Goal: Task Accomplishment & Management: Manage account settings

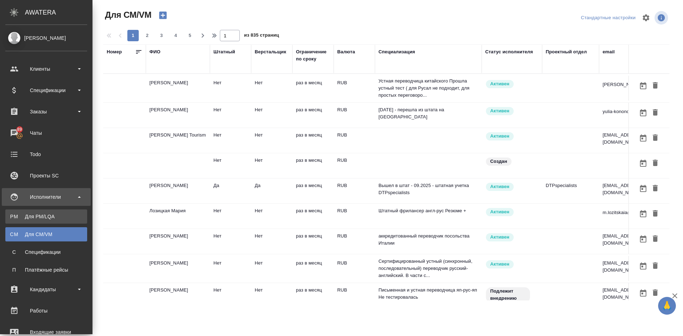
click at [19, 212] on link "PM Для PM/[GEOGRAPHIC_DATA]" at bounding box center [46, 217] width 82 height 14
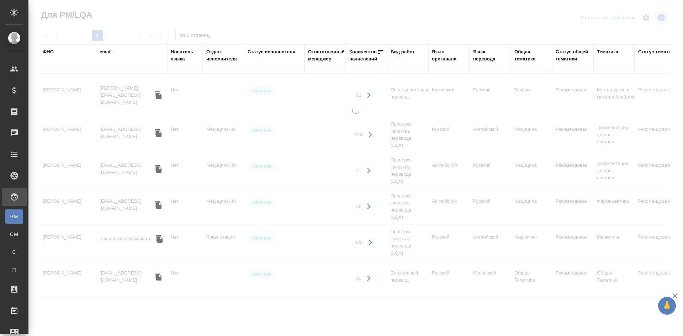
click at [283, 53] on div "Статус исполнителя" at bounding box center [272, 51] width 48 height 7
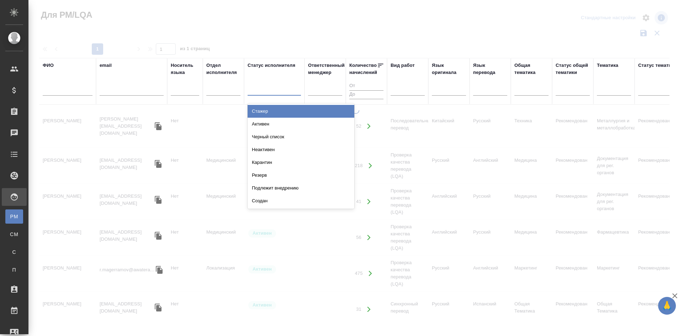
click at [263, 89] on div at bounding box center [274, 89] width 53 height 10
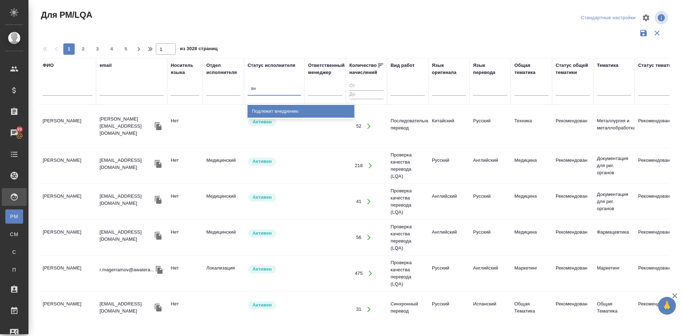
type input "вне"
click at [260, 110] on div "Подлежит внедрению" at bounding box center [301, 111] width 107 height 13
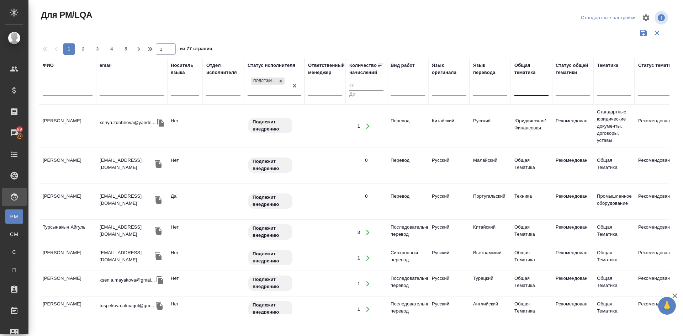
click at [538, 84] on div at bounding box center [532, 89] width 34 height 10
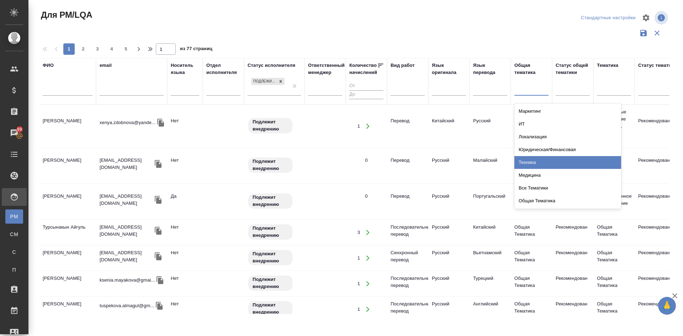
click at [541, 162] on div "Техника" at bounding box center [568, 162] width 107 height 13
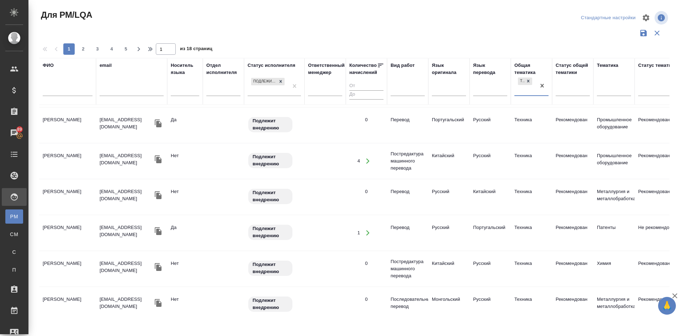
scroll to position [538, 0]
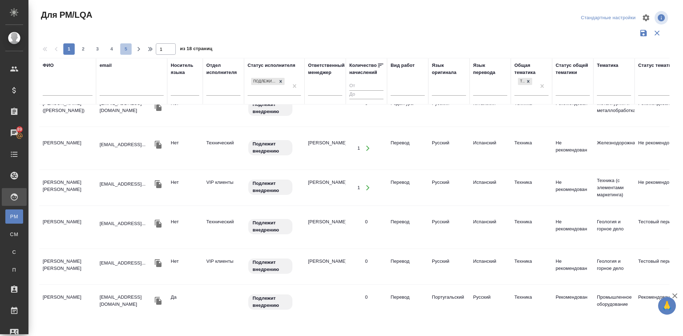
click at [126, 48] on span "5" at bounding box center [125, 49] width 11 height 7
type input "5"
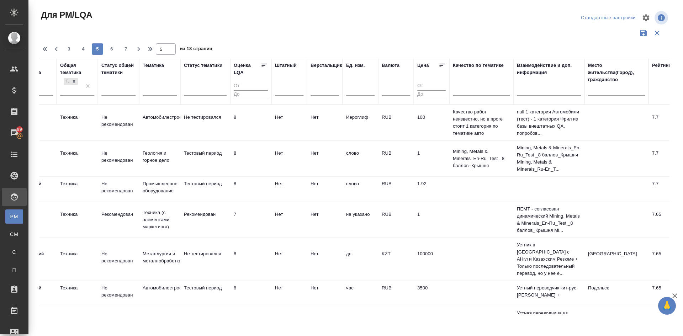
scroll to position [0, 507]
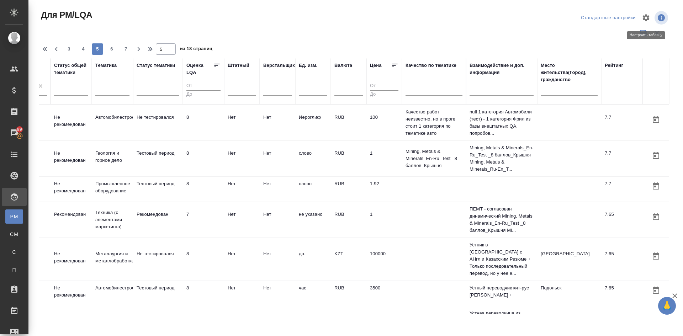
click at [647, 18] on icon "button" at bounding box center [646, 18] width 9 height 9
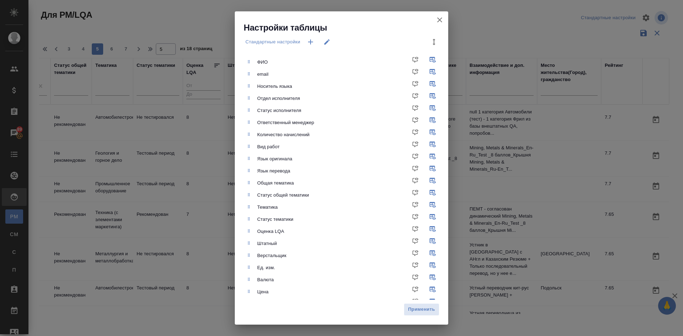
drag, startPoint x: 441, startPoint y: 18, endPoint x: 516, endPoint y: 125, distance: 130.9
click at [441, 18] on icon "button" at bounding box center [440, 20] width 9 height 9
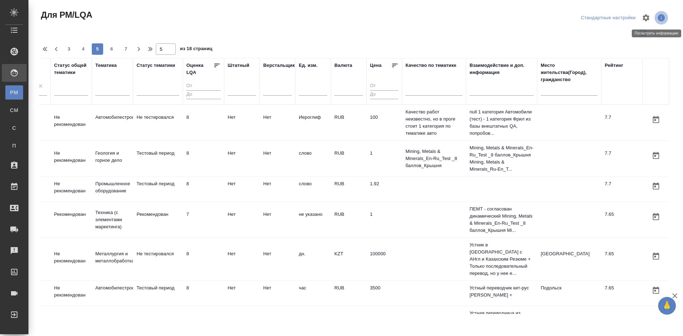
click at [664, 16] on icon "button" at bounding box center [661, 17] width 7 height 7
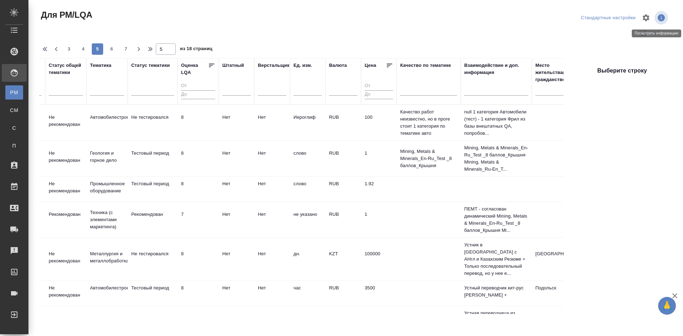
click at [665, 17] on icon "button" at bounding box center [661, 18] width 9 height 9
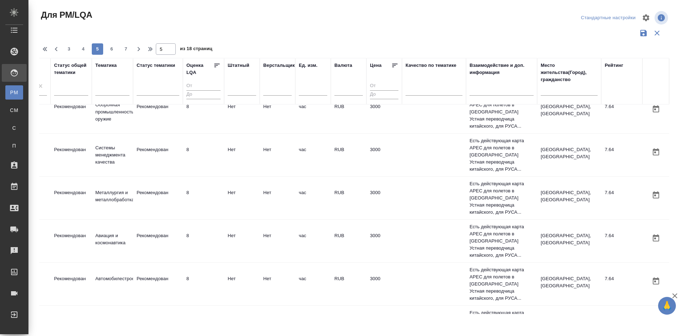
scroll to position [641, 507]
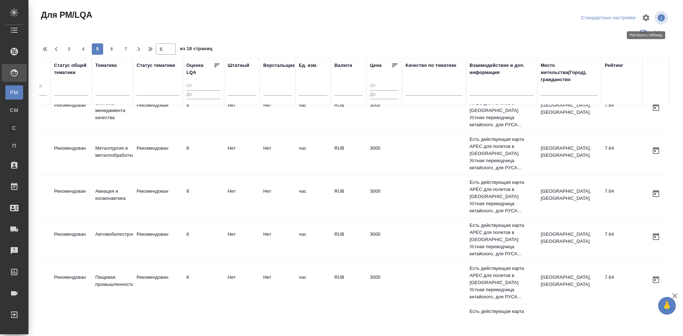
click at [644, 19] on icon "button" at bounding box center [646, 17] width 7 height 7
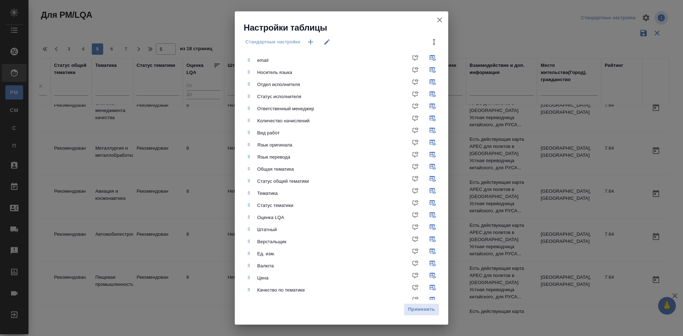
scroll to position [0, 0]
click at [438, 18] on icon "button" at bounding box center [439, 19] width 5 height 5
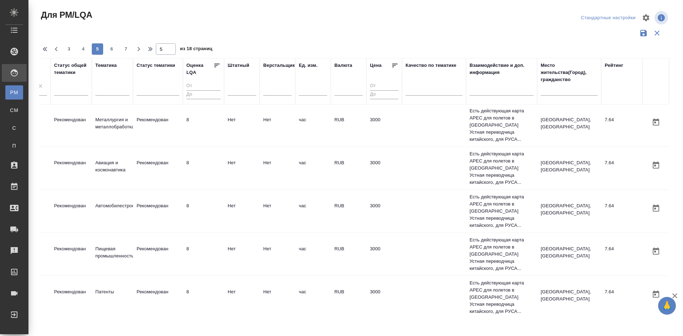
scroll to position [680, 507]
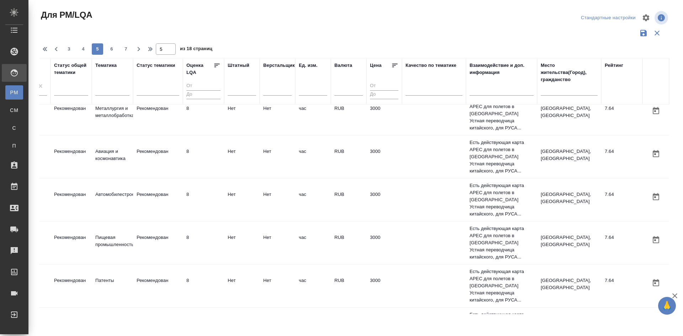
drag, startPoint x: 667, startPoint y: 305, endPoint x: 579, endPoint y: 305, distance: 88.6
click at [579, 305] on div "🙏 .cls-1 fill:#fff; AWATERA Demidova Tatyana Клиенты Спецификации Заказы 89 Чат…" at bounding box center [341, 168] width 683 height 336
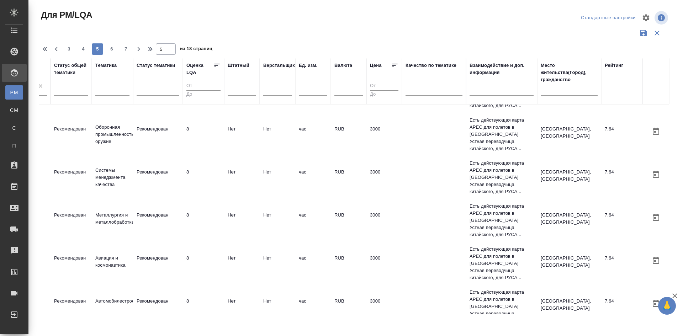
scroll to position [574, 0]
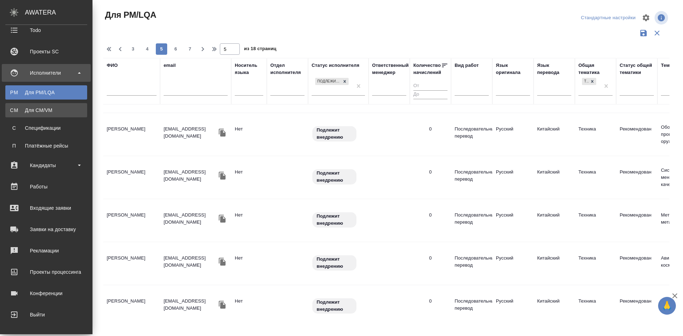
click at [17, 109] on div "Для CM/VM" at bounding box center [46, 110] width 75 height 7
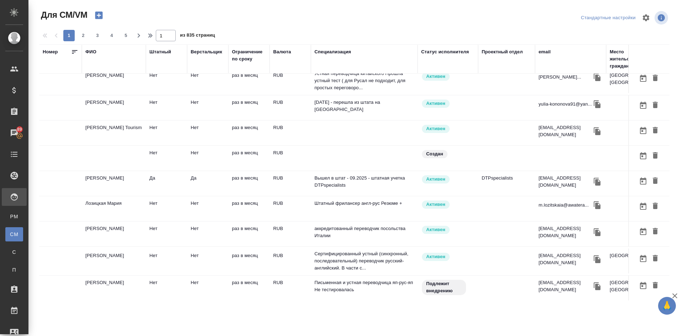
scroll to position [14, 0]
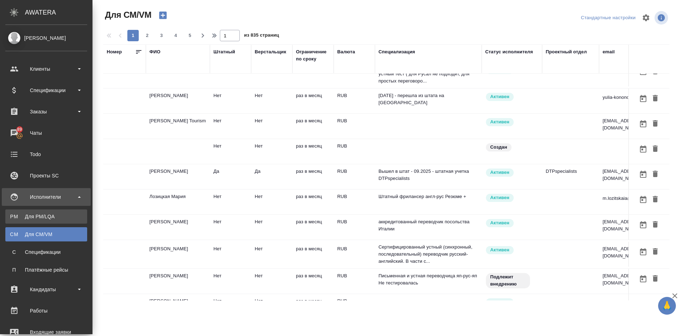
click at [9, 215] on div "Для PM/LQA" at bounding box center [46, 216] width 75 height 7
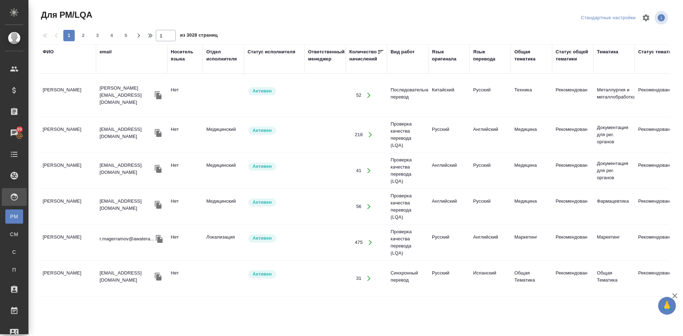
click at [261, 52] on div "Статус исполнителя" at bounding box center [272, 51] width 48 height 7
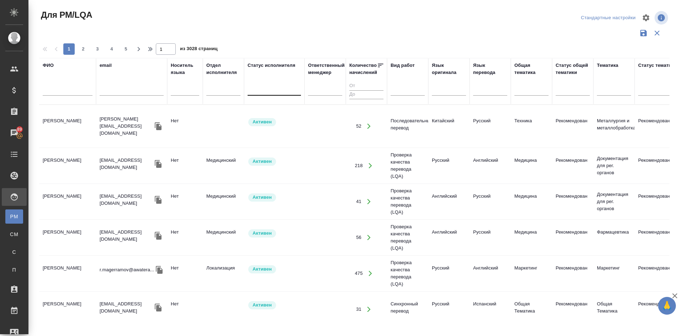
click at [261, 83] on div at bounding box center [274, 89] width 53 height 14
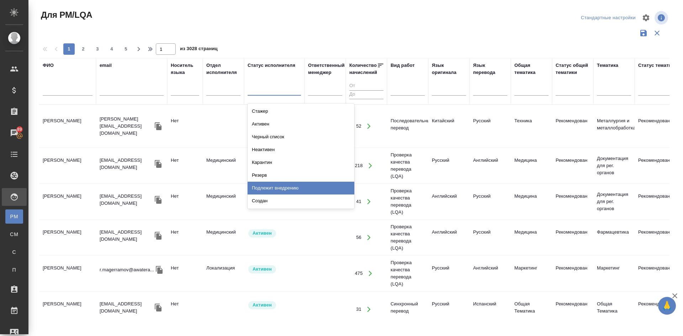
click at [278, 191] on div "Подлежит внедрению" at bounding box center [301, 188] width 107 height 13
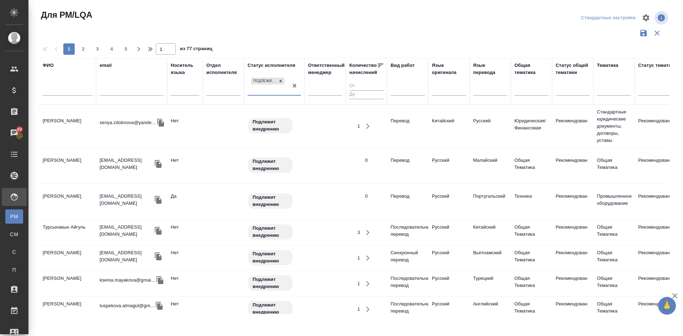
click at [601, 79] on div "Тематика" at bounding box center [614, 81] width 34 height 39
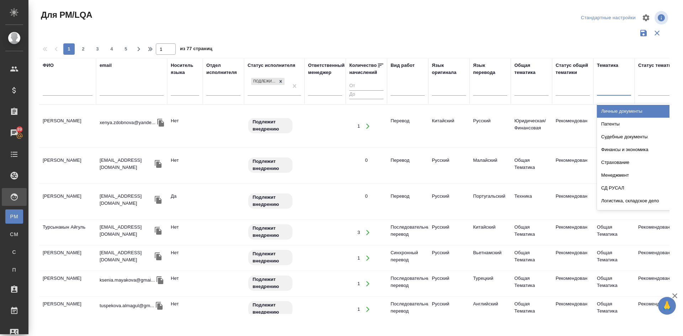
click at [606, 84] on div at bounding box center [614, 89] width 34 height 10
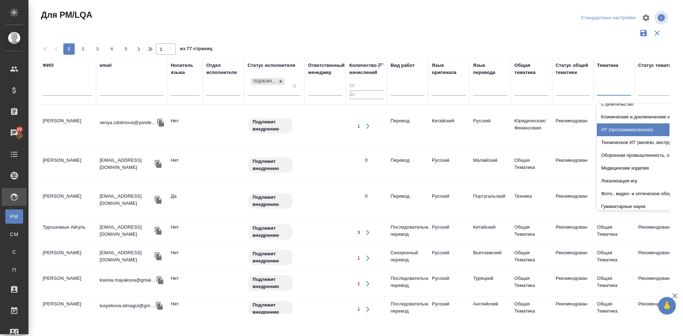
scroll to position [178, 0]
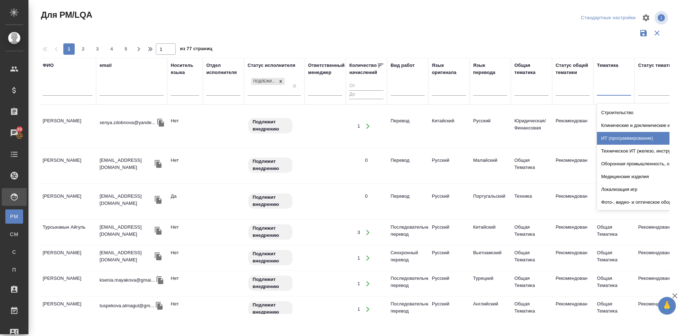
click at [529, 84] on div at bounding box center [532, 89] width 34 height 10
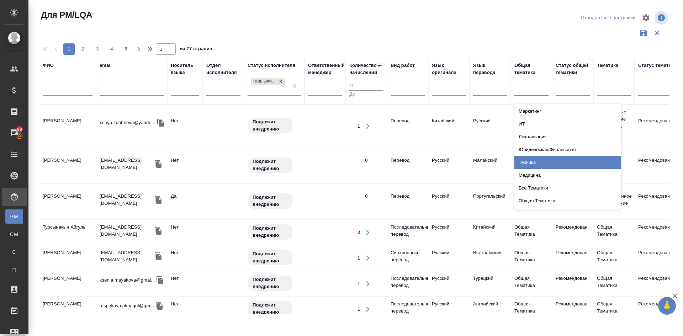
click at [531, 162] on div "Техника" at bounding box center [568, 162] width 107 height 13
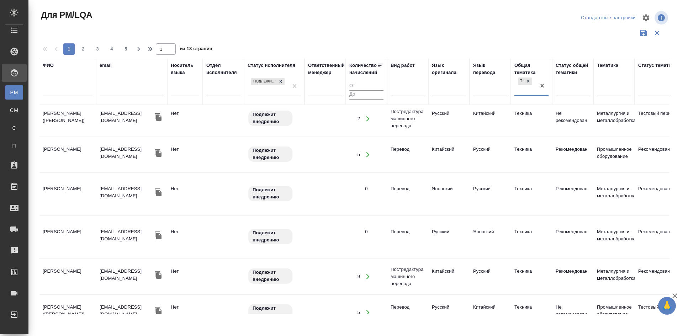
scroll to position [0, 0]
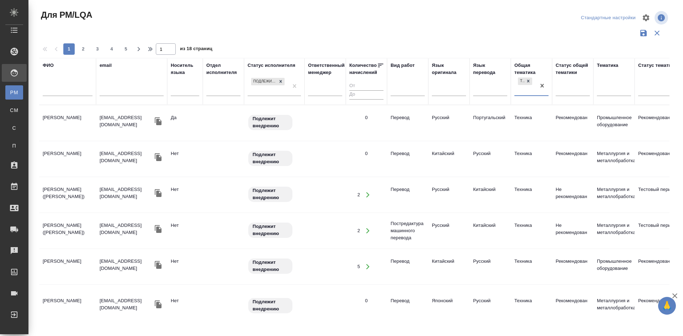
click at [69, 115] on td "Луиш Лотинилда" at bounding box center [67, 123] width 57 height 25
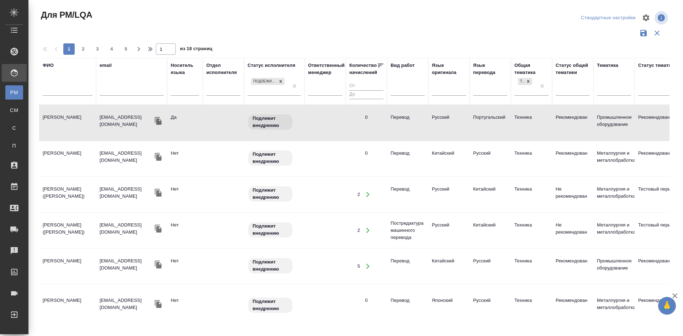
click at [72, 116] on td "Луиш Лотинилда" at bounding box center [67, 122] width 57 height 25
click at [65, 157] on td "Милосердова Юлия" at bounding box center [67, 158] width 57 height 25
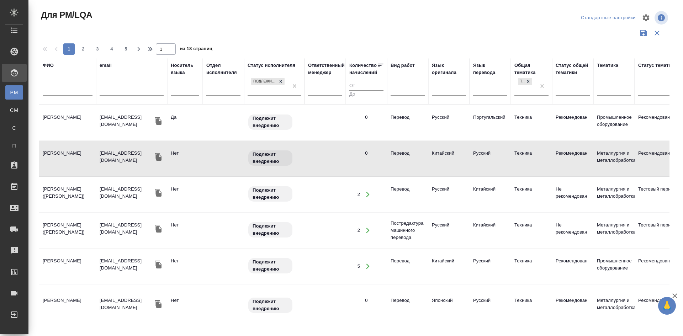
click at [63, 154] on td "Милосердова Юлия" at bounding box center [67, 158] width 57 height 25
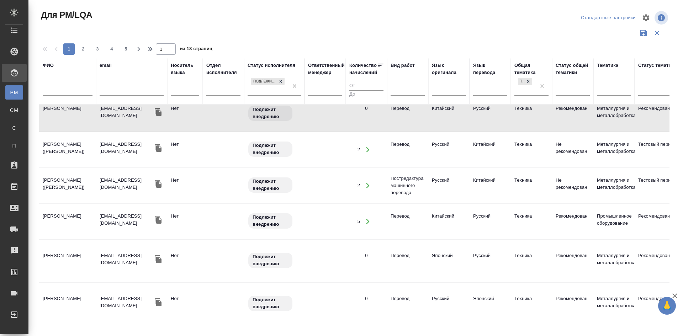
scroll to position [71, 0]
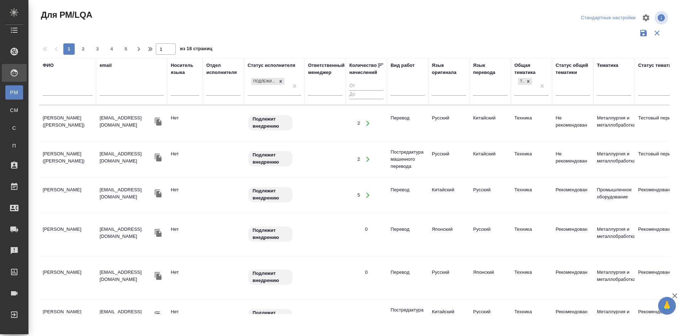
click at [67, 117] on td "Вей Сюншен (Андрей)" at bounding box center [67, 123] width 57 height 25
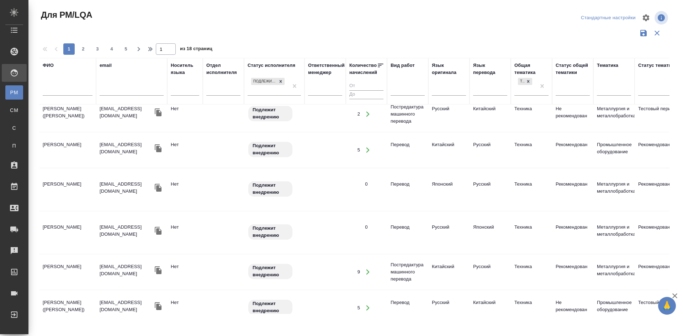
scroll to position [142, 0]
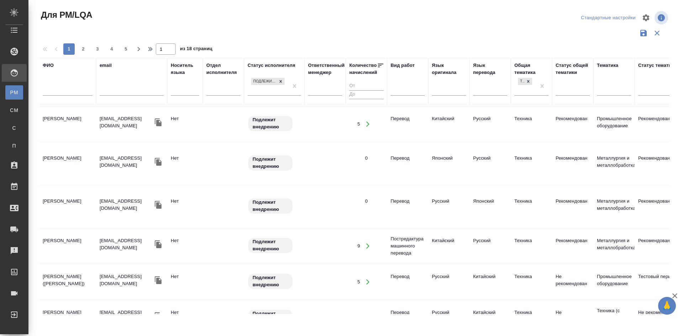
click at [60, 165] on td "Ефимов Андрей" at bounding box center [67, 163] width 57 height 25
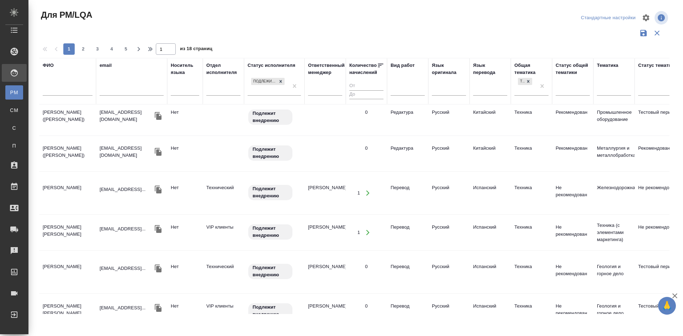
scroll to position [498, 0]
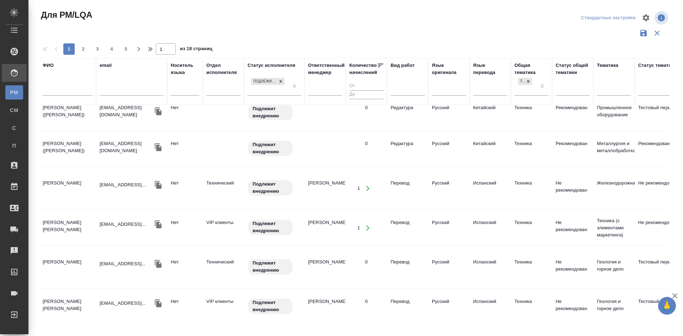
click at [65, 181] on td "Бодрина Марина Владимировна" at bounding box center [67, 188] width 57 height 25
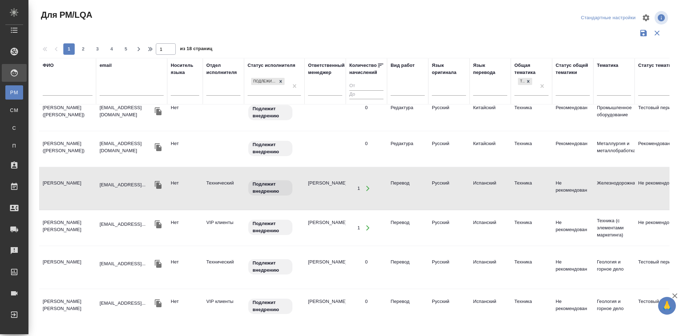
click at [65, 181] on td "Бодрина Марина Владимировна" at bounding box center [67, 188] width 57 height 25
click at [67, 219] on td "Delgado Soria Alejandro" at bounding box center [67, 228] width 57 height 25
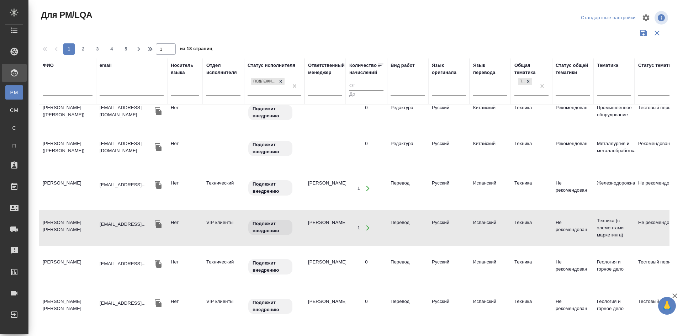
click at [67, 219] on td "Delgado Soria Alejandro" at bounding box center [67, 228] width 57 height 25
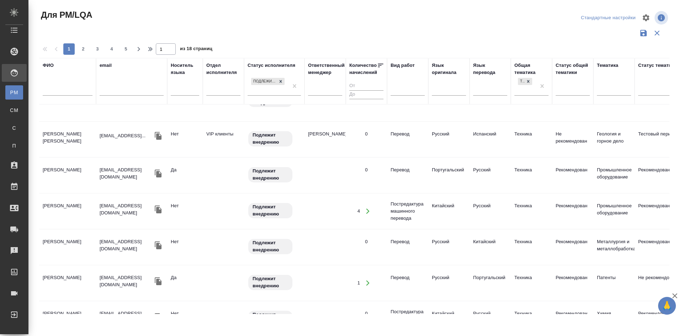
scroll to position [676, 0]
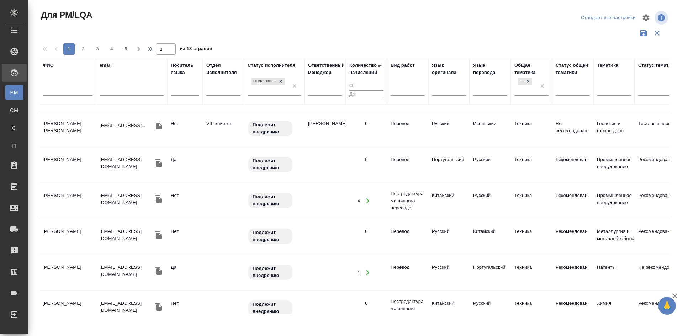
click at [79, 225] on td "Ткаченко Анастасия" at bounding box center [67, 237] width 57 height 25
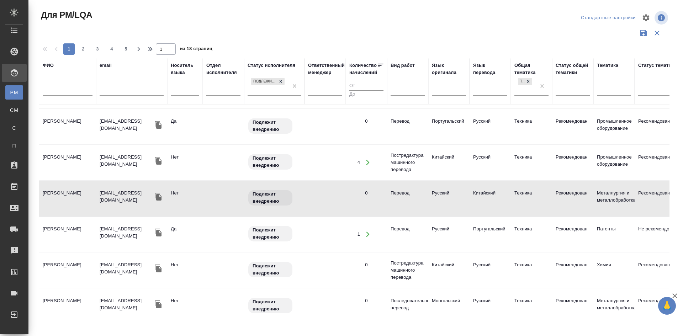
scroll to position [716, 0]
click at [73, 293] on td "Gangkhuyag Altandosh" at bounding box center [67, 305] width 57 height 25
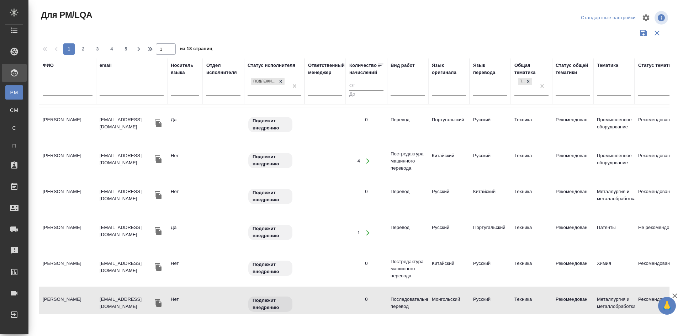
click at [74, 293] on td "Gangkhuyag Altandosh" at bounding box center [67, 305] width 57 height 25
click at [71, 293] on td "Gangkhuyag Altandosh" at bounding box center [67, 305] width 57 height 25
click at [85, 47] on span "2" at bounding box center [83, 49] width 11 height 7
type input "2"
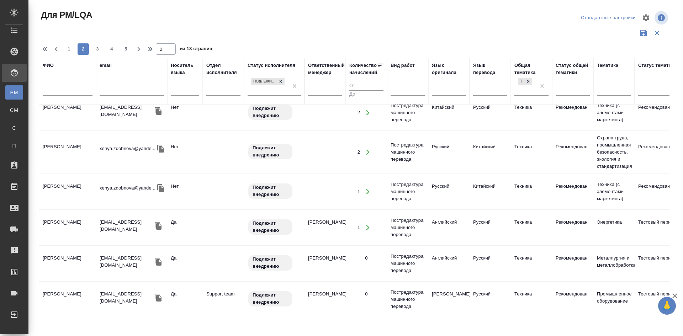
scroll to position [0, 0]
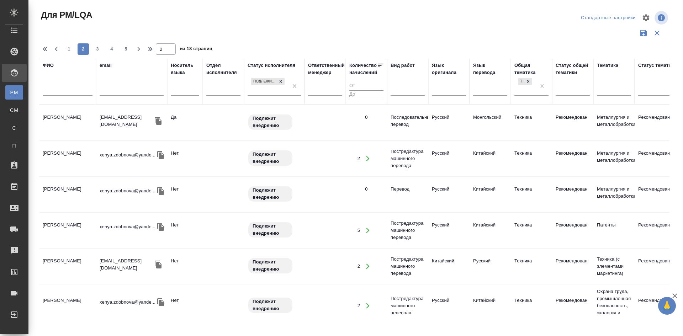
click at [55, 154] on td "Гуляр Ксения" at bounding box center [67, 158] width 57 height 25
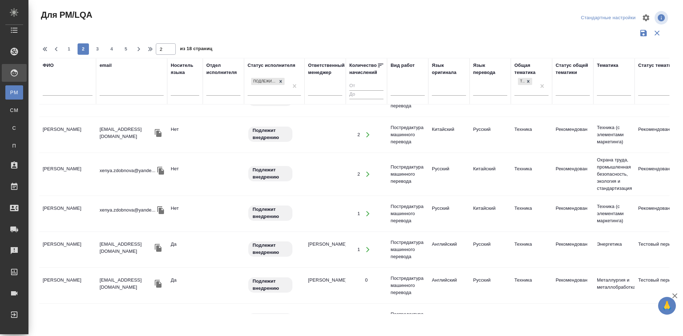
scroll to position [142, 0]
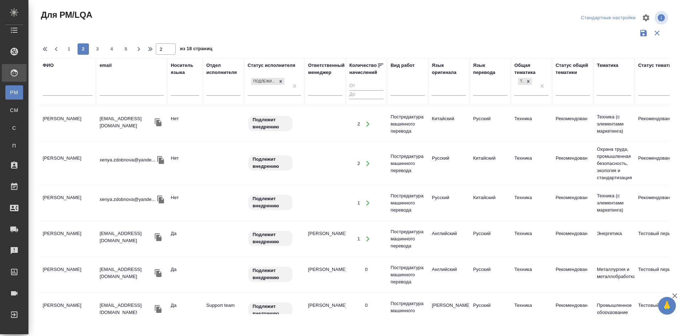
click at [70, 234] on td "Леонов Дмитрий Александрович" at bounding box center [67, 239] width 57 height 25
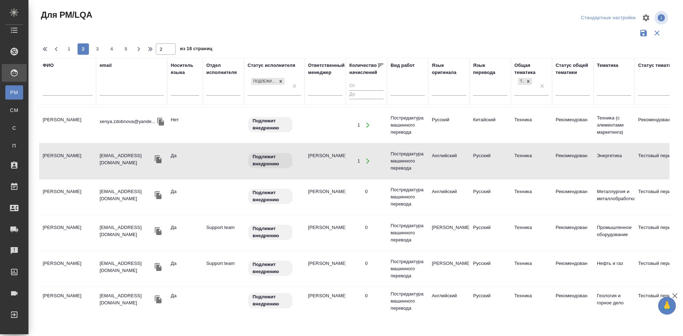
scroll to position [285, 0]
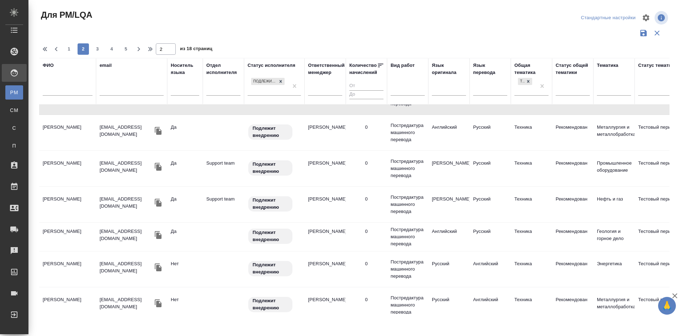
click at [63, 165] on td "Фадеева Екатерина" at bounding box center [67, 168] width 57 height 25
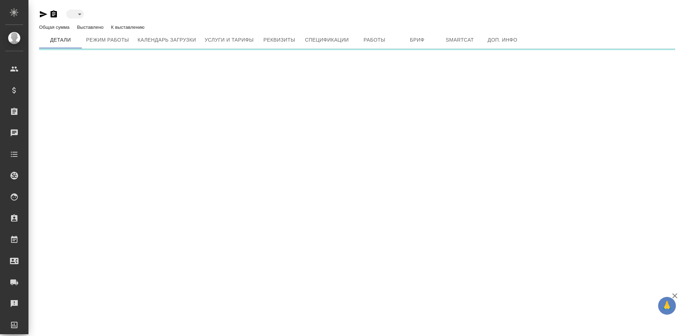
type input "toBeImplemented"
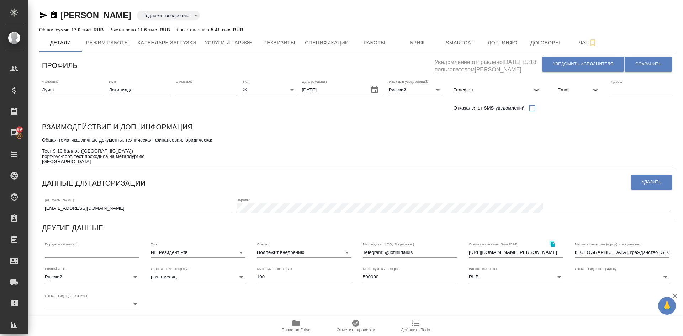
click at [55, 15] on icon "button" at bounding box center [54, 14] width 6 height 7
click at [241, 42] on span "Услуги и тарифы" at bounding box center [229, 42] width 49 height 9
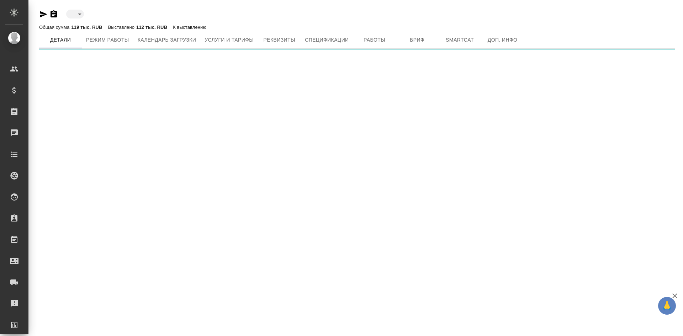
type input "toBeImplemented"
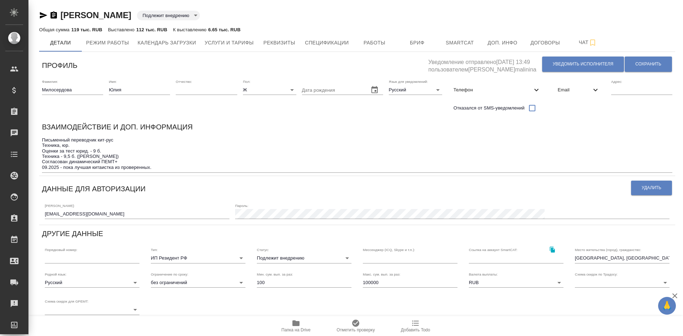
click at [42, 14] on icon "button" at bounding box center [43, 15] width 7 height 6
click at [56, 13] on icon "button" at bounding box center [54, 14] width 6 height 7
click at [54, 15] on icon "button" at bounding box center [54, 14] width 6 height 7
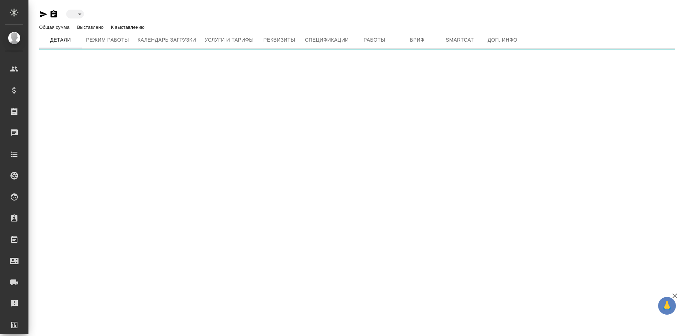
type input "toBeImplemented"
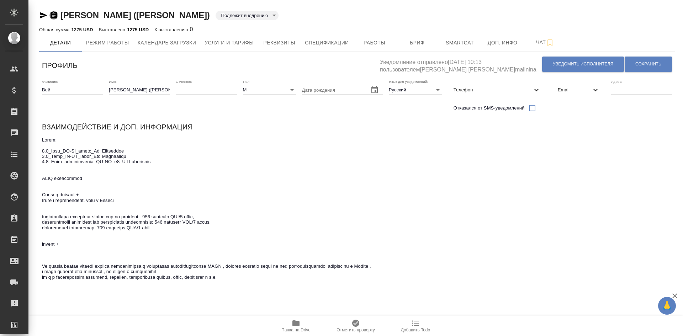
click at [54, 15] on icon "button" at bounding box center [54, 14] width 6 height 7
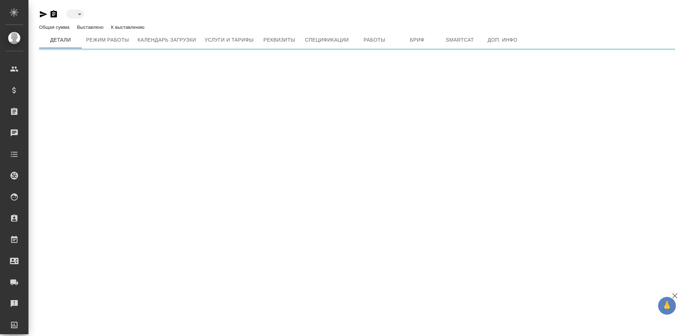
type input "toBeImplemented"
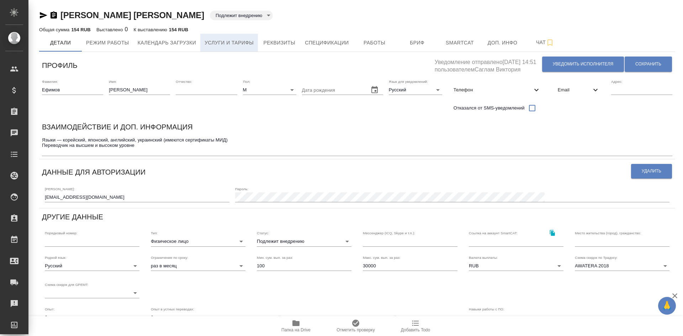
click at [214, 44] on span "Услуги и тарифы" at bounding box center [229, 42] width 49 height 9
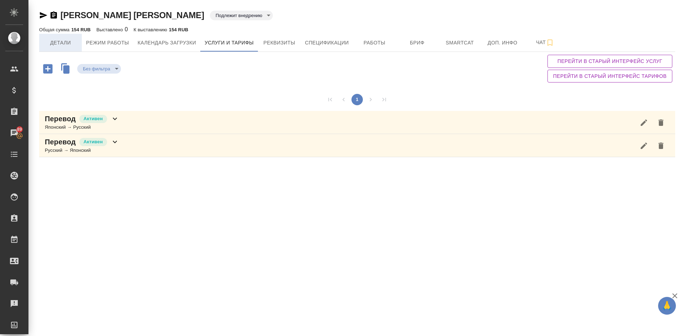
click at [63, 44] on span "Детали" at bounding box center [60, 42] width 34 height 9
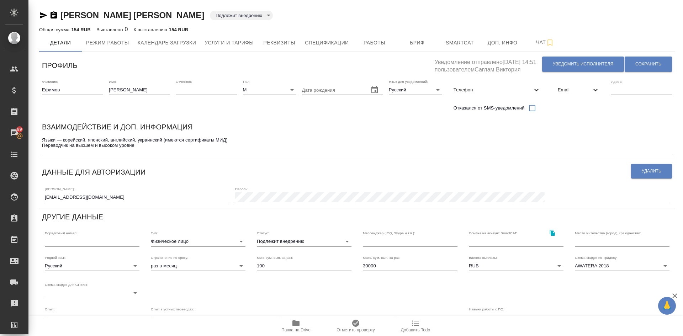
click at [54, 14] on icon "button" at bounding box center [54, 14] width 6 height 7
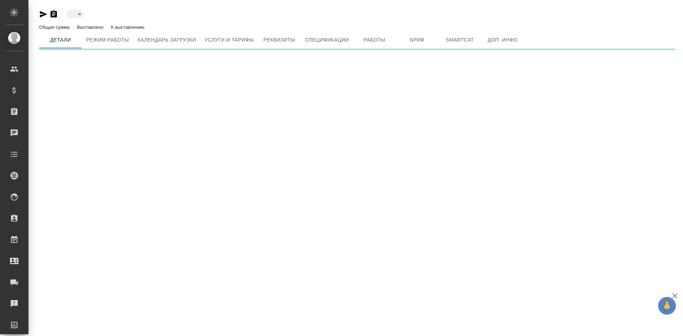
type input "toBeImplemented"
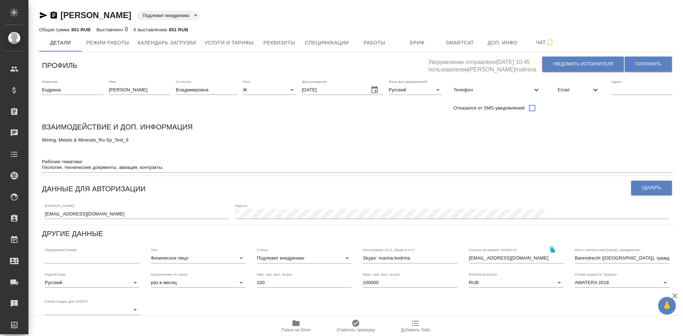
click at [53, 15] on icon "button" at bounding box center [54, 14] width 6 height 7
click at [212, 42] on span "Услуги и тарифы" at bounding box center [229, 42] width 49 height 9
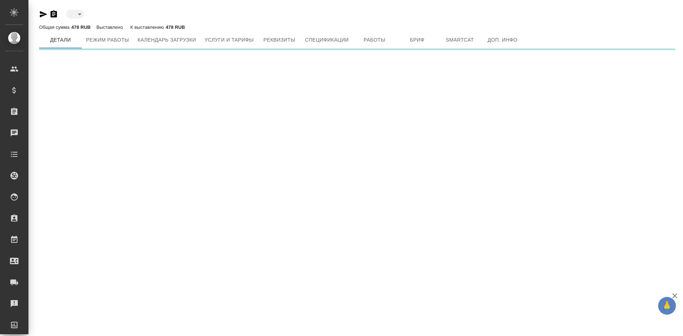
type input "toBeImplemented"
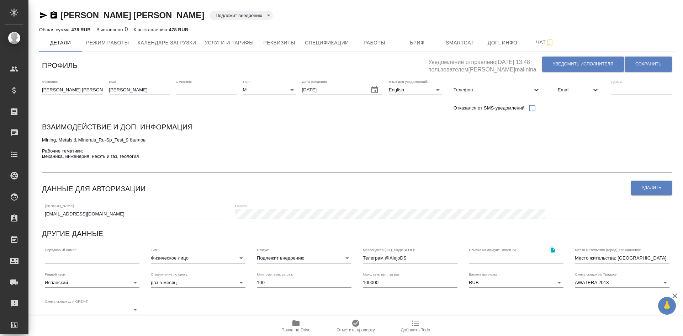
click at [52, 14] on icon "button" at bounding box center [54, 14] width 6 height 7
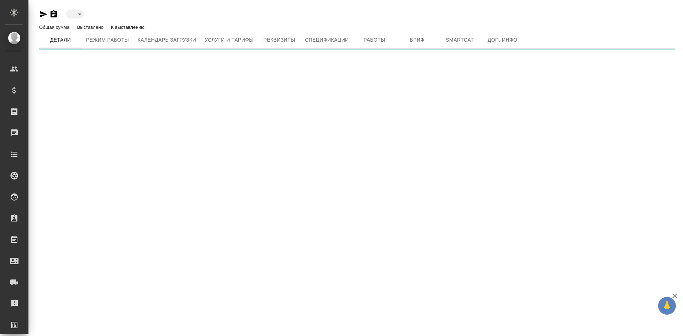
type input "toBeImplemented"
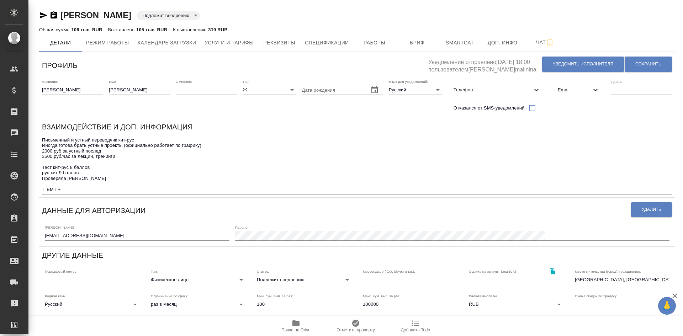
click at [52, 14] on icon "button" at bounding box center [54, 14] width 6 height 7
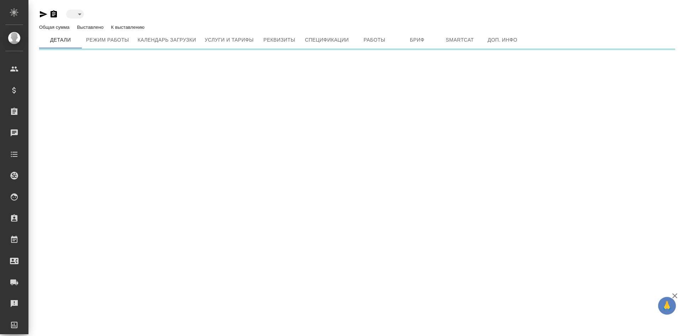
type input "toBeImplemented"
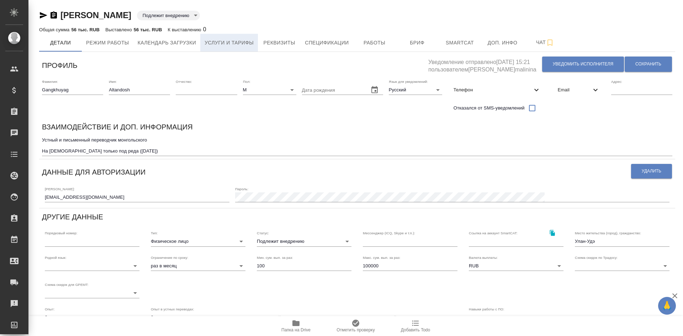
click at [236, 42] on span "Услуги и тарифы" at bounding box center [229, 42] width 49 height 9
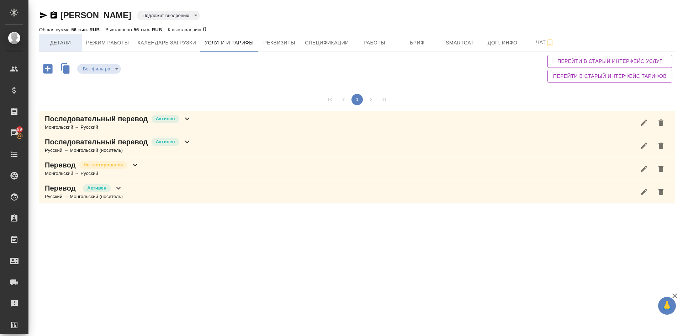
click at [62, 43] on span "Детали" at bounding box center [60, 42] width 34 height 9
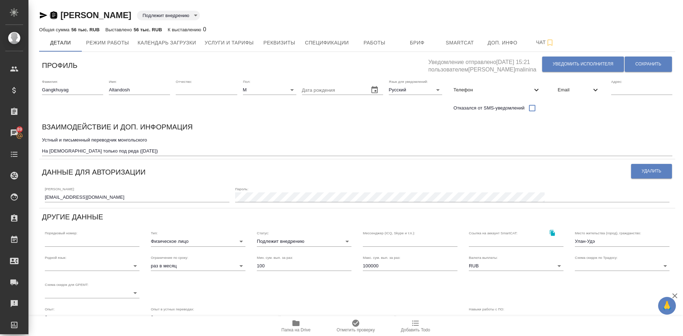
click at [53, 16] on icon "button" at bounding box center [54, 14] width 6 height 7
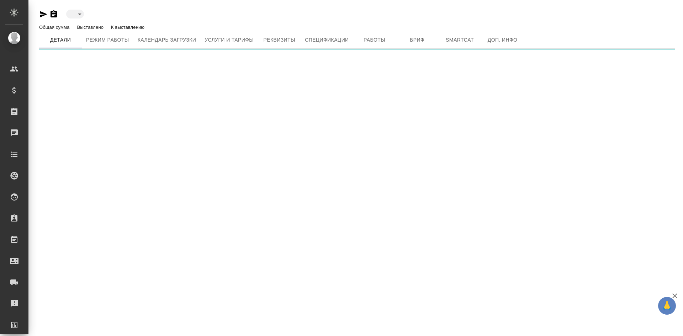
type input "toBeImplemented"
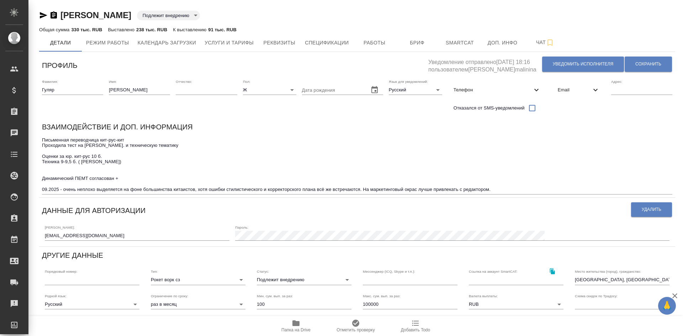
click at [53, 16] on icon "button" at bounding box center [54, 14] width 6 height 7
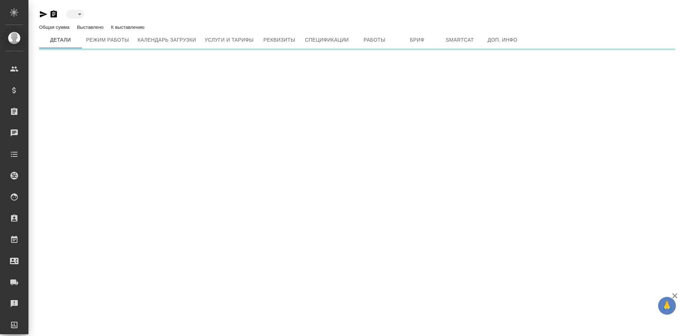
type input "toBeImplemented"
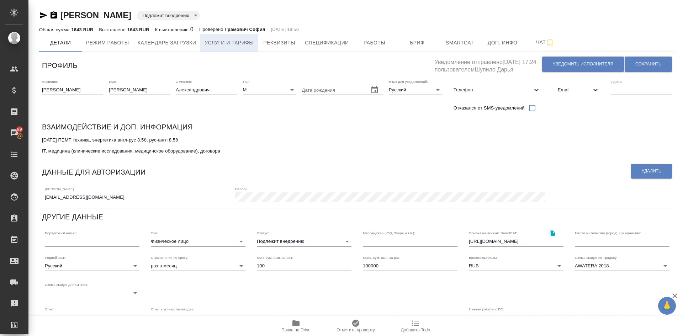
click at [233, 42] on span "Услуги и тарифы" at bounding box center [229, 42] width 49 height 9
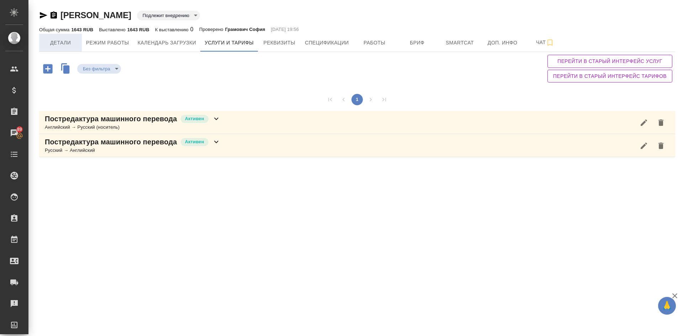
click at [52, 42] on span "Детали" at bounding box center [60, 42] width 34 height 9
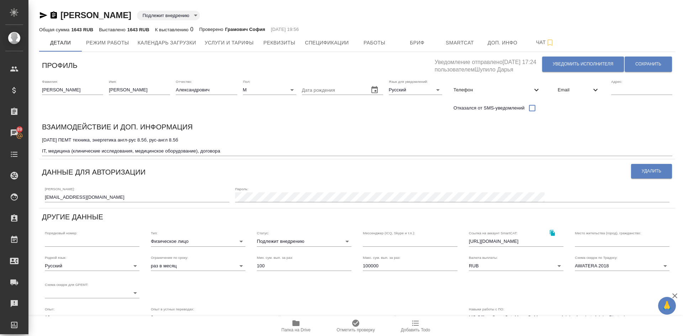
click at [54, 14] on icon "button" at bounding box center [54, 14] width 6 height 7
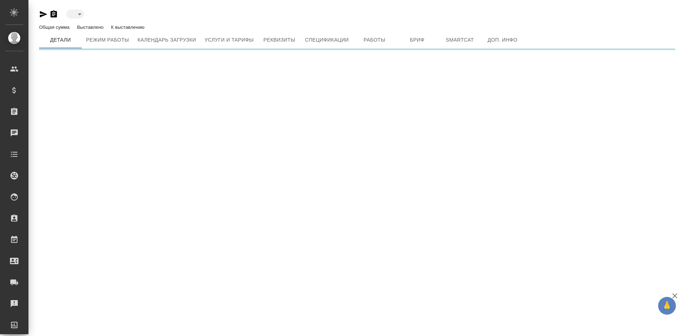
type input "toBeImplemented"
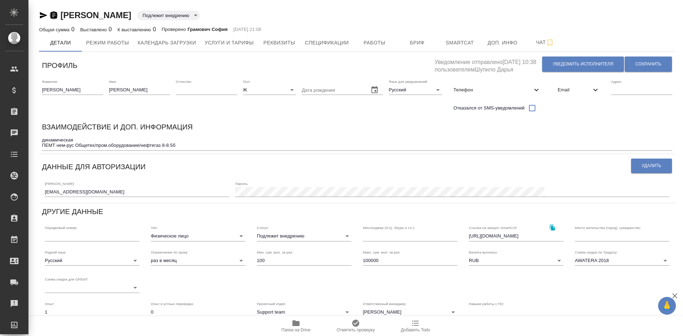
click at [54, 14] on icon "button" at bounding box center [54, 14] width 6 height 7
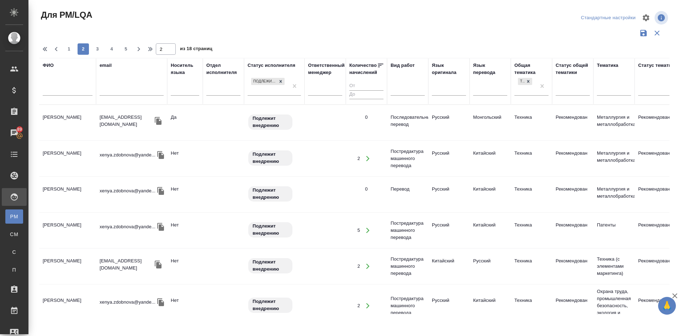
scroll to position [285, 0]
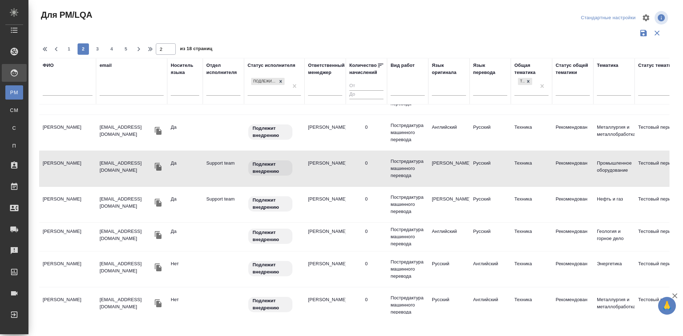
drag, startPoint x: 58, startPoint y: 235, endPoint x: 50, endPoint y: 231, distance: 8.9
click at [58, 235] on td "Сальников Денис" at bounding box center [67, 237] width 57 height 25
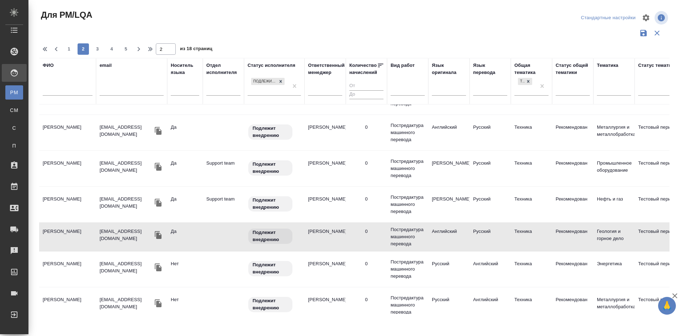
click at [50, 231] on td "Сальников Денис" at bounding box center [67, 237] width 57 height 25
click at [48, 230] on td "Сальников Денис" at bounding box center [67, 237] width 57 height 25
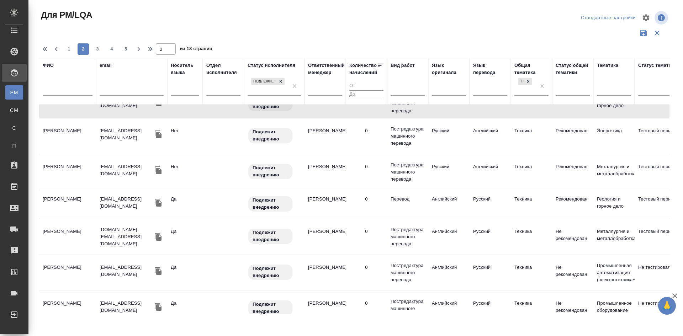
scroll to position [427, 0]
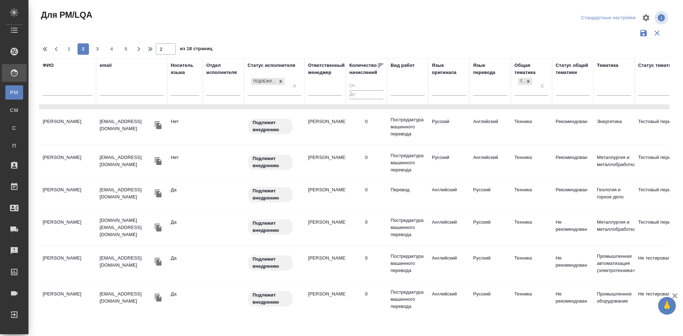
click at [72, 228] on td "Антонова Надежда Александровна" at bounding box center [67, 227] width 57 height 25
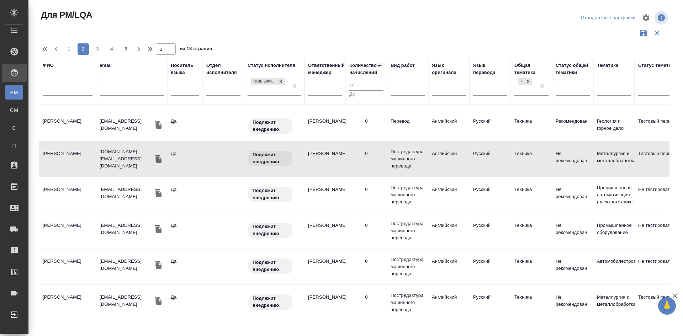
scroll to position [498, 0]
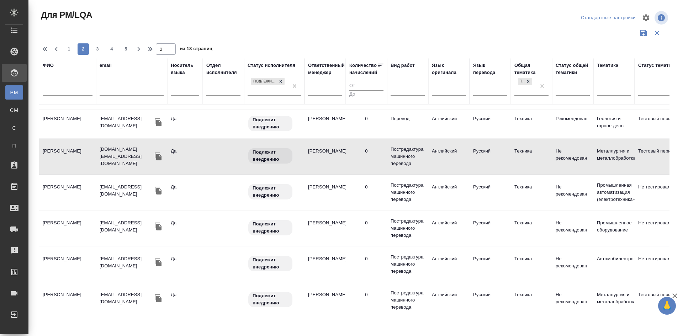
click at [54, 195] on td "Тихонов Сергей Викторович" at bounding box center [67, 192] width 57 height 25
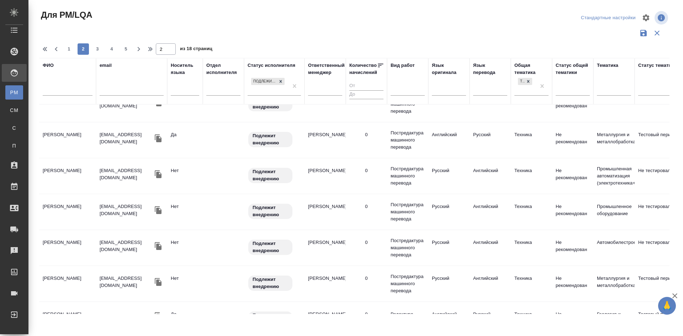
scroll to position [688, 0]
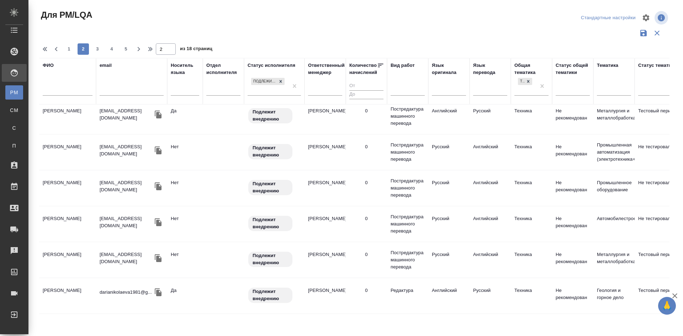
click at [59, 287] on td "Николаева Дарья Алексеевна" at bounding box center [67, 296] width 57 height 25
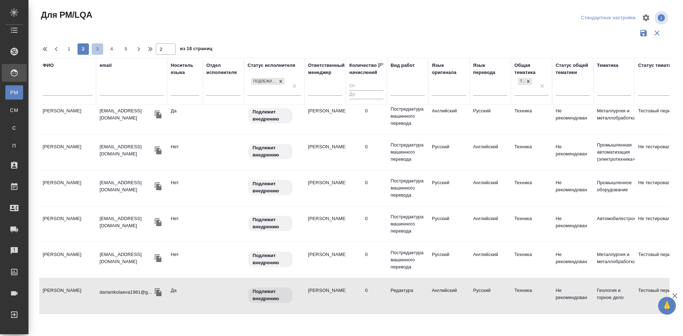
click at [95, 51] on span "3" at bounding box center [97, 49] width 11 height 7
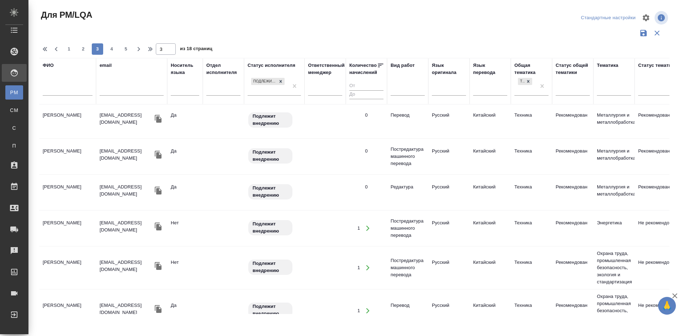
scroll to position [0, 0]
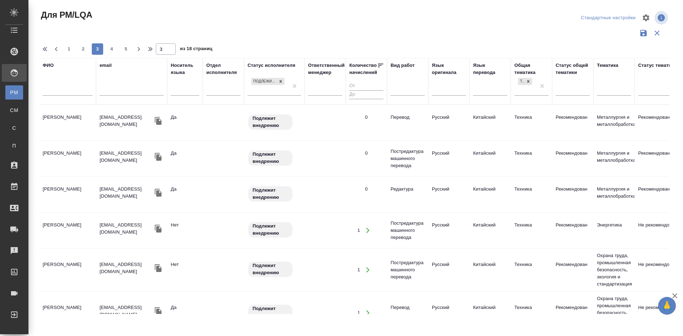
click at [53, 119] on td "Wang Raisa" at bounding box center [67, 122] width 57 height 25
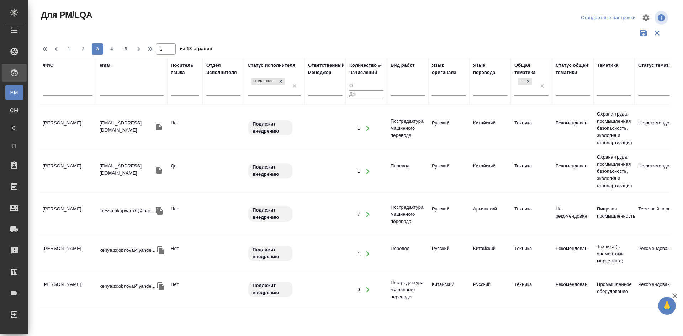
scroll to position [178, 0]
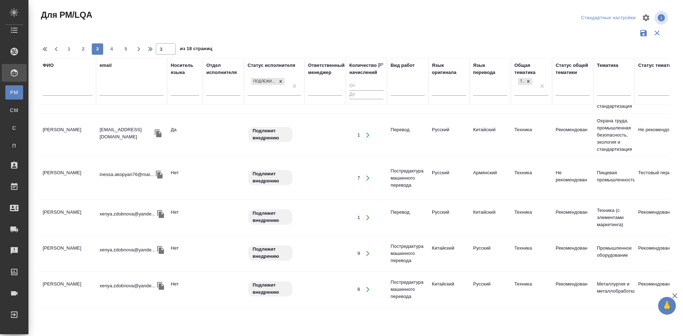
click at [61, 177] on td "Акопян Инесса Георгиевна" at bounding box center [67, 178] width 57 height 25
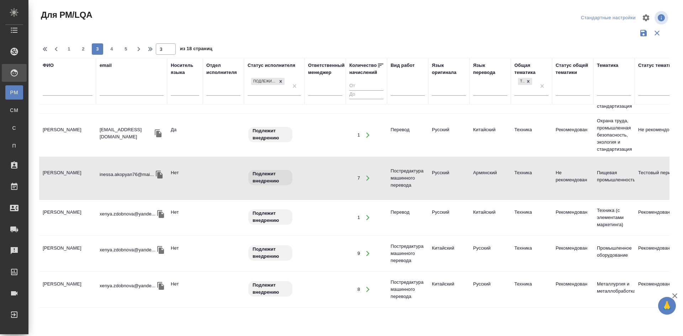
click at [61, 177] on td "Акопян Инесса Георгиевна" at bounding box center [67, 178] width 57 height 25
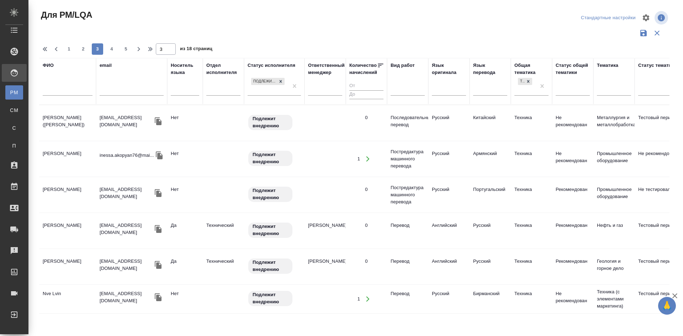
scroll to position [463, 0]
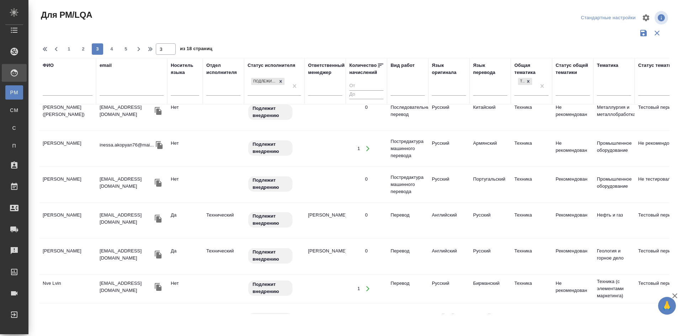
click at [61, 216] on td "Перекалин Михаил Сергеевич" at bounding box center [67, 220] width 57 height 25
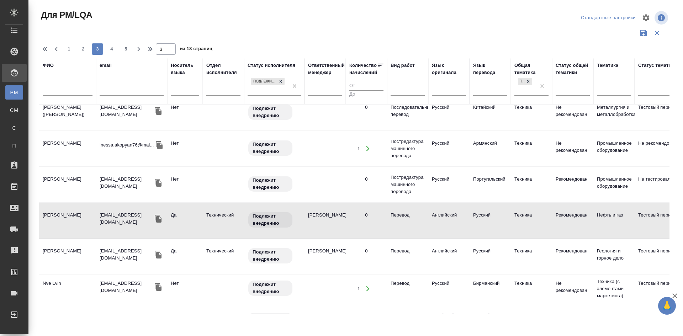
click at [61, 216] on td "Перекалин Михаил Сергеевич" at bounding box center [67, 220] width 57 height 25
click at [58, 254] on td "Румянцев Максим Михайлович" at bounding box center [67, 256] width 57 height 25
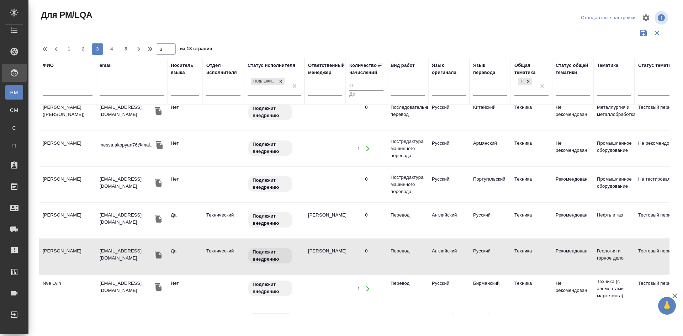
scroll to position [605, 0]
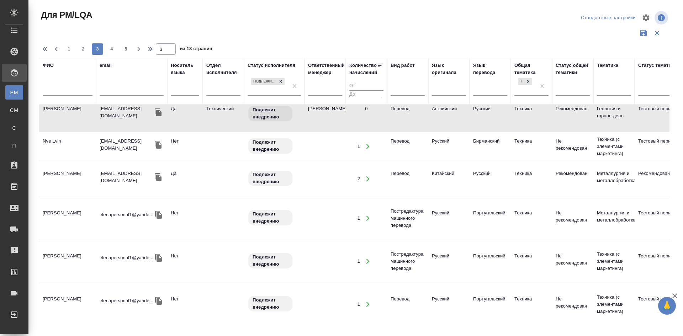
click at [53, 142] on td "Nve Lvin" at bounding box center [67, 146] width 57 height 25
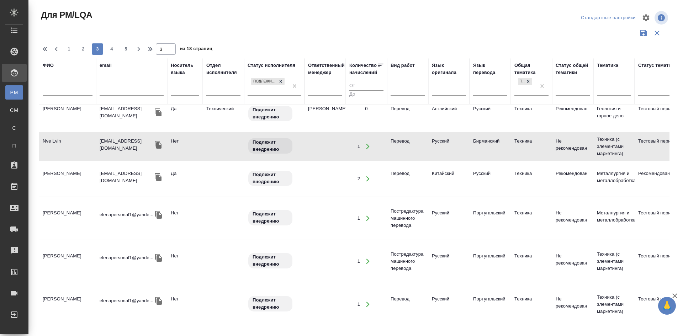
click at [53, 142] on td "Nve Lvin" at bounding box center [67, 146] width 57 height 25
click at [64, 215] on td "Покорская Елена Александровна" at bounding box center [67, 218] width 57 height 25
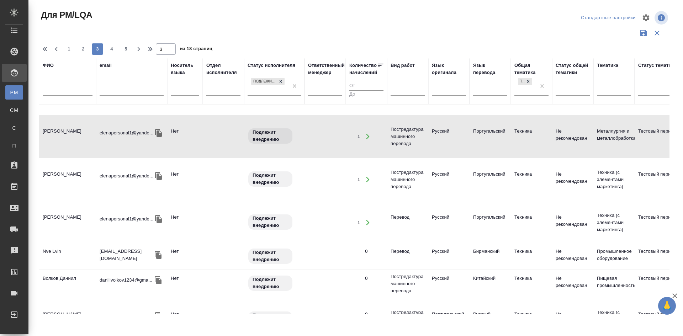
scroll to position [691, 0]
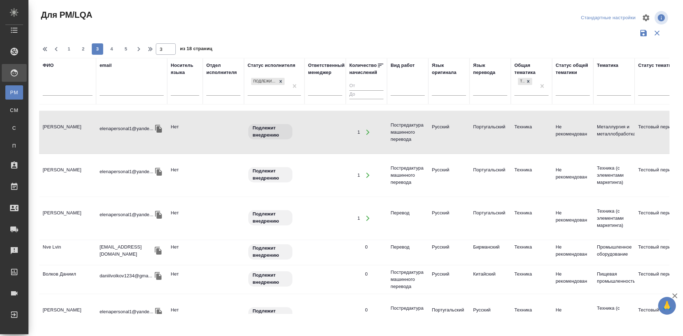
click at [67, 267] on td "Волков Даниил" at bounding box center [67, 279] width 57 height 25
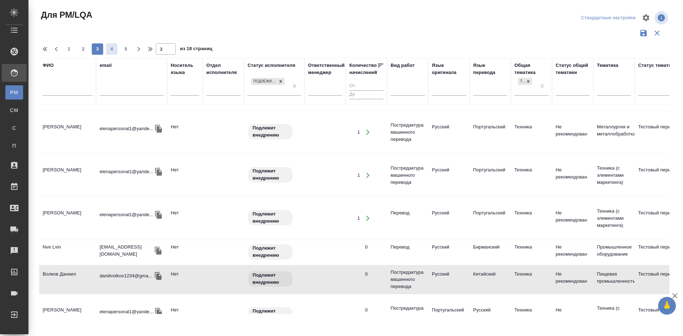
click at [109, 50] on span "4" at bounding box center [111, 49] width 11 height 7
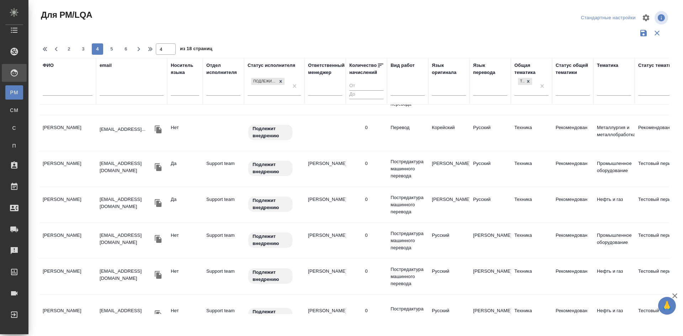
scroll to position [0, 0]
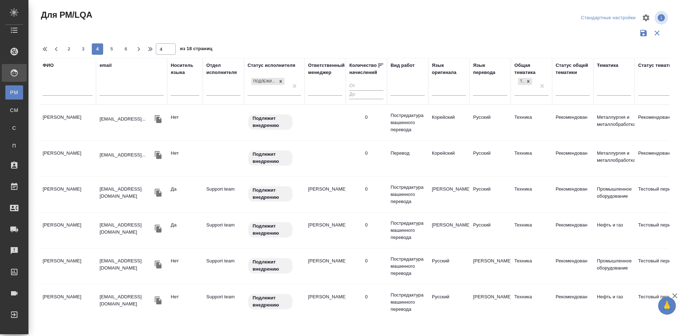
click at [60, 120] on td "Охрименко Надежда" at bounding box center [67, 122] width 57 height 25
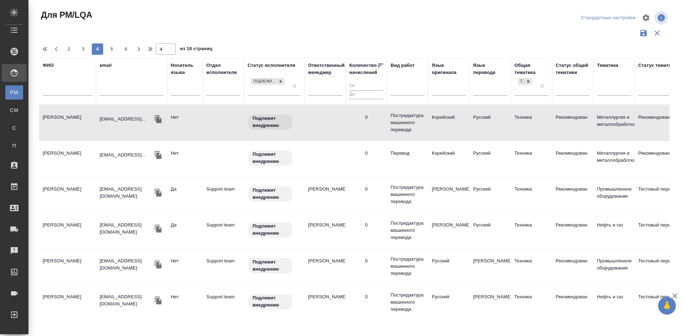
click at [58, 116] on td "Охрименко Надежда" at bounding box center [67, 122] width 57 height 25
click at [54, 117] on td "Охрименко Надежда" at bounding box center [67, 122] width 57 height 25
click at [60, 189] on td "Батуркин Кирилл Александрович" at bounding box center [67, 194] width 57 height 25
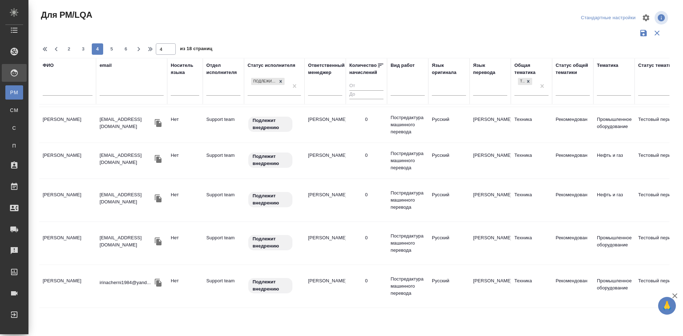
scroll to position [142, 0]
click at [60, 199] on td "Бреннер Елена Михайловна" at bounding box center [67, 199] width 57 height 25
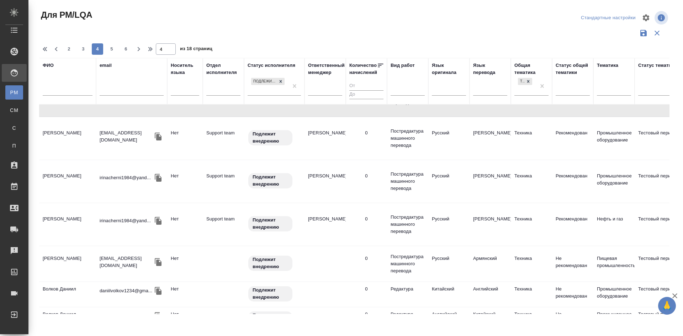
scroll to position [249, 0]
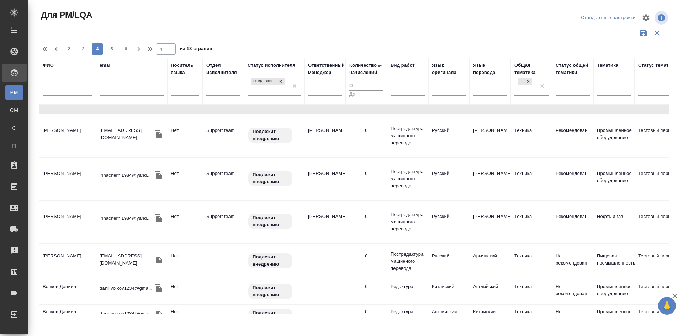
click at [59, 177] on td "Чернявская Ирина Юрьевна" at bounding box center [67, 179] width 57 height 25
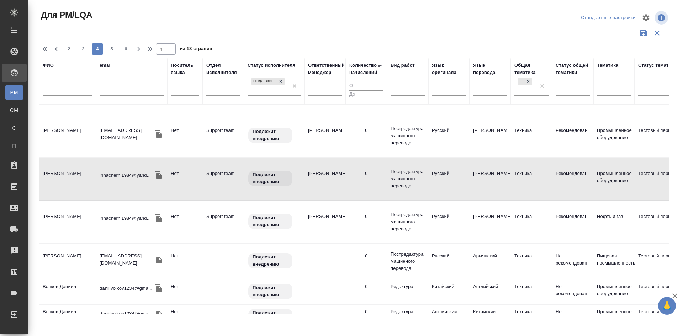
scroll to position [285, 0]
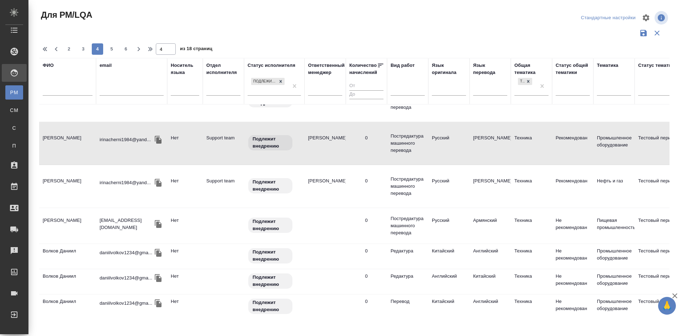
click at [59, 221] on td "Рубан Эмилия Евгеньевна" at bounding box center [67, 226] width 57 height 25
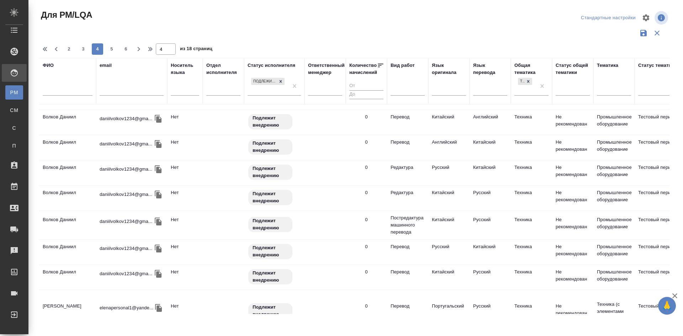
scroll to position [534, 0]
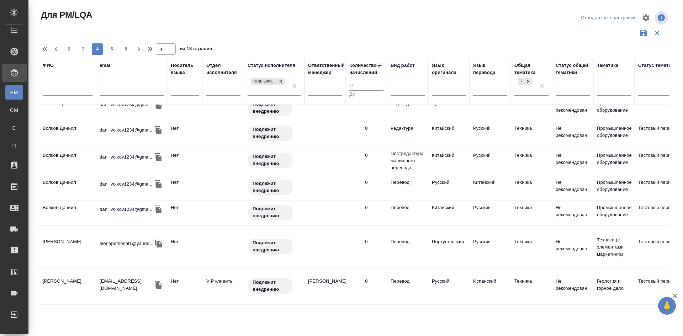
click at [64, 277] on td "Фуртула Ирина Борисовна" at bounding box center [67, 286] width 57 height 25
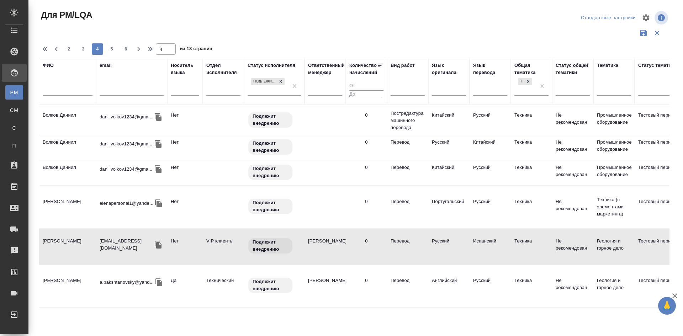
scroll to position [631, 0]
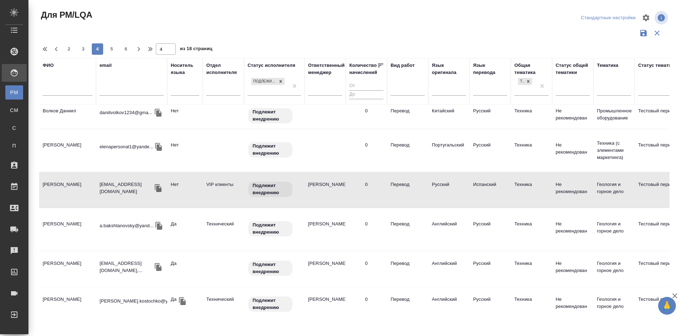
click at [59, 217] on td "Бакштановский Александр Борисович" at bounding box center [67, 229] width 57 height 25
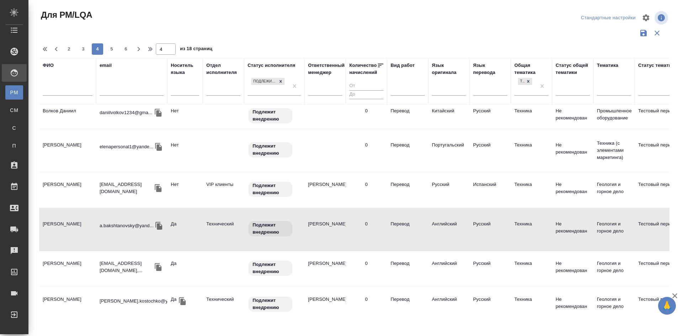
click at [59, 217] on td "Бакштановский Александр Борисович" at bounding box center [67, 229] width 57 height 25
click at [65, 257] on td "Петракова Элина Владимировна" at bounding box center [67, 269] width 57 height 25
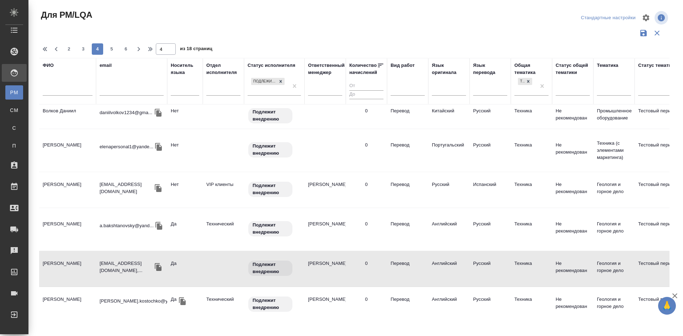
click at [65, 257] on td "Петракова Элина Владимировна" at bounding box center [67, 269] width 57 height 25
click at [65, 293] on td "Косточко Валерий Александрович" at bounding box center [67, 305] width 57 height 25
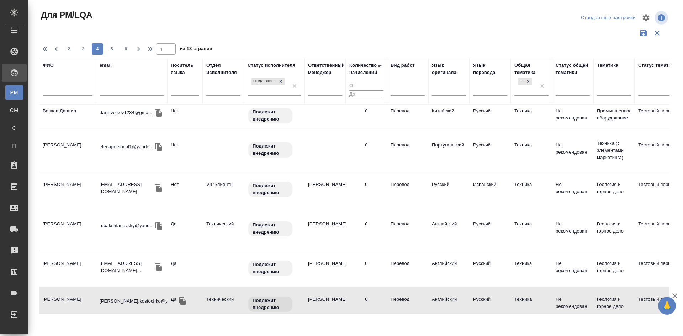
click at [65, 293] on td "Косточко Валерий Александрович" at bounding box center [67, 305] width 57 height 25
click at [110, 49] on span "5" at bounding box center [111, 49] width 11 height 7
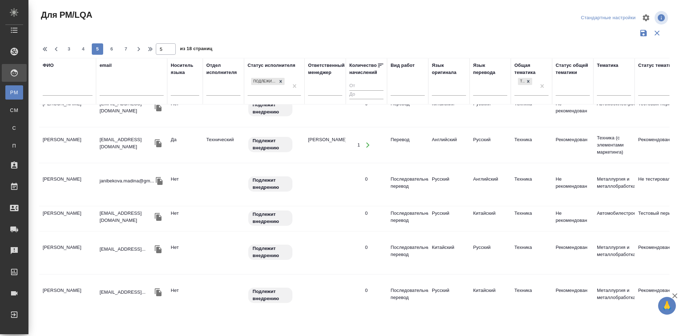
scroll to position [0, 0]
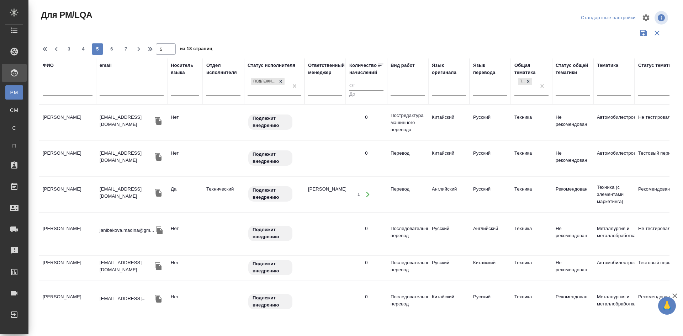
click at [58, 121] on td "Соколова Екатерина Юрьевна" at bounding box center [67, 122] width 57 height 25
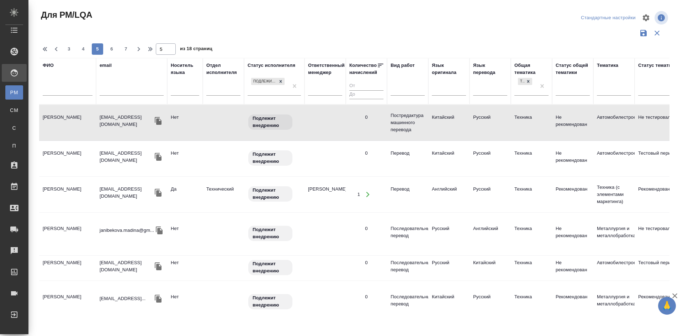
click at [61, 191] on td "Румянцев Максим Михайлович" at bounding box center [67, 194] width 57 height 25
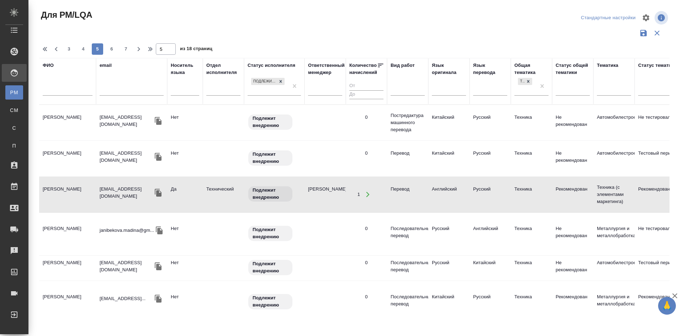
click at [63, 227] on td "Янибекова Мадина" at bounding box center [67, 234] width 57 height 25
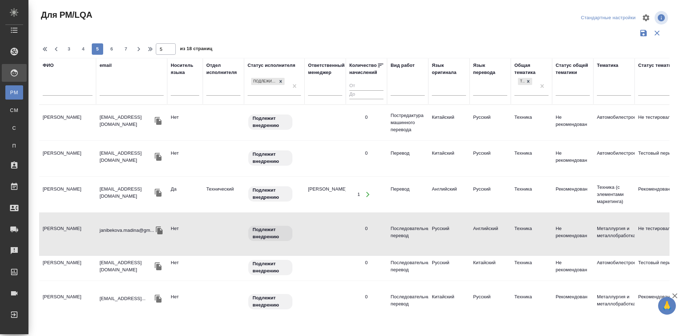
click at [63, 227] on td "Янибекова Мадина" at bounding box center [67, 234] width 57 height 25
click at [52, 263] on td "Степанян Арман Тигранович" at bounding box center [67, 268] width 57 height 25
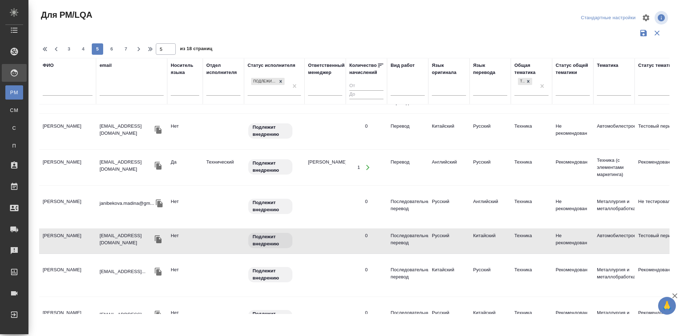
scroll to position [107, 0]
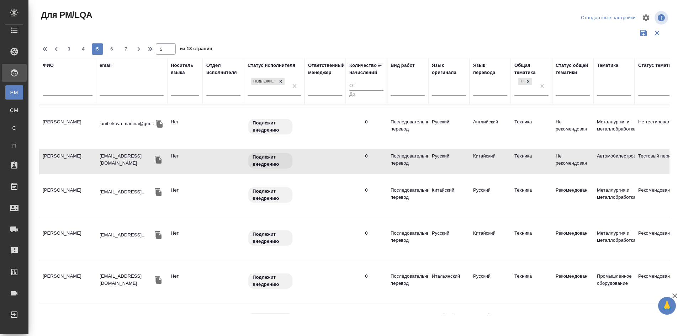
click at [68, 183] on td "Щекочихина Полина" at bounding box center [67, 195] width 57 height 25
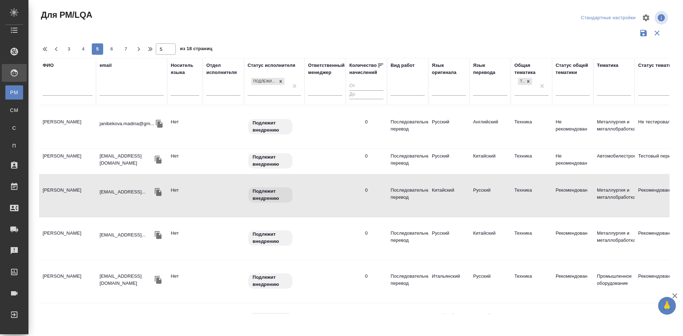
click at [68, 183] on td "Щекочихина Полина" at bounding box center [67, 195] width 57 height 25
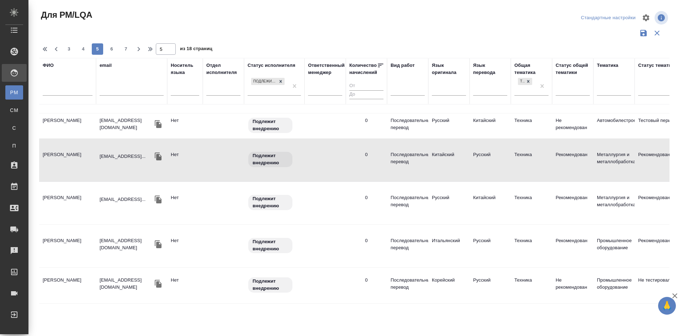
click at [70, 234] on td "Мининберг Юрий" at bounding box center [67, 246] width 57 height 25
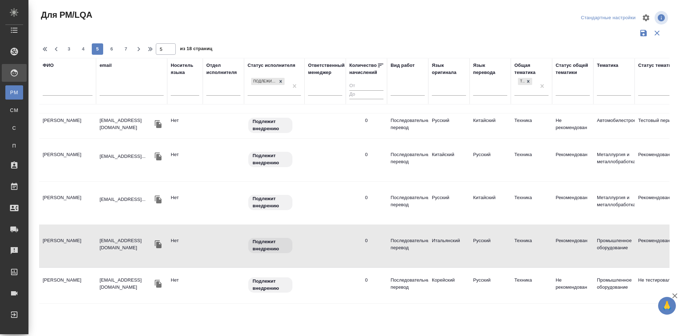
click at [70, 234] on td "Мининберг Юрий" at bounding box center [67, 246] width 57 height 25
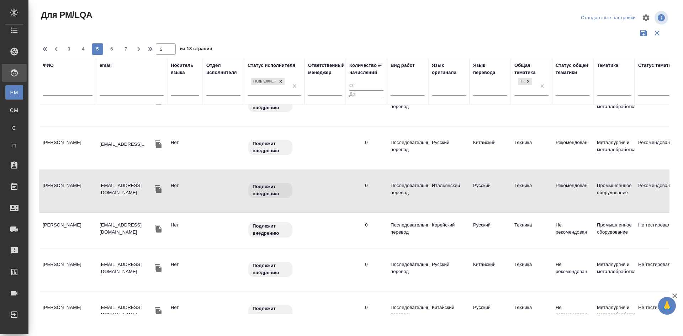
scroll to position [214, 0]
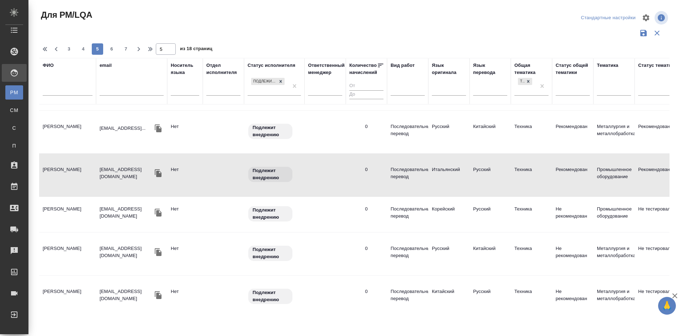
click at [60, 202] on td "Злобина Алена Сергеевна" at bounding box center [67, 214] width 57 height 25
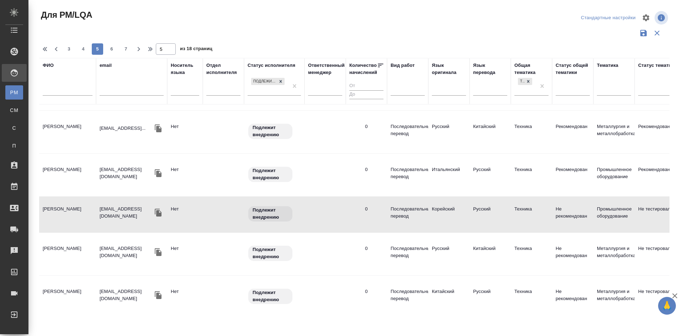
click at [60, 202] on td "Злобина Алена Сергеевна" at bounding box center [67, 214] width 57 height 25
click at [68, 242] on td "Степаненко Василий Станиславович" at bounding box center [67, 254] width 57 height 25
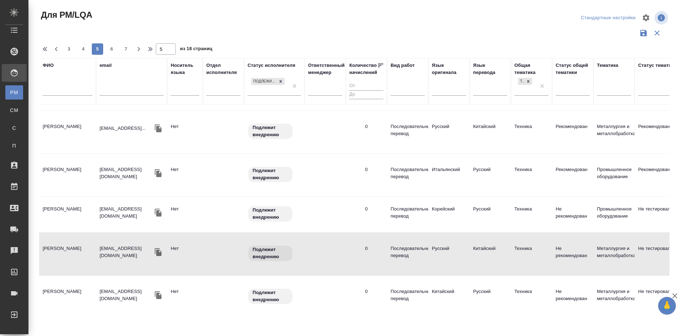
click at [68, 242] on td "Степаненко Василий Станиславович" at bounding box center [67, 254] width 57 height 25
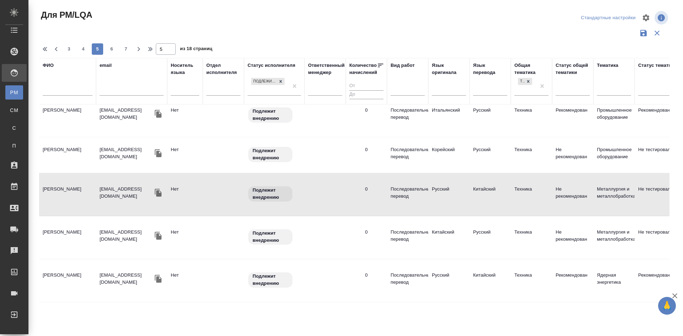
scroll to position [320, 0]
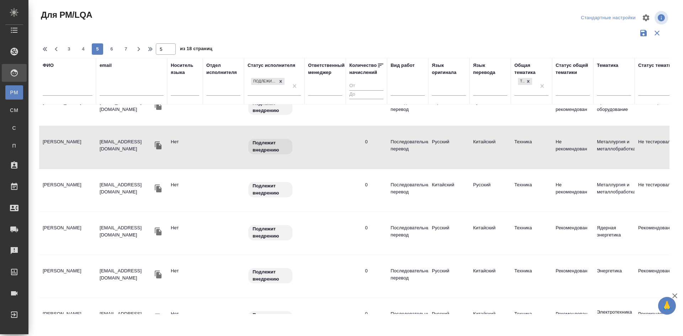
click at [67, 221] on td "Скрипченкова Валерия Валерьевна" at bounding box center [67, 233] width 57 height 25
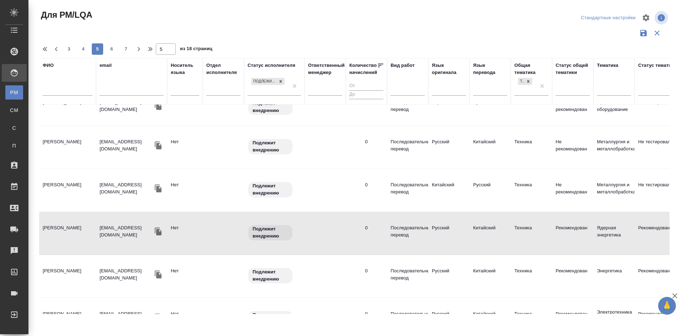
click at [67, 221] on td "Скрипченкова Валерия Валерьевна" at bounding box center [67, 233] width 57 height 25
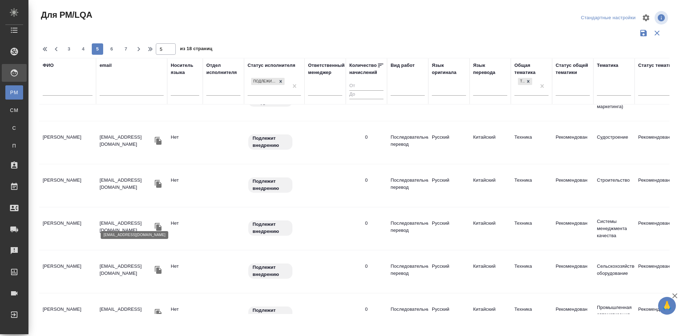
scroll to position [691, 0]
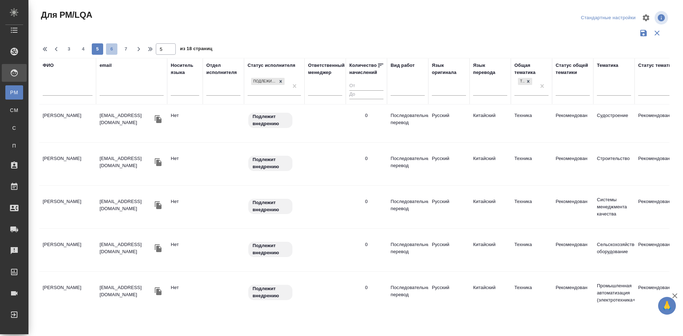
click at [111, 49] on span "6" at bounding box center [111, 49] width 11 height 7
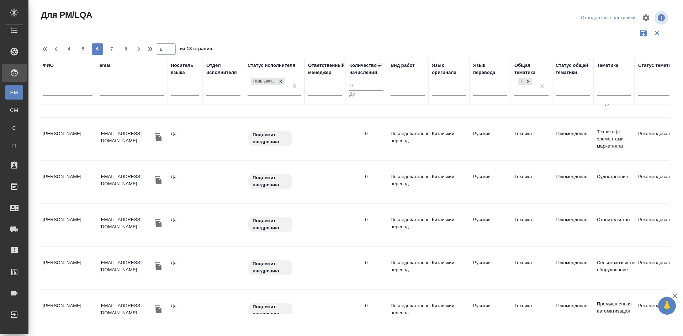
scroll to position [702, 0]
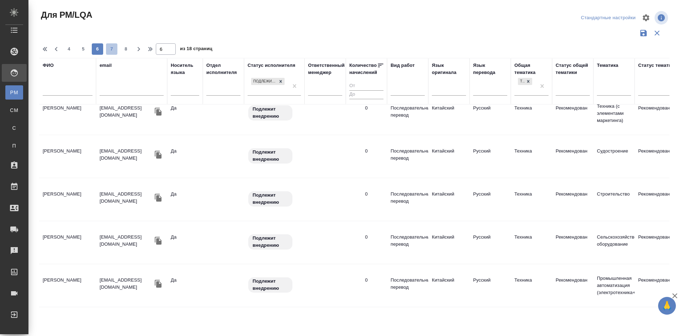
click at [113, 51] on span "7" at bounding box center [111, 49] width 11 height 7
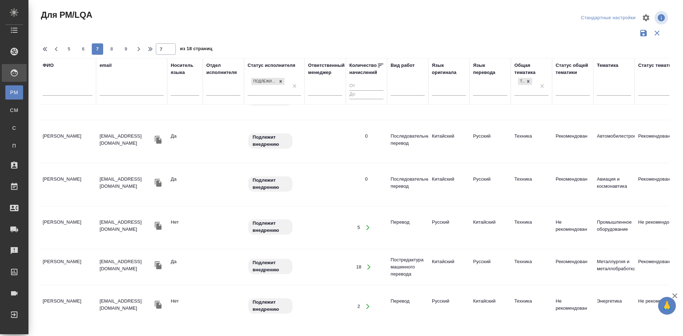
scroll to position [0, 0]
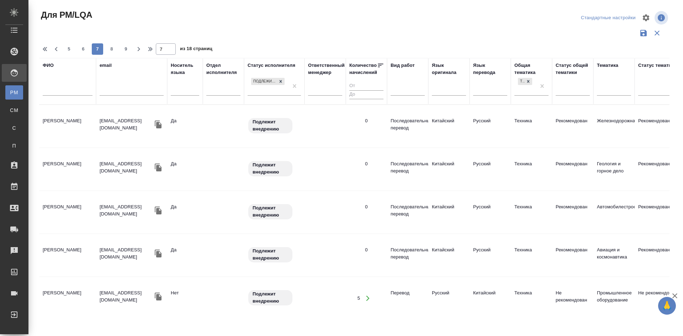
click at [56, 286] on td "Сюн Янь" at bounding box center [67, 298] width 57 height 25
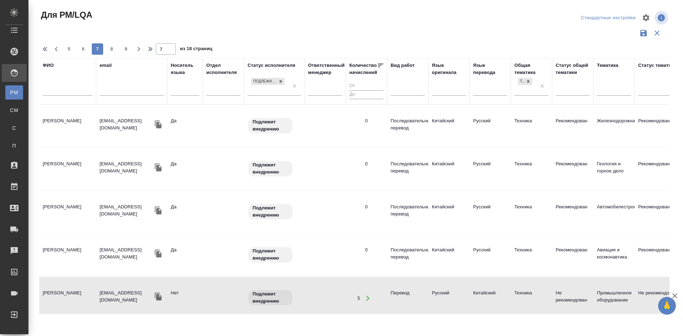
click at [56, 286] on td "Сюн Янь" at bounding box center [67, 298] width 57 height 25
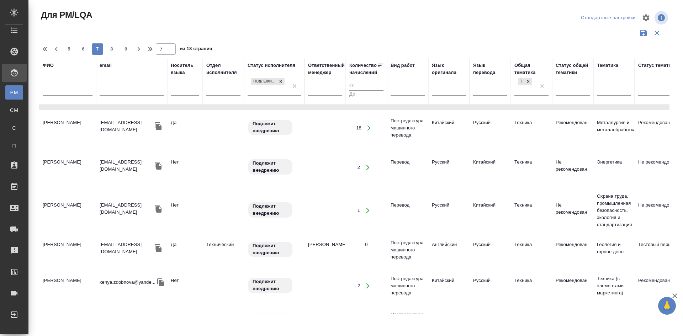
scroll to position [249, 0]
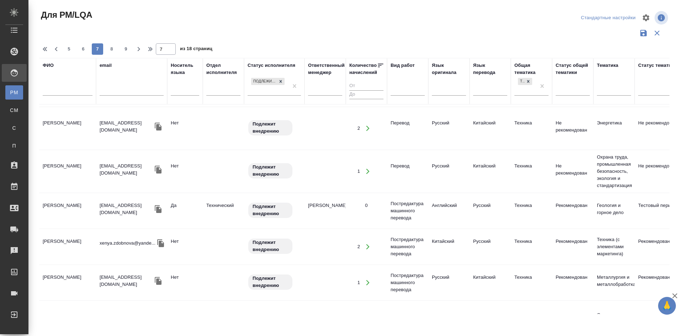
click at [58, 270] on td "Апсатарова Арууке Эриковна" at bounding box center [67, 282] width 57 height 25
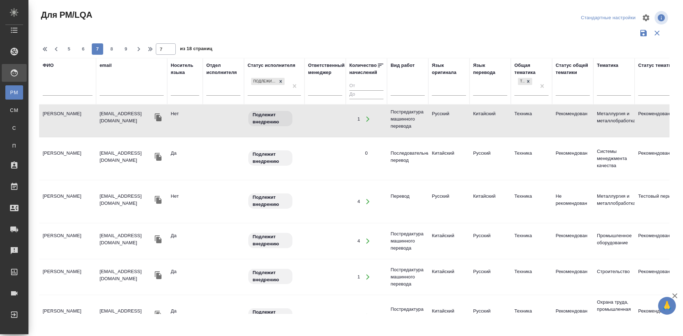
scroll to position [463, 0]
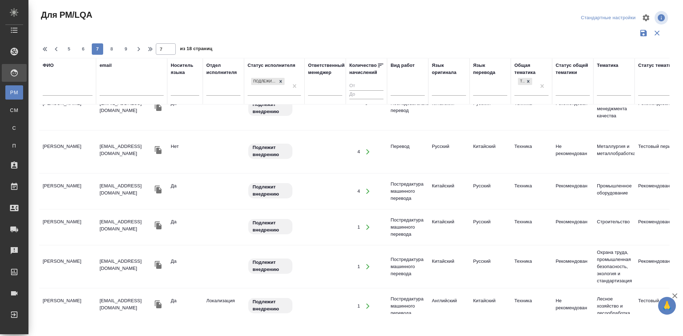
click at [63, 294] on td "Han Xiao" at bounding box center [67, 306] width 57 height 25
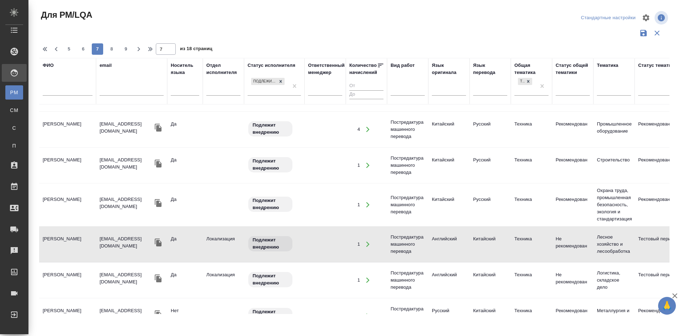
scroll to position [569, 0]
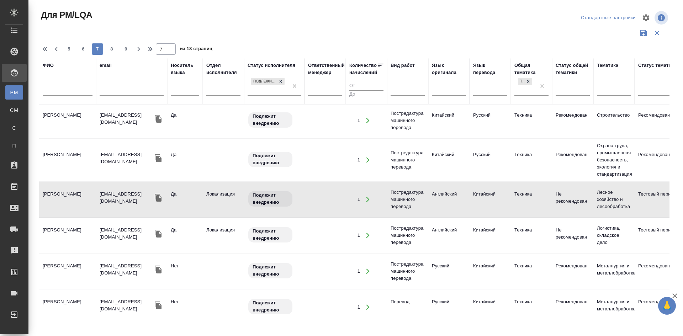
click at [55, 259] on td "Хабибулина Алина" at bounding box center [67, 271] width 57 height 25
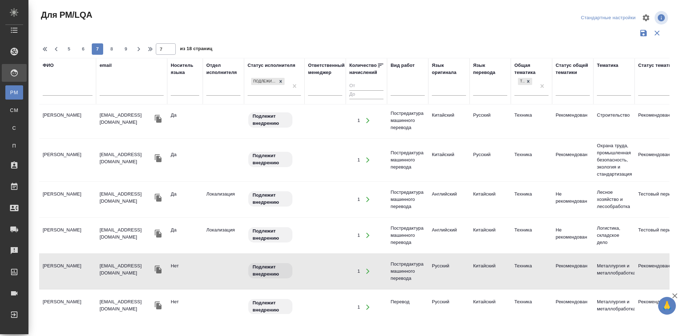
scroll to position [641, 0]
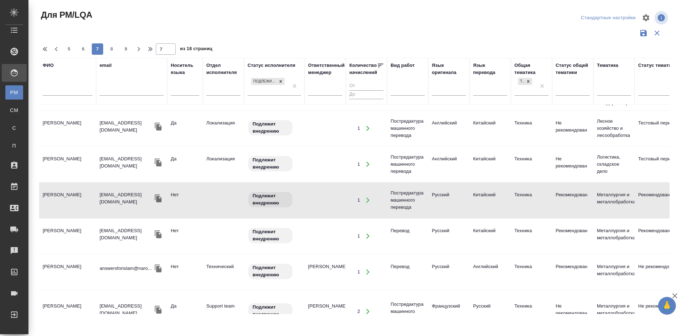
click at [62, 260] on td "Насыров Рустам Хрматуллович" at bounding box center [67, 272] width 57 height 25
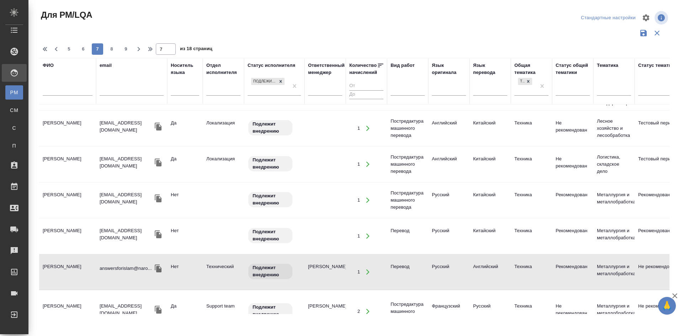
click at [63, 299] on td "Скворцова Ольга Андреевна" at bounding box center [67, 311] width 57 height 25
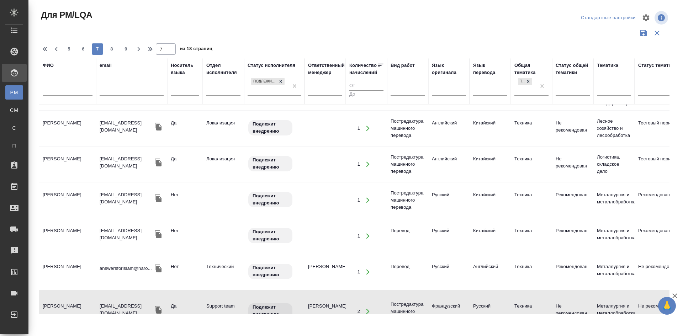
click at [63, 299] on td "Скворцова Ольга Андреевна" at bounding box center [67, 311] width 57 height 25
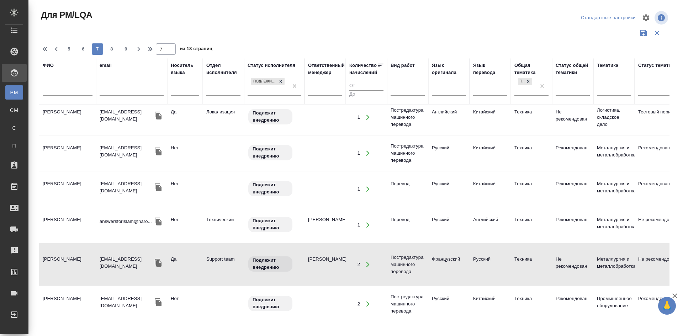
scroll to position [716, 0]
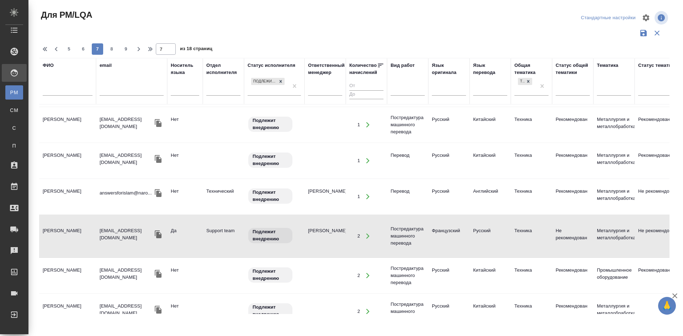
click at [58, 263] on td "Белоусова Анна Сергеевна" at bounding box center [67, 275] width 57 height 25
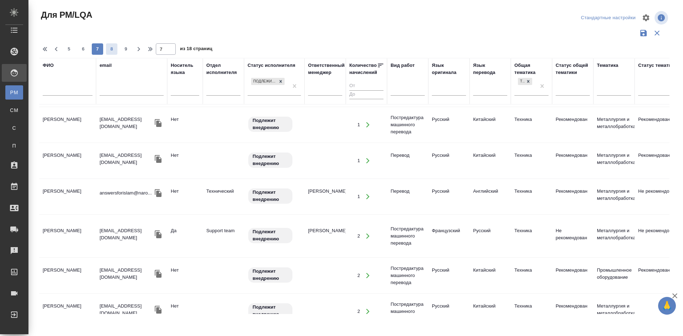
click at [110, 50] on span "8" at bounding box center [111, 49] width 11 height 7
type input "8"
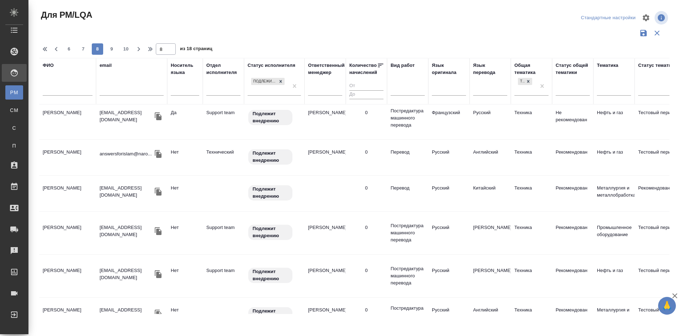
scroll to position [107, 0]
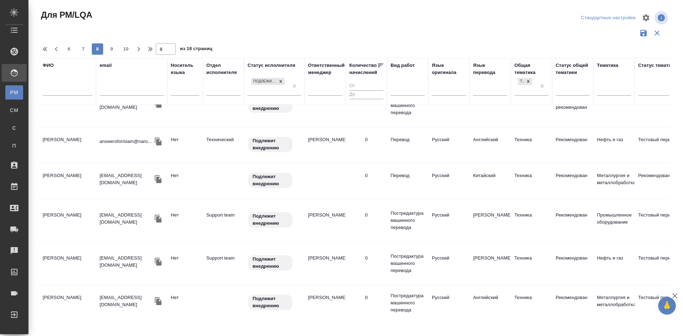
click at [60, 220] on td "Зайкова Софья Евгеньевна" at bounding box center [67, 220] width 57 height 25
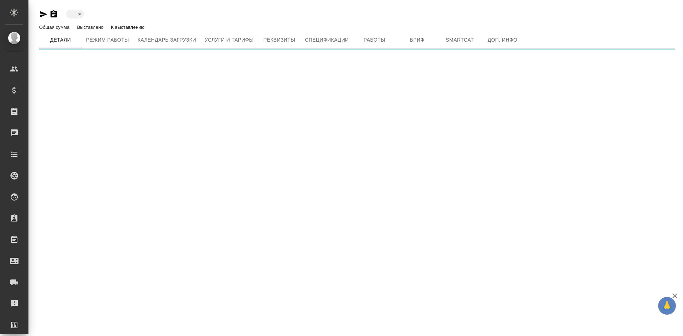
type input "toBeImplemented"
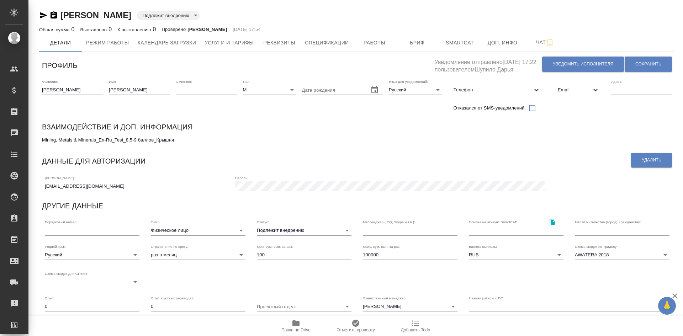
click at [54, 16] on icon "button" at bounding box center [54, 14] width 6 height 7
click at [233, 43] on span "Услуги и тарифы" at bounding box center [229, 42] width 49 height 9
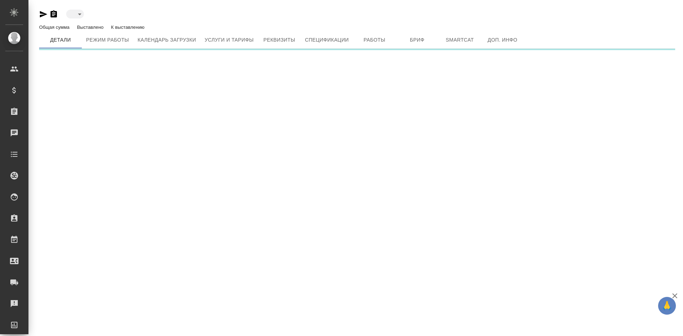
type input "toBeImplemented"
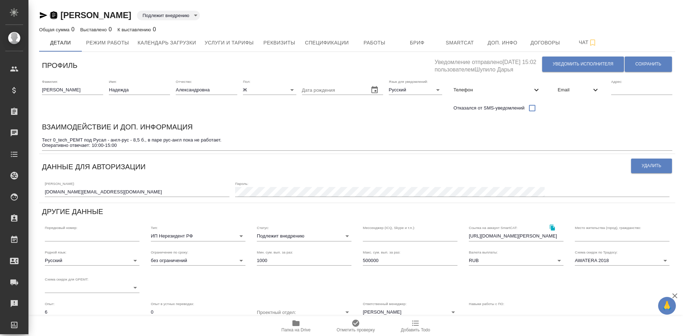
click at [51, 15] on icon "button" at bounding box center [54, 14] width 6 height 7
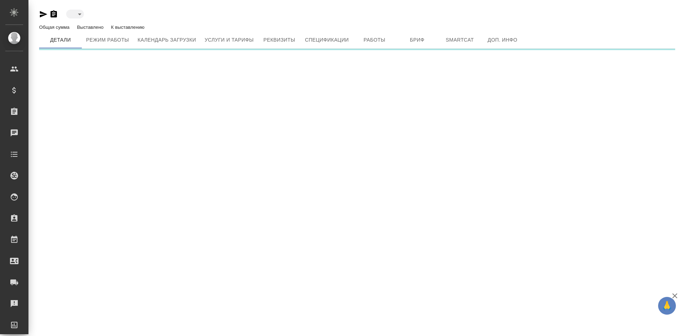
type input "toBeImplemented"
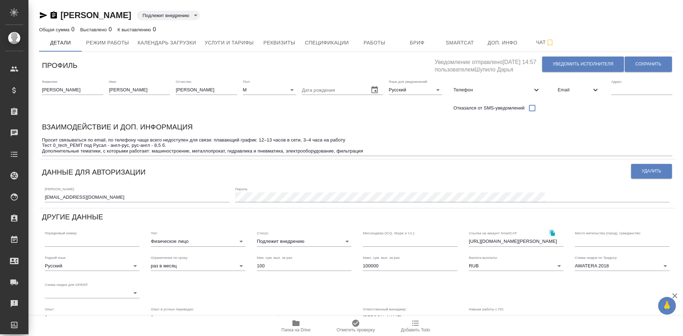
drag, startPoint x: 53, startPoint y: 16, endPoint x: 58, endPoint y: 21, distance: 6.8
click at [55, 17] on icon "button" at bounding box center [54, 14] width 6 height 7
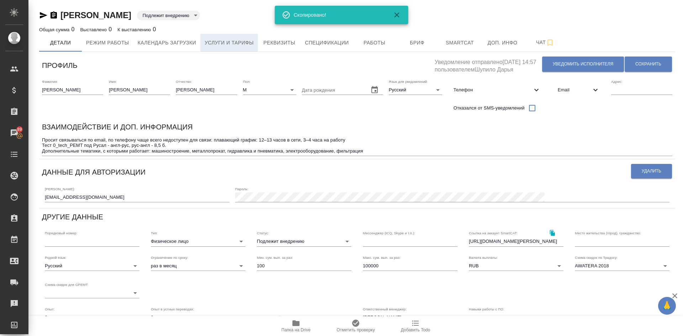
click at [241, 46] on span "Услуги и тарифы" at bounding box center [229, 42] width 49 height 9
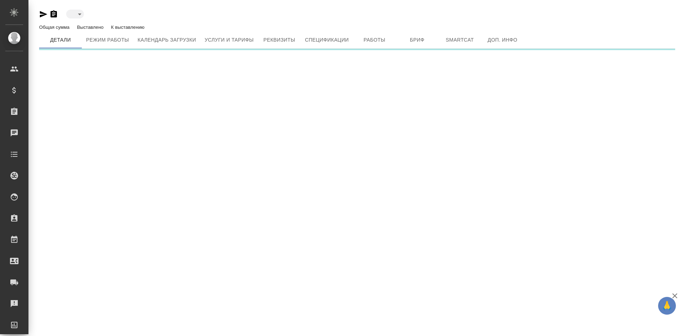
type input "toBeImplemented"
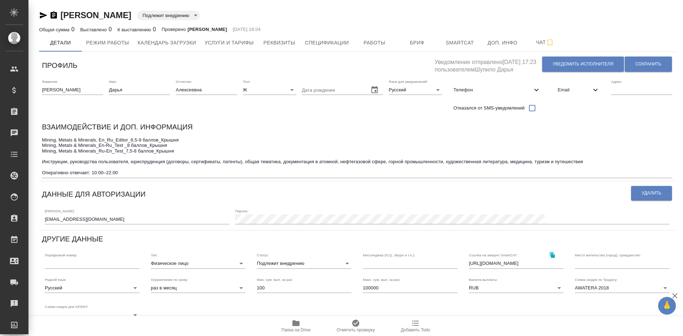
click at [56, 15] on icon "button" at bounding box center [54, 14] width 6 height 7
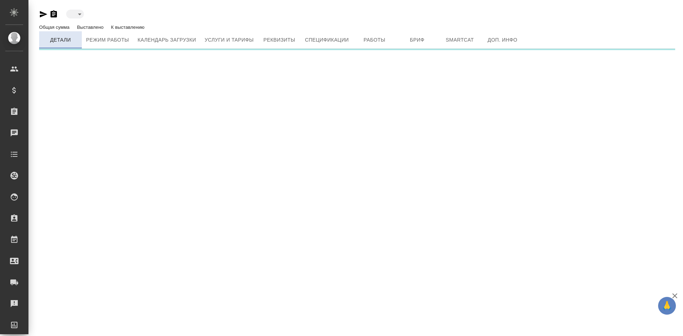
type input "toBeImplemented"
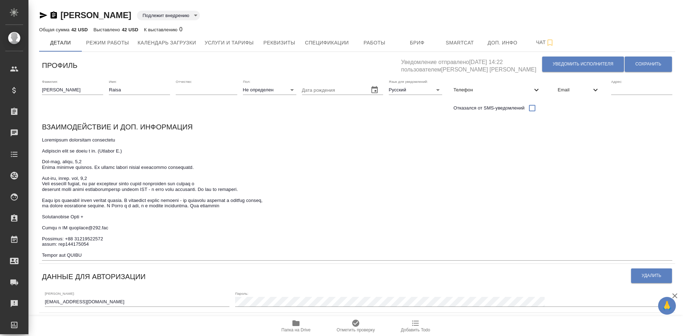
click at [54, 15] on icon "button" at bounding box center [53, 15] width 9 height 9
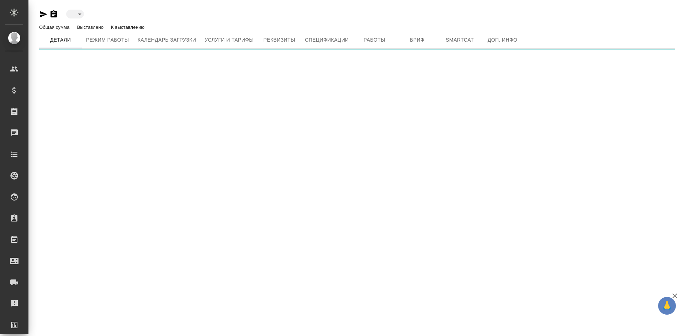
type input "toBeImplemented"
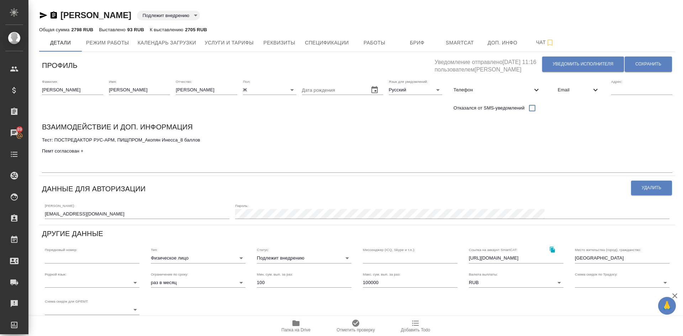
click at [55, 14] on icon "button" at bounding box center [54, 14] width 6 height 7
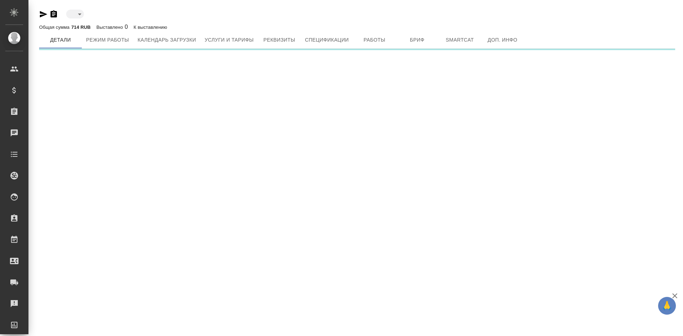
type input "toBeImplemented"
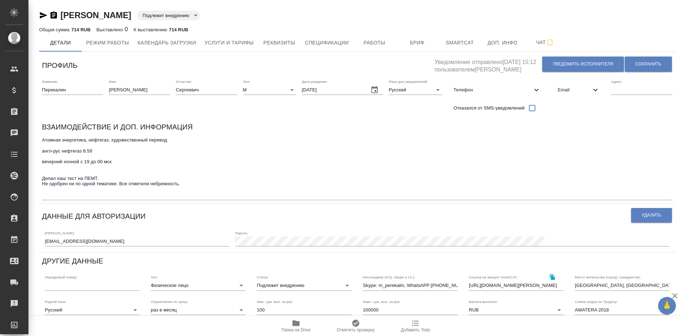
click at [54, 14] on icon "button" at bounding box center [54, 14] width 6 height 7
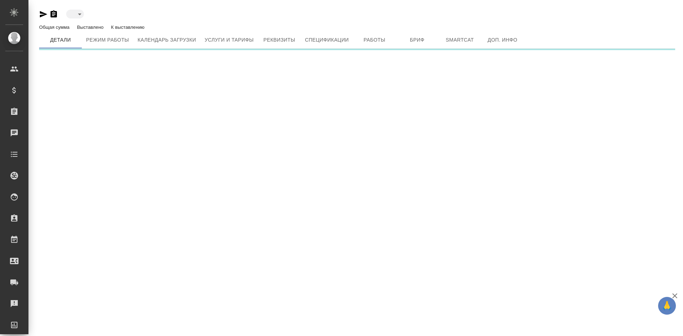
type input "toBeImplemented"
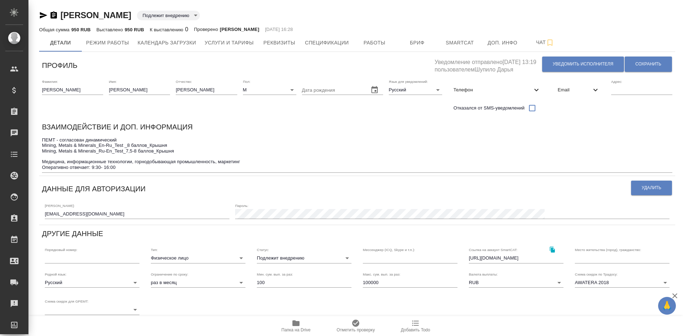
click at [54, 14] on icon "button" at bounding box center [54, 14] width 6 height 7
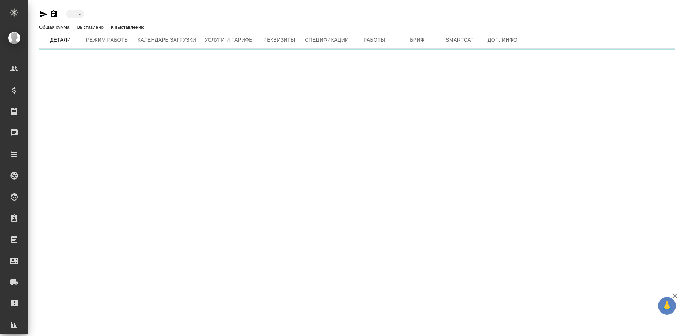
type input "toBeImplemented"
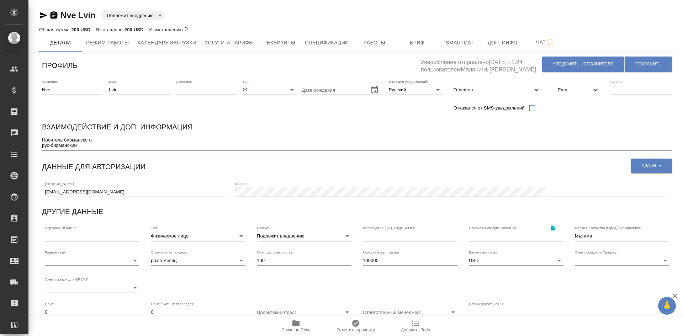
click at [53, 16] on icon "button" at bounding box center [54, 14] width 6 height 7
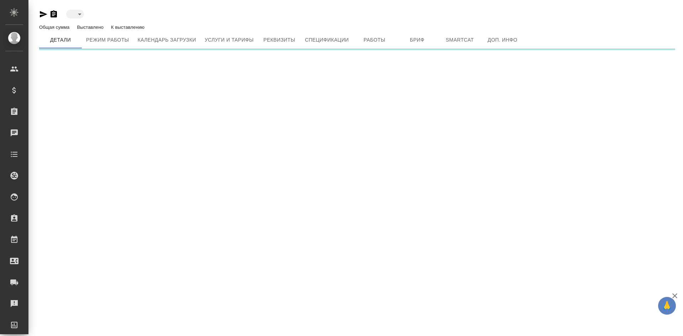
type input "toBeImplemented"
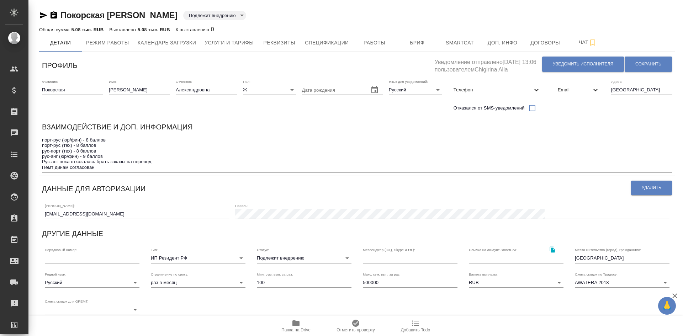
click at [54, 15] on icon "button" at bounding box center [53, 15] width 9 height 9
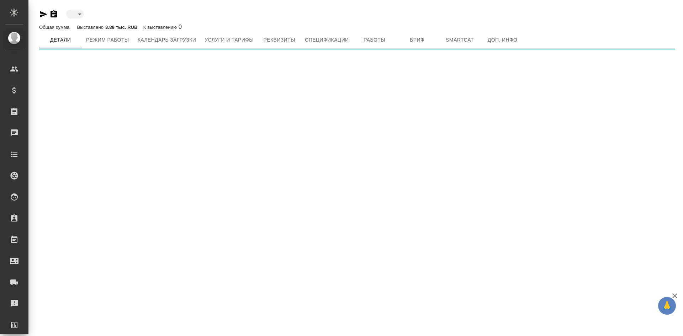
type input "toBeImplemented"
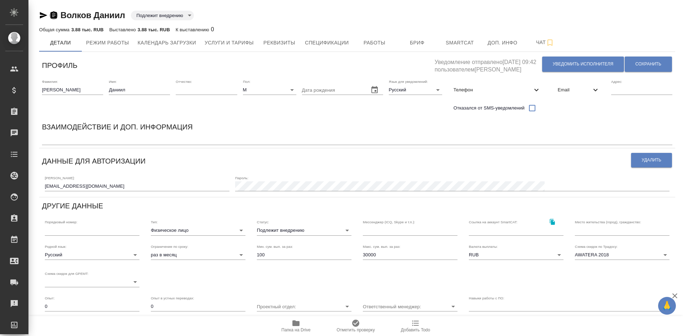
click at [52, 14] on icon "button" at bounding box center [54, 14] width 6 height 7
click at [236, 41] on span "Услуги и тарифы" at bounding box center [229, 42] width 49 height 9
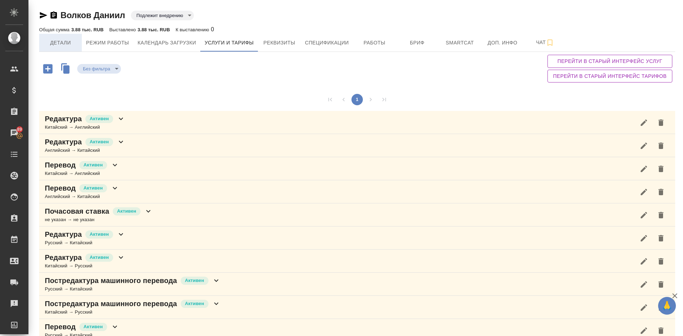
click at [62, 41] on span "Детали" at bounding box center [60, 42] width 34 height 9
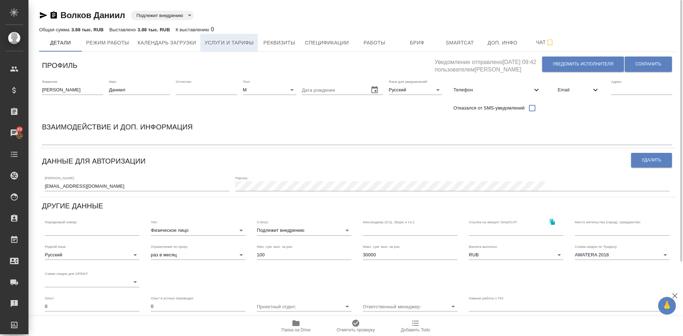
click at [222, 41] on span "Услуги и тарифы" at bounding box center [229, 42] width 49 height 9
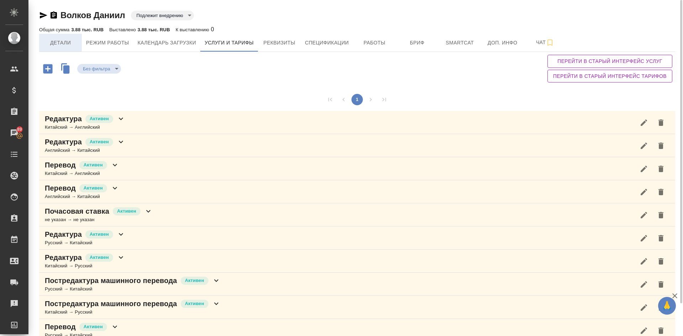
click at [62, 41] on span "Детали" at bounding box center [60, 42] width 34 height 9
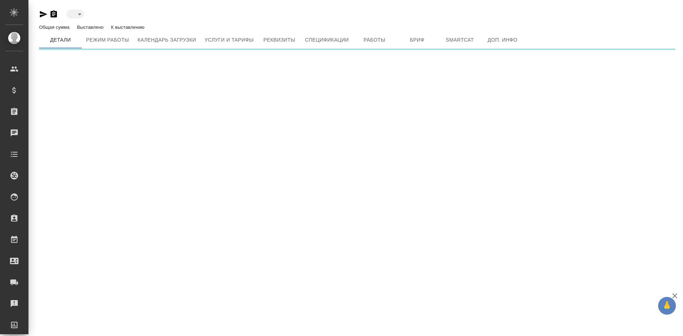
type input "toBeImplemented"
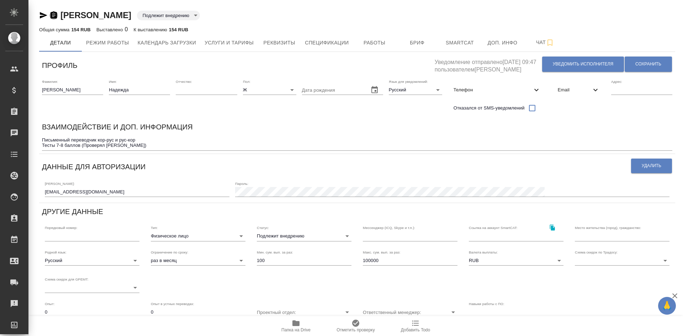
click at [51, 14] on icon "button" at bounding box center [54, 14] width 6 height 7
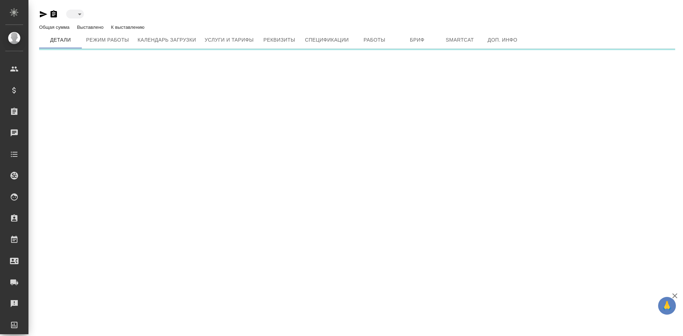
type input "toBeImplemented"
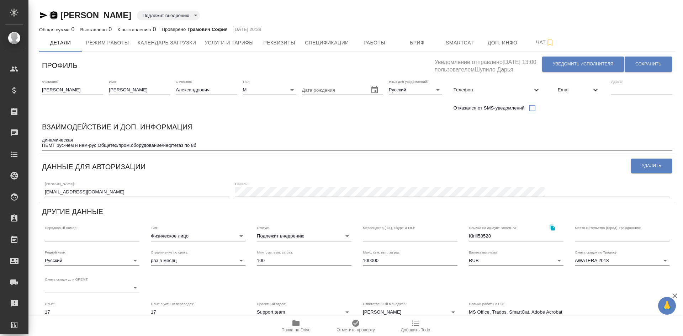
click at [56, 16] on icon "button" at bounding box center [54, 14] width 6 height 7
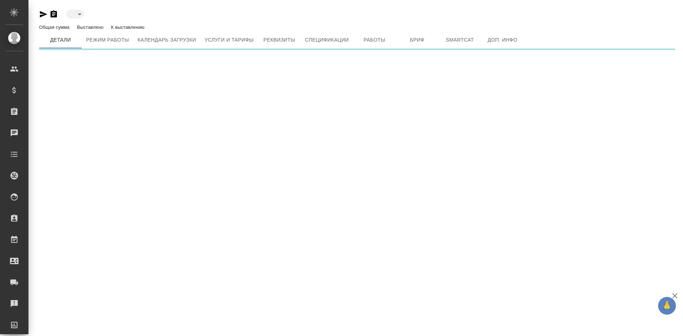
type input "toBeImplemented"
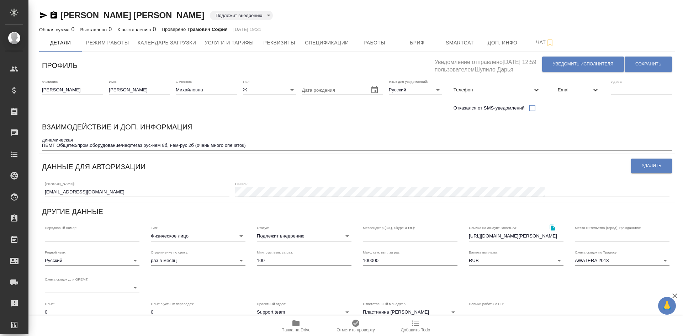
click at [54, 15] on icon "button" at bounding box center [53, 15] width 9 height 9
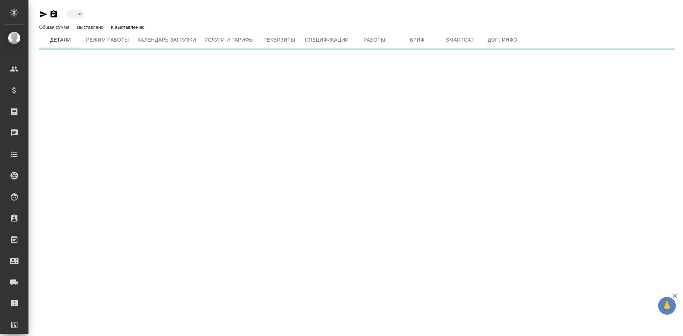
type input "toBeImplemented"
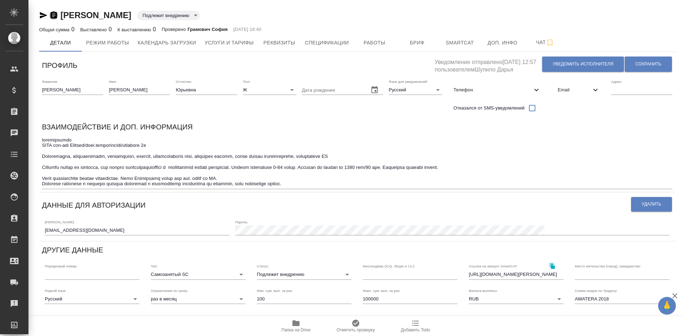
click at [56, 16] on icon "button" at bounding box center [54, 14] width 6 height 7
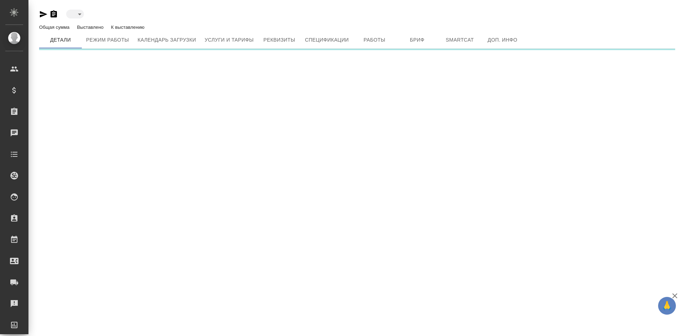
type input "toBeImplemented"
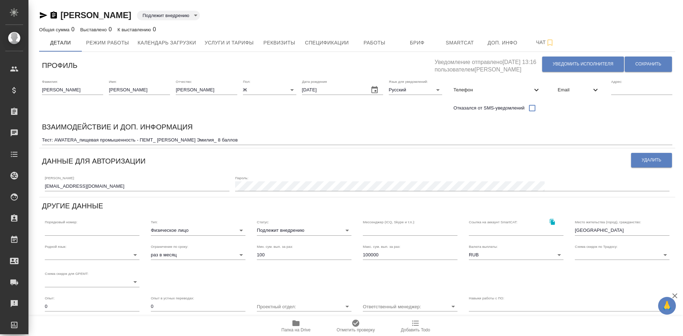
click at [52, 14] on icon "button" at bounding box center [54, 14] width 6 height 7
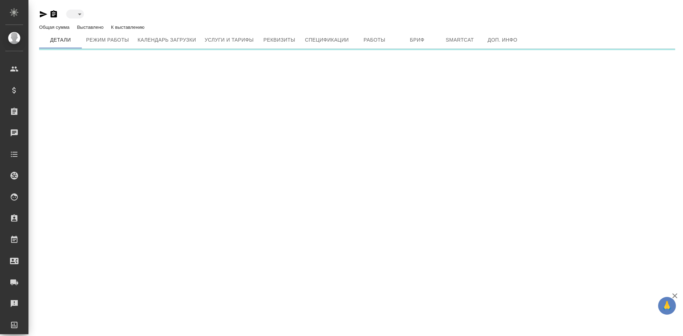
type input "toBeImplemented"
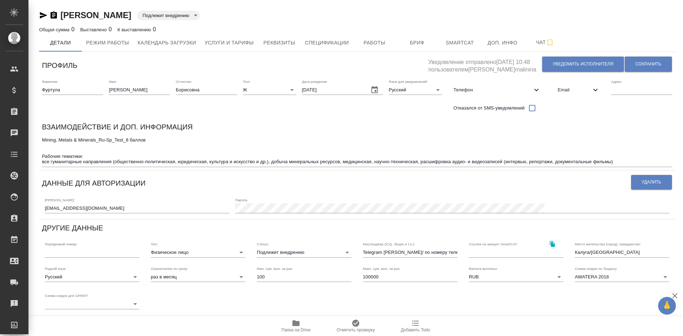
click at [53, 16] on icon "button" at bounding box center [54, 14] width 6 height 7
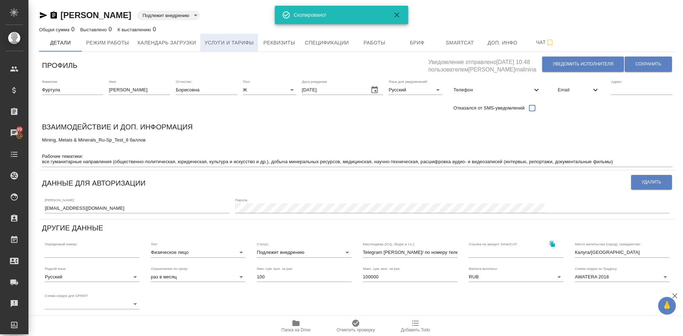
click at [233, 42] on span "Услуги и тарифы" at bounding box center [229, 42] width 49 height 9
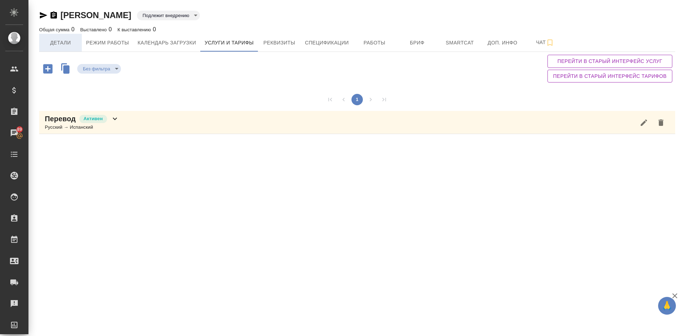
click at [61, 41] on span "Детали" at bounding box center [60, 42] width 34 height 9
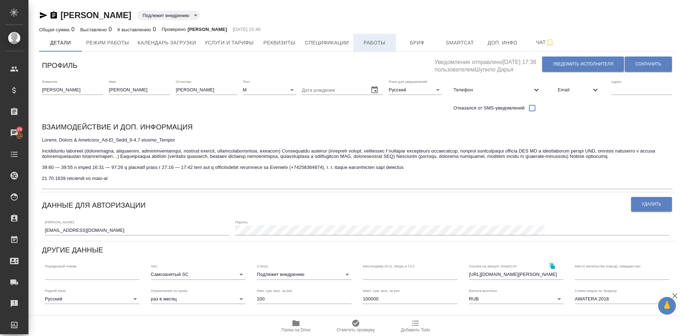
click at [381, 46] on span "Работы" at bounding box center [375, 42] width 34 height 9
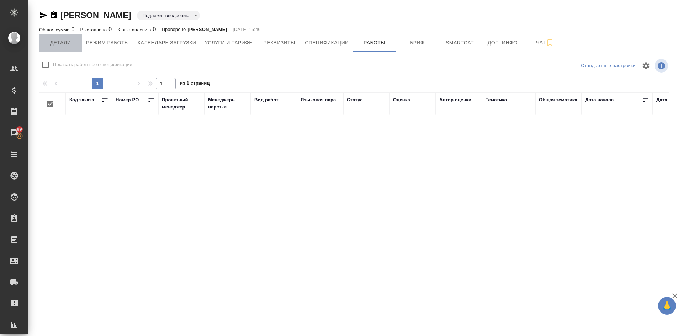
click at [64, 42] on span "Детали" at bounding box center [60, 42] width 34 height 9
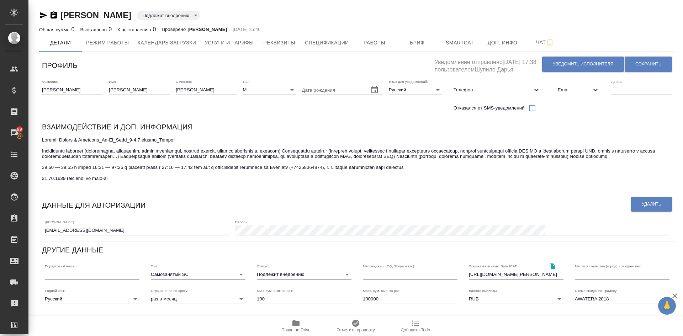
click at [274, 274] on body "🙏 .cls-1 fill:#fff; AWATERA [PERSON_NAME] Спецификации Заказы 89 Чаты Todo Прое…" at bounding box center [341, 168] width 683 height 336
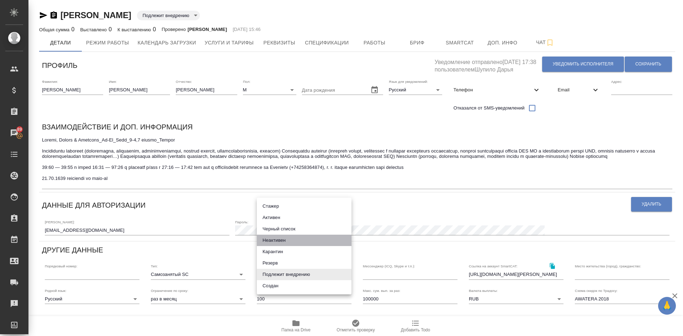
click at [275, 244] on li "Неактивен" at bounding box center [304, 240] width 95 height 11
type input "inactive"
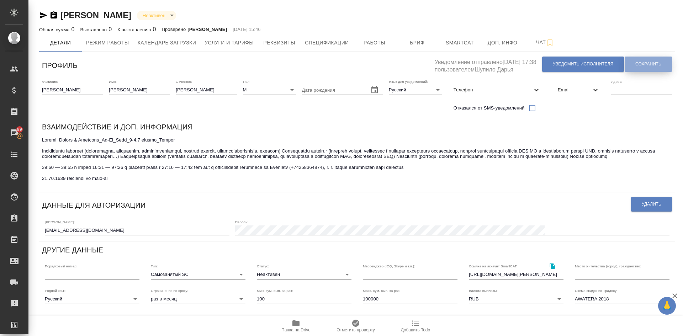
click at [659, 62] on span "Сохранить" at bounding box center [649, 64] width 26 height 6
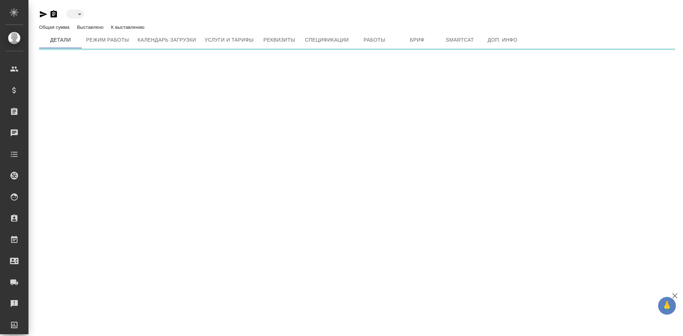
type input "toBeImplemented"
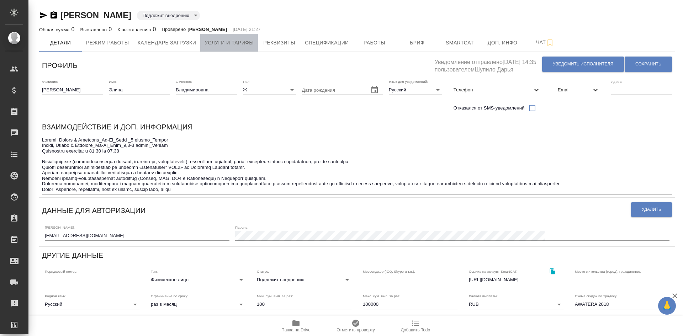
click at [246, 45] on span "Услуги и тарифы" at bounding box center [229, 42] width 49 height 9
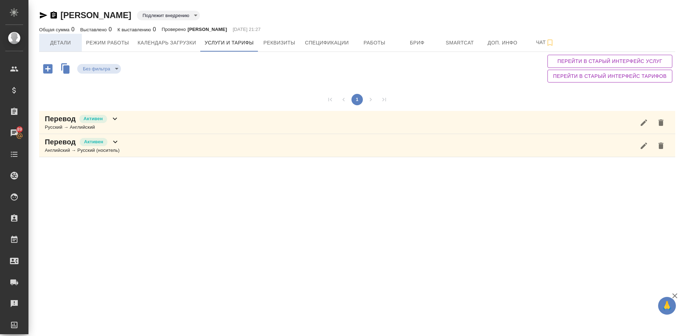
click at [58, 44] on span "Детали" at bounding box center [60, 42] width 34 height 9
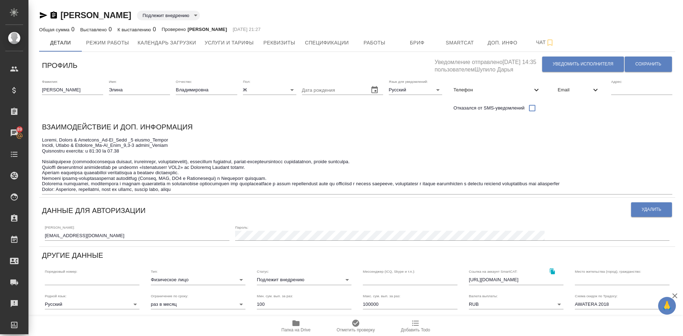
click at [52, 14] on icon "button" at bounding box center [53, 15] width 9 height 9
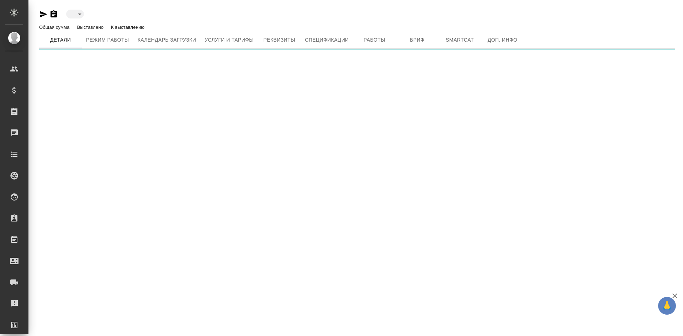
type input "toBeImplemented"
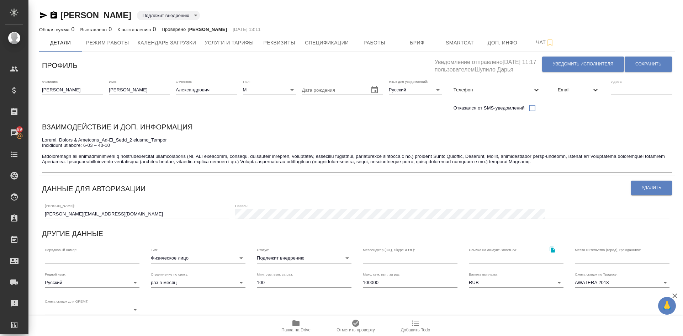
click at [52, 14] on icon "button" at bounding box center [54, 14] width 6 height 7
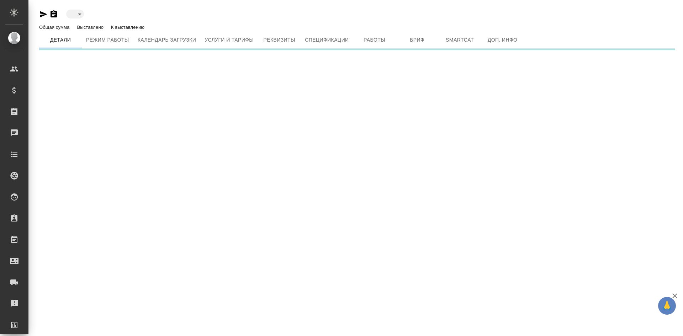
type input "toBeImplemented"
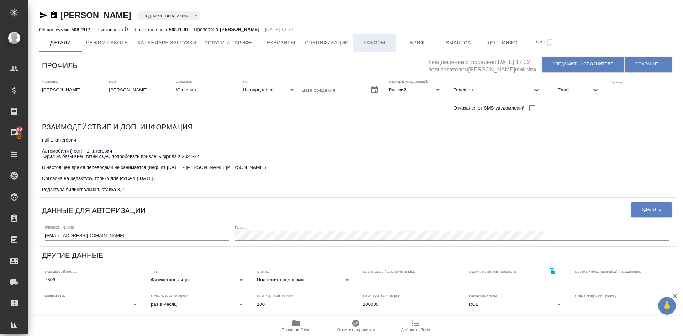
click at [371, 48] on button "Работы" at bounding box center [374, 43] width 43 height 18
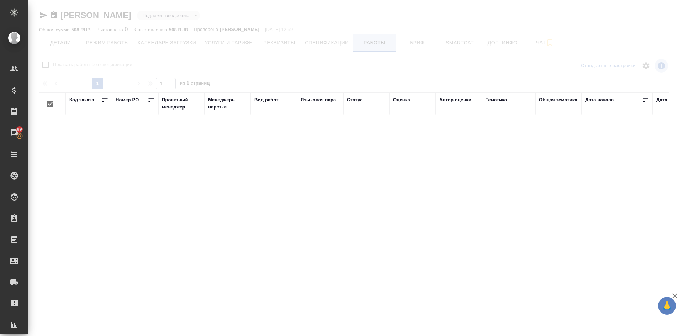
checkbox input "false"
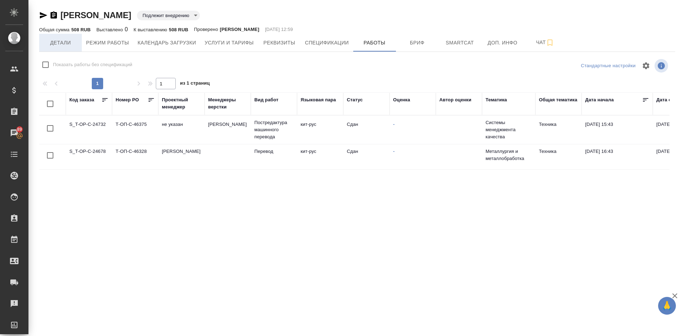
click at [56, 45] on span "Детали" at bounding box center [60, 42] width 34 height 9
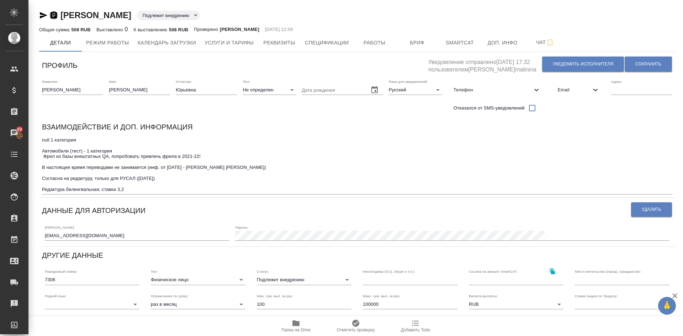
click at [53, 15] on icon "button" at bounding box center [53, 15] width 9 height 9
click at [217, 42] on span "Услуги и тарифы" at bounding box center [229, 42] width 49 height 9
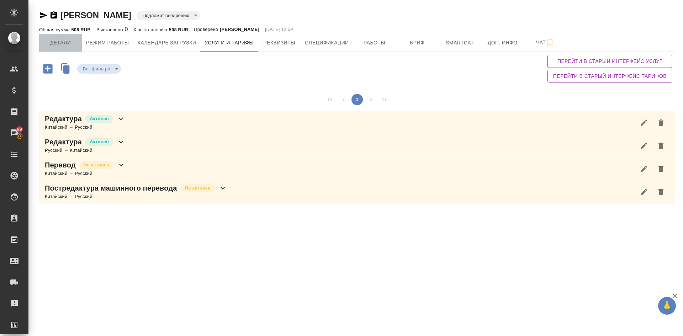
click at [65, 42] on span "Детали" at bounding box center [60, 42] width 34 height 9
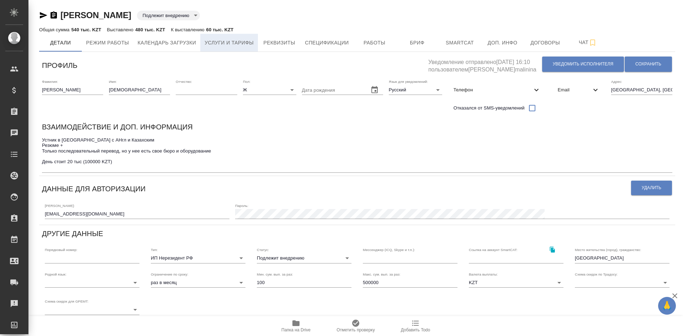
click at [217, 41] on span "Услуги и тарифы" at bounding box center [229, 42] width 49 height 9
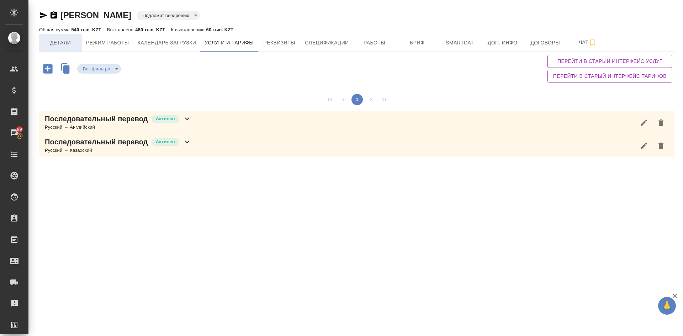
click at [60, 40] on span "Детали" at bounding box center [60, 42] width 34 height 9
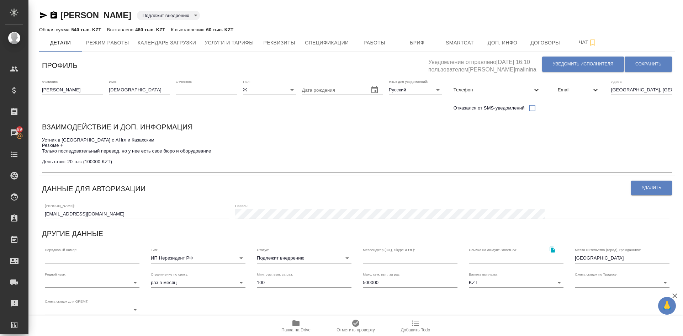
click at [289, 258] on body "🙏 .cls-1 fill:#fff; AWATERA [PERSON_NAME] Спецификации Заказы 89 Чаты Todo Прое…" at bounding box center [341, 168] width 683 height 336
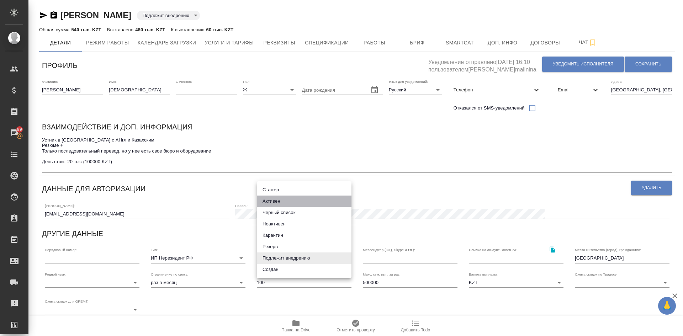
click at [277, 199] on li "Активен" at bounding box center [304, 201] width 95 height 11
type input "active"
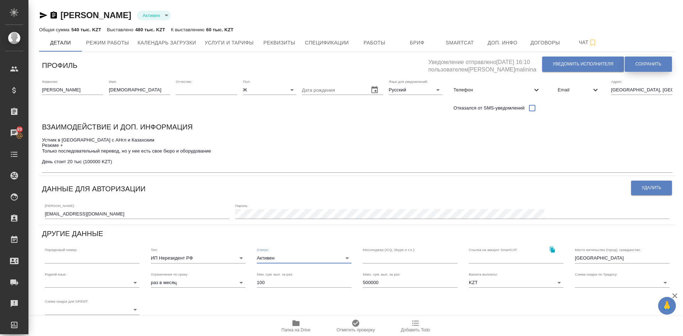
click at [645, 63] on span "Сохранить" at bounding box center [649, 64] width 26 height 6
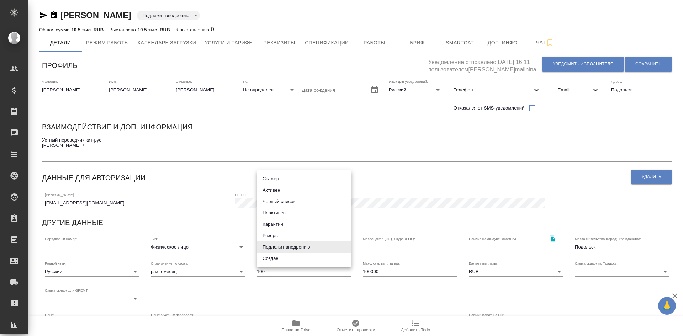
click at [267, 247] on body "🙏 .cls-1 fill:#fff; AWATERA Demidova Tatyana Клиенты Спецификации Заказы Чаты T…" at bounding box center [341, 168] width 683 height 336
click at [270, 192] on li "Активен" at bounding box center [304, 190] width 95 height 11
type input "active"
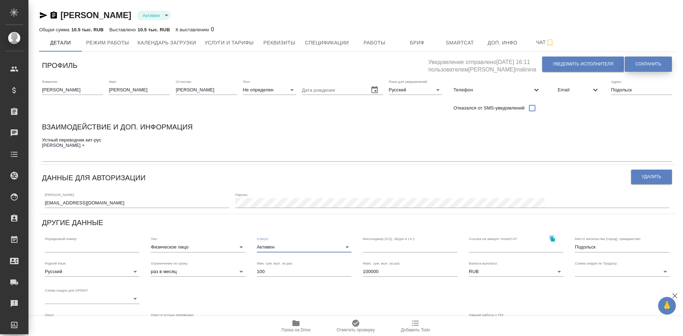
click at [640, 63] on span "Сохранить" at bounding box center [649, 64] width 26 height 6
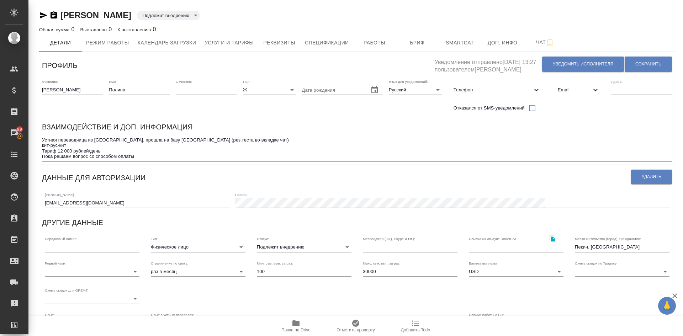
click at [274, 246] on body "🙏 .cls-1 fill:#fff; AWATERA [PERSON_NAME] Спецификации Заказы 89 Чаты Todo Прое…" at bounding box center [341, 168] width 683 height 336
click at [272, 188] on li "Активен" at bounding box center [304, 190] width 95 height 11
type input "active"
click at [640, 59] on button "Сохранить" at bounding box center [648, 64] width 47 height 15
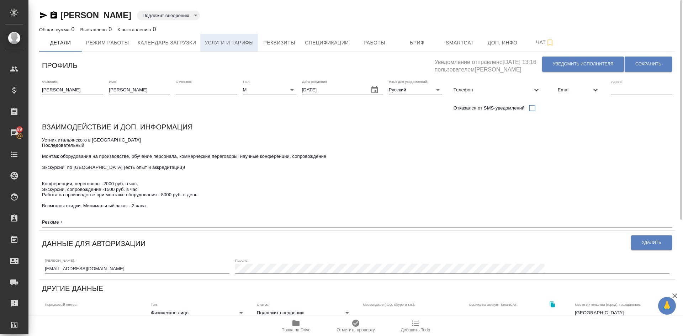
click at [242, 41] on span "Услуги и тарифы" at bounding box center [229, 42] width 49 height 9
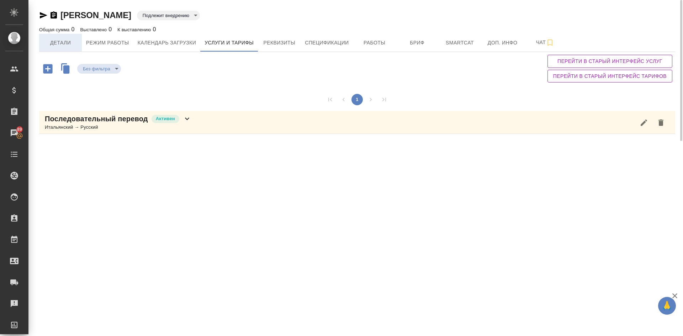
click at [63, 46] on span "Детали" at bounding box center [60, 42] width 34 height 9
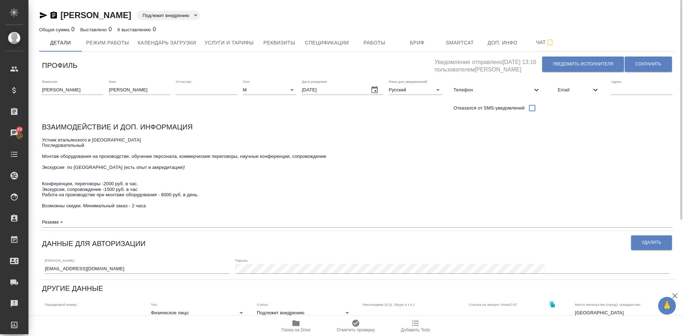
scroll to position [71, 0]
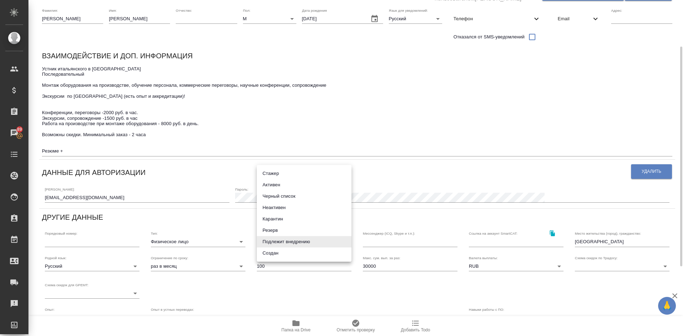
click at [265, 241] on body "🙏 .cls-1 fill:#fff; AWATERA Demidova Tatyana Клиенты Спецификации Заказы 89 Чат…" at bounding box center [341, 168] width 683 height 336
click at [273, 185] on li "Активен" at bounding box center [304, 184] width 95 height 11
type input "active"
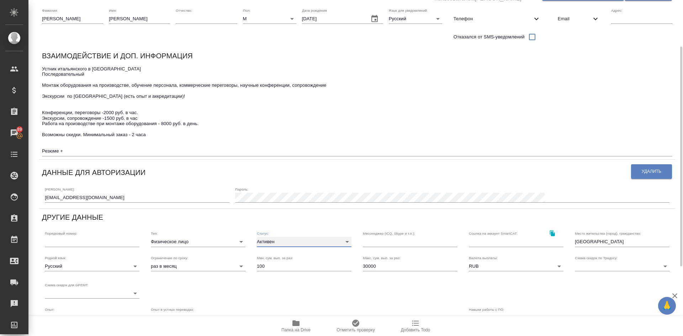
scroll to position [0, 0]
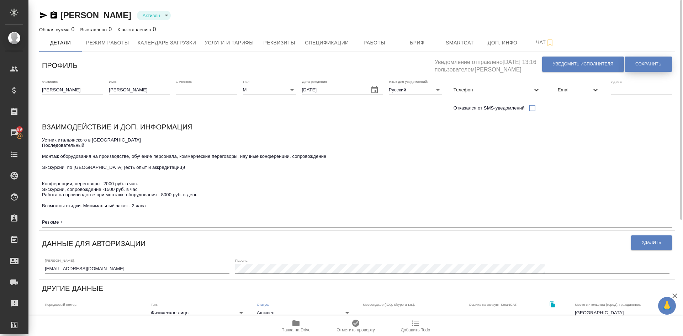
click at [644, 61] on span "Сохранить" at bounding box center [649, 64] width 26 height 6
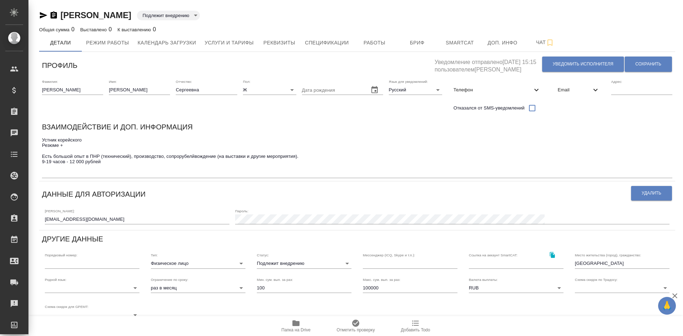
click at [279, 262] on body "🙏 .cls-1 fill:#fff; AWATERA [PERSON_NAME] Спецификации Заказы Чаты Todo Проекты…" at bounding box center [341, 168] width 683 height 336
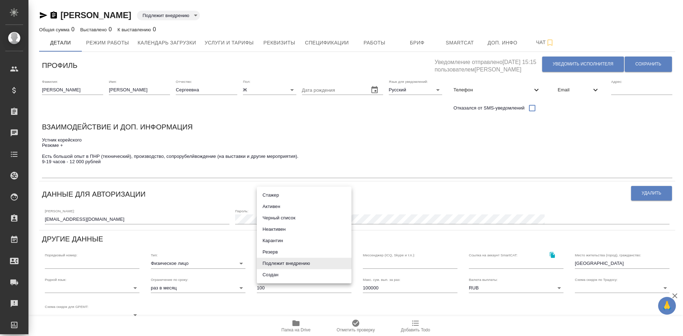
click at [274, 205] on li "Активен" at bounding box center [304, 206] width 95 height 11
type input "active"
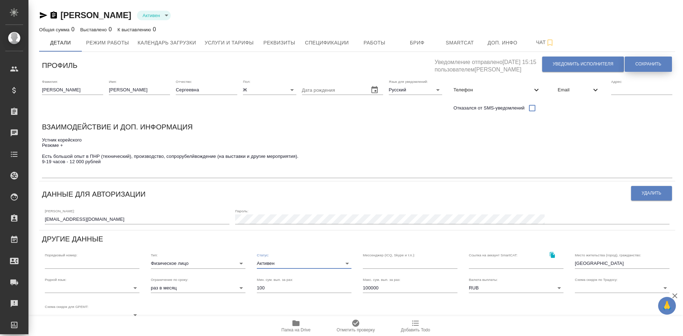
click at [635, 65] on button "Сохранить" at bounding box center [648, 64] width 47 height 15
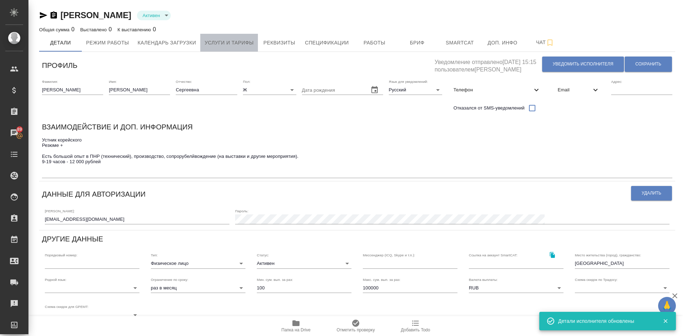
click at [237, 42] on span "Услуги и тарифы" at bounding box center [229, 42] width 49 height 9
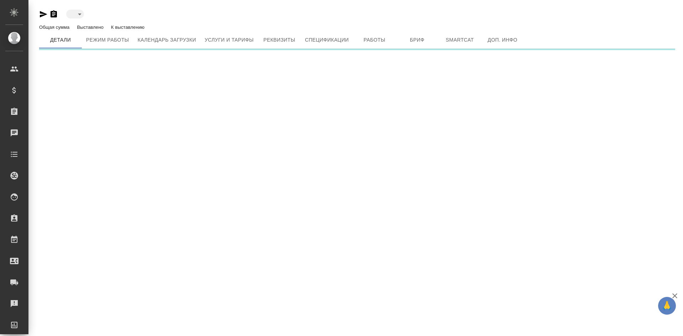
type input "toBeImplemented"
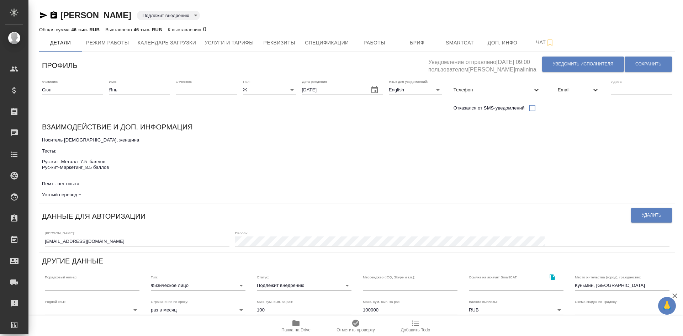
click at [53, 15] on icon "button" at bounding box center [54, 14] width 6 height 7
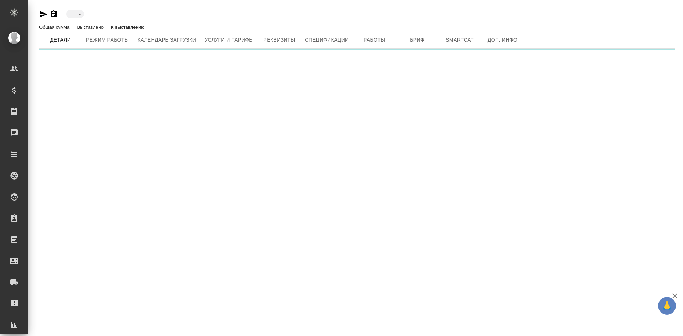
type input "toBeImplemented"
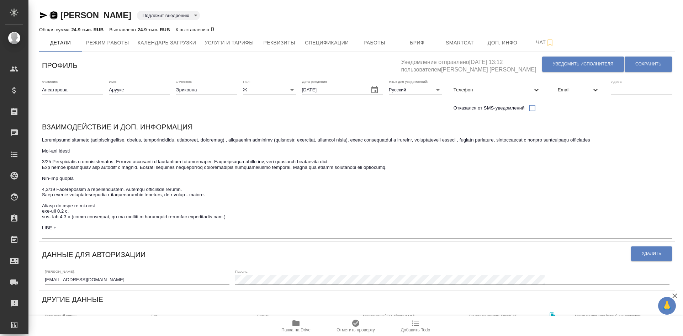
click at [54, 16] on icon "button" at bounding box center [54, 14] width 6 height 7
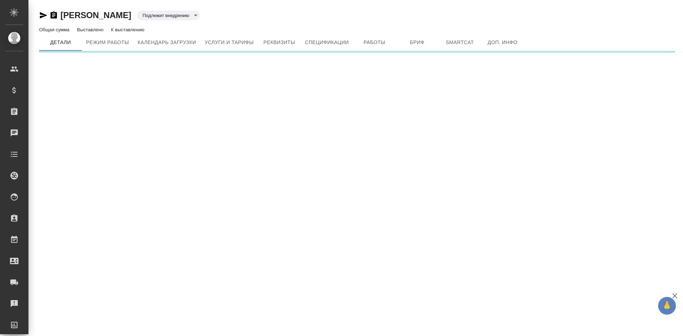
type input "toBeImplemented"
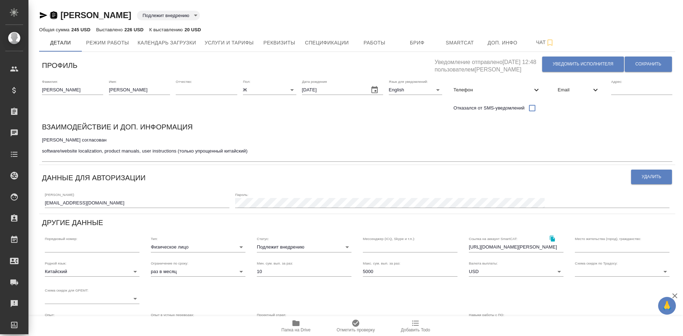
click at [54, 16] on icon "button" at bounding box center [54, 14] width 6 height 7
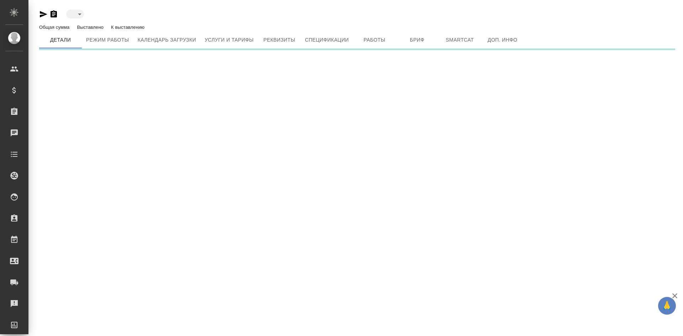
type input "toBeImplemented"
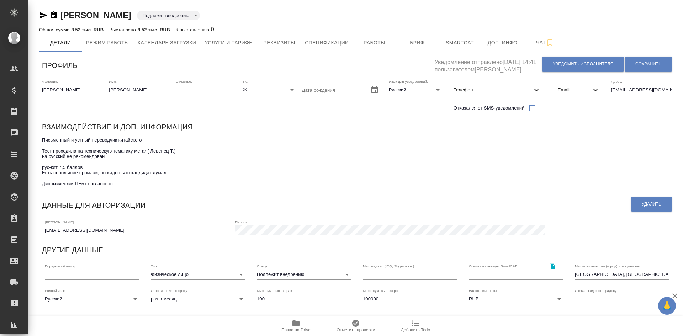
click at [53, 14] on icon "button" at bounding box center [53, 15] width 9 height 9
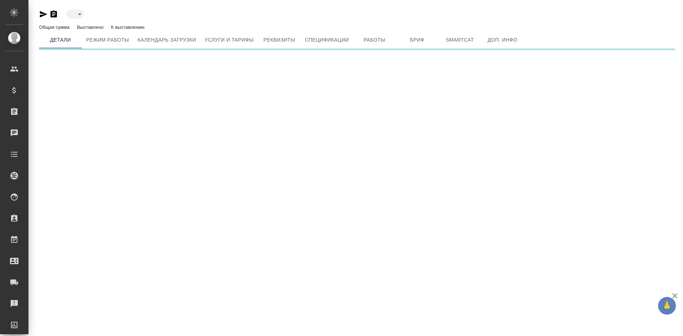
type input "toBeImplemented"
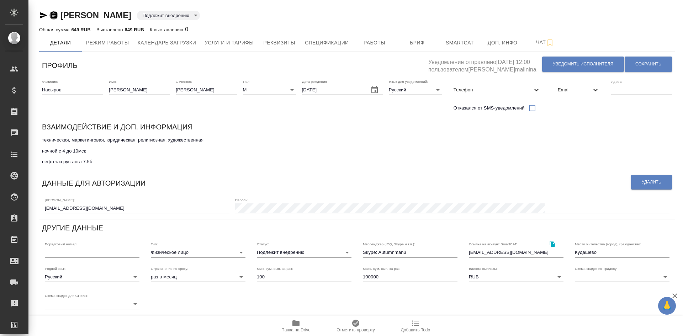
click at [55, 15] on icon "button" at bounding box center [54, 14] width 6 height 7
click at [228, 46] on span "Услуги и тарифы" at bounding box center [229, 42] width 49 height 9
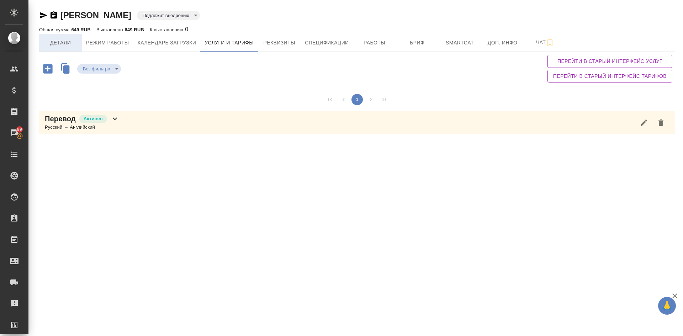
click at [64, 42] on span "Детали" at bounding box center [60, 42] width 34 height 9
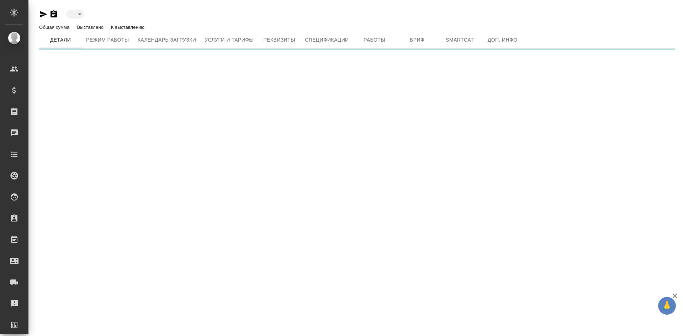
type input "toBeImplemented"
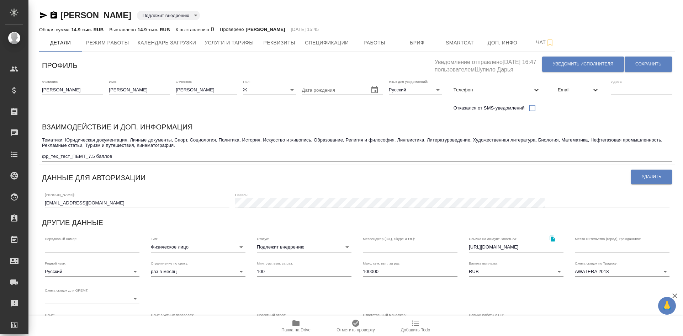
drag, startPoint x: 54, startPoint y: 13, endPoint x: 57, endPoint y: 15, distance: 4.3
click at [54, 13] on icon "button" at bounding box center [54, 14] width 6 height 7
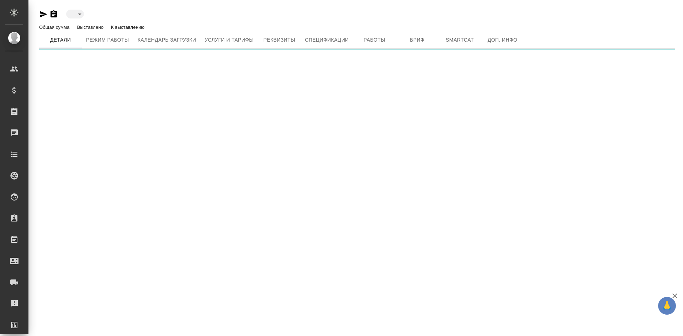
type input "toBeImplemented"
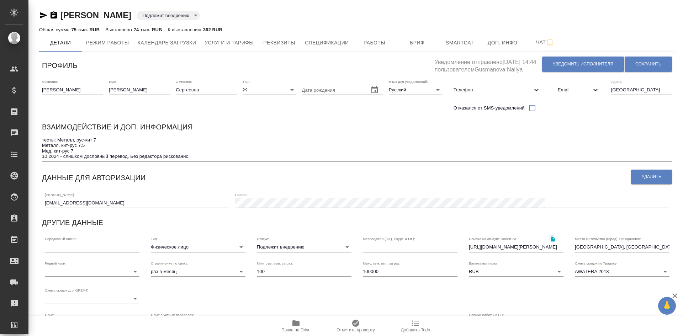
drag, startPoint x: 53, startPoint y: 15, endPoint x: 120, endPoint y: 64, distance: 83.4
click at [53, 15] on icon "button" at bounding box center [53, 15] width 9 height 9
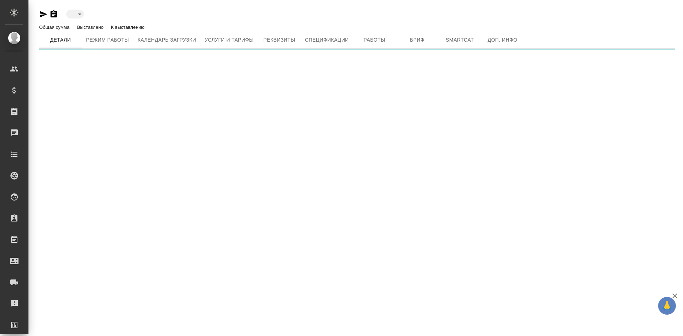
type input "toBeImplemented"
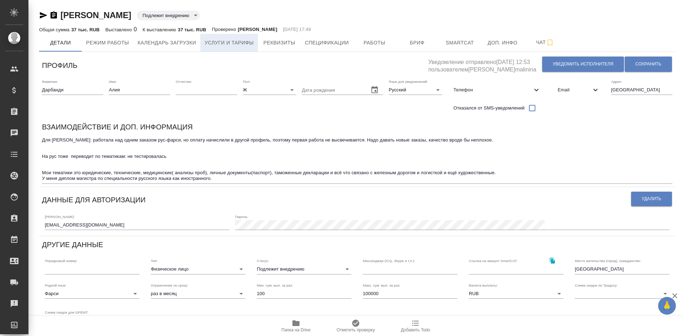
click at [227, 40] on span "Услуги и тарифы" at bounding box center [229, 42] width 49 height 9
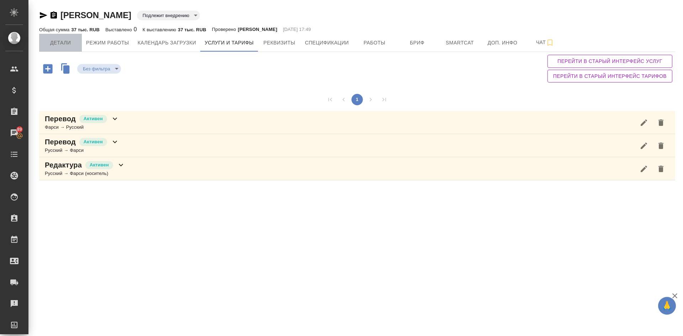
click at [57, 40] on span "Детали" at bounding box center [60, 42] width 34 height 9
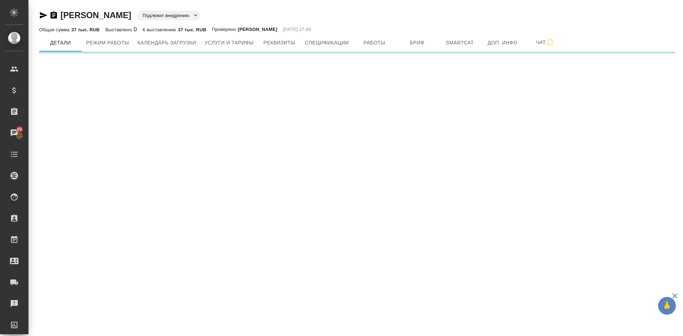
click at [55, 14] on icon "button" at bounding box center [53, 15] width 9 height 9
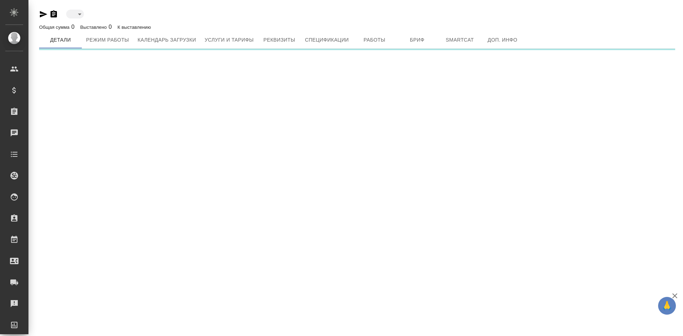
type input "toBeImplemented"
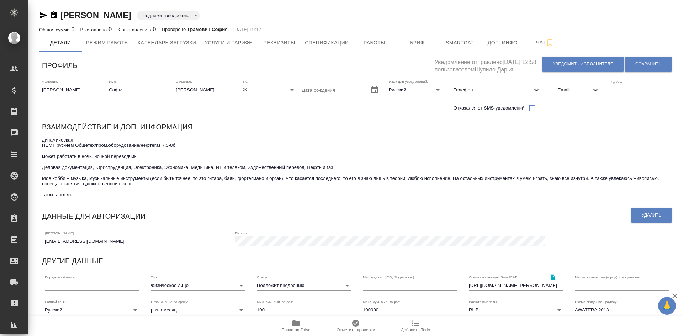
click at [56, 18] on icon "button" at bounding box center [54, 14] width 6 height 7
click at [246, 45] on span "Услуги и тарифы" at bounding box center [229, 42] width 49 height 9
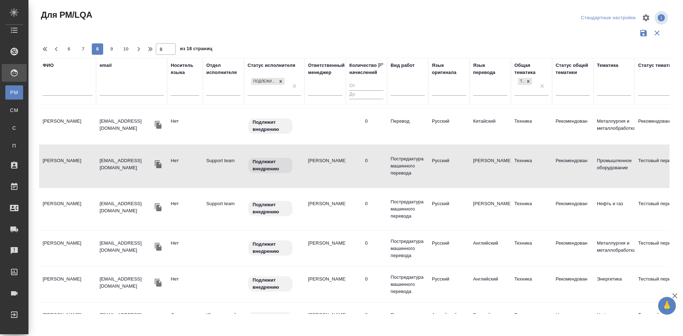
scroll to position [178, 0]
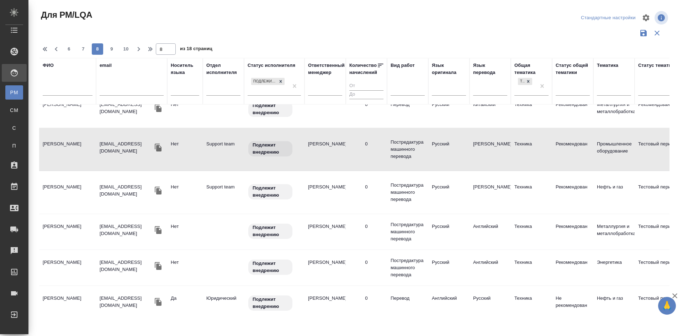
click at [62, 227] on td "Крутова Светлана Алексеевна" at bounding box center [67, 232] width 57 height 25
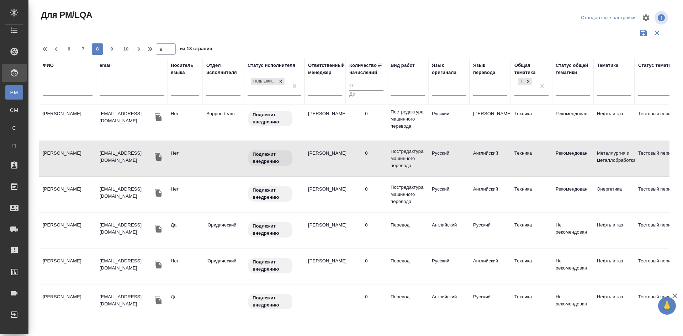
scroll to position [285, 0]
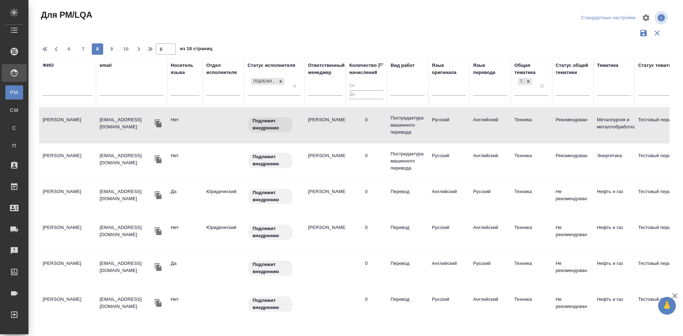
click at [53, 193] on td "Филин Дмитрий Георгиевич" at bounding box center [67, 197] width 57 height 25
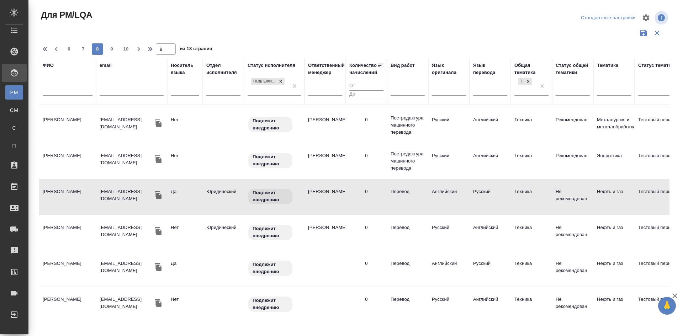
scroll to position [356, 0]
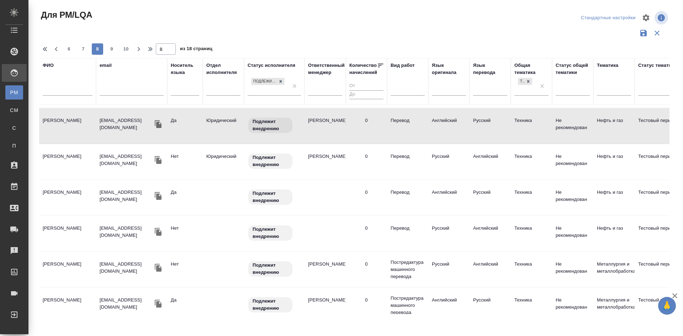
click at [61, 193] on td "Николаев Никита Михайлович" at bounding box center [67, 197] width 57 height 25
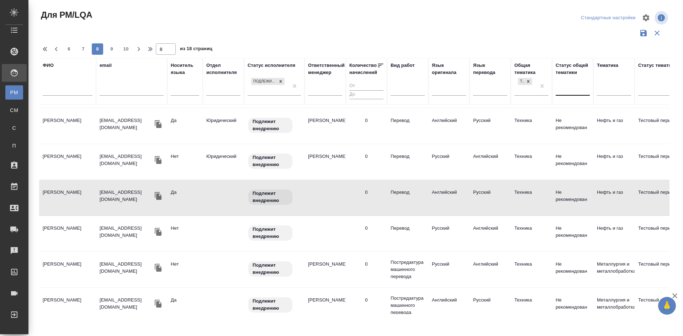
click at [566, 86] on div at bounding box center [573, 89] width 34 height 10
click at [393, 22] on div at bounding box center [357, 17] width 212 height 17
click at [58, 271] on td "Мухаметзянова Аида Камилевна" at bounding box center [67, 269] width 57 height 25
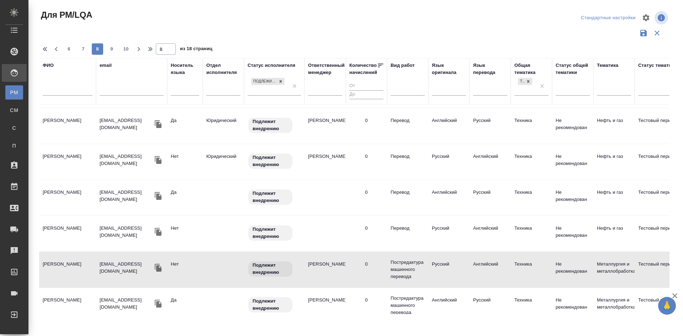
click at [58, 270] on td "Мухаметзянова Аида Камилевна" at bounding box center [67, 269] width 57 height 25
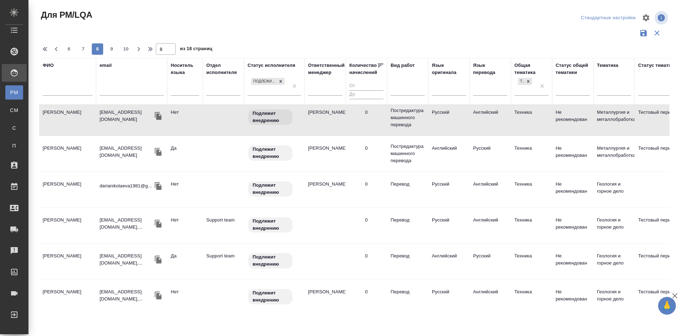
scroll to position [534, 0]
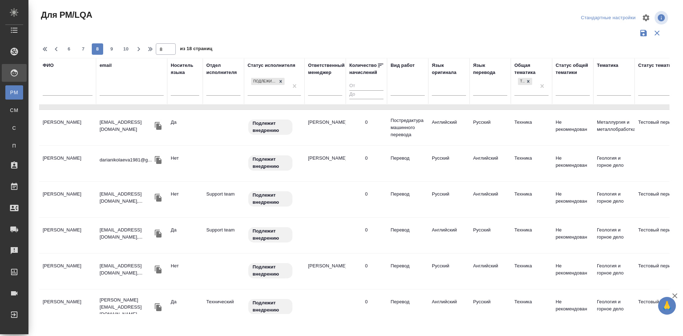
click at [67, 158] on td "Николаева Дарья Алексеевна" at bounding box center [67, 163] width 57 height 25
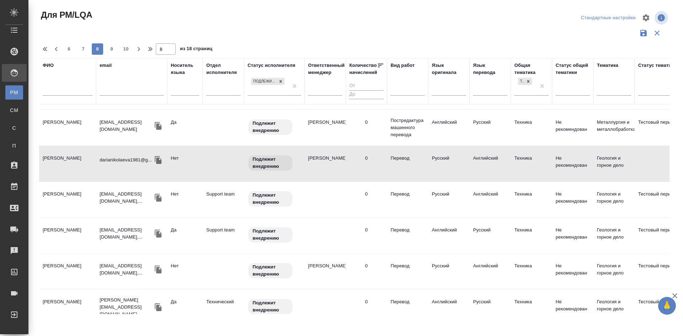
click at [59, 198] on td "Чалик Илья Дмитриевич" at bounding box center [67, 199] width 57 height 25
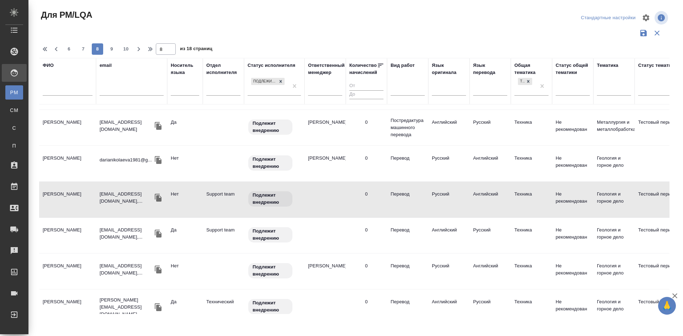
click at [59, 198] on td "Чалик Илья Дмитриевич" at bounding box center [67, 199] width 57 height 25
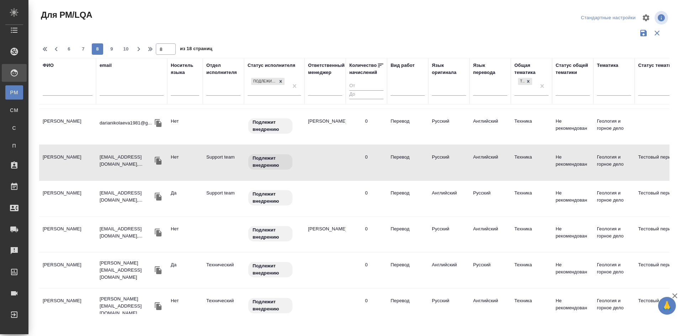
scroll to position [605, 0]
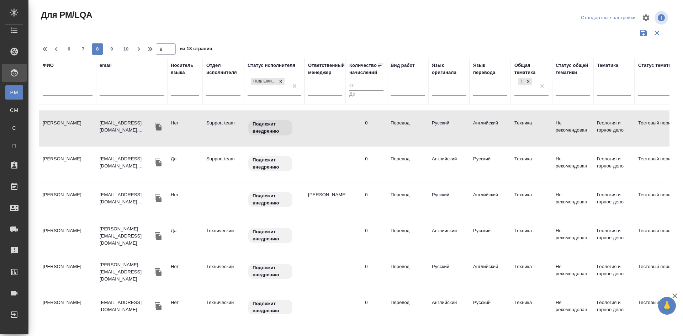
click at [59, 200] on td "Петракова Элина Владимировна" at bounding box center [67, 200] width 57 height 25
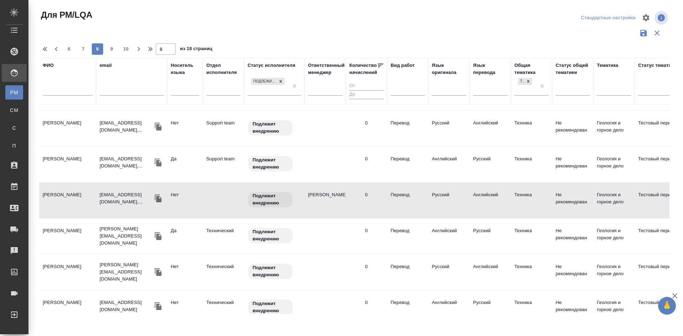
click at [53, 232] on td "Кисов Александр Геннадьевич" at bounding box center [67, 236] width 57 height 25
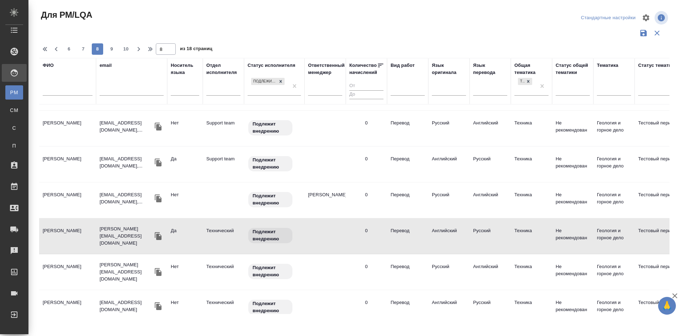
click at [53, 232] on td "Кисов Александр Геннадьевич" at bounding box center [67, 236] width 57 height 25
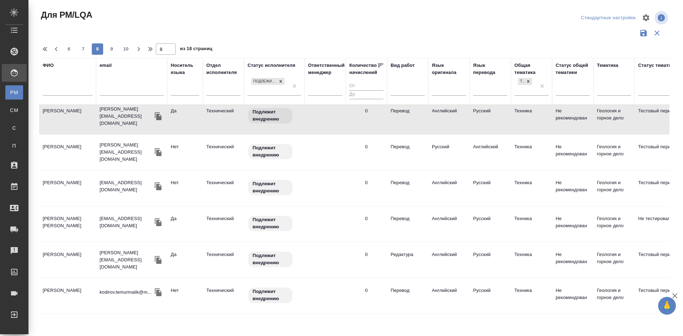
scroll to position [730, 0]
click at [54, 181] on td "Боголюбов Роман Михайлович" at bounding box center [67, 188] width 57 height 25
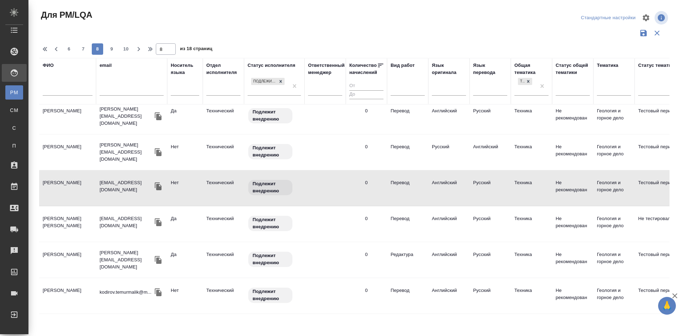
click at [58, 216] on td "Классов Виктор Николаевич" at bounding box center [67, 224] width 57 height 25
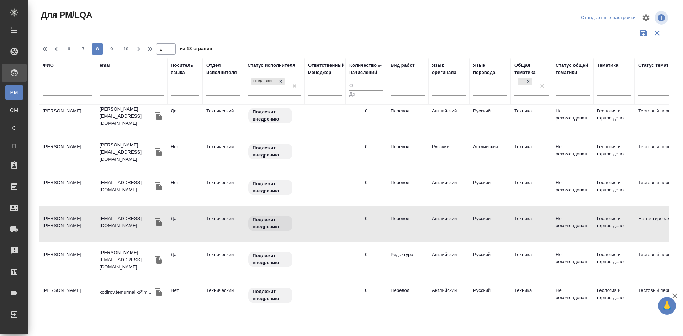
click at [61, 251] on td "Аршинов Валерий Викторович" at bounding box center [67, 260] width 57 height 25
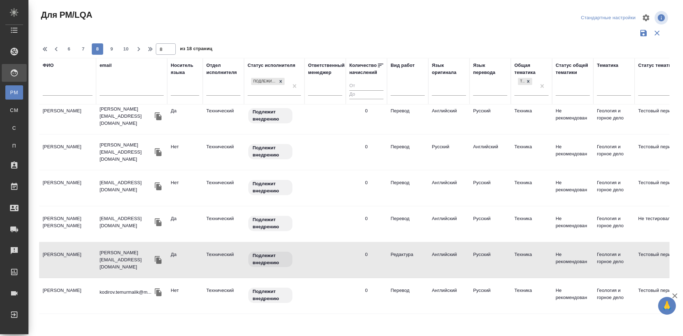
click at [63, 287] on td "Кодиров Темурмалик Абдурахманович" at bounding box center [67, 296] width 57 height 25
click at [63, 288] on td "Кодиров Темурмалик Абдурахманович" at bounding box center [67, 296] width 57 height 25
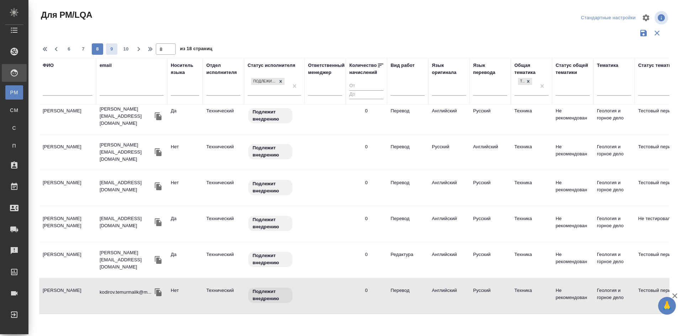
click at [111, 48] on span "9" at bounding box center [111, 49] width 11 height 7
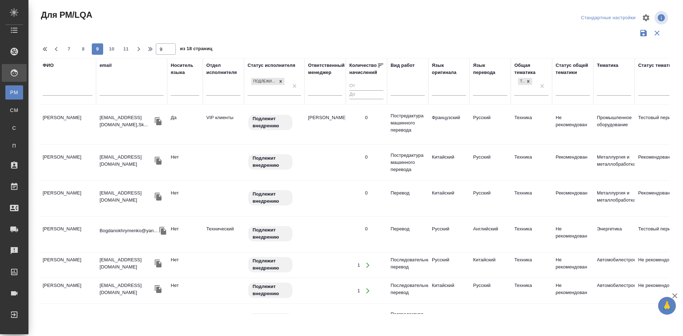
scroll to position [0, 0]
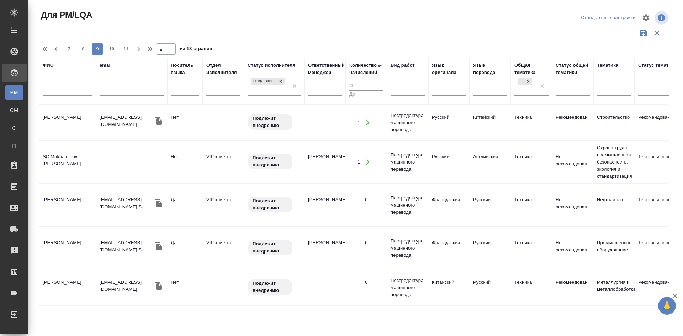
click at [56, 160] on td "SC Mukhatdinov Gennadiy" at bounding box center [67, 162] width 57 height 25
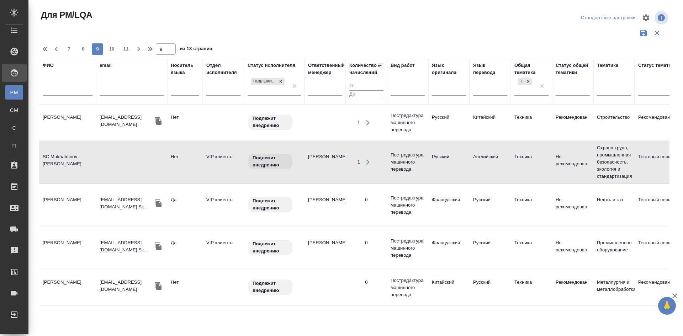
click at [59, 201] on td "Лотова Наталия Дмитриевна" at bounding box center [67, 205] width 57 height 25
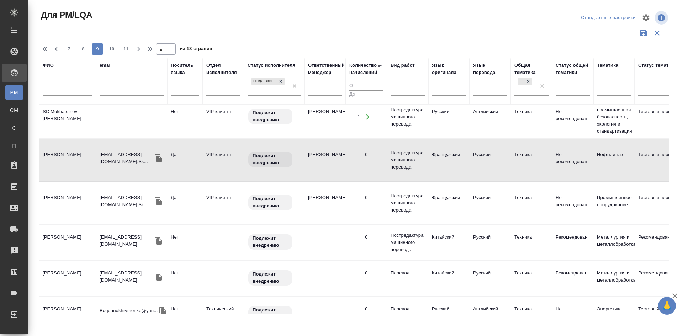
scroll to position [107, 0]
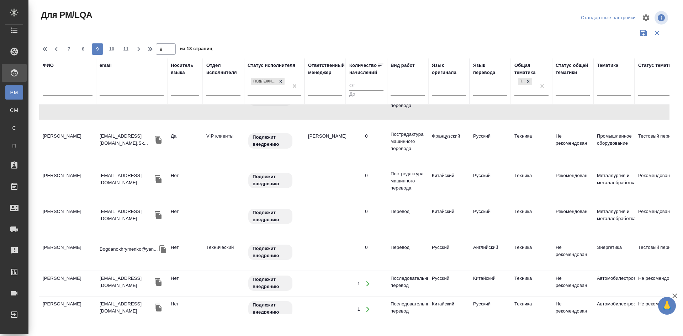
click at [57, 180] on td "Латипов Шерзод Хуршедович" at bounding box center [67, 181] width 57 height 25
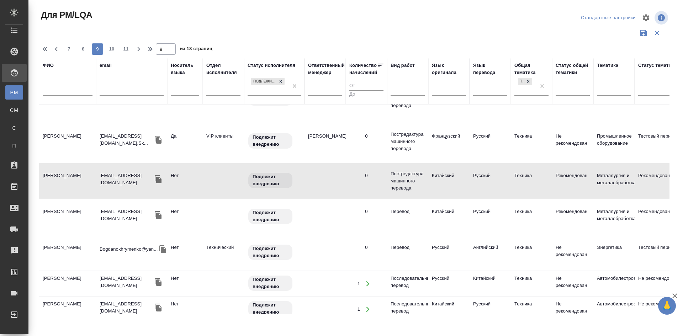
click at [57, 180] on td "Латипов Шерзод Хуршедович" at bounding box center [67, 181] width 57 height 25
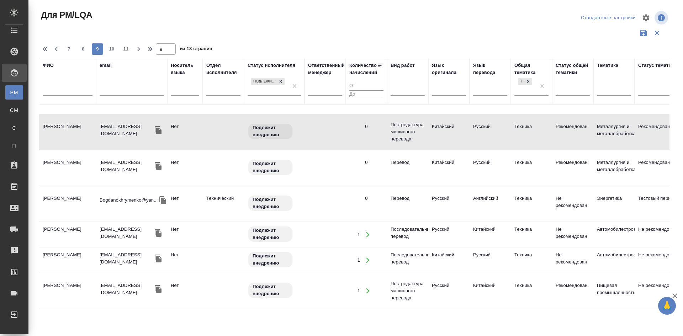
scroll to position [178, 0]
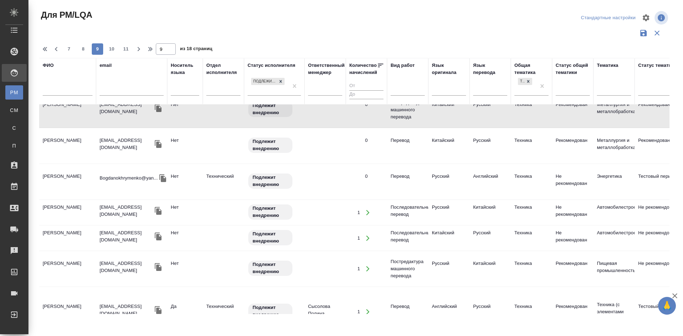
click at [65, 177] on td "Охрименко Богдан" at bounding box center [67, 181] width 57 height 25
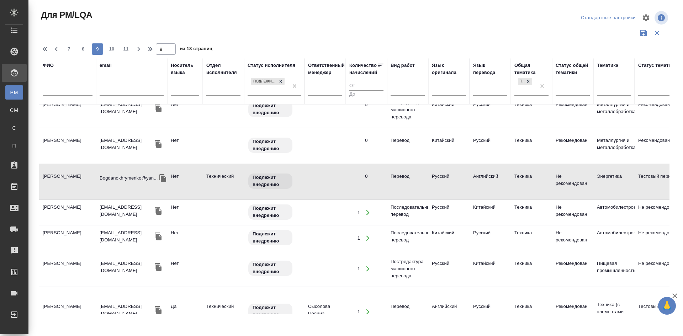
click at [54, 210] on td "Головушкина Мирослава" at bounding box center [67, 212] width 57 height 25
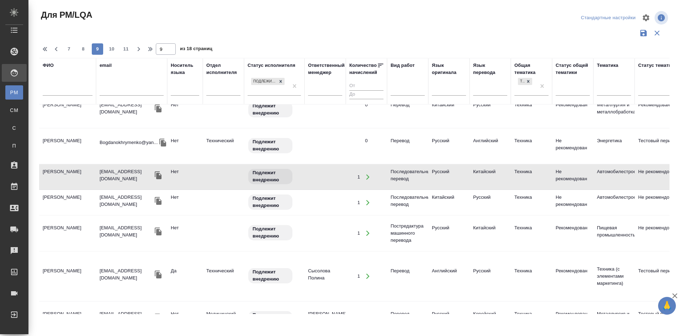
scroll to position [249, 0]
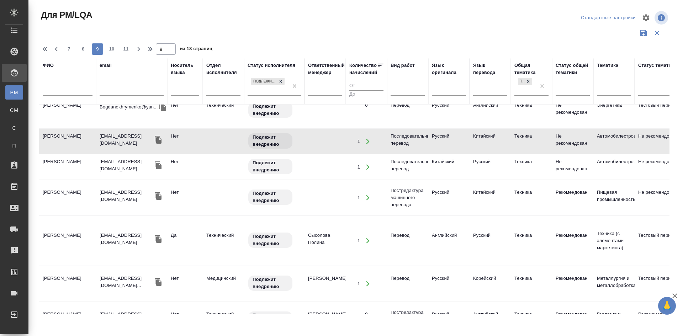
click at [60, 239] on td "Куликова Елена Александровна" at bounding box center [67, 240] width 57 height 25
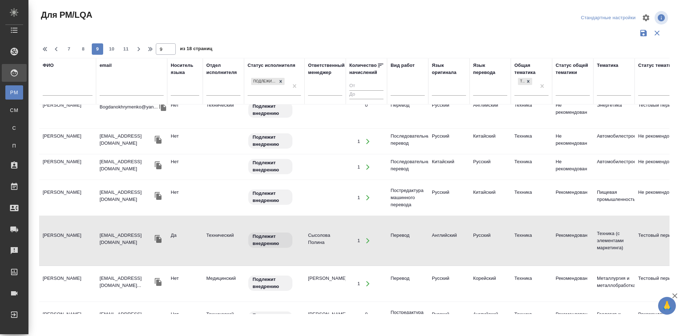
click at [60, 239] on td "Куликова Елена Александровна" at bounding box center [67, 240] width 57 height 25
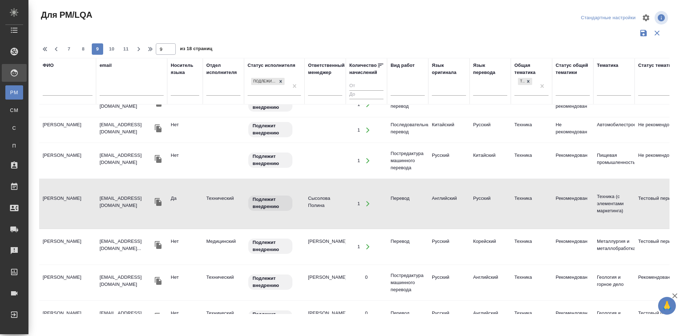
scroll to position [320, 0]
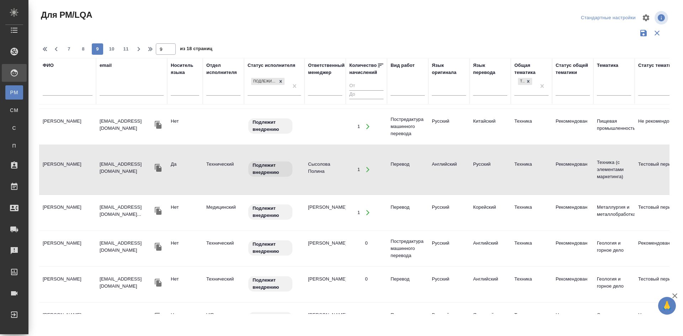
click at [59, 211] on td "Козленкова Анна Игоревна" at bounding box center [67, 212] width 57 height 25
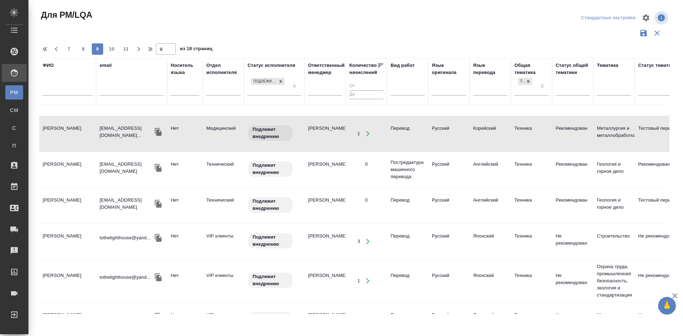
scroll to position [427, 0]
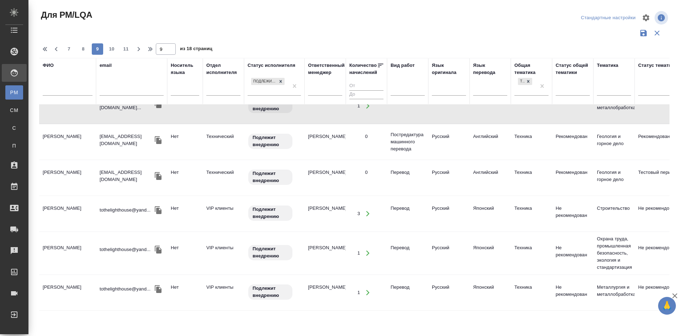
click at [58, 209] on td "Слащева Анна Сергеевна" at bounding box center [67, 213] width 57 height 25
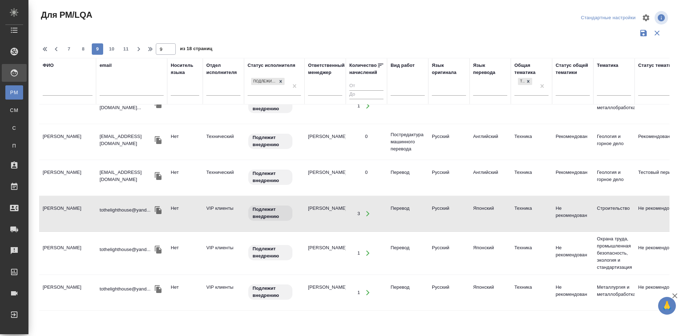
click at [60, 210] on td "Слащева Анна Сергеевна" at bounding box center [67, 213] width 57 height 25
click at [59, 209] on td "Слащева Анна Сергеевна" at bounding box center [67, 213] width 57 height 25
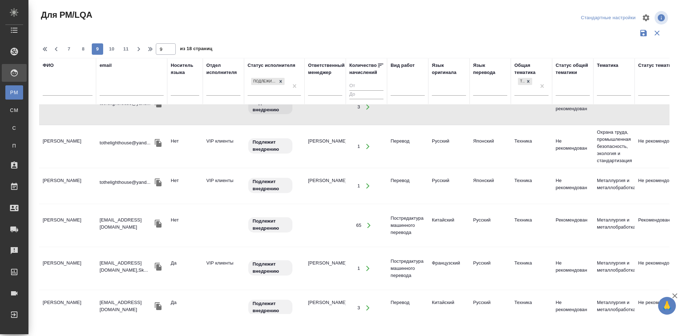
click at [55, 224] on td "Гончарова Мария Александровна" at bounding box center [67, 225] width 57 height 25
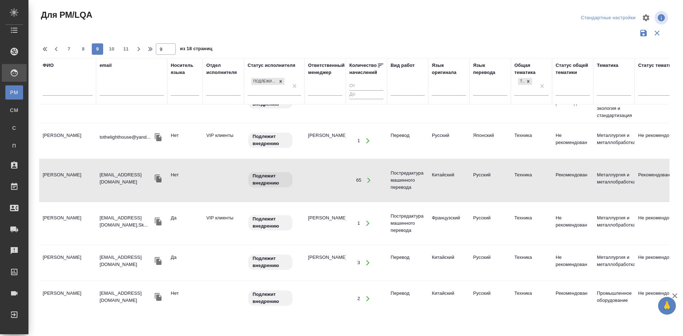
scroll to position [605, 0]
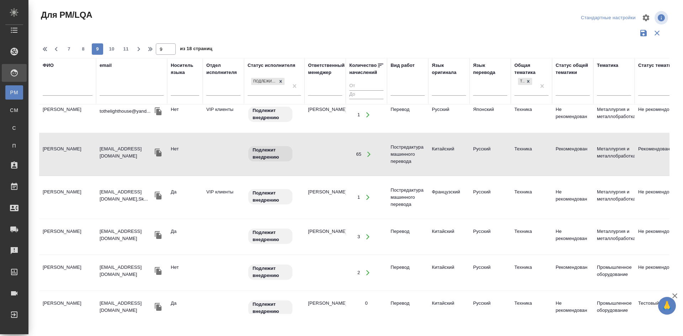
click at [59, 233] on td "Литовченко Алексей Павлович" at bounding box center [67, 237] width 57 height 25
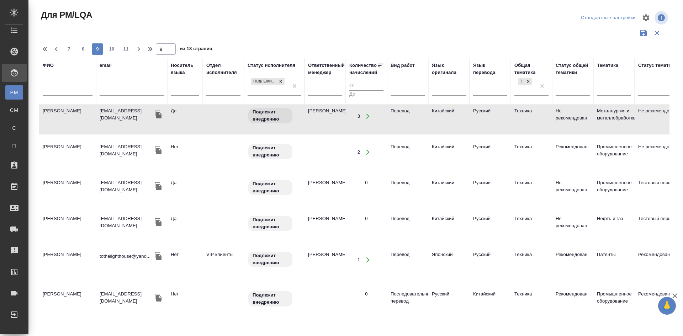
scroll to position [731, 0]
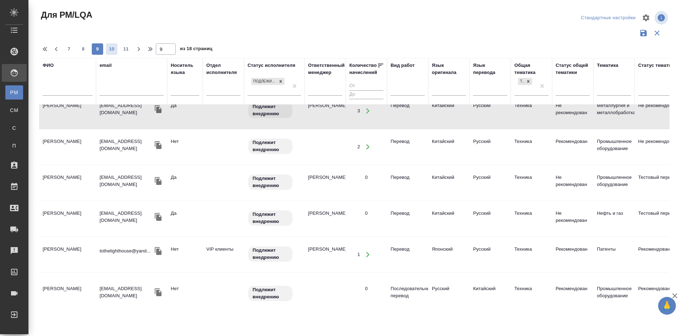
click at [109, 48] on span "10" at bounding box center [111, 49] width 11 height 7
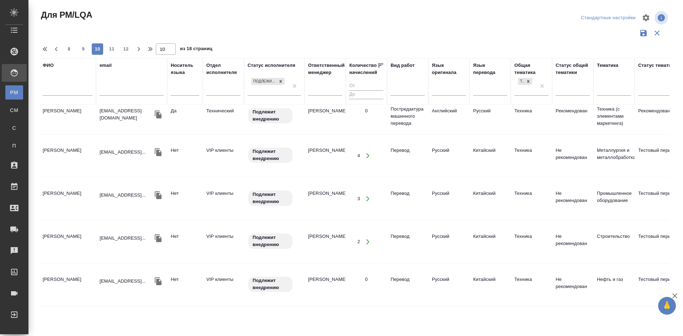
scroll to position [0, 0]
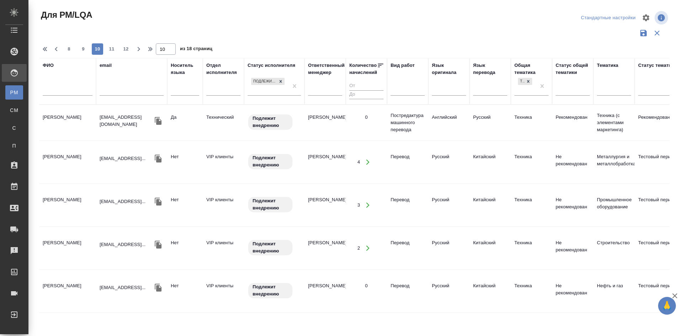
click at [56, 160] on td "Семенюк Ксения Андреевна" at bounding box center [67, 162] width 57 height 25
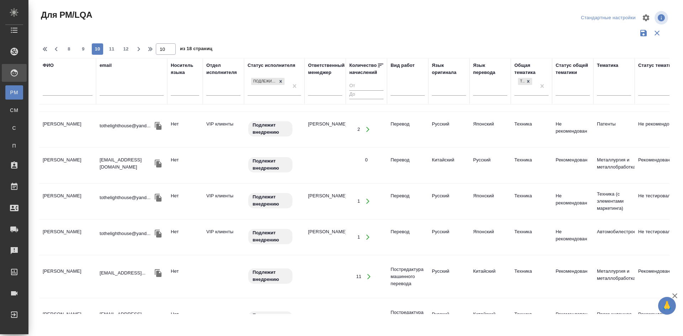
scroll to position [809, 0]
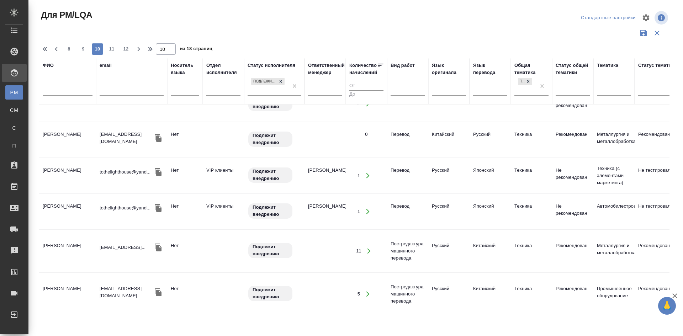
click at [65, 246] on td "Кузнецова Александра Александровна" at bounding box center [67, 251] width 57 height 25
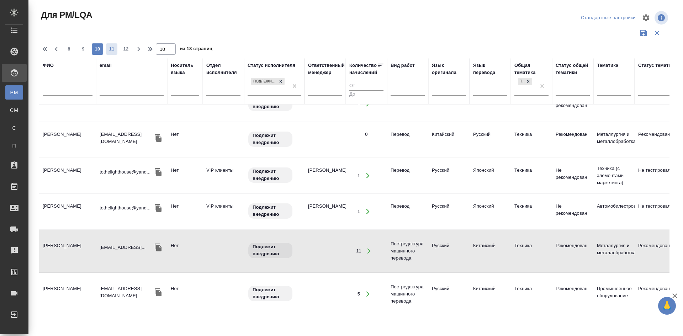
click at [115, 51] on span "11" at bounding box center [111, 49] width 11 height 7
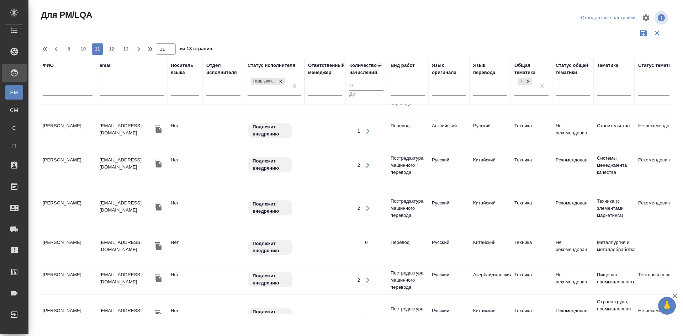
scroll to position [0, 0]
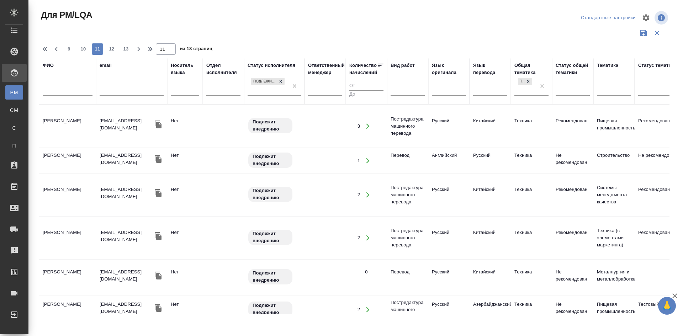
click at [57, 156] on td "Овчинникова Арина Андреевна" at bounding box center [67, 160] width 57 height 25
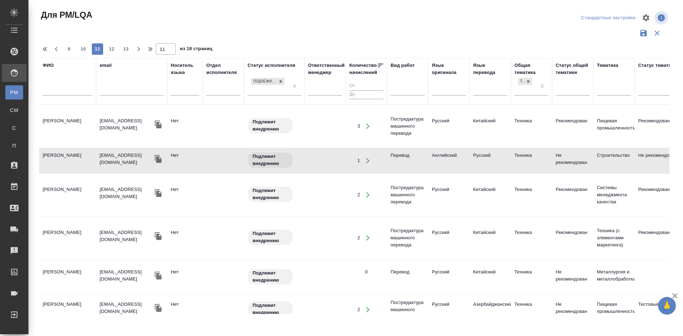
scroll to position [71, 0]
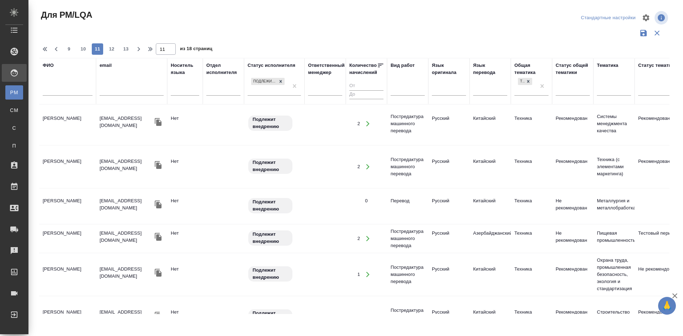
click at [72, 232] on td "Кеани Парвин Джавид" at bounding box center [67, 238] width 57 height 25
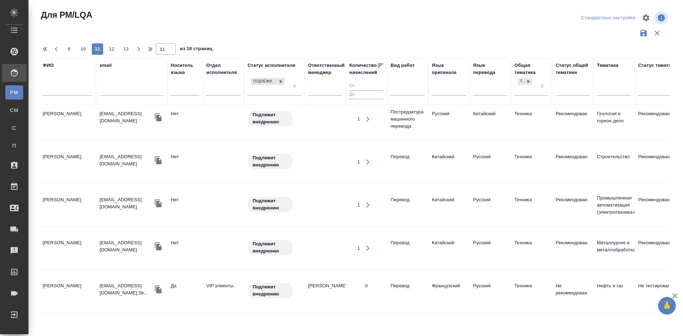
scroll to position [427, 0]
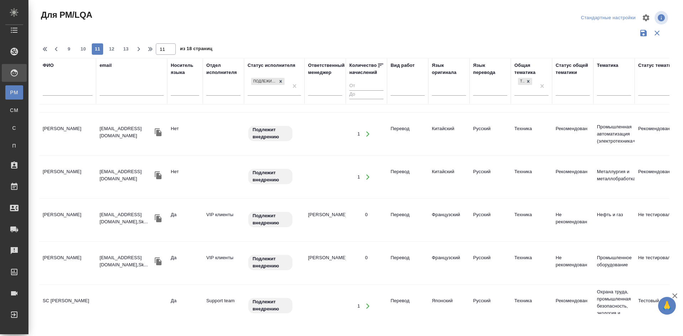
click at [67, 132] on td "Гончарова Мария Александровна" at bounding box center [67, 134] width 57 height 25
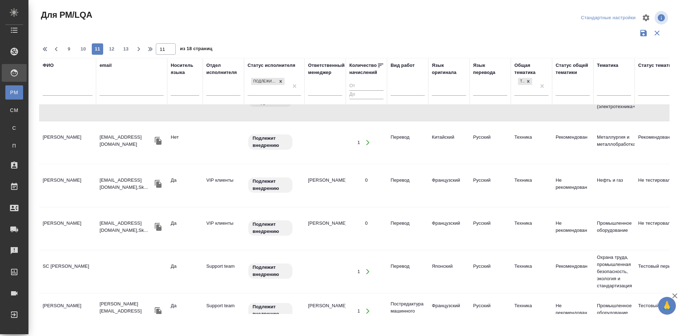
scroll to position [498, 0]
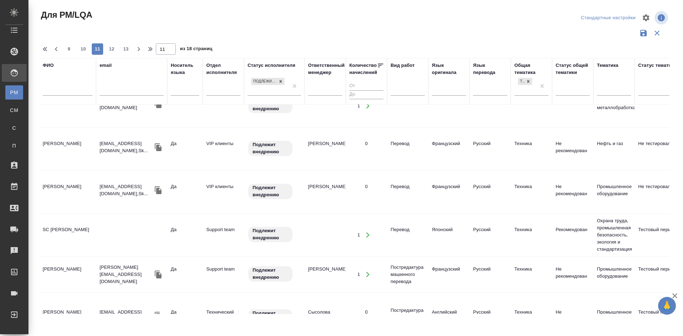
click at [60, 232] on td "SC Клочкова Александра" at bounding box center [67, 235] width 57 height 25
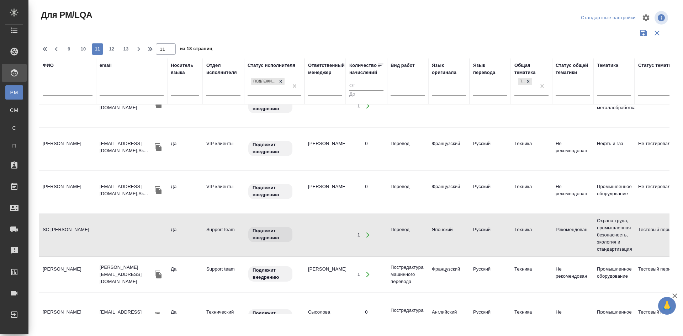
scroll to position [569, 0]
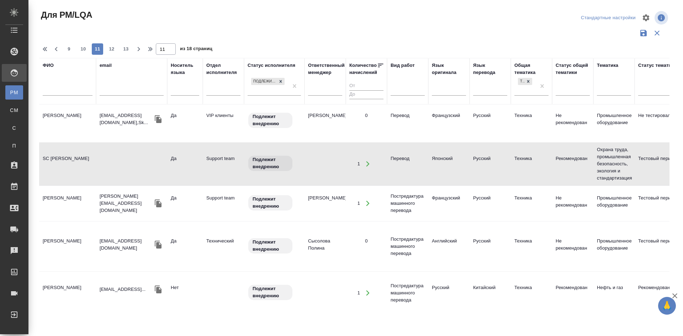
click at [54, 204] on td "Разваляева Екатерина Владимировна" at bounding box center [67, 203] width 57 height 25
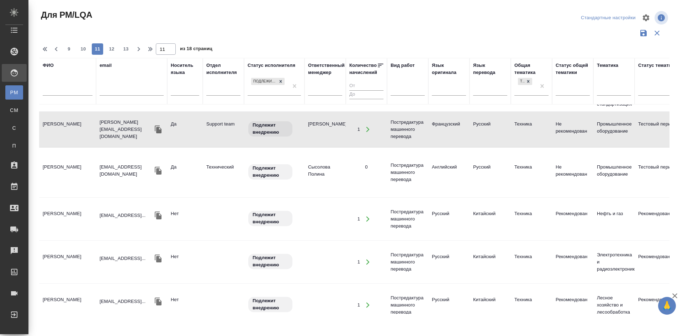
scroll to position [606, 0]
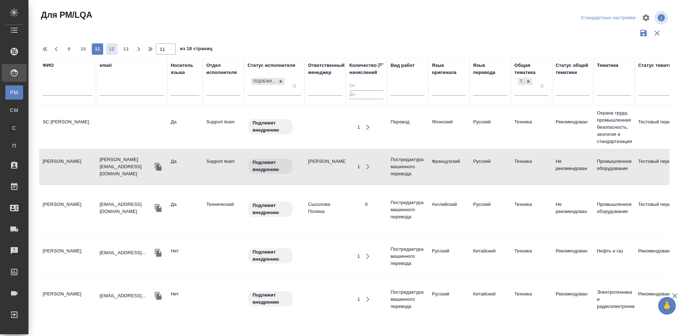
click at [111, 47] on span "12" at bounding box center [111, 49] width 11 height 7
type input "12"
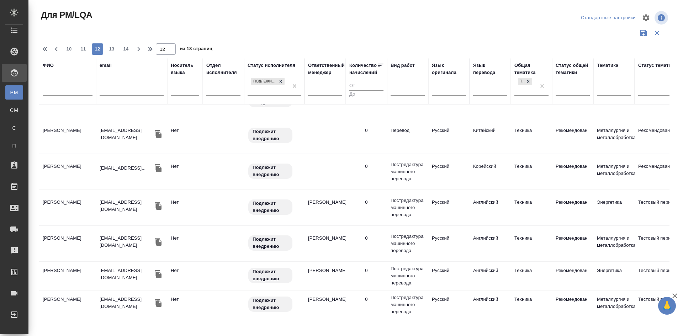
scroll to position [0, 0]
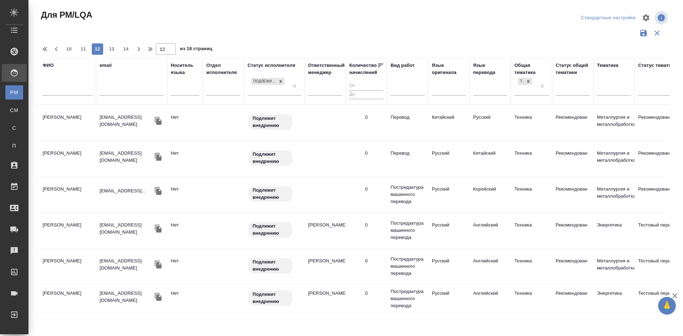
click at [63, 119] on td "Ринчинова Туяна Жамбаловна" at bounding box center [67, 122] width 57 height 25
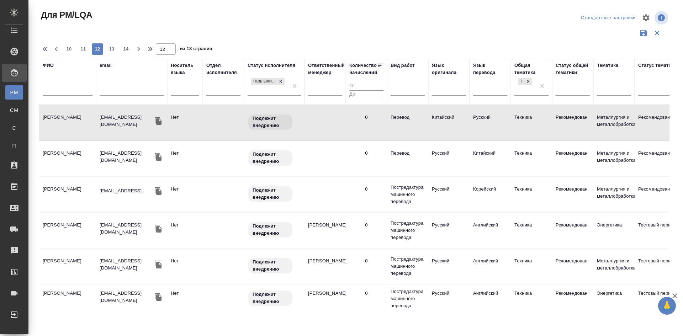
click at [54, 228] on td "Рашит Талгат Ержанович" at bounding box center [67, 230] width 57 height 25
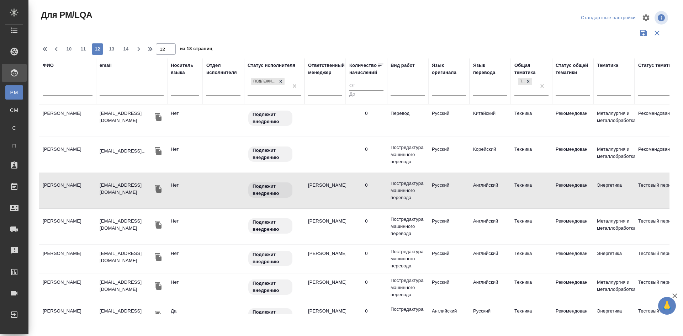
scroll to position [71, 0]
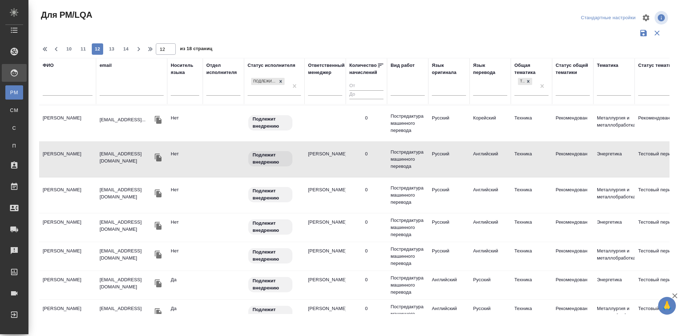
click at [48, 223] on td "Уткина Анастасия" at bounding box center [67, 227] width 57 height 25
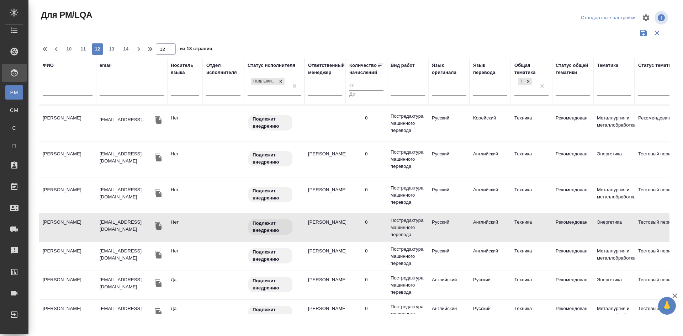
click at [49, 224] on td "Уткина Анастасия" at bounding box center [67, 227] width 57 height 25
click at [62, 221] on td "Уткина Анастасия" at bounding box center [67, 227] width 57 height 25
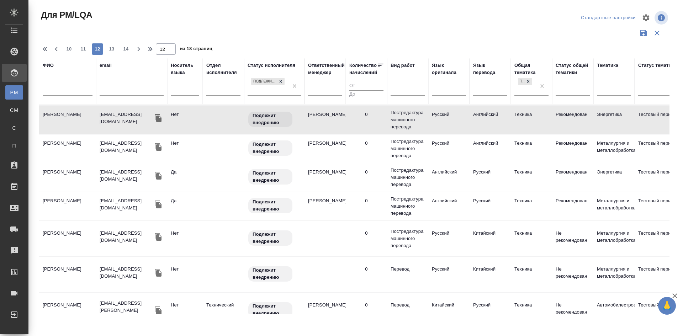
scroll to position [214, 0]
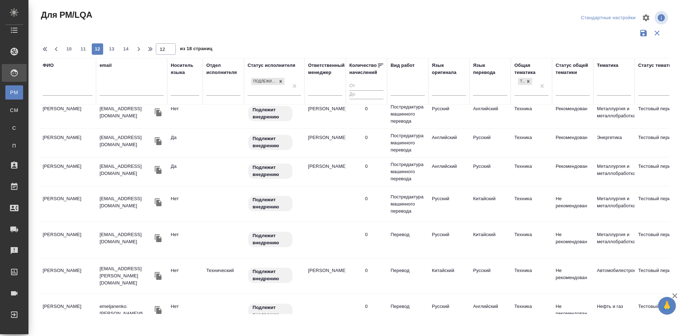
click at [62, 200] on td "Чжоу Пин Пин" at bounding box center [67, 204] width 57 height 25
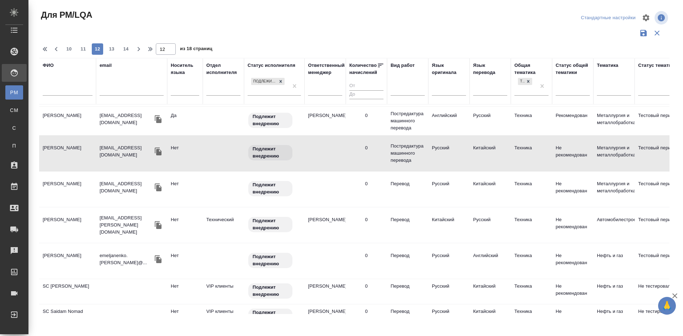
scroll to position [285, 0]
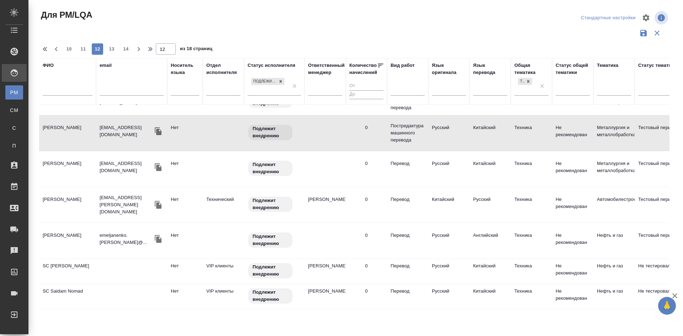
click at [64, 201] on td "Михайлова Анастасия Владимировна" at bounding box center [67, 205] width 57 height 25
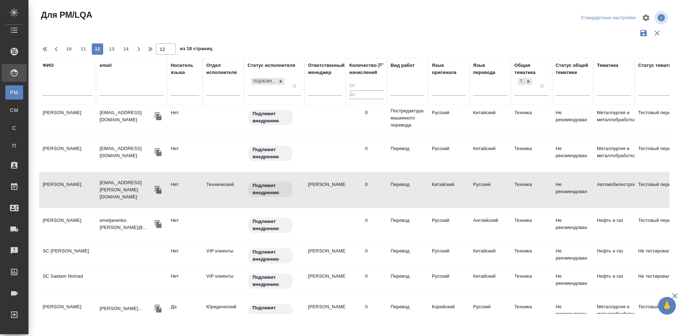
scroll to position [320, 0]
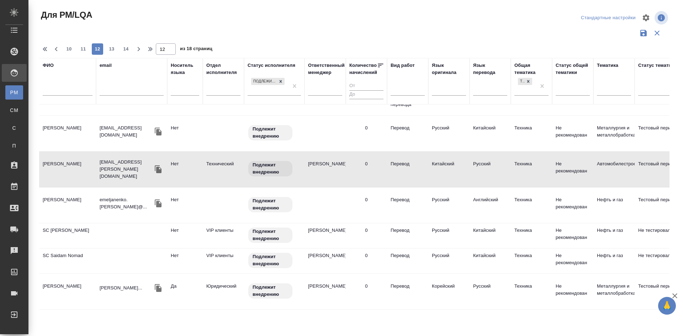
click at [62, 202] on td "Емельяненко Михаил Дмитриевич" at bounding box center [67, 205] width 57 height 25
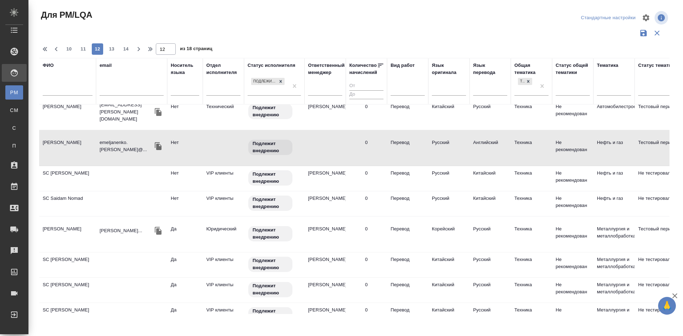
scroll to position [391, 0]
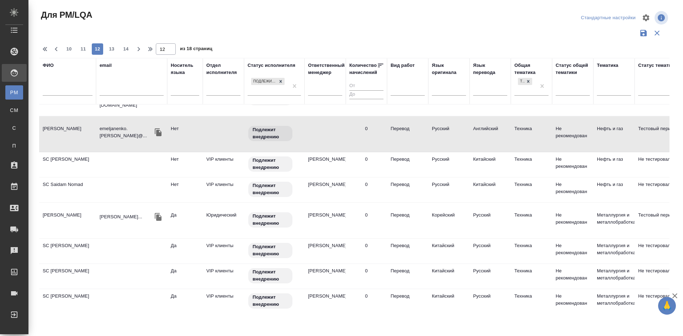
click at [61, 161] on td "SC Li Chen" at bounding box center [67, 164] width 57 height 25
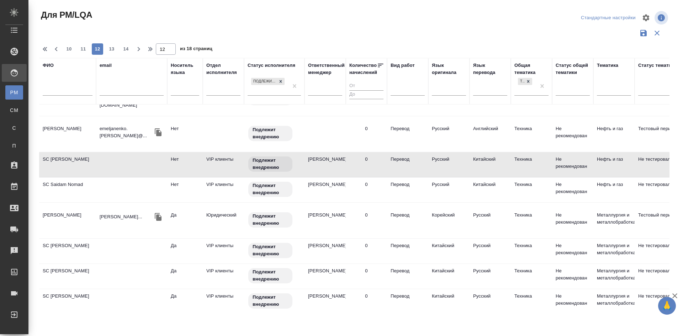
click at [60, 188] on td "SC Saidam Nomad" at bounding box center [67, 190] width 57 height 25
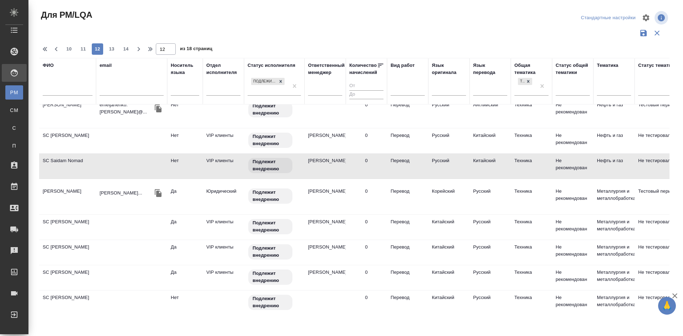
scroll to position [427, 0]
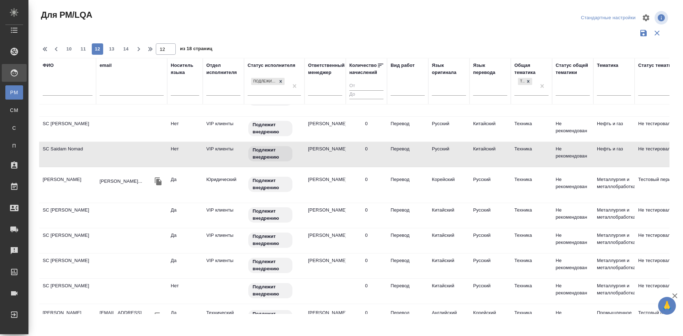
click at [68, 183] on td "Гринин Станислав Сергеевич" at bounding box center [67, 185] width 57 height 25
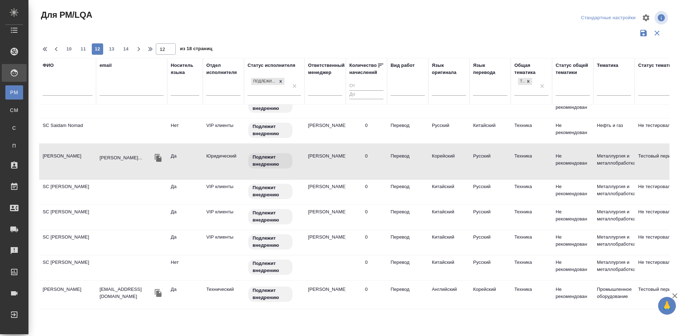
scroll to position [463, 0]
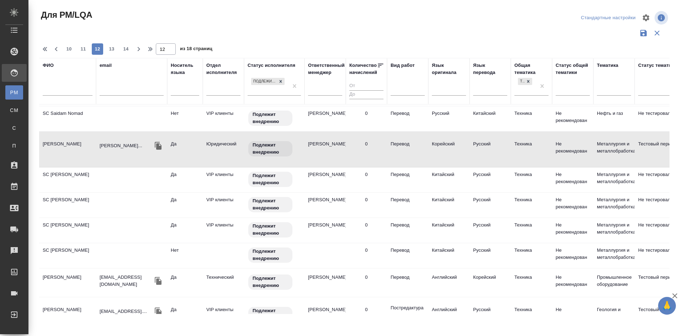
click at [69, 175] on td "SC Токарева Анна" at bounding box center [67, 180] width 57 height 25
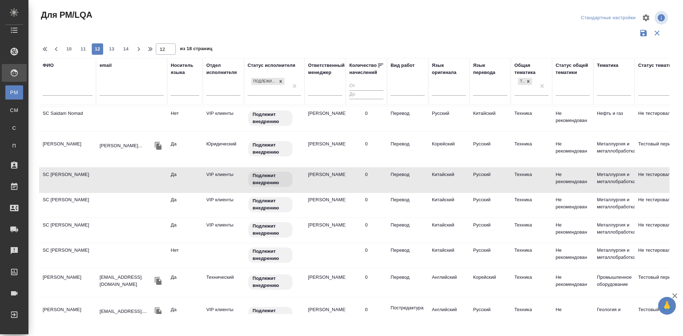
click at [67, 203] on td "SC Сидорова Ирина" at bounding box center [67, 205] width 57 height 25
click at [66, 203] on td "SC Сидорова Ирина" at bounding box center [67, 205] width 57 height 25
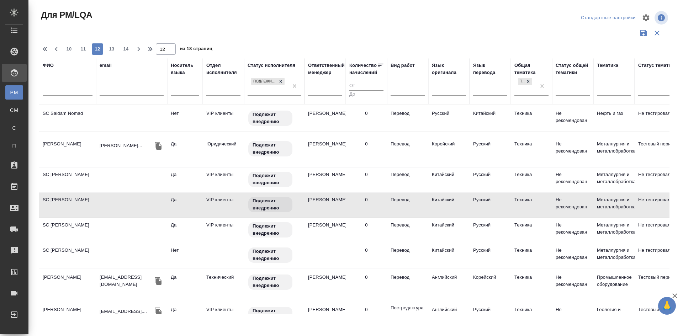
scroll to position [534, 0]
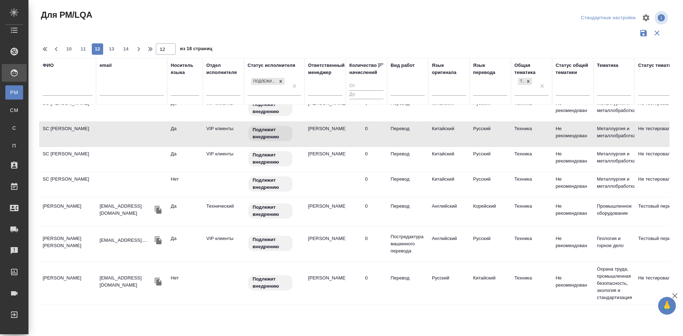
click at [70, 158] on td "SC Басманова Ксения" at bounding box center [67, 159] width 57 height 25
click at [67, 158] on td "SC Басманова Ксения" at bounding box center [67, 159] width 57 height 25
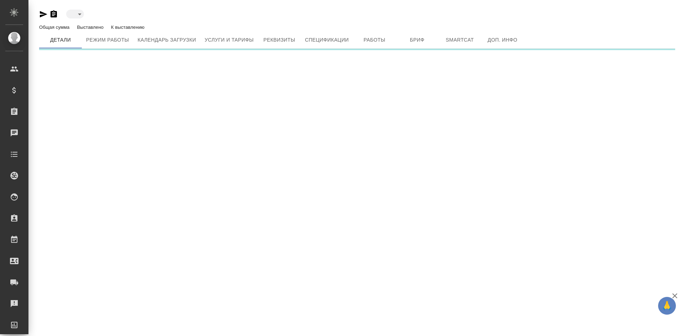
type input "toBeImplemented"
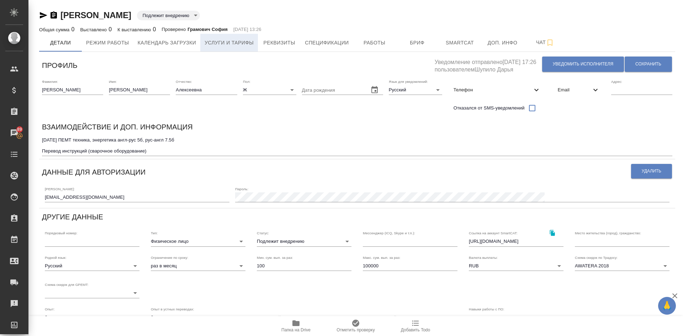
click at [239, 42] on span "Услуги и тарифы" at bounding box center [229, 42] width 49 height 9
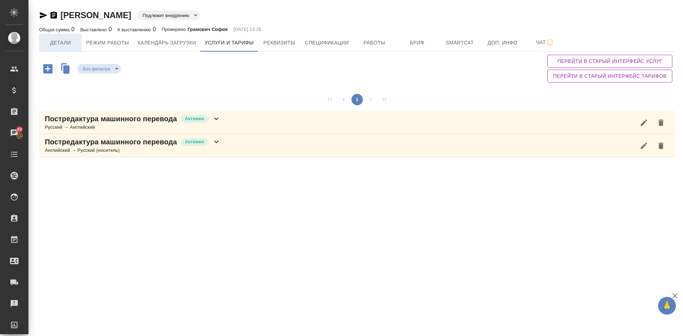
click at [53, 43] on span "Детали" at bounding box center [60, 42] width 34 height 9
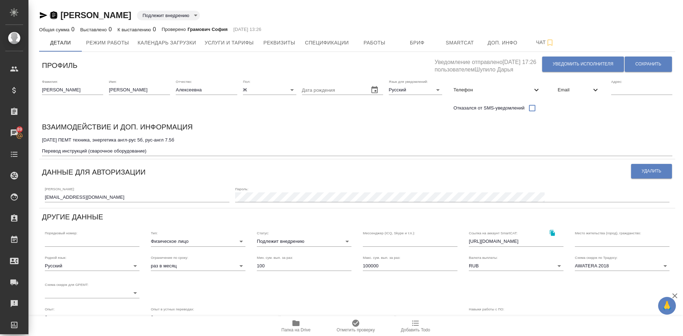
click at [53, 15] on icon "button" at bounding box center [53, 15] width 9 height 9
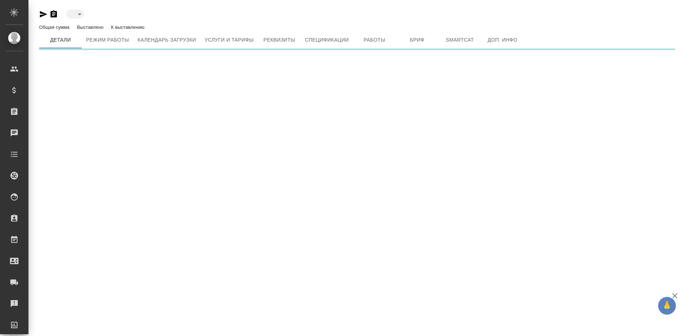
type input "toBeImplemented"
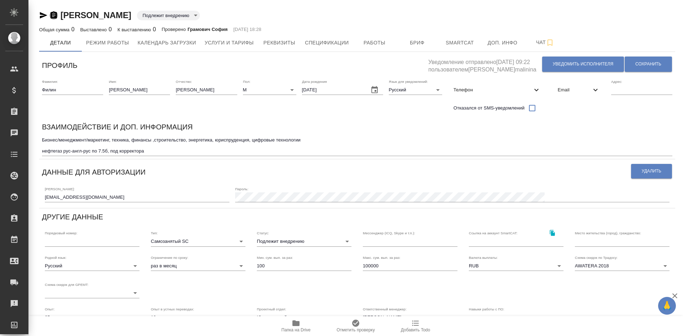
click at [53, 14] on icon "button" at bounding box center [54, 14] width 6 height 7
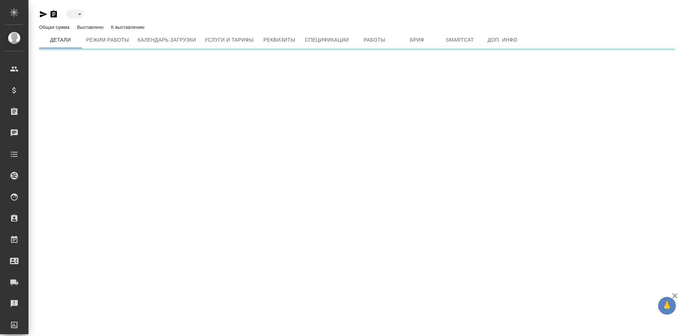
type input "toBeImplemented"
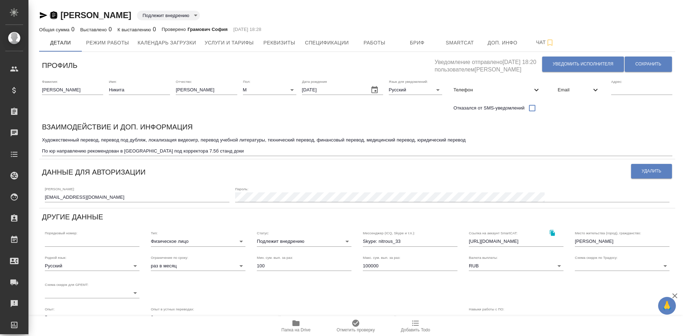
click at [53, 15] on icon "button" at bounding box center [54, 14] width 6 height 7
click at [221, 42] on span "Услуги и тарифы" at bounding box center [229, 42] width 49 height 9
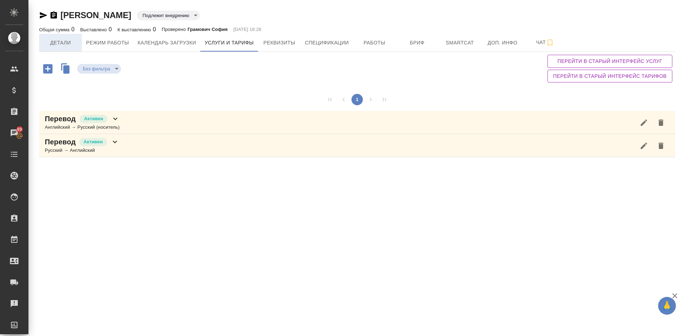
click at [56, 40] on span "Детали" at bounding box center [60, 42] width 34 height 9
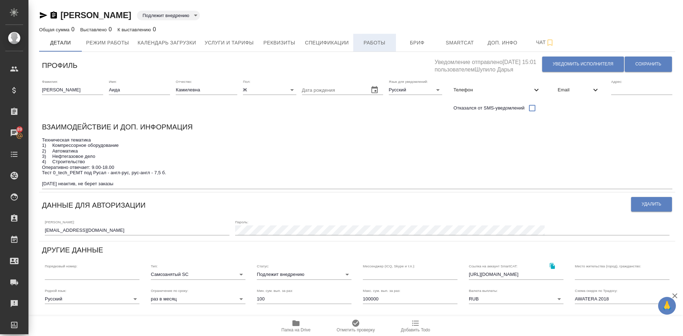
click at [370, 46] on span "Работы" at bounding box center [375, 42] width 34 height 9
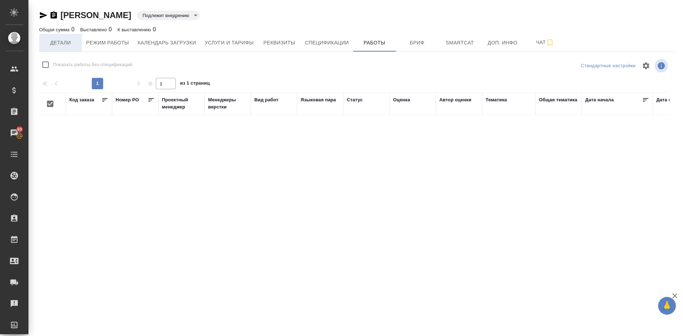
click at [59, 38] on button "Детали" at bounding box center [60, 43] width 43 height 18
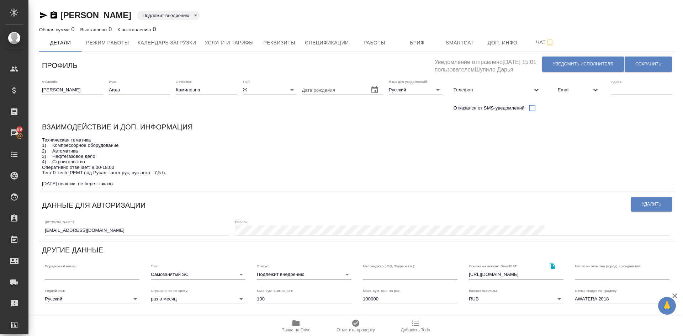
click at [270, 274] on body "🙏 .cls-1 fill:#fff; AWATERA Demidova Tatyana Клиенты Спецификации Заказы 89 Чат…" at bounding box center [341, 168] width 683 height 336
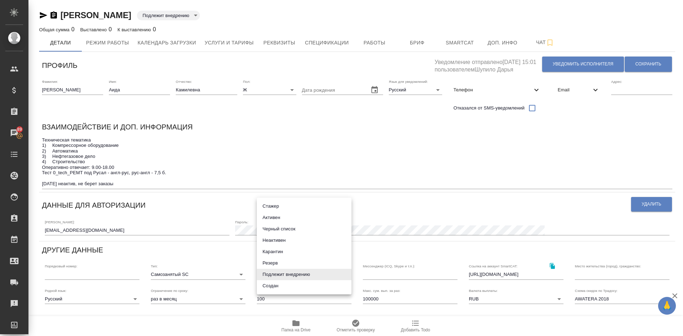
click at [267, 240] on li "Неактивен" at bounding box center [304, 240] width 95 height 11
type input "inactive"
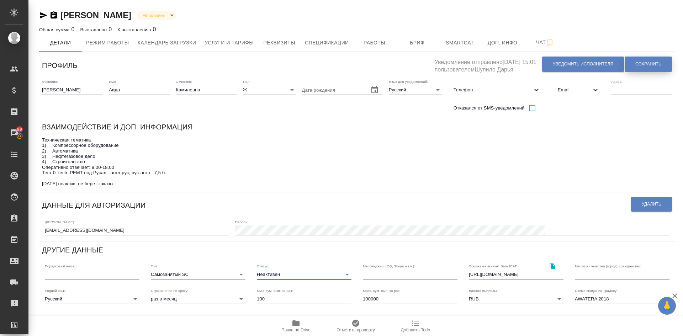
click at [646, 63] on span "Сохранить" at bounding box center [649, 64] width 26 height 6
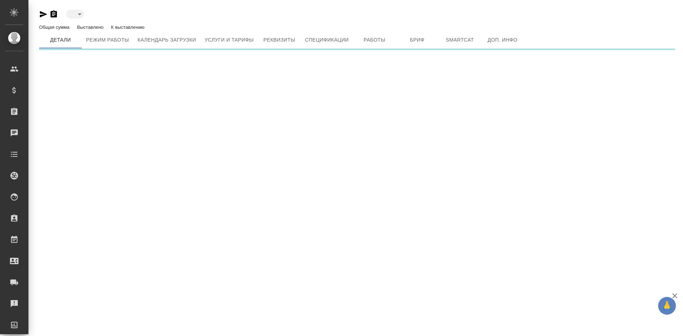
type input "toBeImplemented"
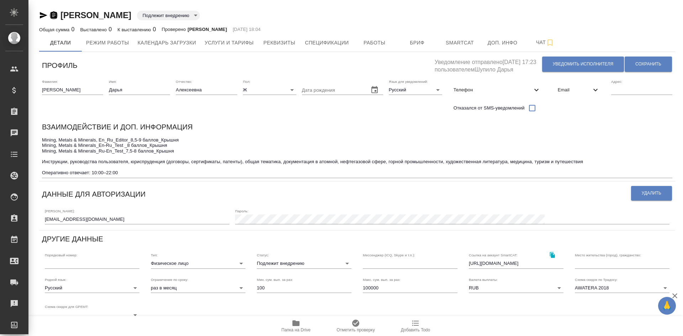
click at [53, 15] on icon "button" at bounding box center [54, 14] width 6 height 7
click at [221, 43] on span "Услуги и тарифы" at bounding box center [229, 42] width 49 height 9
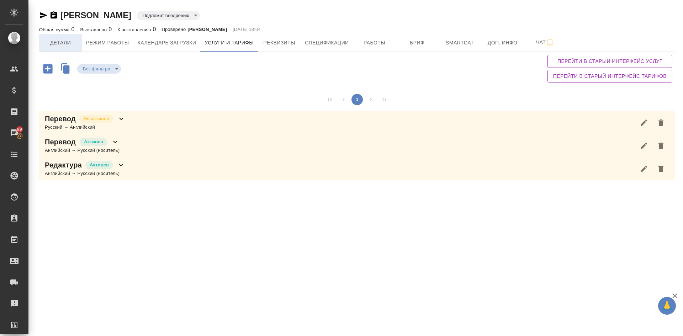
click at [56, 35] on button "Детали" at bounding box center [60, 43] width 43 height 18
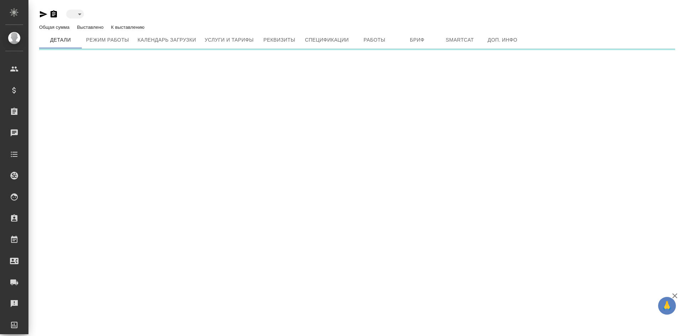
type input "toBeImplemented"
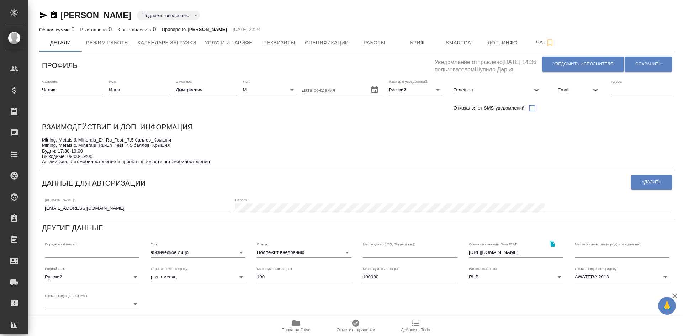
click at [55, 13] on icon "button" at bounding box center [54, 14] width 6 height 7
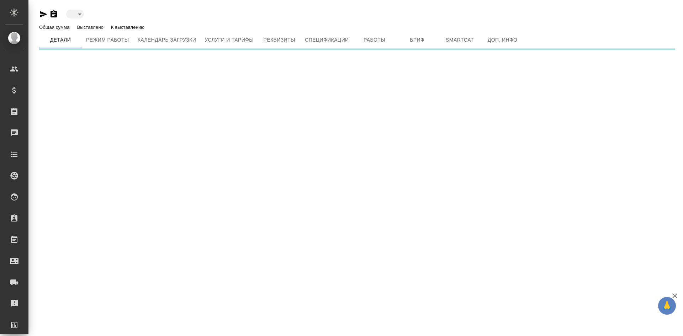
type input "toBeImplemented"
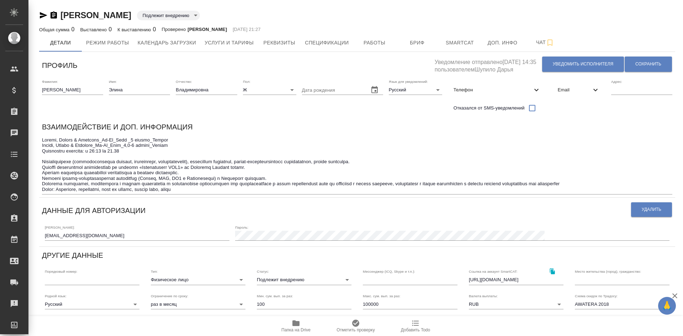
click at [53, 14] on icon "button" at bounding box center [53, 15] width 9 height 9
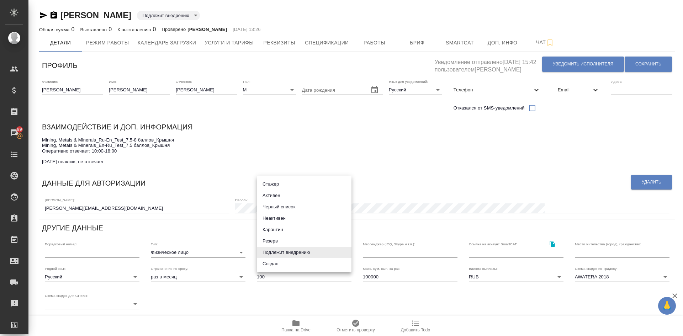
click at [265, 252] on body "🙏 .cls-1 fill:#fff; AWATERA [PERSON_NAME] Спецификации Заказы 89 Чаты Todo Прое…" at bounding box center [341, 168] width 683 height 336
click at [277, 219] on li "Неактивен" at bounding box center [304, 218] width 95 height 11
type input "inactive"
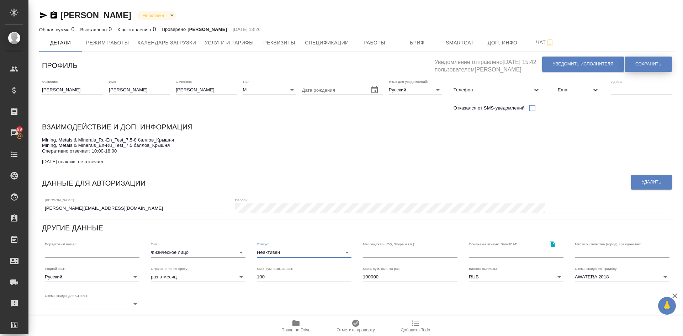
click at [646, 64] on span "Сохранить" at bounding box center [649, 64] width 26 height 6
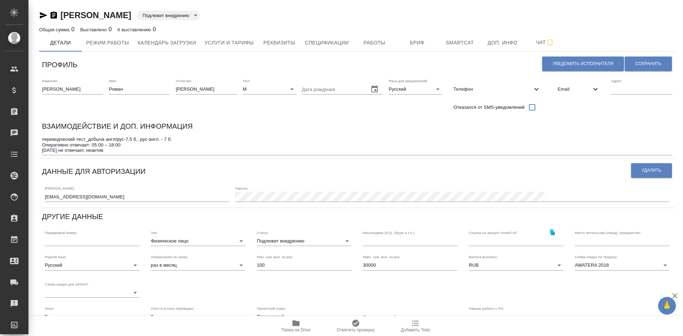
click at [278, 240] on body "🙏 .cls-1 fill:#fff; AWATERA [PERSON_NAME] Спецификации Заказы Чаты Todo Проекты…" at bounding box center [341, 168] width 683 height 336
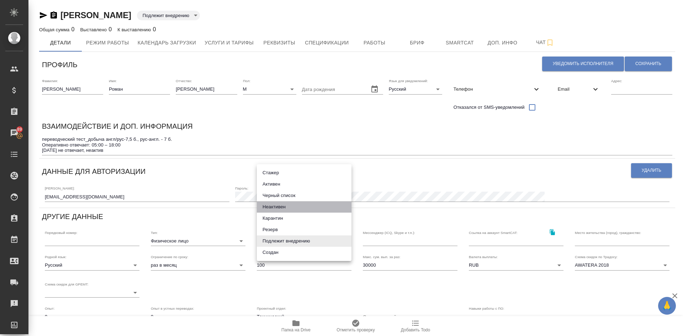
click at [269, 205] on li "Неактивен" at bounding box center [304, 206] width 95 height 11
type input "inactive"
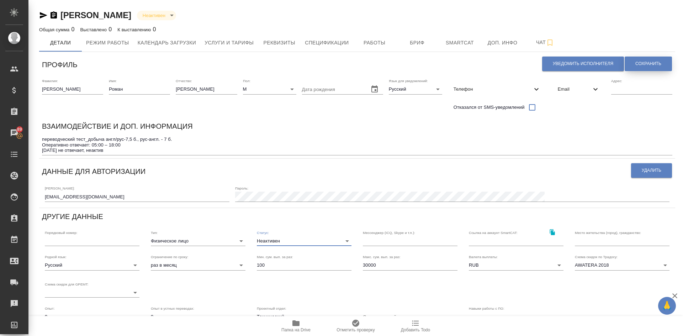
click at [637, 63] on span "Сохранить" at bounding box center [649, 64] width 26 height 6
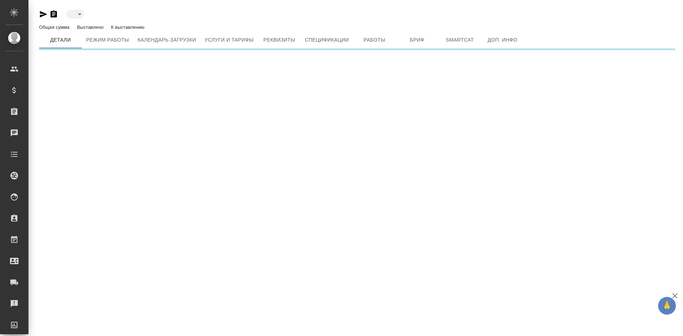
type input "toBeImplemented"
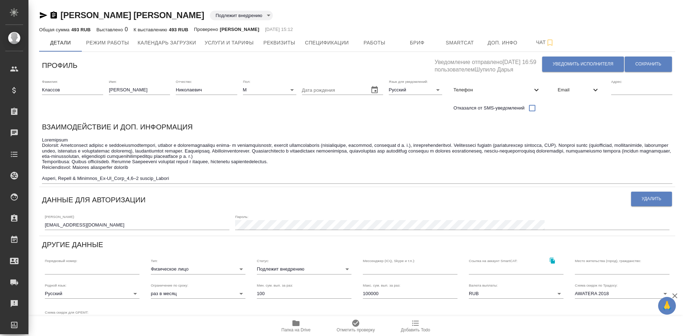
click at [53, 14] on icon "button" at bounding box center [54, 14] width 6 height 7
click at [54, 15] on icon "button" at bounding box center [53, 15] width 9 height 9
click at [53, 14] on icon "button" at bounding box center [54, 14] width 6 height 7
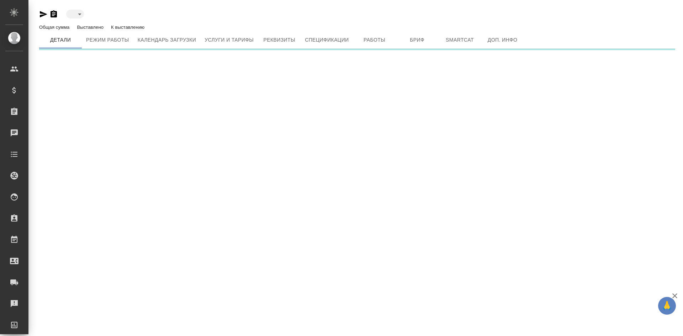
type input "toBeImplemented"
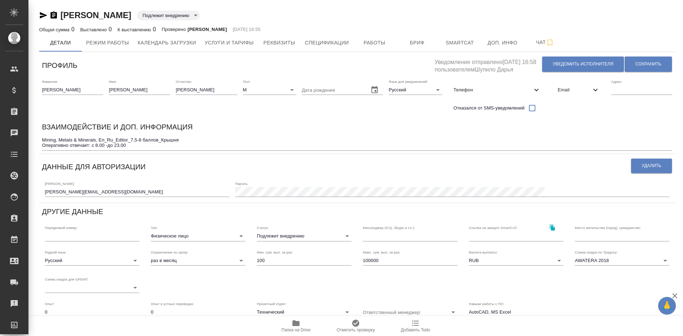
click at [54, 15] on icon "button" at bounding box center [54, 14] width 6 height 7
click at [219, 41] on span "Услуги и тарифы" at bounding box center [229, 42] width 49 height 9
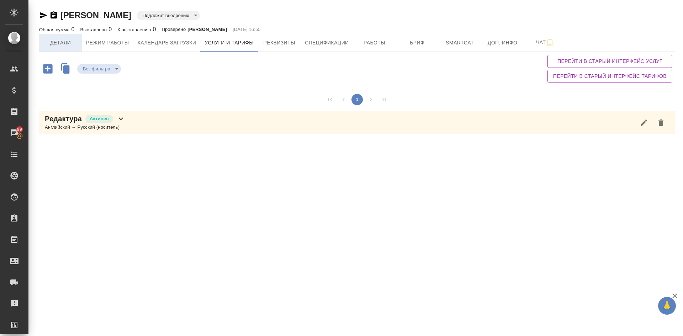
click at [60, 42] on span "Детали" at bounding box center [60, 42] width 34 height 9
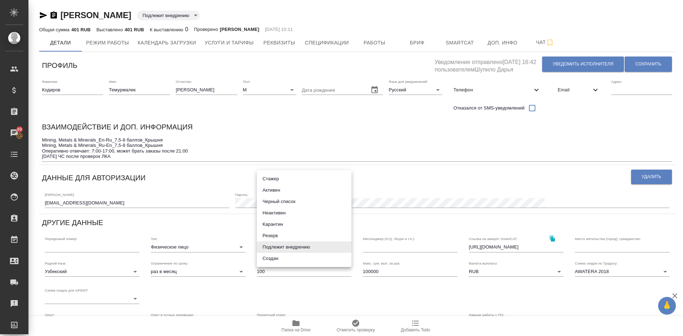
click at [281, 244] on body "🙏 .cls-1 fill:#fff; AWATERA Demidova Tatyana Клиенты Спецификации Заказы 89 Чат…" at bounding box center [341, 168] width 683 height 336
click at [265, 202] on li "Черный список" at bounding box center [304, 201] width 95 height 11
type input "blackList"
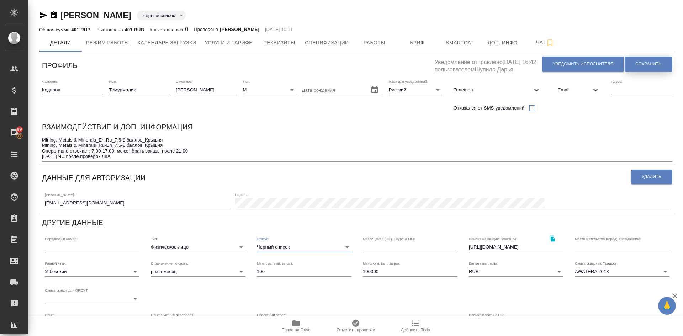
click at [644, 61] on span "Сохранить" at bounding box center [649, 64] width 26 height 6
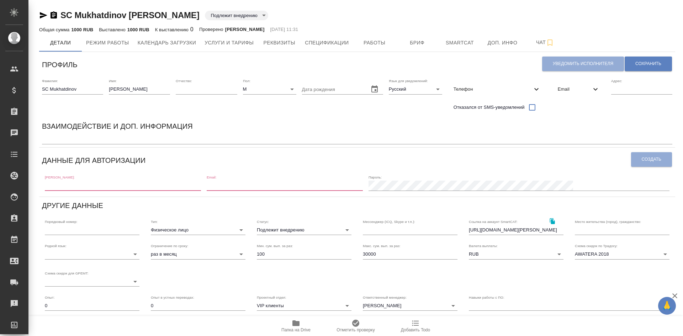
click at [283, 233] on body "🙏 .cls-1 fill:#fff; AWATERA [PERSON_NAME] Спецификации Заказы Чаты Todo Проекты…" at bounding box center [341, 168] width 683 height 336
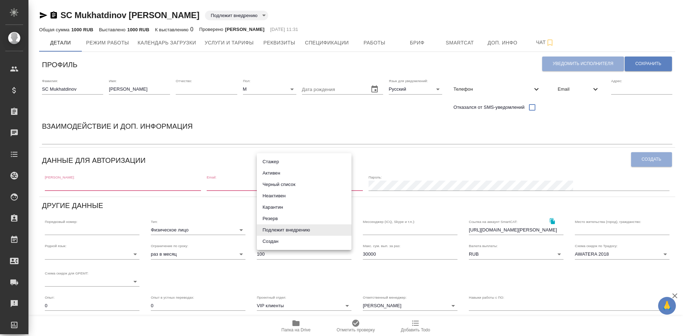
click at [276, 173] on li "Активен" at bounding box center [304, 173] width 95 height 11
type input "active"
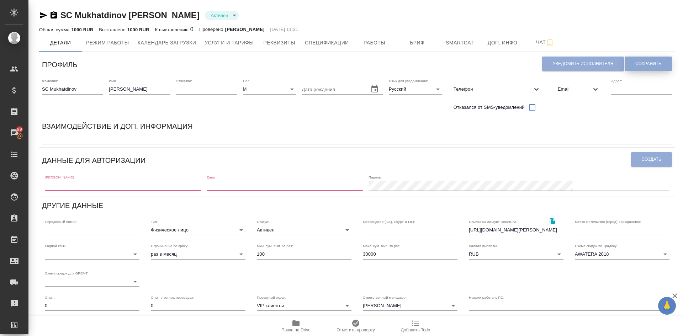
click at [635, 60] on button "Сохранить" at bounding box center [648, 64] width 47 height 15
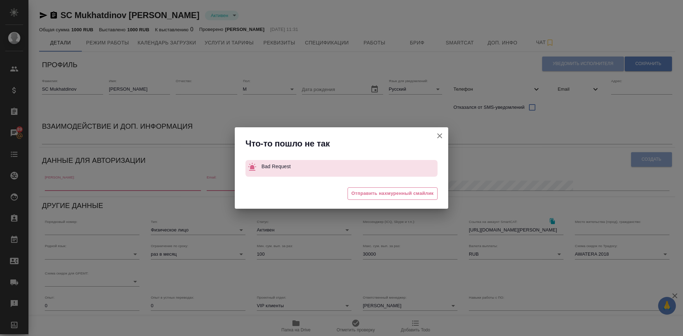
click at [442, 147] on div at bounding box center [439, 138] width 17 height 22
click at [442, 133] on icon "button" at bounding box center [440, 136] width 9 height 9
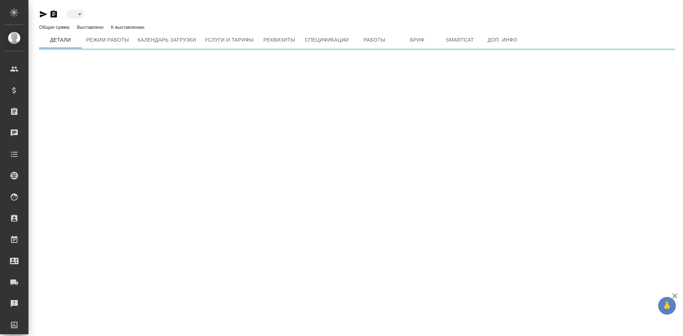
type input "active"
type input "toBeImplemented"
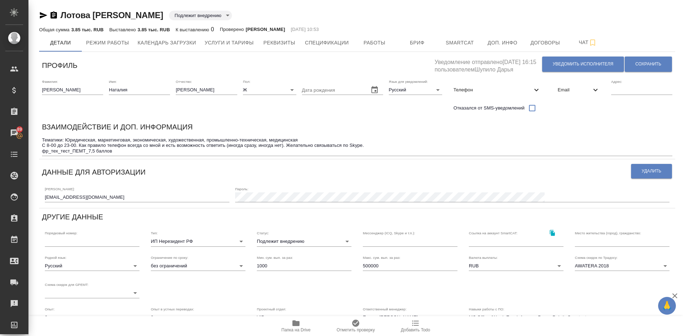
click at [53, 14] on icon "button" at bounding box center [53, 15] width 9 height 9
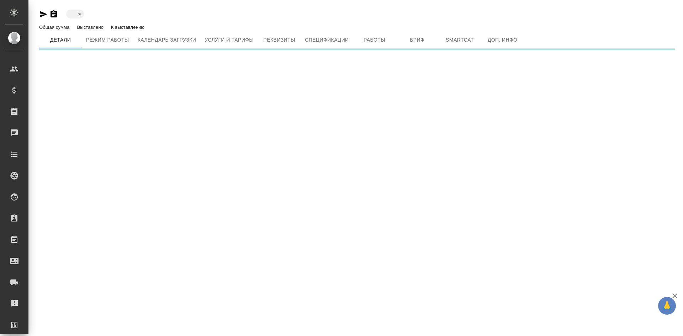
type input "toBeImplemented"
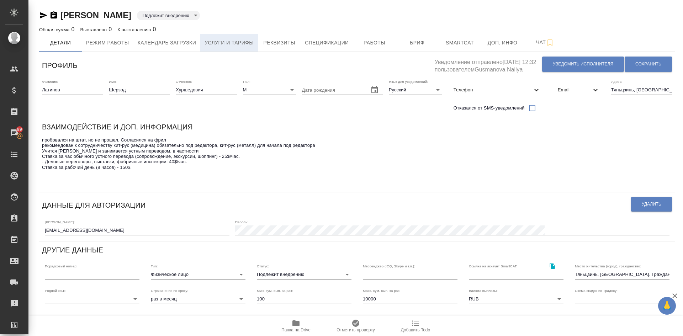
click at [225, 39] on span "Услуги и тарифы" at bounding box center [229, 42] width 49 height 9
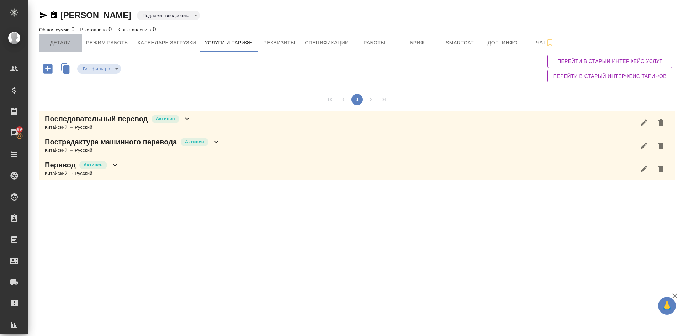
click at [63, 43] on span "Детали" at bounding box center [60, 42] width 34 height 9
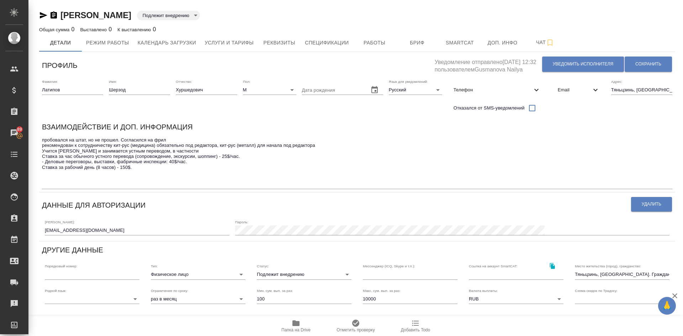
click at [55, 14] on icon "button" at bounding box center [54, 14] width 6 height 7
click at [241, 44] on span "Услуги и тарифы" at bounding box center [229, 42] width 49 height 9
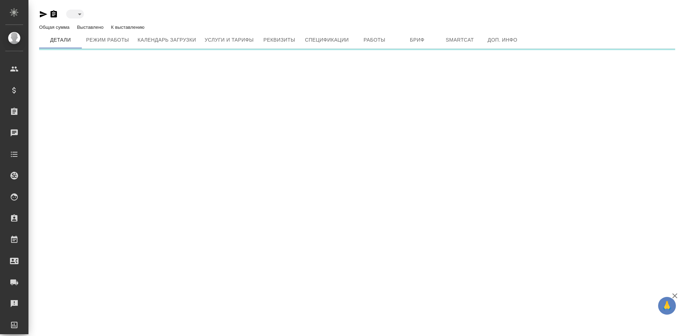
type input "toBeImplemented"
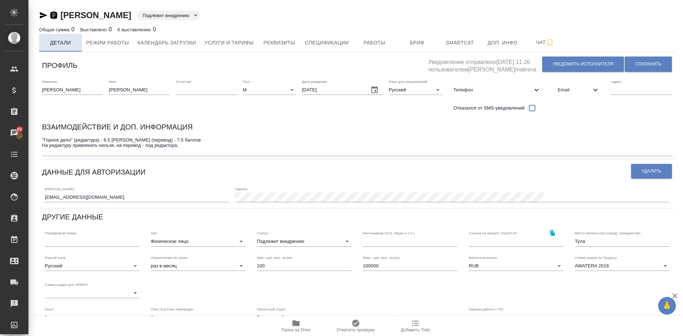
drag, startPoint x: 53, startPoint y: 15, endPoint x: 67, endPoint y: 44, distance: 32.6
click at [53, 15] on icon "button" at bounding box center [53, 15] width 9 height 9
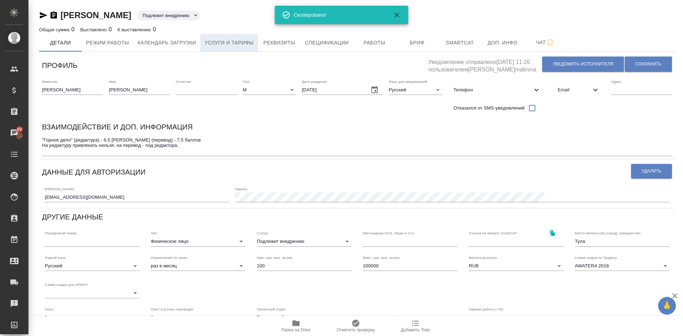
click at [236, 44] on span "Услуги и тарифы" at bounding box center [229, 42] width 49 height 9
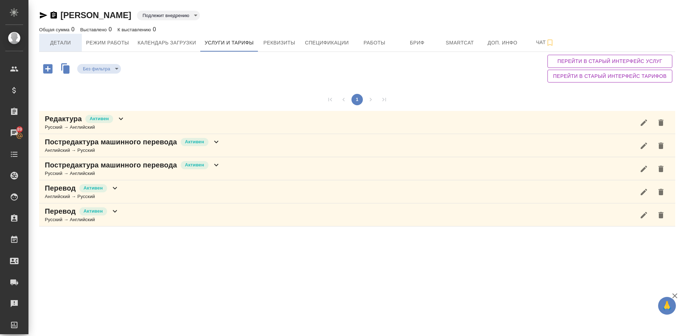
click at [57, 43] on span "Детали" at bounding box center [60, 42] width 34 height 9
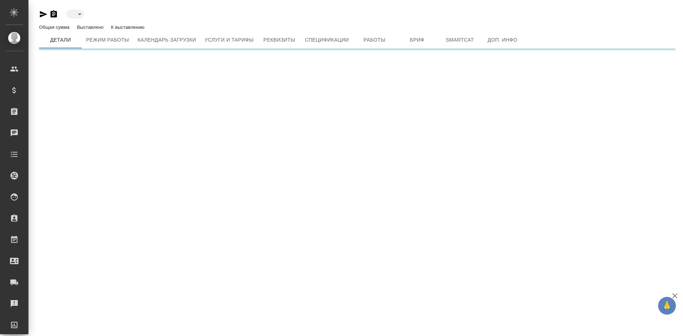
type input "toBeImplemented"
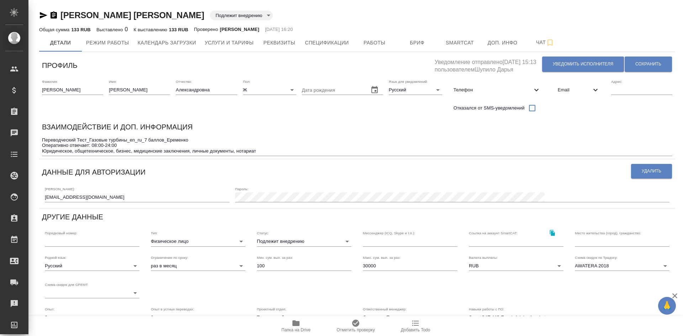
click at [53, 18] on icon "button" at bounding box center [54, 14] width 6 height 7
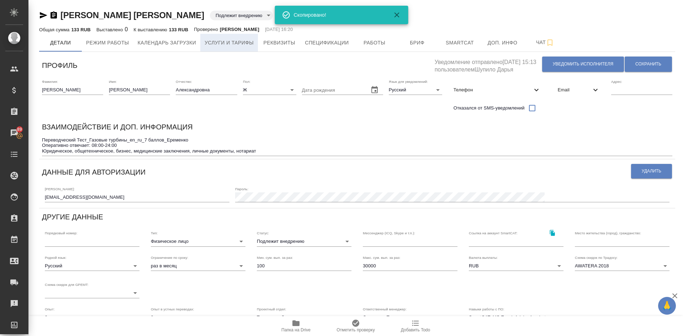
click at [237, 42] on span "Услуги и тарифы" at bounding box center [229, 42] width 49 height 9
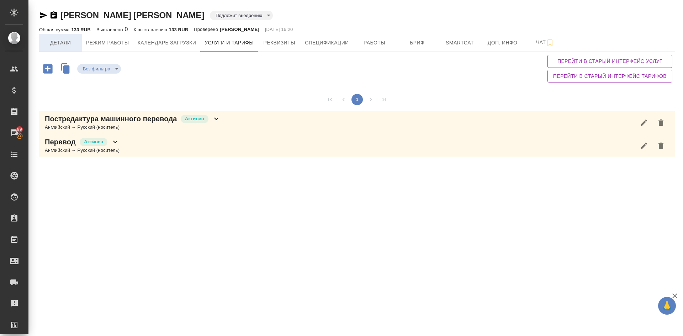
click at [61, 41] on span "Детали" at bounding box center [60, 42] width 34 height 9
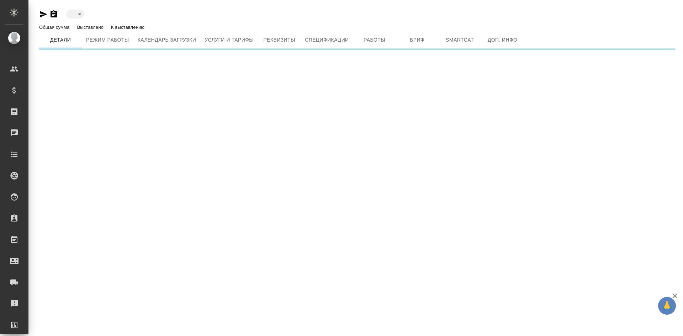
type input "toBeImplemented"
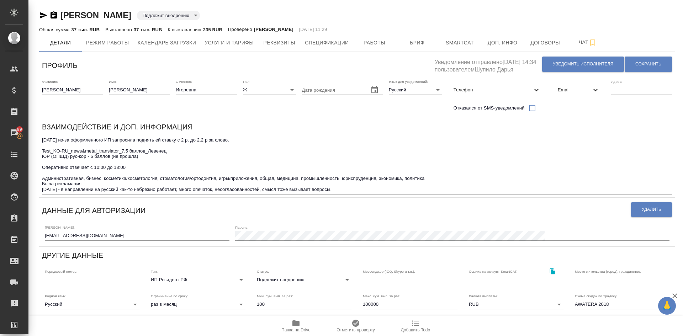
click at [54, 15] on icon "button" at bounding box center [54, 14] width 6 height 7
click at [222, 45] on span "Услуги и тарифы" at bounding box center [229, 42] width 49 height 9
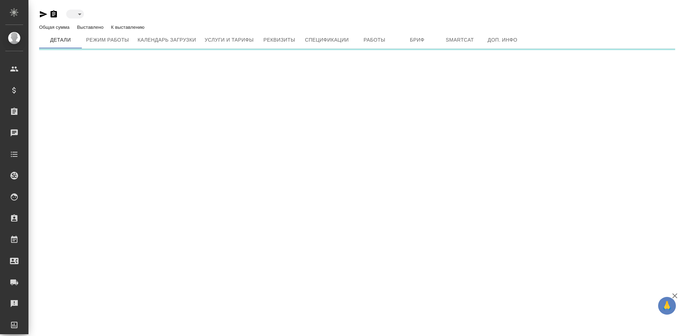
type input "toBeImplemented"
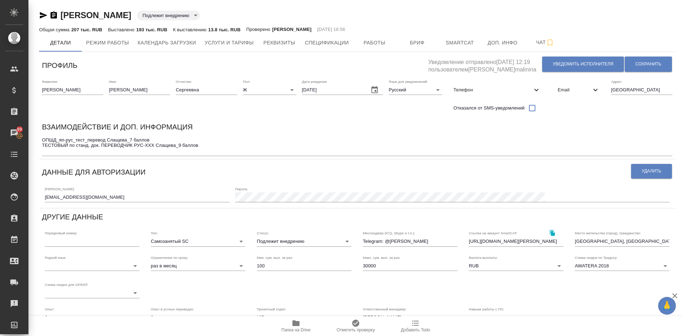
click at [53, 13] on icon "button" at bounding box center [54, 14] width 6 height 7
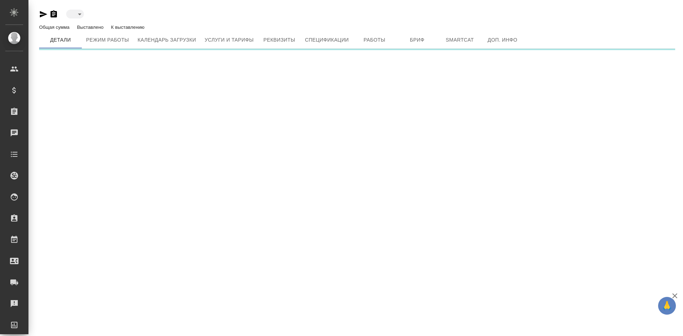
type input "toBeImplemented"
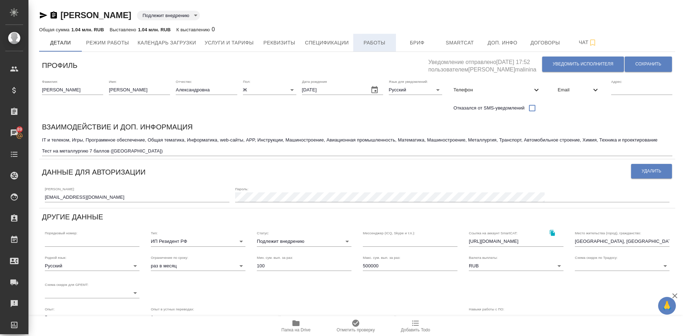
click at [364, 44] on span "Работы" at bounding box center [375, 42] width 34 height 9
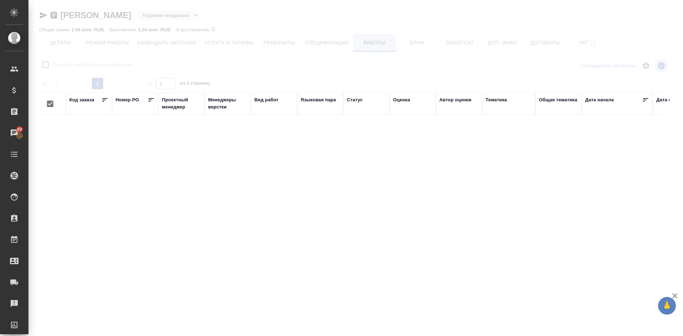
checkbox input "false"
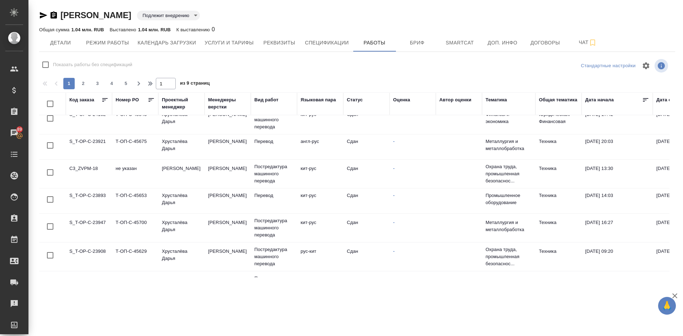
scroll to position [553, 0]
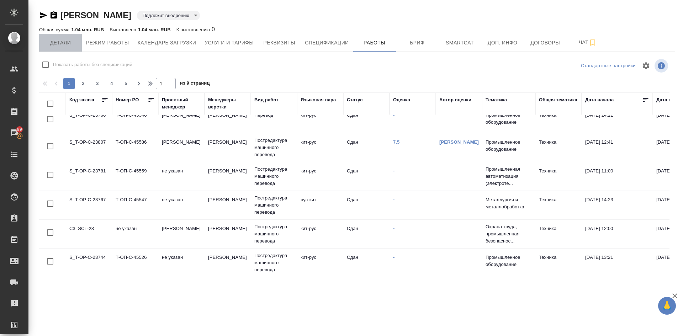
click at [57, 46] on span "Детали" at bounding box center [60, 42] width 34 height 9
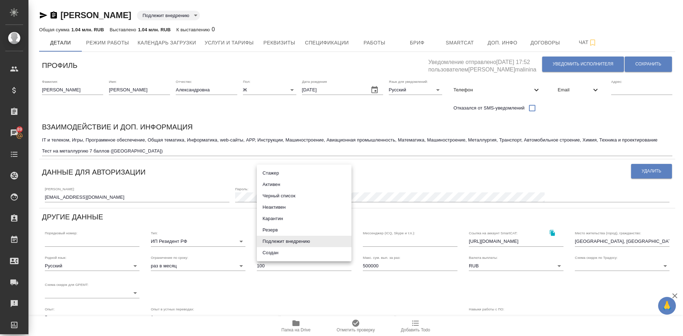
click at [267, 241] on body "🙏 .cls-1 fill:#fff; AWATERA Demidova Tatyana Клиенты Спецификации Заказы 89 Чат…" at bounding box center [341, 168] width 683 height 336
click at [275, 184] on li "Активен" at bounding box center [304, 184] width 95 height 11
type input "active"
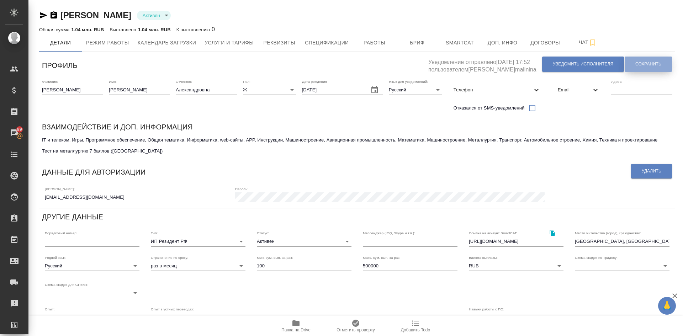
click at [657, 63] on span "Сохранить" at bounding box center [649, 64] width 26 height 6
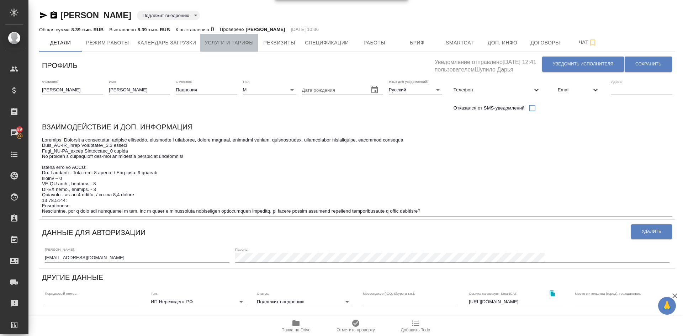
click at [242, 45] on span "Услуги и тарифы" at bounding box center [229, 42] width 49 height 9
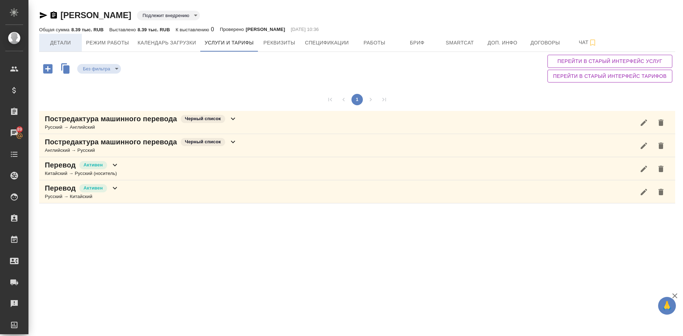
click at [59, 41] on span "Детали" at bounding box center [60, 42] width 34 height 9
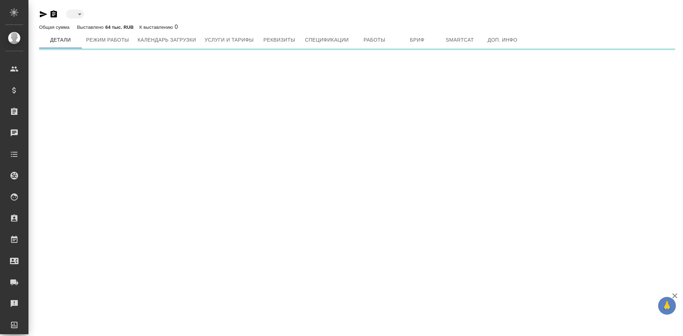
type input "toBeImplemented"
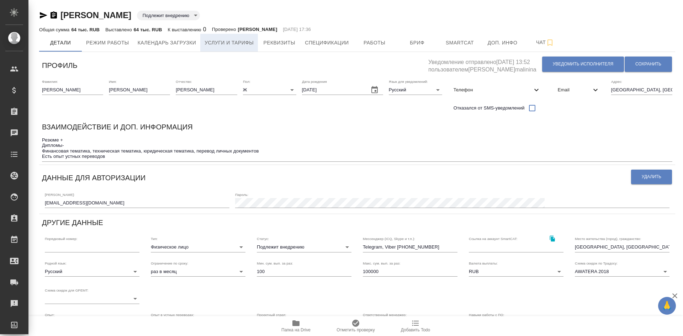
click at [229, 43] on span "Услуги и тарифы" at bounding box center [229, 42] width 49 height 9
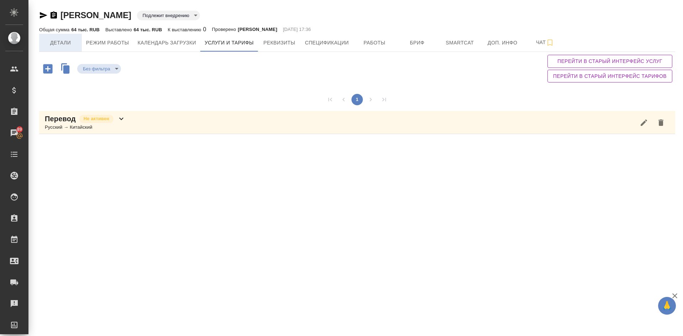
click at [52, 41] on span "Детали" at bounding box center [60, 42] width 34 height 9
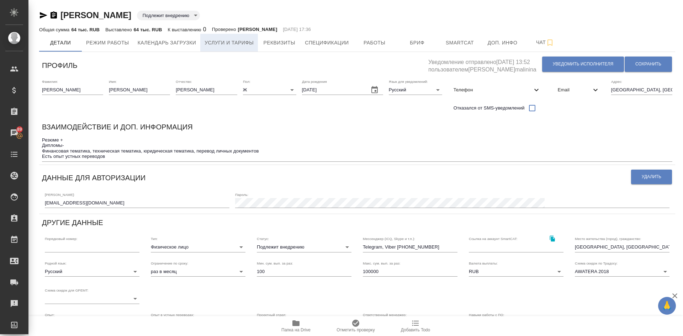
click at [218, 43] on span "Услуги и тарифы" at bounding box center [229, 42] width 49 height 9
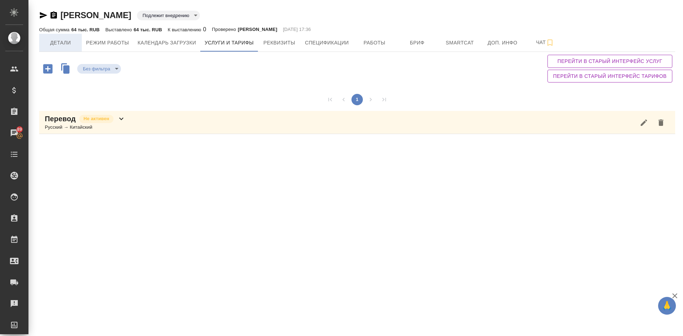
click at [58, 37] on button "Детали" at bounding box center [60, 43] width 43 height 18
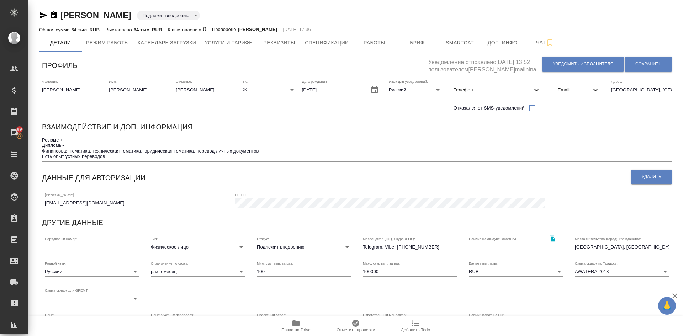
click at [53, 15] on icon "button" at bounding box center [54, 14] width 6 height 7
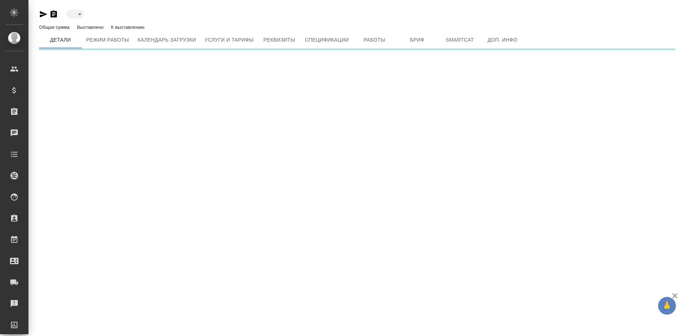
type input "toBeImplemented"
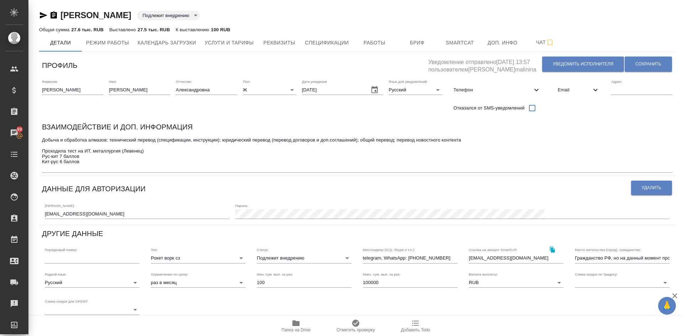
drag, startPoint x: 55, startPoint y: 14, endPoint x: 60, endPoint y: 16, distance: 6.2
click at [55, 14] on icon "button" at bounding box center [53, 15] width 9 height 9
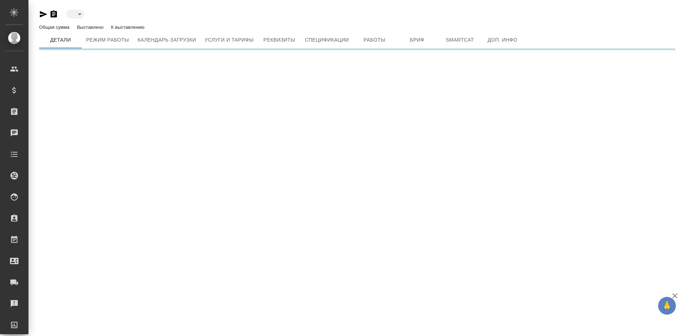
type input "toBeImplemented"
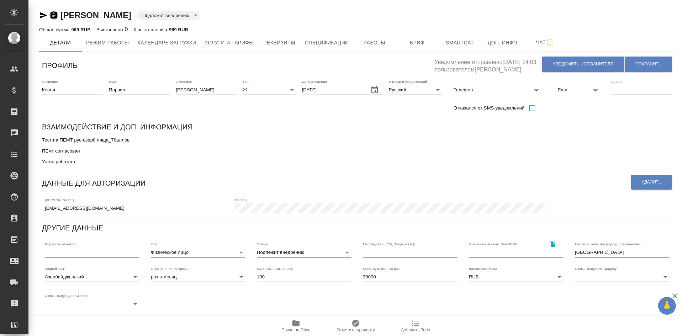
click at [53, 15] on icon "button" at bounding box center [53, 15] width 9 height 9
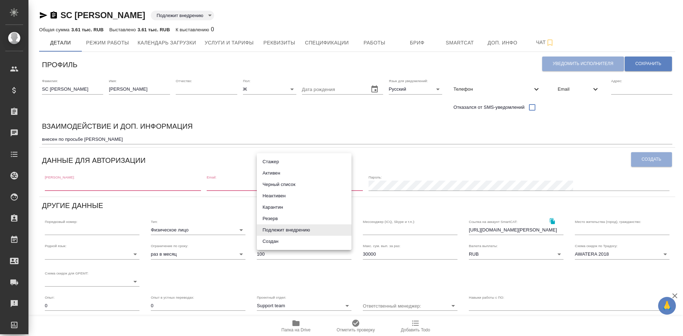
click at [270, 231] on body "🙏 .cls-1 fill:#fff; AWATERA Demidova Tatyana Клиенты Спецификации Заказы Чаты T…" at bounding box center [341, 168] width 683 height 336
drag, startPoint x: 271, startPoint y: 174, endPoint x: 267, endPoint y: 172, distance: 4.2
click at [267, 172] on li "Активен" at bounding box center [304, 173] width 95 height 11
type input "active"
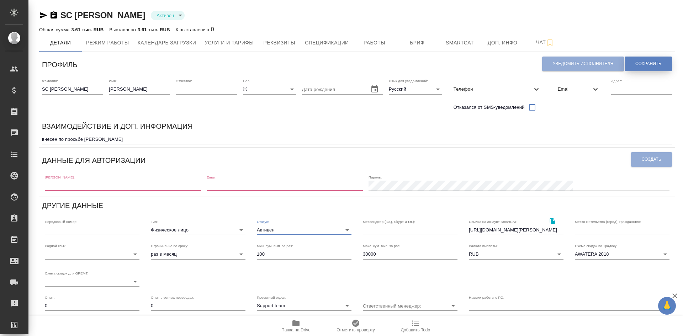
click at [652, 62] on span "Сохранить" at bounding box center [649, 64] width 26 height 6
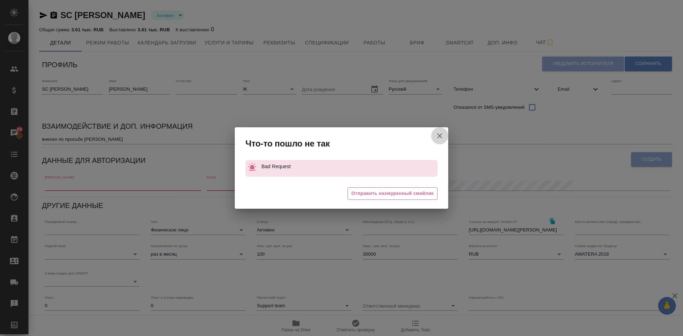
drag, startPoint x: 438, startPoint y: 134, endPoint x: 405, endPoint y: 119, distance: 36.2
click at [438, 135] on icon "button" at bounding box center [440, 136] width 9 height 9
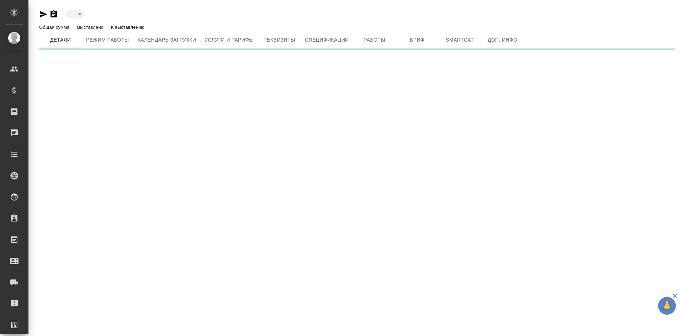
type input "active"
type input "toBeImplemented"
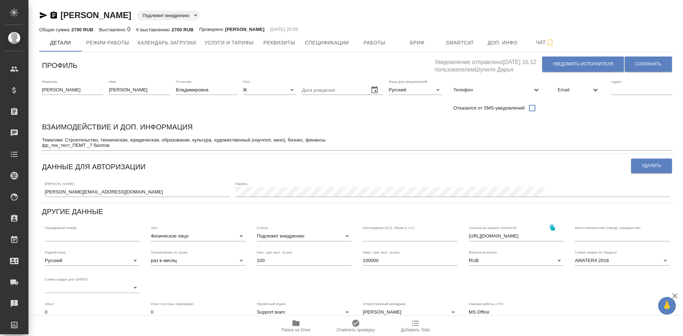
click at [53, 14] on icon "button" at bounding box center [53, 15] width 9 height 9
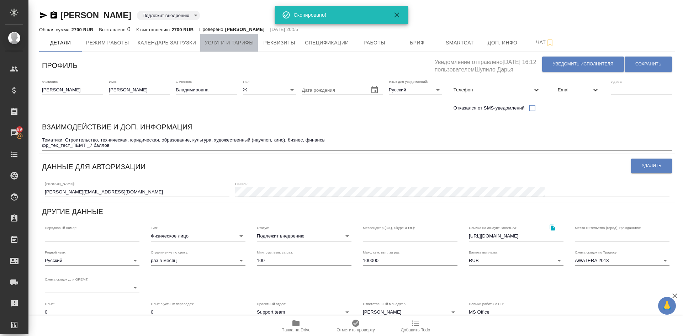
click at [221, 37] on button "Услуги и тарифы" at bounding box center [229, 43] width 58 height 18
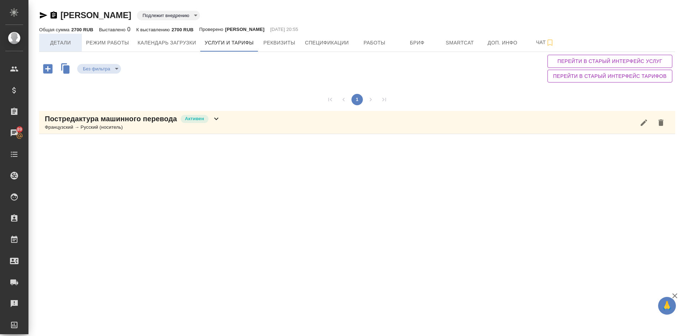
click at [62, 40] on span "Детали" at bounding box center [60, 42] width 34 height 9
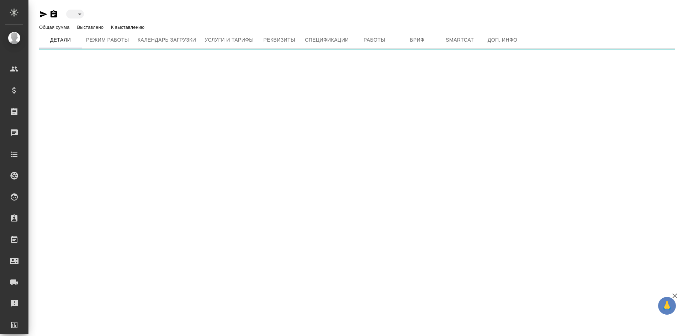
type input "toBeImplemented"
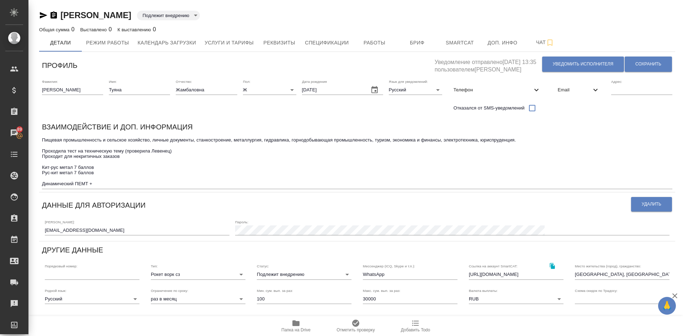
click at [52, 14] on icon "button" at bounding box center [54, 14] width 6 height 7
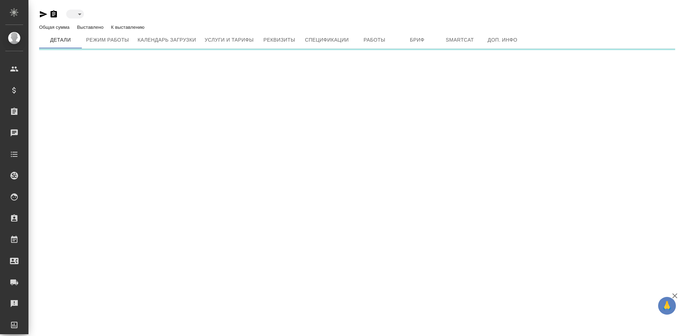
type input "toBeImplemented"
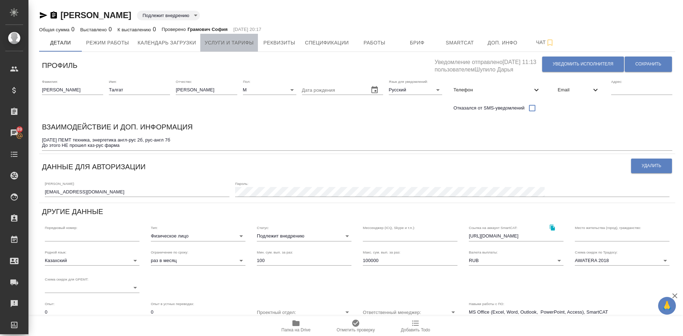
click at [238, 41] on span "Услуги и тарифы" at bounding box center [229, 42] width 49 height 9
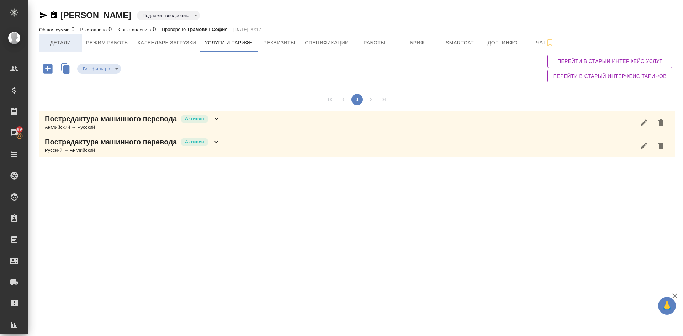
click at [53, 46] on span "Детали" at bounding box center [60, 42] width 34 height 9
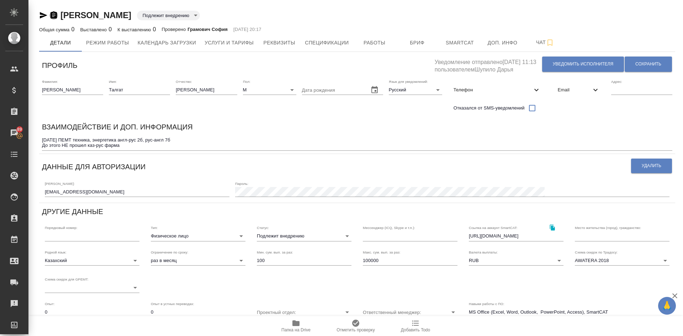
click at [53, 14] on icon "button" at bounding box center [53, 15] width 9 height 9
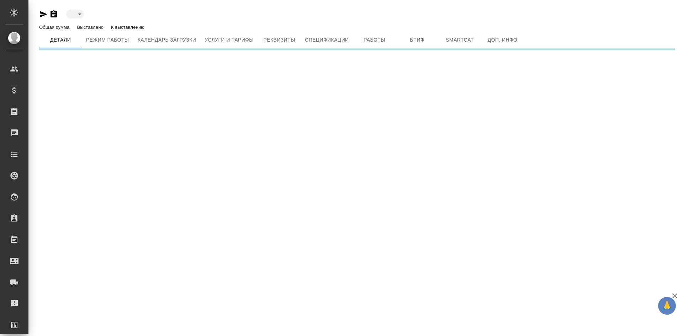
type input "toBeImplemented"
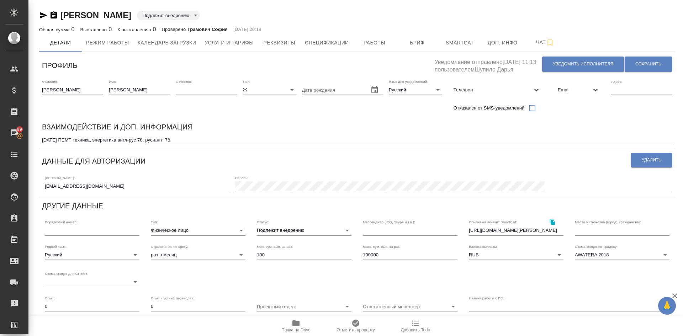
click at [54, 14] on icon "button" at bounding box center [53, 15] width 9 height 9
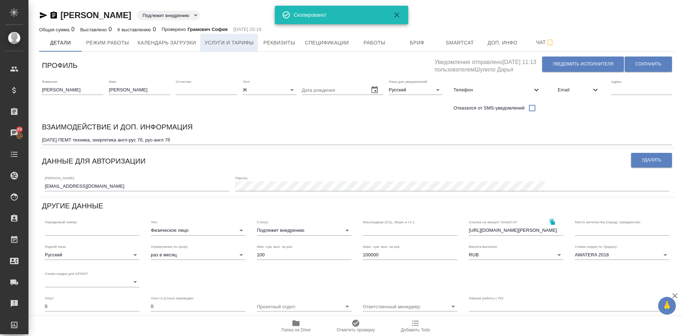
click at [221, 44] on span "Услуги и тарифы" at bounding box center [229, 42] width 49 height 9
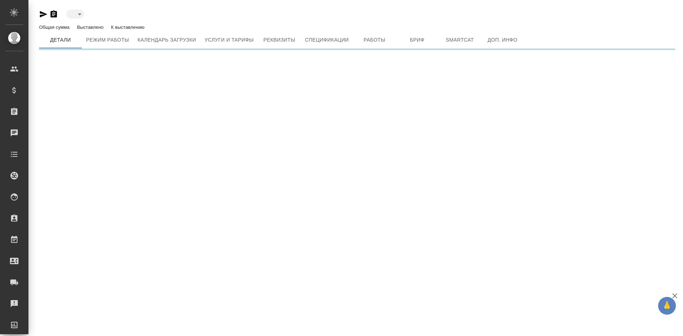
type input "toBeImplemented"
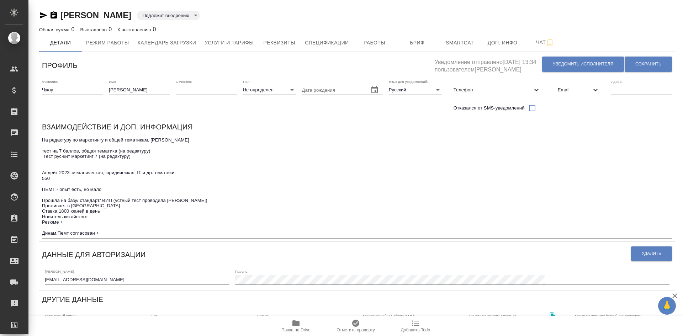
click at [52, 12] on icon "button" at bounding box center [54, 14] width 6 height 7
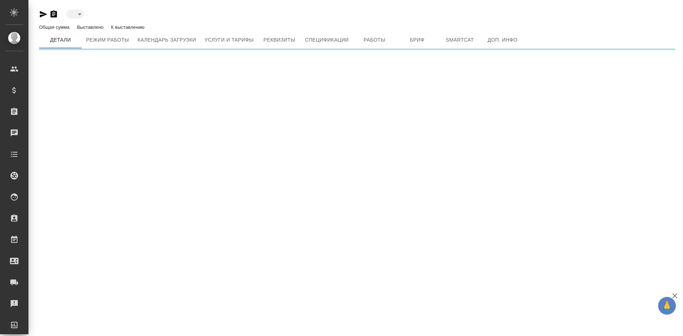
type input "toBeImplemented"
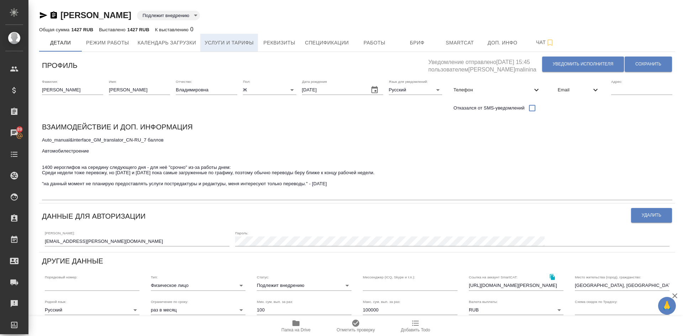
click at [232, 40] on span "Услуги и тарифы" at bounding box center [229, 42] width 49 height 9
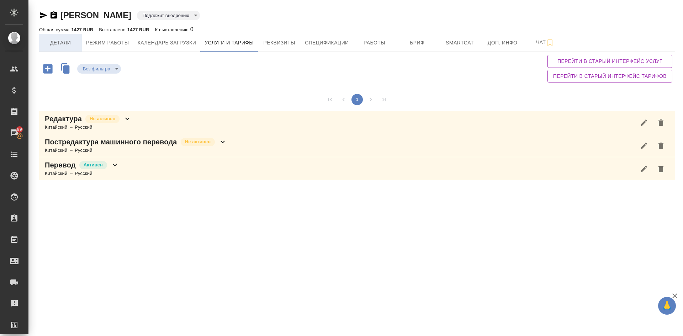
click at [53, 41] on span "Детали" at bounding box center [60, 42] width 34 height 9
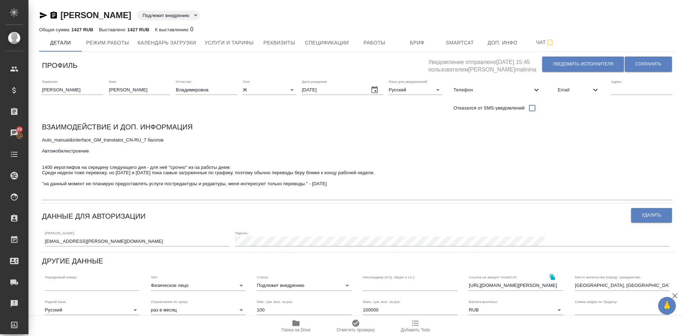
click at [53, 15] on icon "button" at bounding box center [53, 15] width 9 height 9
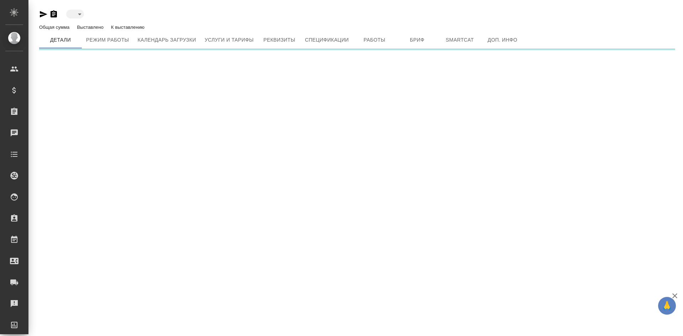
type input "toBeImplemented"
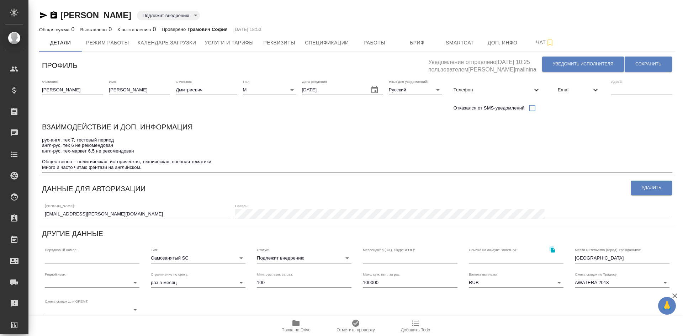
click at [54, 15] on icon "button" at bounding box center [54, 14] width 6 height 7
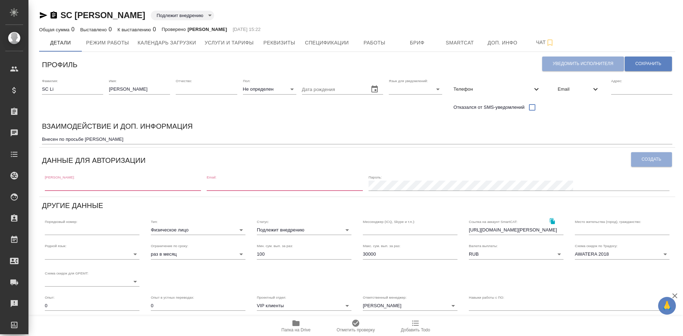
click at [264, 227] on body "🙏 .cls-1 fill:#fff; AWATERA Demidova Tatyana Клиенты Спецификации Заказы Чаты T…" at bounding box center [341, 168] width 683 height 336
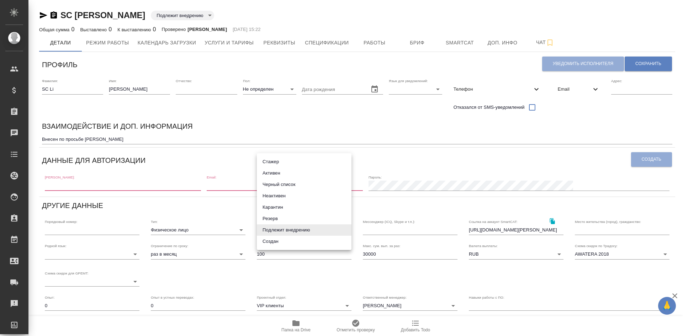
click at [269, 173] on li "Активен" at bounding box center [304, 173] width 95 height 11
type input "active"
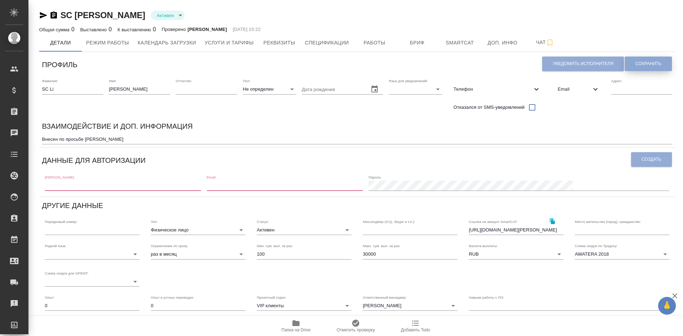
click at [642, 62] on span "Сохранить" at bounding box center [649, 64] width 26 height 6
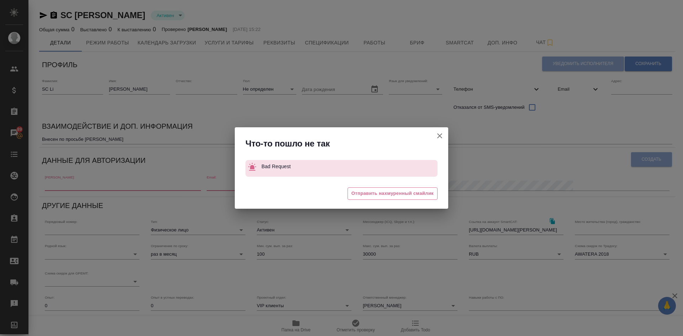
click at [440, 133] on icon "button" at bounding box center [440, 136] width 9 height 9
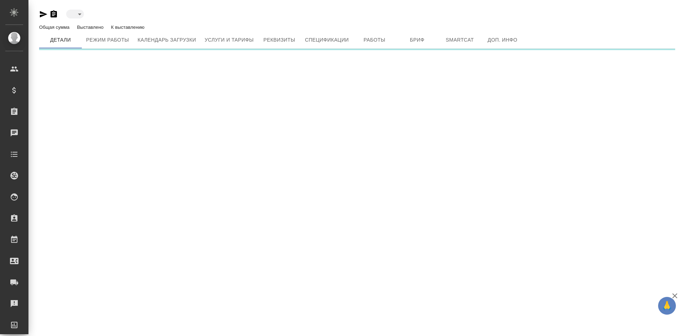
type input "active"
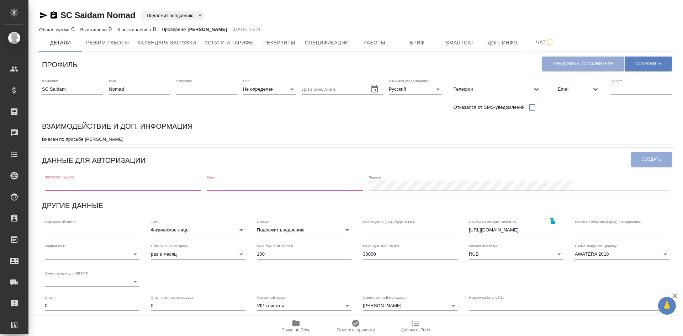
click at [267, 230] on body "🙏 .cls-1 fill:#fff; AWATERA Demidova Tatyana Клиенты Спецификации Заказы Чаты T…" at bounding box center [341, 168] width 683 height 336
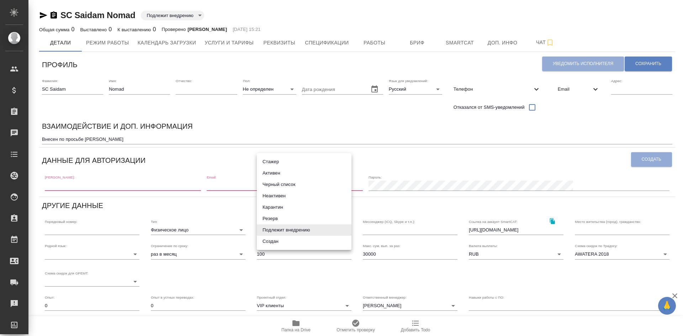
click at [270, 175] on li "Активен" at bounding box center [304, 173] width 95 height 11
type input "active"
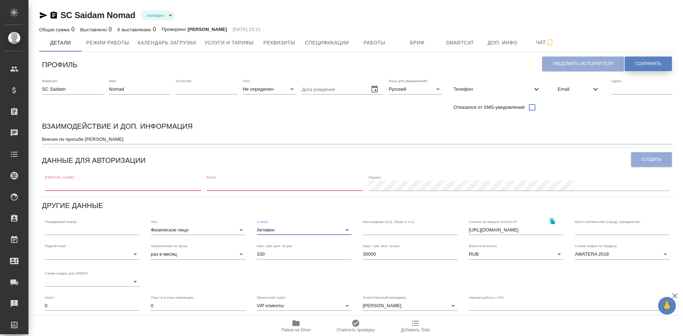
click at [649, 62] on span "Сохранить" at bounding box center [649, 64] width 26 height 6
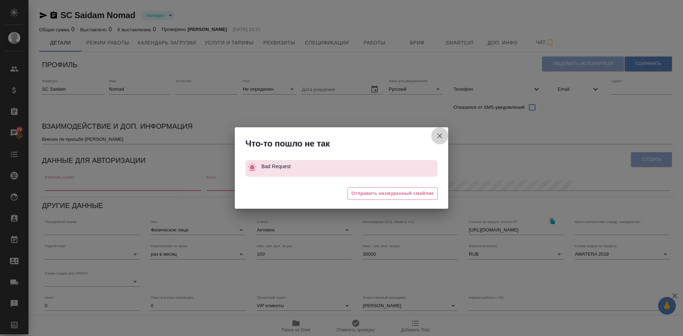
click at [445, 136] on button "Штатный" at bounding box center [439, 135] width 17 height 17
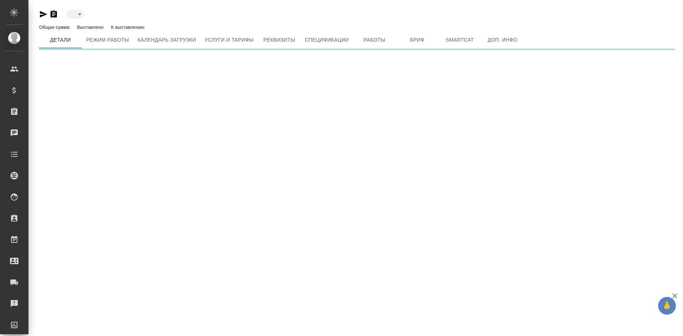
type input "active"
type input "toBeImplemented"
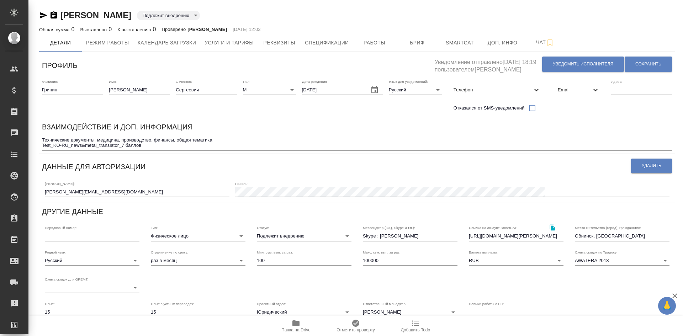
click at [54, 17] on icon "button" at bounding box center [54, 14] width 6 height 7
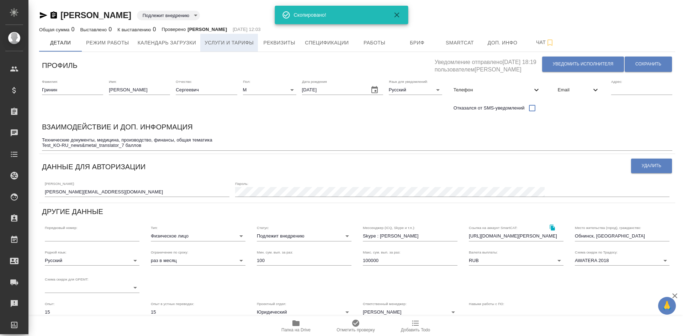
click at [231, 38] on span "Услуги и тарифы" at bounding box center [229, 42] width 49 height 9
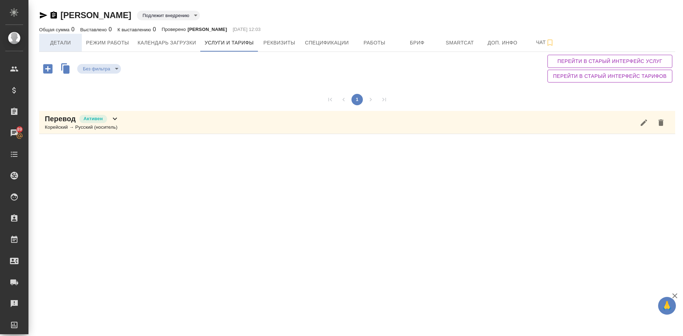
click at [62, 43] on span "Детали" at bounding box center [60, 42] width 34 height 9
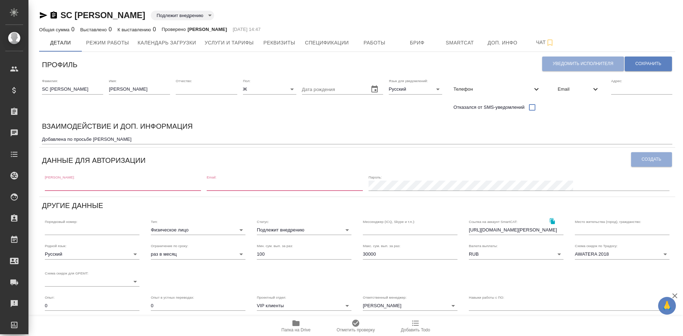
click at [264, 228] on body "🙏 .cls-1 fill:#fff; AWATERA Demidova Tatyana Клиенты Спецификации Заказы Чаты T…" at bounding box center [341, 168] width 683 height 336
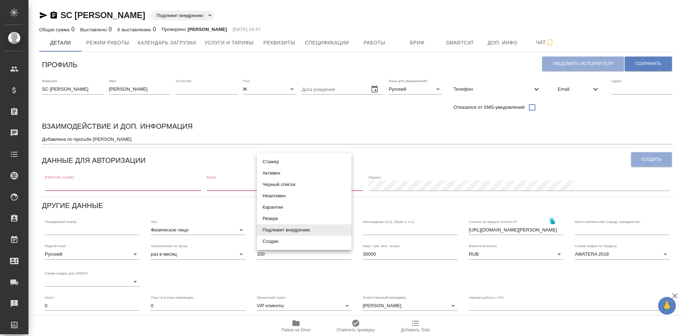
click at [266, 172] on li "Активен" at bounding box center [304, 173] width 95 height 11
type input "active"
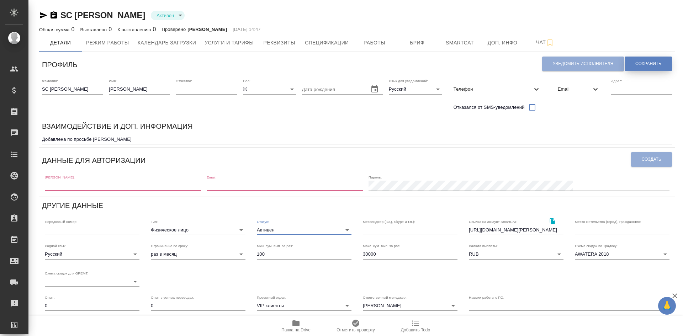
click at [638, 60] on button "Сохранить" at bounding box center [648, 64] width 47 height 15
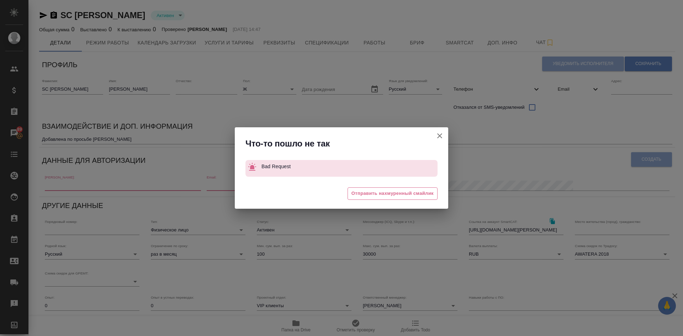
click at [440, 136] on icon "button" at bounding box center [439, 135] width 5 height 5
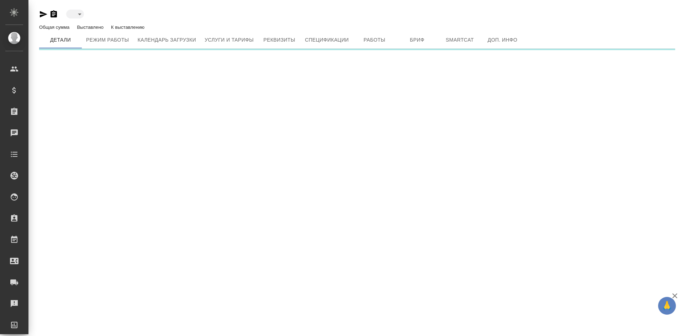
type input "active"
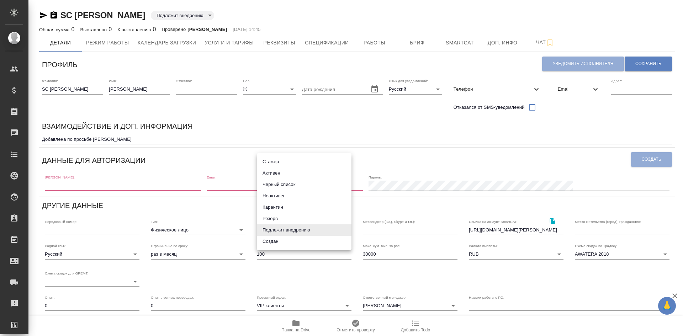
click at [278, 230] on body "🙏 .cls-1 fill:#fff; AWATERA Demidova Tatyana Клиенты Спецификации Заказы Чаты T…" at bounding box center [341, 168] width 683 height 336
click at [284, 174] on li "Активен" at bounding box center [304, 173] width 95 height 11
type input "active"
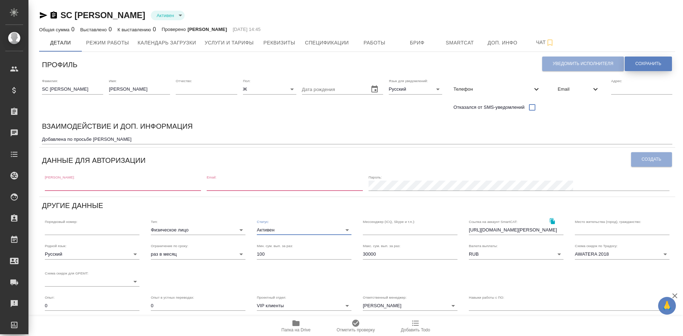
click at [652, 65] on span "Сохранить" at bounding box center [649, 64] width 26 height 6
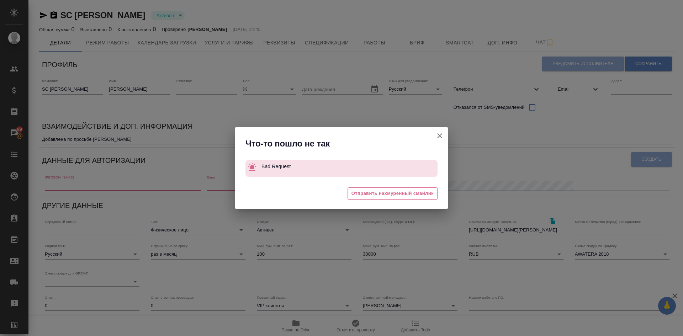
click at [438, 135] on icon "button" at bounding box center [440, 136] width 9 height 9
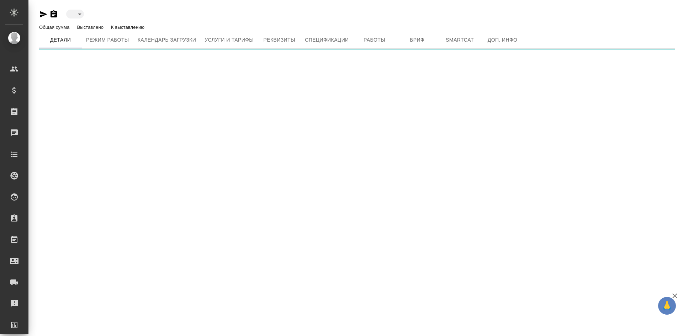
type input "active"
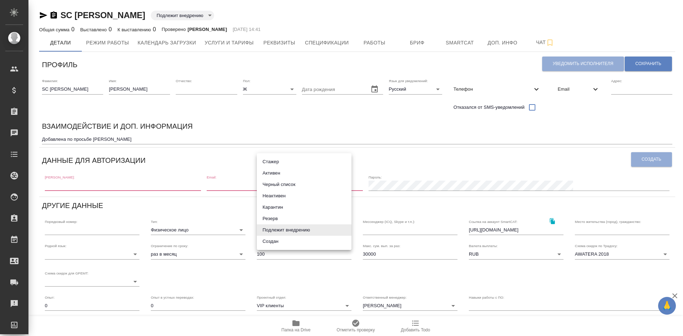
click at [271, 232] on body "🙏 .cls-1 fill:#fff; AWATERA [PERSON_NAME] Спецификации Заказы Чаты Todo Проекты…" at bounding box center [341, 168] width 683 height 336
click at [269, 170] on li "Активен" at bounding box center [304, 173] width 95 height 11
type input "active"
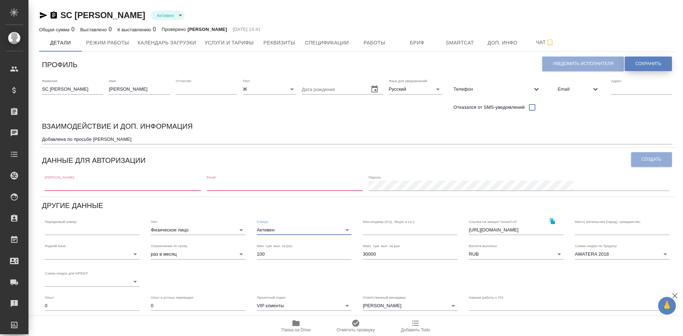
click at [654, 64] on span "Сохранить" at bounding box center [649, 64] width 26 height 6
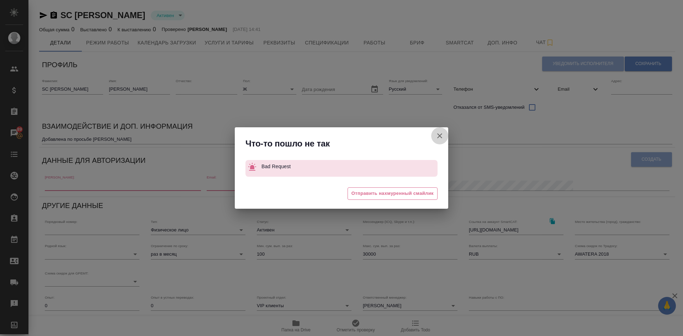
click at [441, 136] on icon "button" at bounding box center [440, 136] width 9 height 9
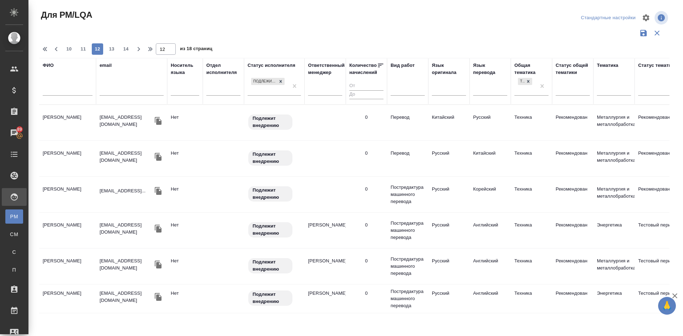
scroll to position [534, 0]
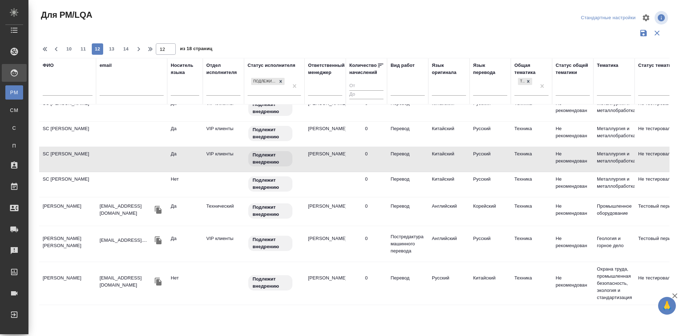
click at [75, 180] on td "SC Faraz Muhammad Asif" at bounding box center [67, 184] width 57 height 25
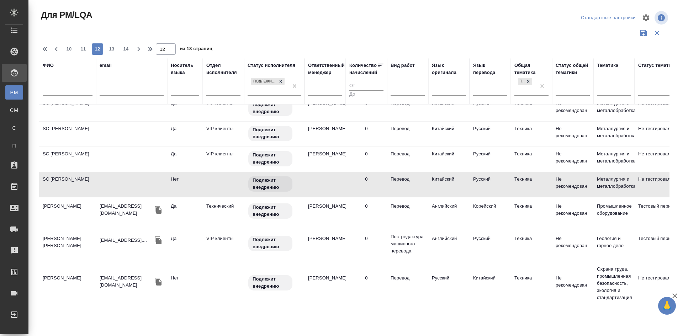
click at [75, 180] on td "SC Faraz Muhammad Asif" at bounding box center [67, 184] width 57 height 25
click at [60, 209] on td "[PERSON_NAME]" at bounding box center [67, 211] width 57 height 25
click at [60, 209] on td "Song Qingyun" at bounding box center [67, 211] width 57 height 25
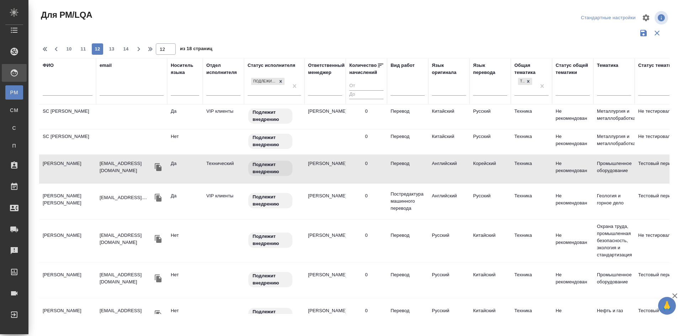
scroll to position [602, 0]
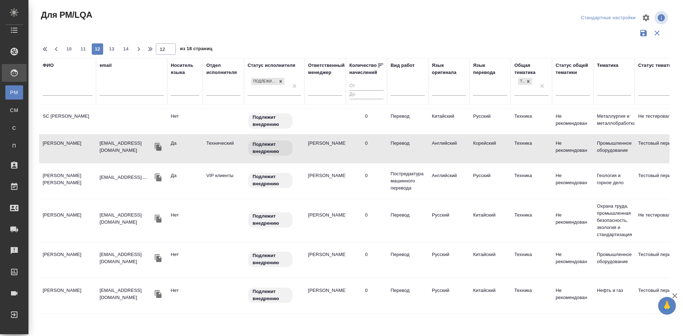
click at [63, 175] on td "Асланлы Камиль Аслан оглы" at bounding box center [67, 181] width 57 height 25
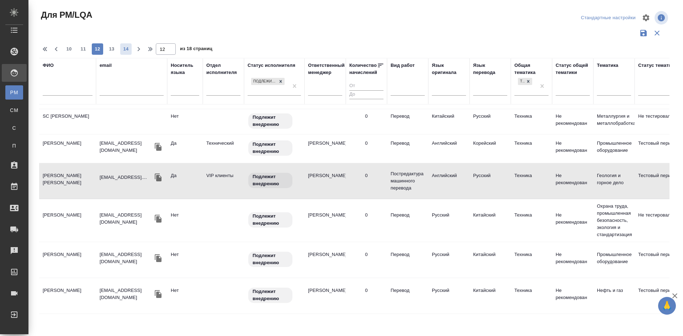
click at [110, 48] on span "13" at bounding box center [111, 49] width 11 height 7
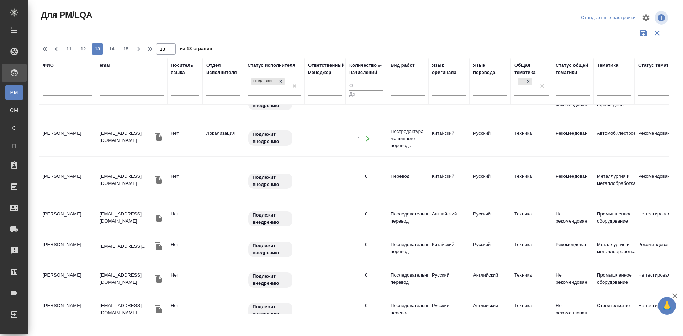
scroll to position [0, 0]
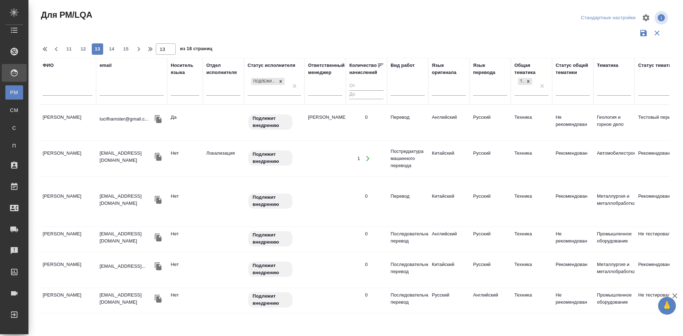
click at [55, 116] on td "Рыжова Наталья Ивановна" at bounding box center [67, 122] width 57 height 25
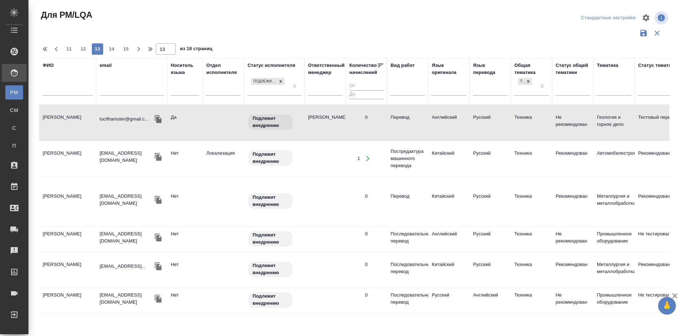
click at [65, 157] on td "Горшков Евгений" at bounding box center [67, 158] width 57 height 25
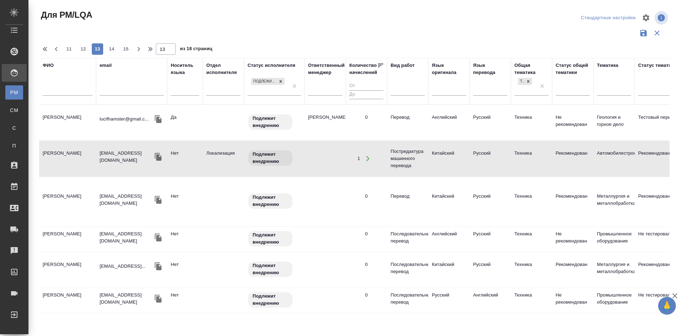
click at [56, 191] on td "Таукебаев Ермек" at bounding box center [67, 201] width 57 height 25
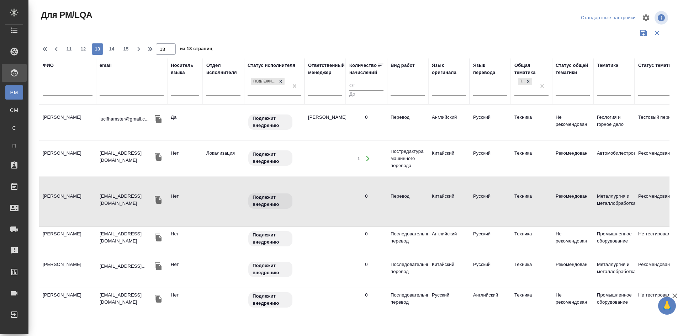
click at [56, 227] on td "Гайнутдинов Алишер" at bounding box center [67, 239] width 57 height 25
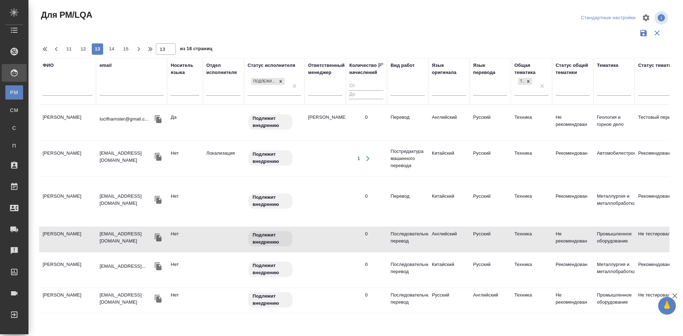
click at [62, 258] on td "Хакимов Валиджон" at bounding box center [67, 270] width 57 height 25
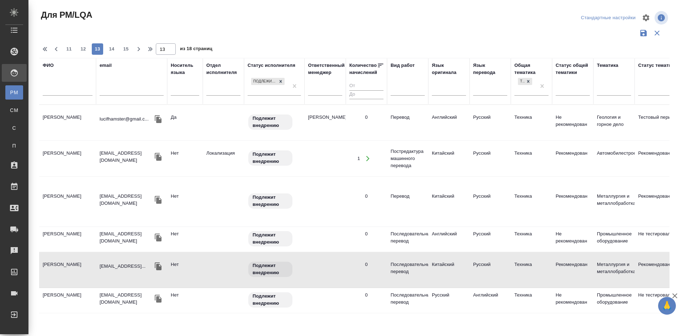
click at [62, 258] on td "Хакимов Валиджон" at bounding box center [67, 270] width 57 height 25
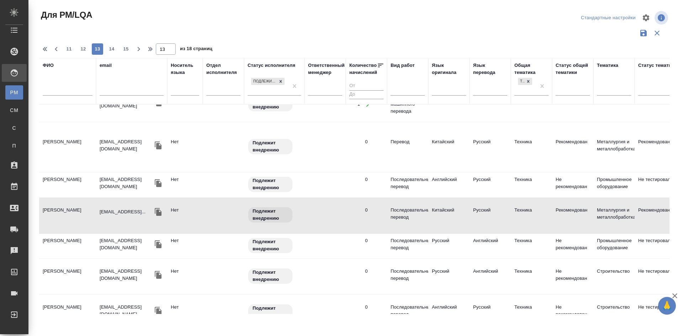
scroll to position [71, 0]
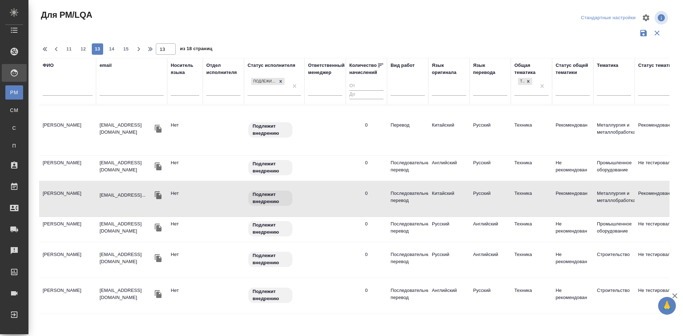
click at [56, 248] on td "Хрипков Антон Александрович" at bounding box center [67, 260] width 57 height 25
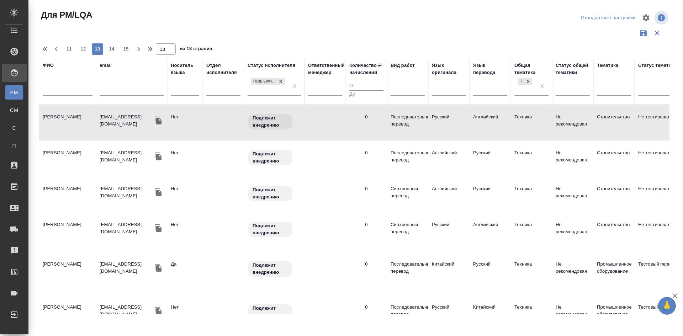
scroll to position [249, 0]
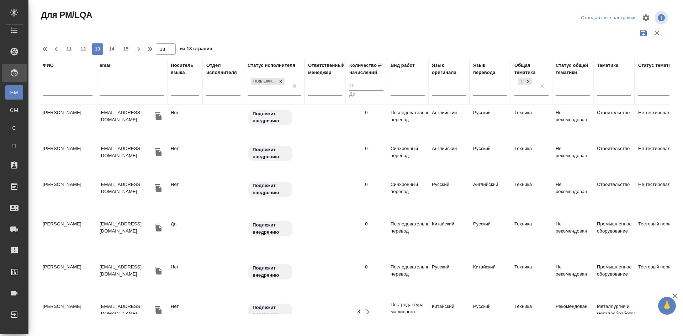
click at [61, 217] on td "Балаканова Светлана" at bounding box center [67, 229] width 57 height 25
click at [62, 217] on td "Балаканова Светлана" at bounding box center [67, 229] width 57 height 25
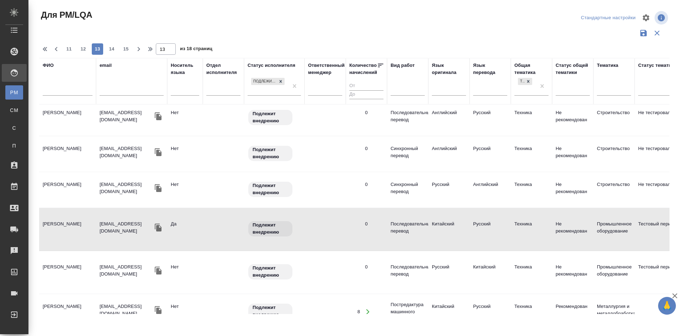
click at [65, 217] on td "Балаканова Светлана" at bounding box center [67, 229] width 57 height 25
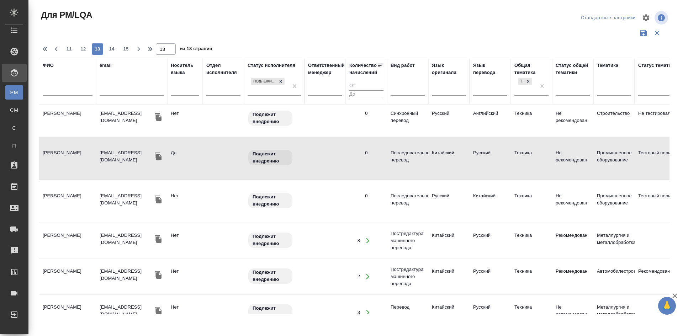
click at [64, 228] on td "Белоусова Анна Сергеевна" at bounding box center [67, 240] width 57 height 25
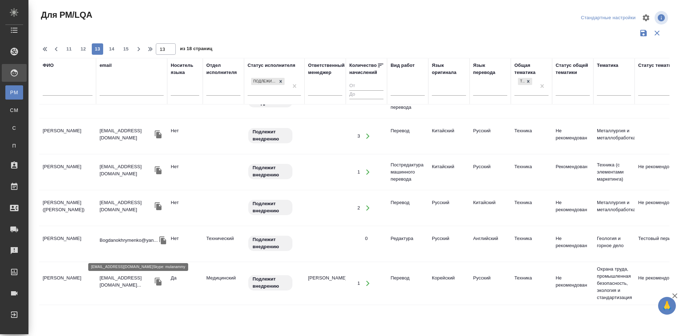
scroll to position [498, 0]
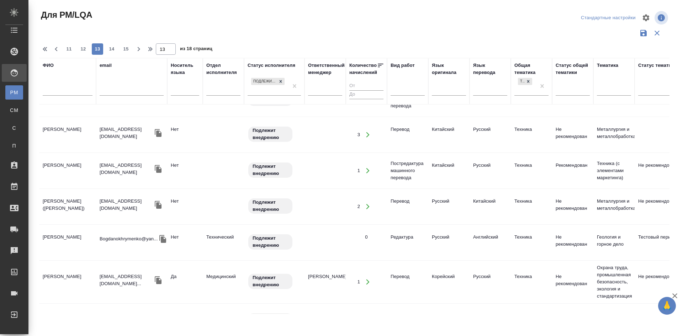
click at [52, 194] on td "Wang Lei (Алексей)" at bounding box center [67, 206] width 57 height 25
click at [53, 194] on td "Wang Lei (Алексей)" at bounding box center [67, 206] width 57 height 25
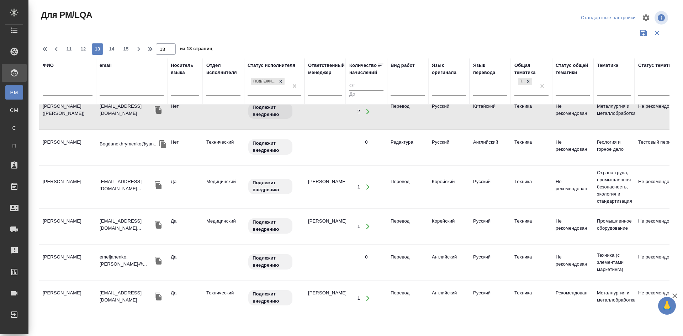
scroll to position [605, 0]
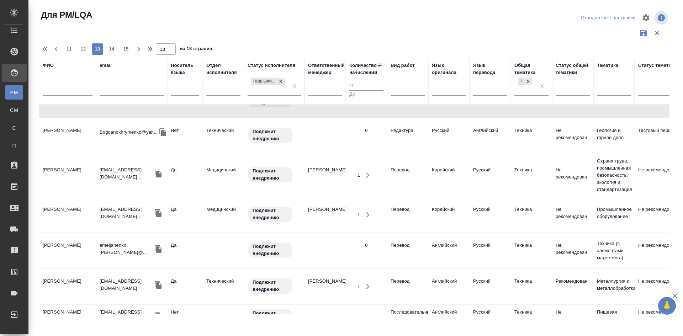
click at [63, 238] on td "Емельяненко Михаил Дмитриевич" at bounding box center [67, 250] width 57 height 25
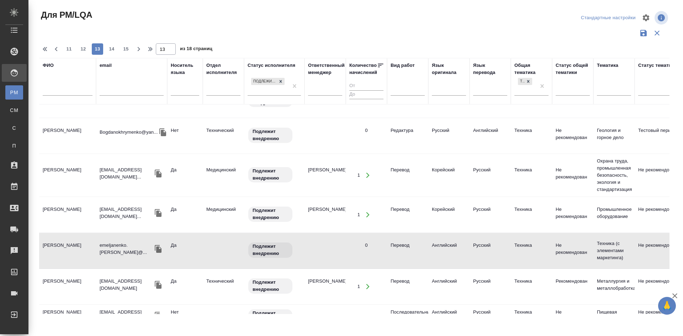
click at [58, 238] on td "Емельяненко Михаил Дмитриевич" at bounding box center [67, 250] width 57 height 25
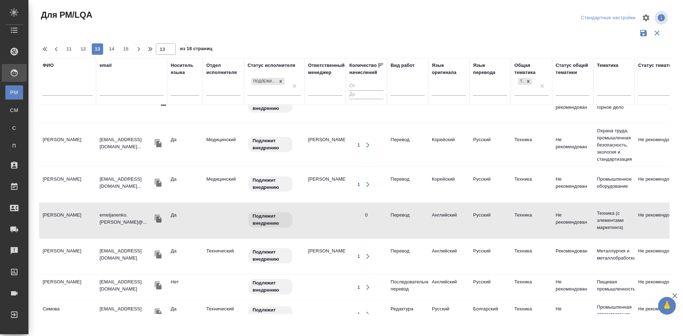
scroll to position [663, 0]
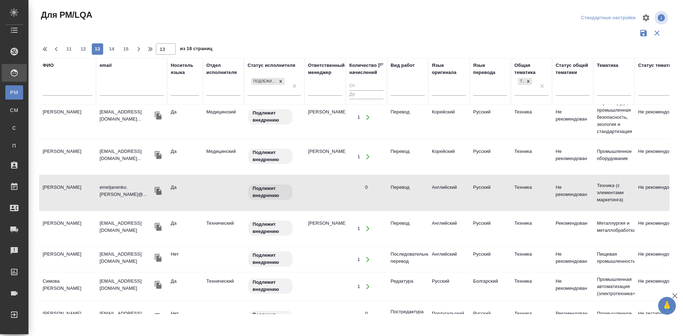
click at [56, 274] on td "Симова Добринка Георгиевна" at bounding box center [67, 286] width 57 height 25
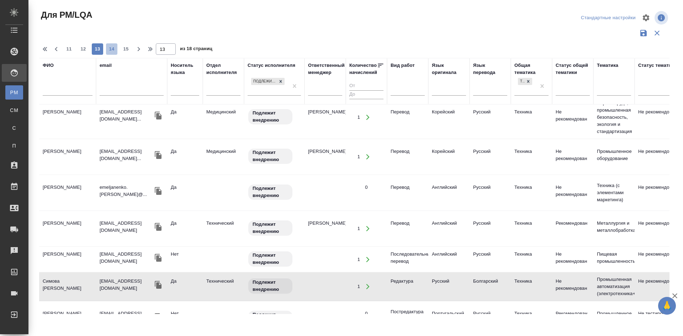
click at [110, 48] on span "14" at bounding box center [111, 49] width 11 height 7
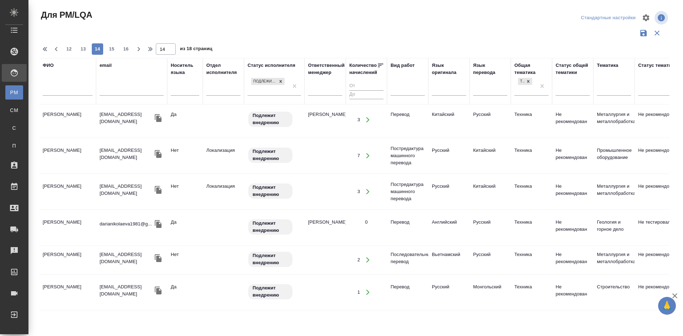
scroll to position [0, 0]
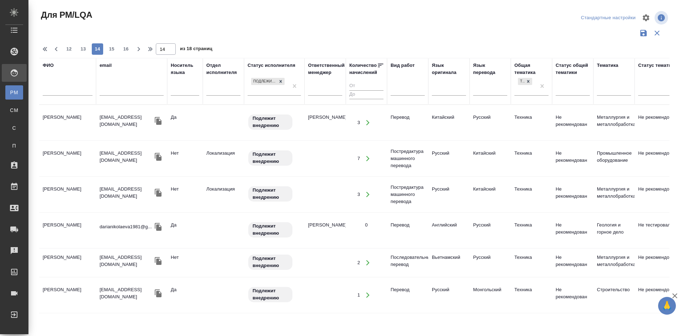
click at [54, 117] on td "Беренов Владимир Дмитриевич" at bounding box center [67, 122] width 57 height 25
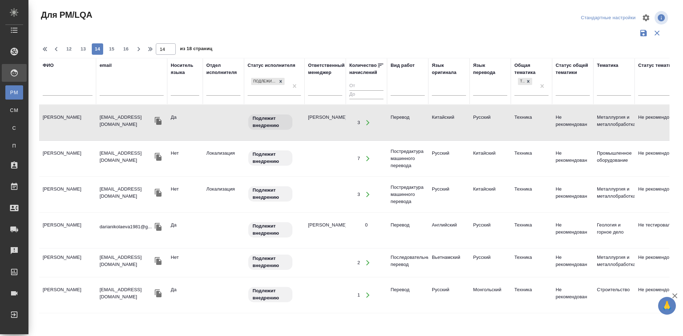
click at [71, 157] on td "Павленок Ирина" at bounding box center [67, 158] width 57 height 25
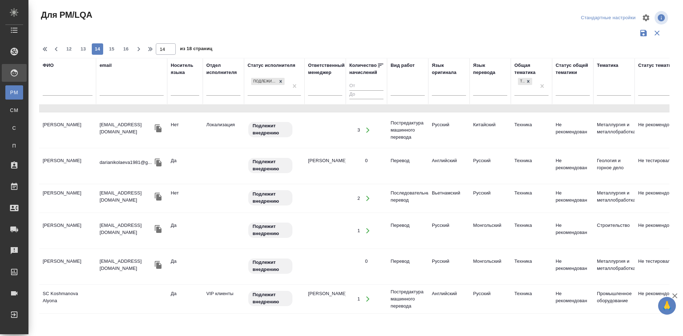
scroll to position [71, 0]
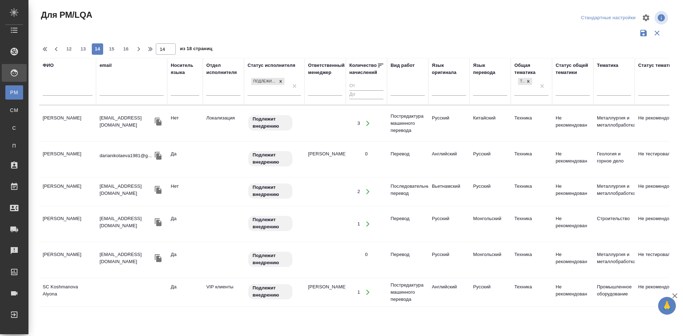
click at [64, 156] on td "Николаева Дарья Алексеевна" at bounding box center [67, 159] width 57 height 25
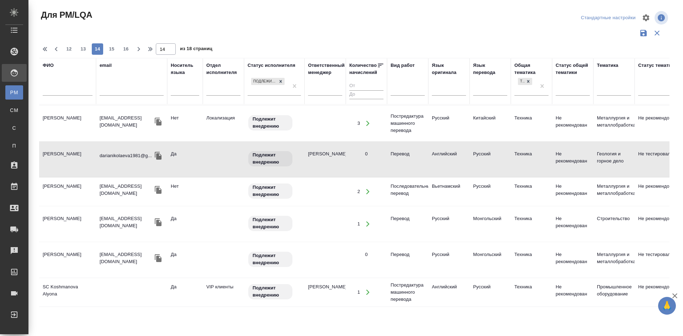
click at [62, 193] on td "Леу Кыонг" at bounding box center [67, 191] width 57 height 25
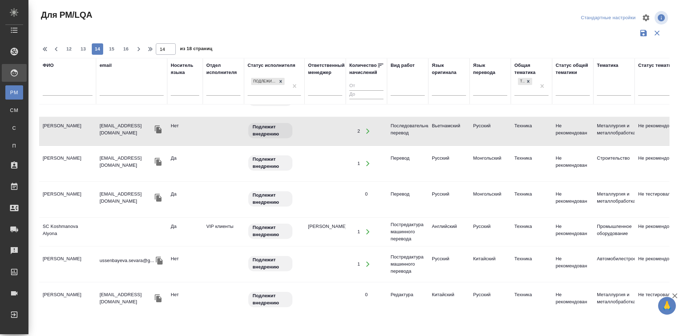
scroll to position [142, 0]
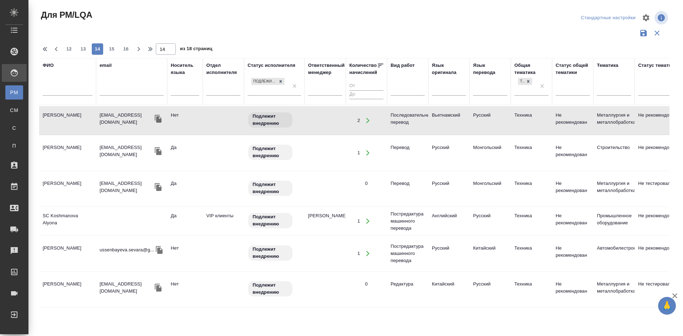
click at [70, 217] on td "SC Koshmanova Alyona" at bounding box center [67, 221] width 57 height 25
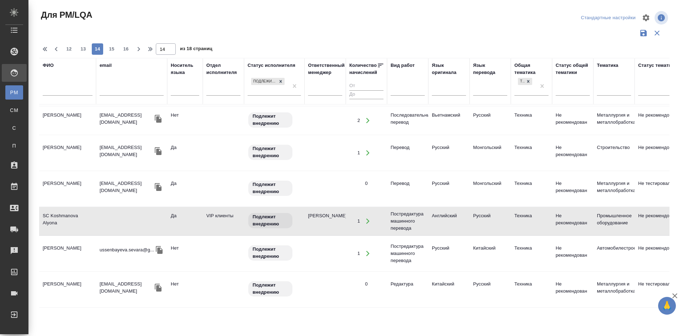
click at [70, 217] on td "SC Koshmanova Alyona" at bounding box center [67, 221] width 57 height 25
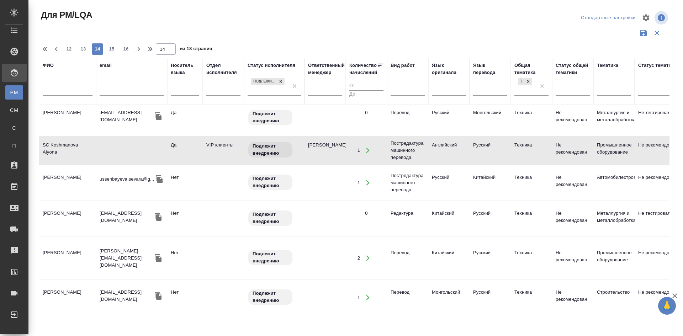
scroll to position [214, 0]
click at [55, 181] on td "Усенбаева Севара Сабитовна" at bounding box center [67, 182] width 57 height 25
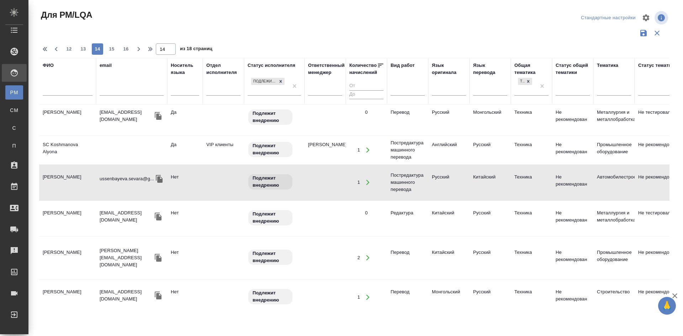
click at [65, 216] on td "Соколова Екатерина Юрьевна" at bounding box center [67, 218] width 57 height 25
click at [66, 216] on td "Соколова Екатерина Юрьевна" at bounding box center [67, 218] width 57 height 25
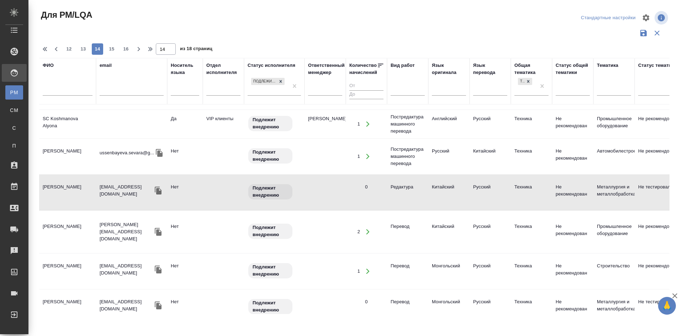
scroll to position [249, 0]
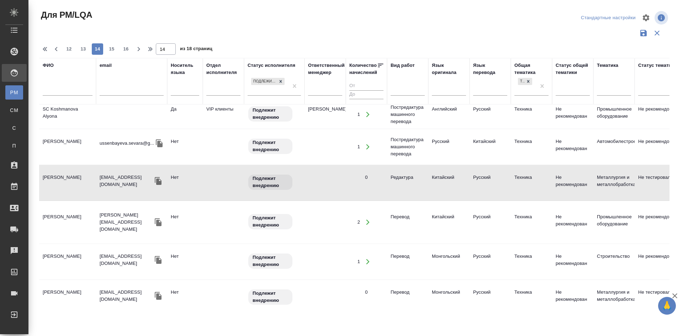
click at [56, 221] on td "Босенко Анна Андреевна" at bounding box center [67, 222] width 57 height 25
click at [55, 221] on td "Босенко Анна Андреевна" at bounding box center [67, 222] width 57 height 25
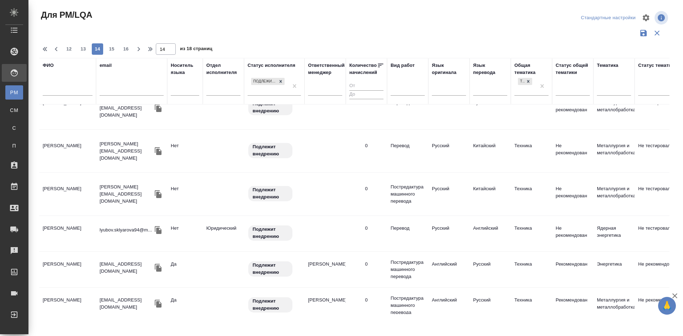
scroll to position [569, 0]
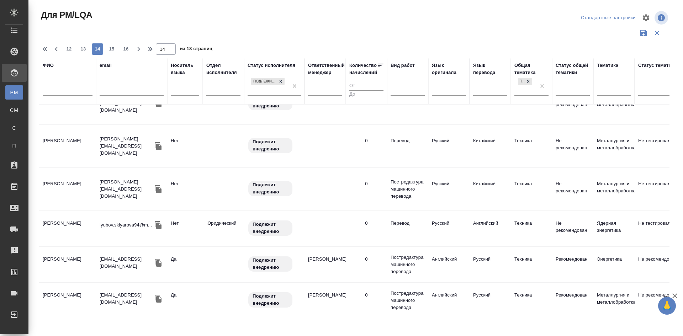
click at [62, 228] on td "Склярова Любовь" at bounding box center [67, 228] width 57 height 25
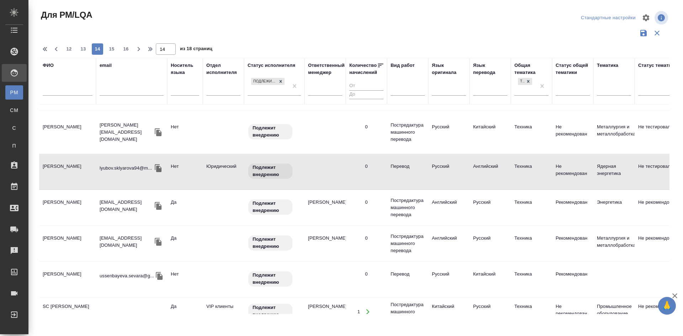
scroll to position [676, 0]
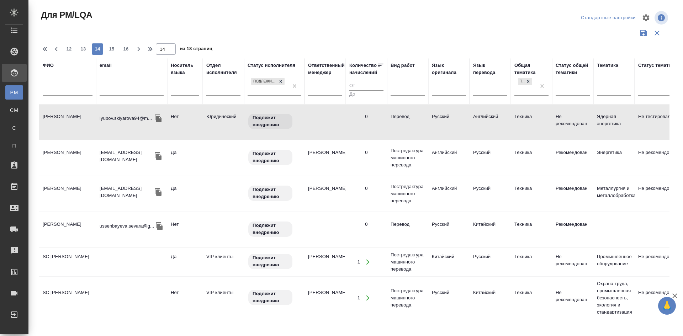
click at [63, 156] on td "Крутова Светлана Алексеевна" at bounding box center [67, 158] width 57 height 25
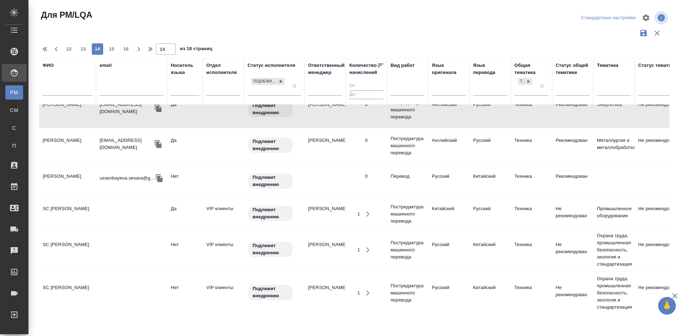
scroll to position [730, 0]
click at [72, 205] on td "SC Evdokimova Elena" at bounding box center [67, 213] width 57 height 25
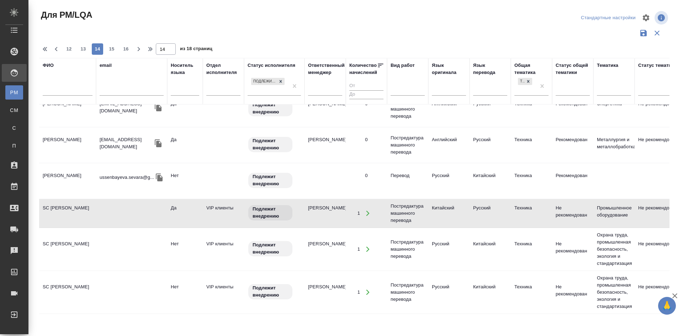
click at [84, 238] on td "SC Mikheeva Elena" at bounding box center [67, 249] width 57 height 25
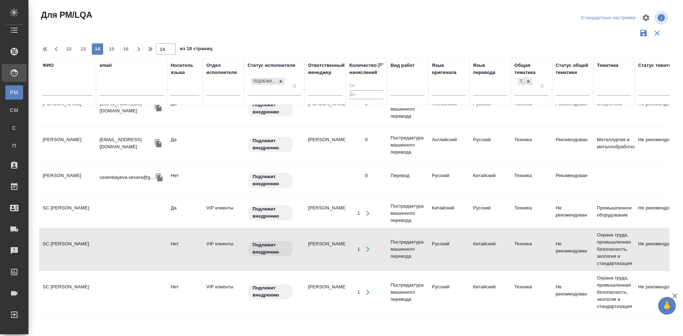
click at [82, 285] on td "SC Belozerov Yaroslav" at bounding box center [67, 292] width 57 height 25
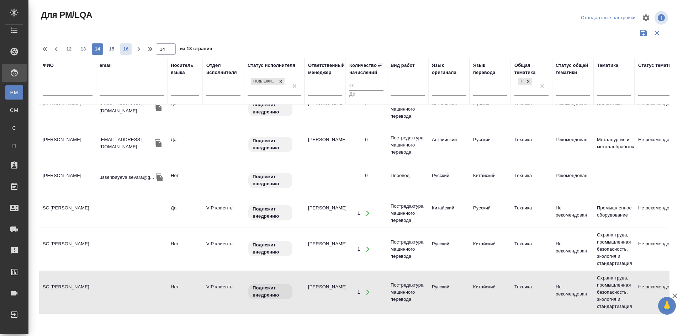
click at [112, 48] on span "15" at bounding box center [111, 49] width 11 height 7
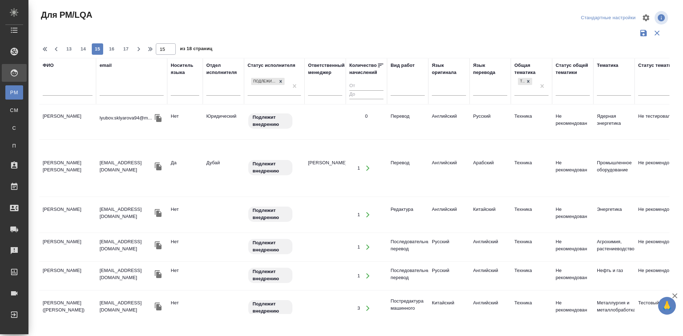
scroll to position [0, 0]
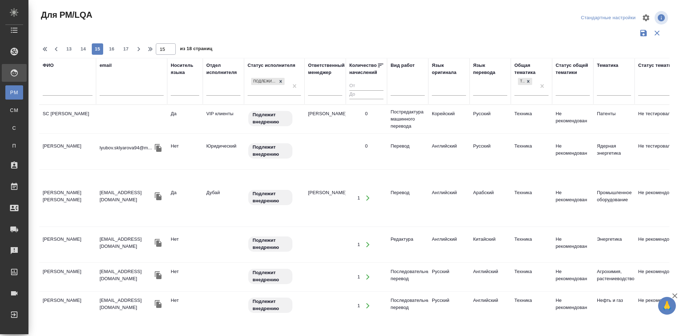
click at [64, 120] on td "SC Kryuchkov Vladislav" at bounding box center [67, 119] width 57 height 25
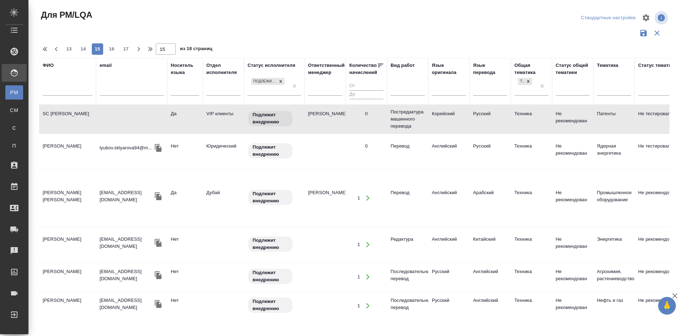
click at [64, 120] on td "SC Kryuchkov Vladislav" at bounding box center [67, 119] width 57 height 25
click at [65, 186] on td "Ali Adham Abdul Aziz" at bounding box center [67, 198] width 57 height 25
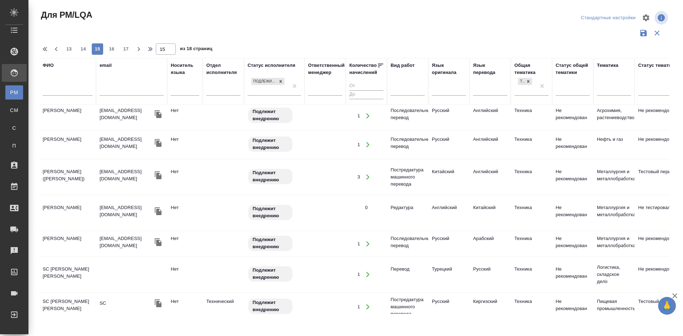
scroll to position [178, 0]
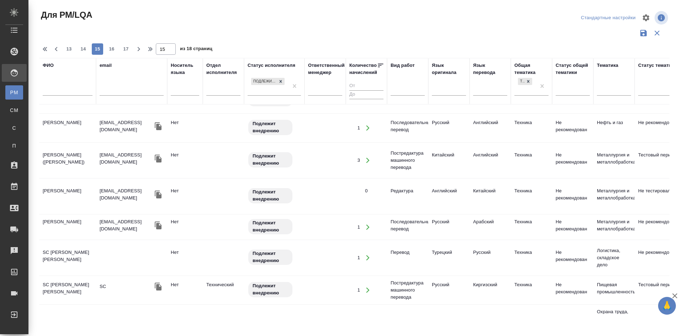
click at [64, 215] on td "[PERSON_NAME]" at bounding box center [67, 227] width 57 height 25
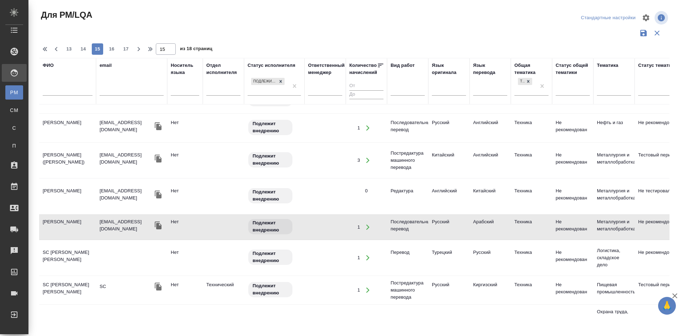
click at [61, 246] on td "SC Аннабердиева Айджемал" at bounding box center [67, 258] width 57 height 25
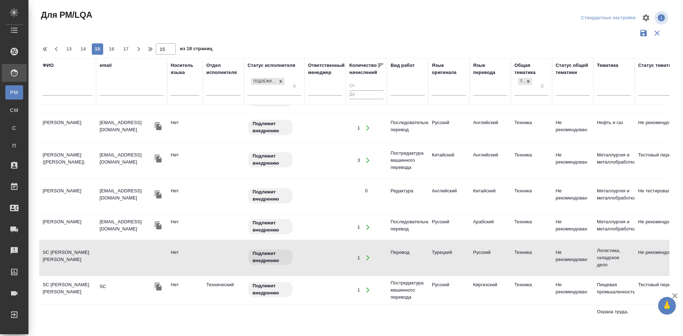
click at [61, 246] on td "SC Аннабердиева Айджемал" at bounding box center [67, 258] width 57 height 25
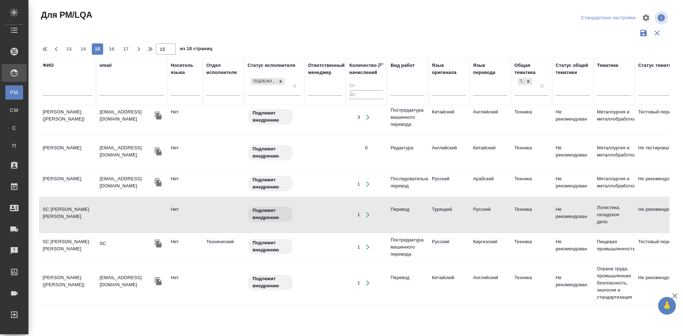
scroll to position [249, 0]
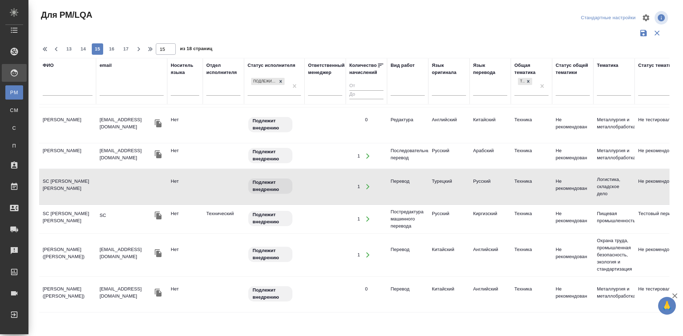
click at [59, 207] on td "SC Алтымышбаева Гулжан" at bounding box center [67, 219] width 57 height 25
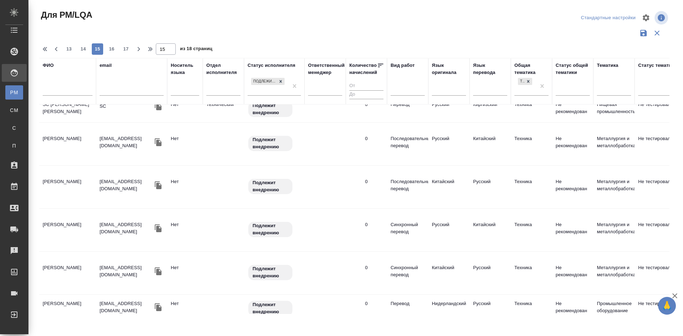
scroll to position [498, 0]
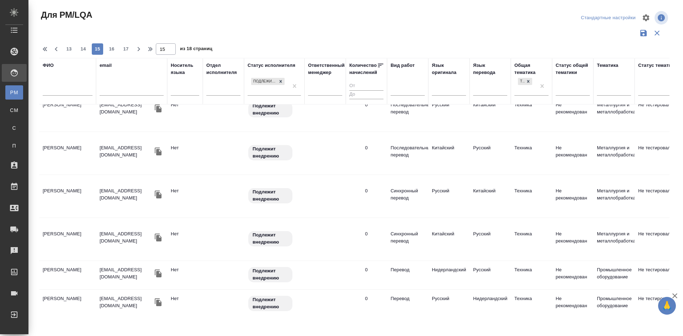
click at [56, 263] on td "Рыжкова Анна" at bounding box center [67, 275] width 57 height 25
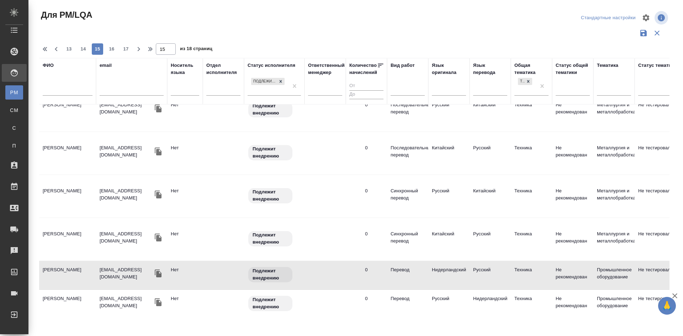
click at [56, 263] on td "Рыжкова Анна" at bounding box center [67, 275] width 57 height 25
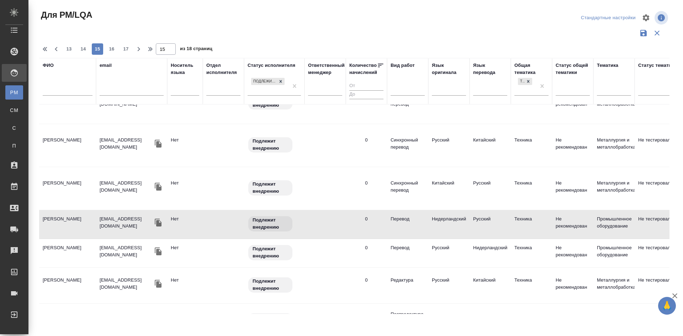
scroll to position [566, 0]
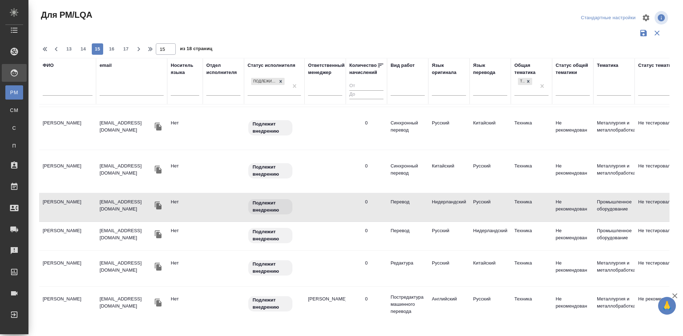
drag, startPoint x: 111, startPoint y: 50, endPoint x: 116, endPoint y: 62, distance: 12.8
click at [110, 50] on span "16" at bounding box center [111, 49] width 11 height 7
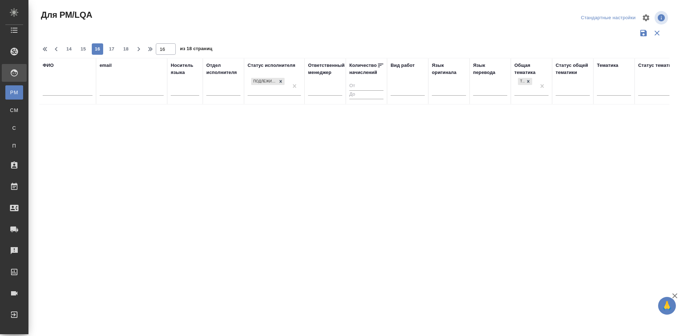
scroll to position [0, 0]
click at [112, 46] on span "17" at bounding box center [111, 49] width 11 height 7
click at [128, 45] on button "18" at bounding box center [125, 48] width 11 height 11
click at [112, 50] on span "17" at bounding box center [111, 49] width 11 height 7
click at [97, 51] on span "16" at bounding box center [97, 49] width 11 height 7
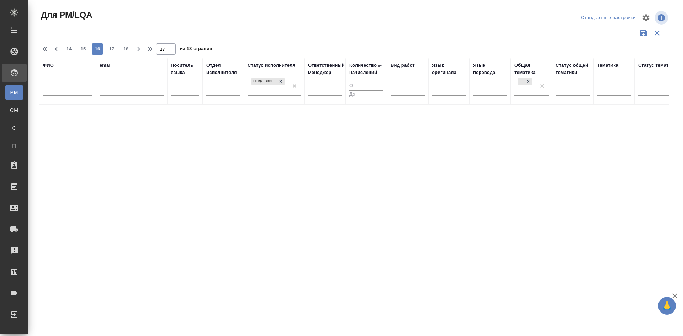
type input "16"
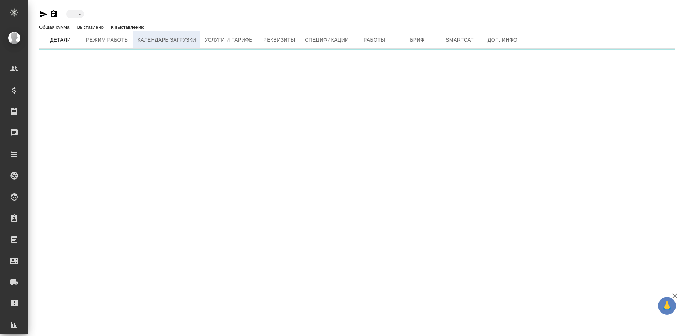
type input "active"
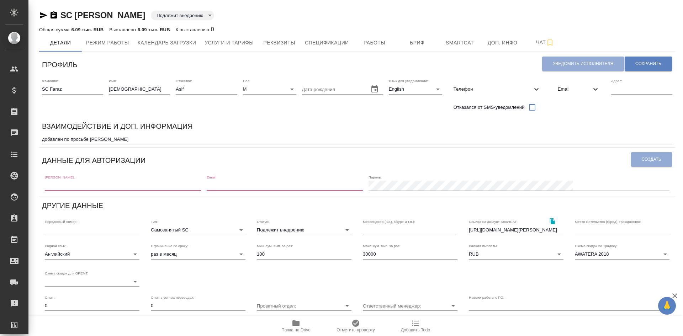
click at [278, 231] on body "🙏 .cls-1 fill:#fff; AWATERA Demidova Tatyana Клиенты Спецификации Заказы Чаты T…" at bounding box center [341, 168] width 683 height 336
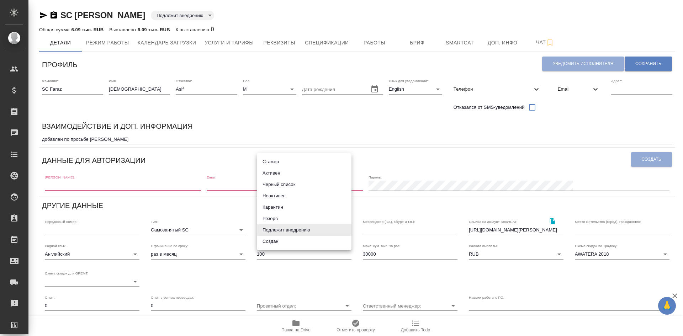
click at [261, 173] on li "Активен" at bounding box center [304, 173] width 95 height 11
type input "active"
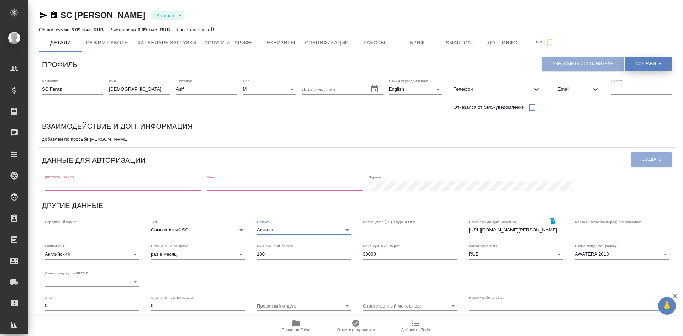
drag, startPoint x: 638, startPoint y: 64, endPoint x: 549, endPoint y: 57, distance: 89.2
click at [638, 63] on span "Сохранить" at bounding box center [649, 64] width 26 height 6
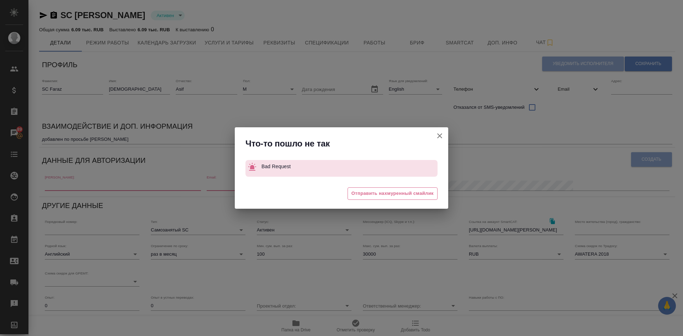
click at [435, 130] on button "Штатный" at bounding box center [439, 135] width 17 height 17
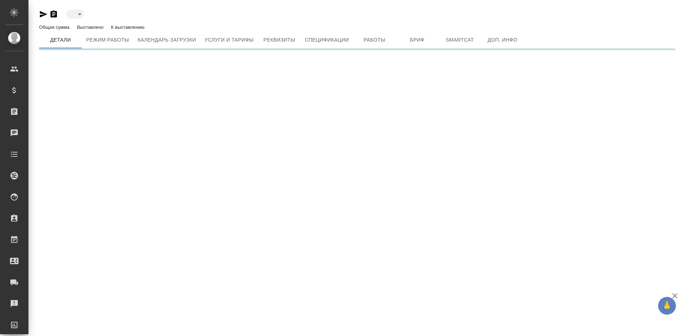
type input "active"
type input "toBeImplemented"
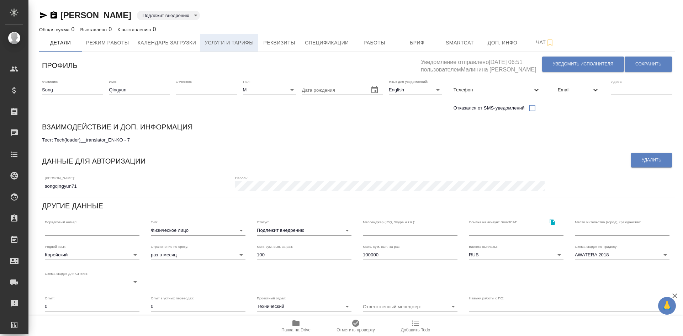
click at [233, 45] on span "Услуги и тарифы" at bounding box center [229, 42] width 49 height 9
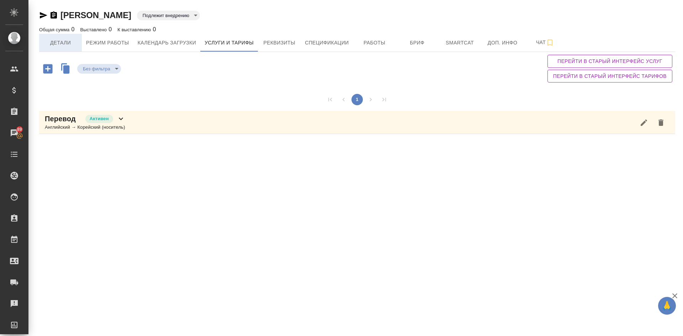
click at [57, 42] on span "Детали" at bounding box center [60, 42] width 34 height 9
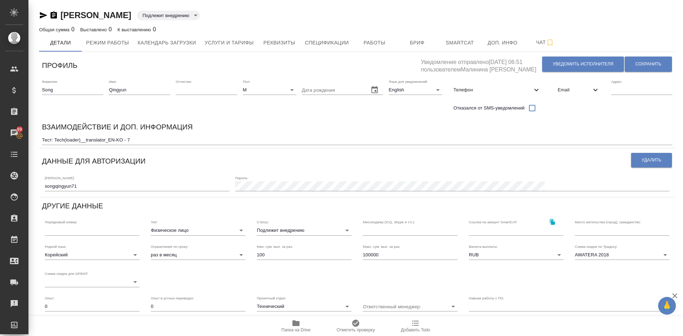
click at [56, 14] on icon "button" at bounding box center [54, 14] width 6 height 7
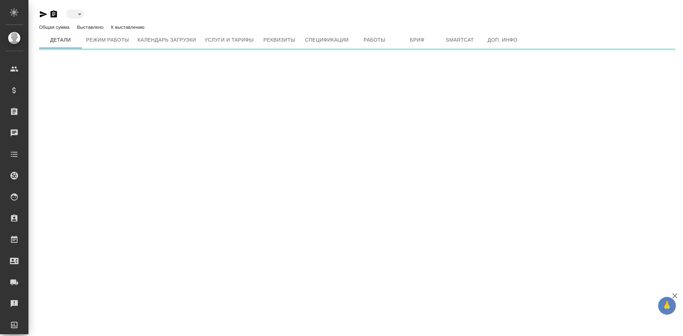
type input "toBeImplemented"
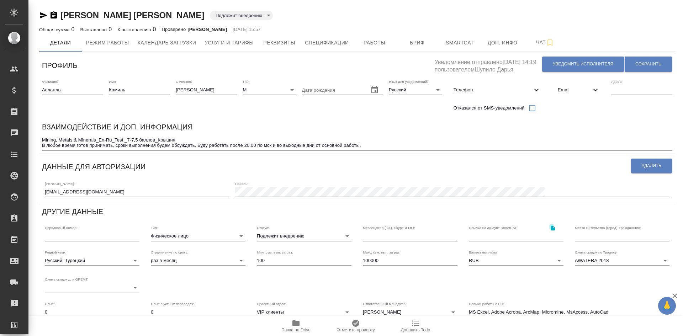
drag, startPoint x: 55, startPoint y: 13, endPoint x: 118, endPoint y: 58, distance: 77.0
click at [55, 13] on icon "button" at bounding box center [54, 14] width 6 height 7
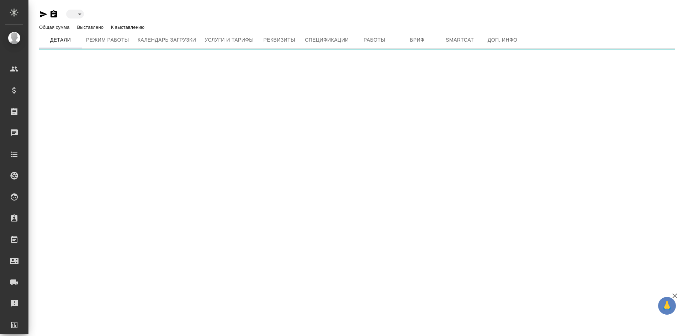
type input "toBeImplemented"
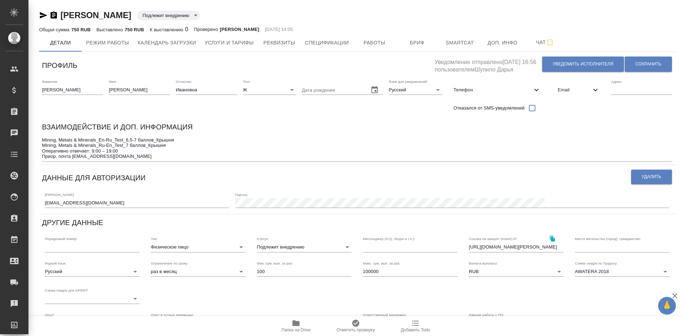
click at [53, 15] on icon "button" at bounding box center [54, 14] width 6 height 7
click at [234, 44] on span "Услуги и тарифы" at bounding box center [229, 42] width 49 height 9
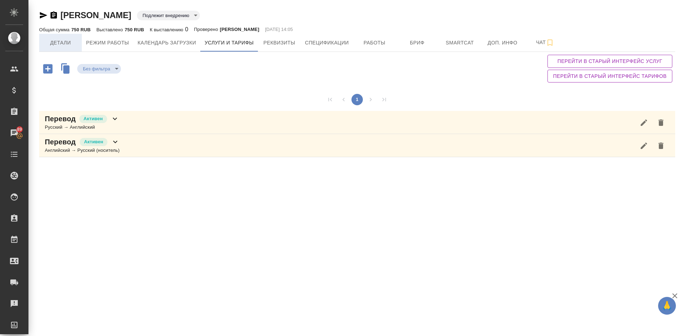
click at [59, 40] on span "Детали" at bounding box center [60, 42] width 34 height 9
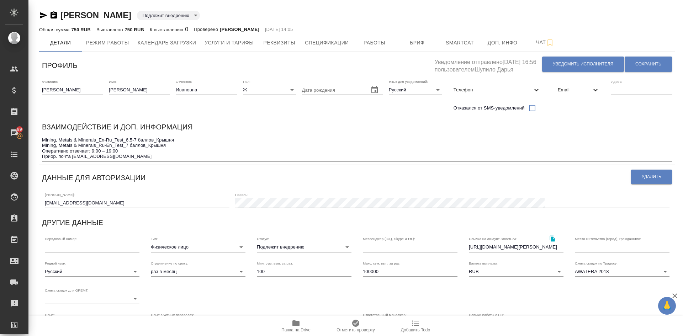
drag, startPoint x: 52, startPoint y: 15, endPoint x: 159, endPoint y: 91, distance: 131.4
click at [52, 15] on icon "button" at bounding box center [53, 15] width 9 height 9
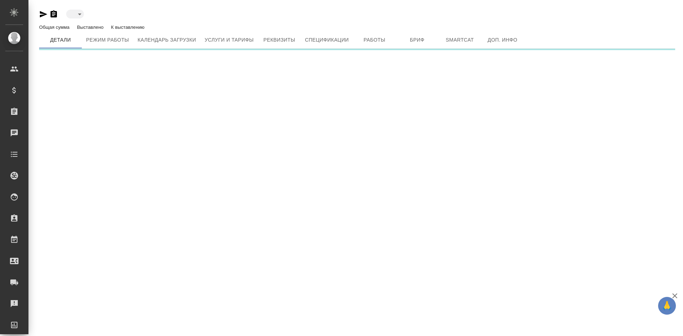
type input "toBeImplemented"
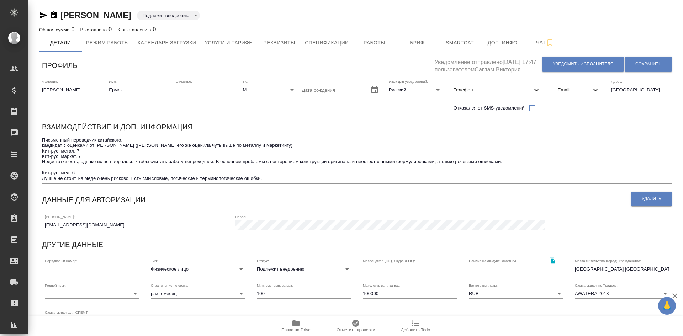
click at [51, 16] on icon "button" at bounding box center [54, 14] width 6 height 7
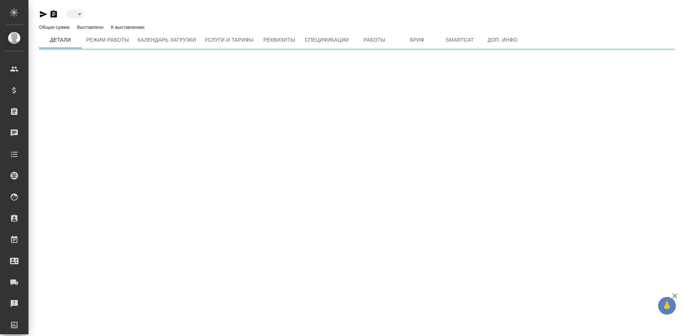
type input "toBeImplemented"
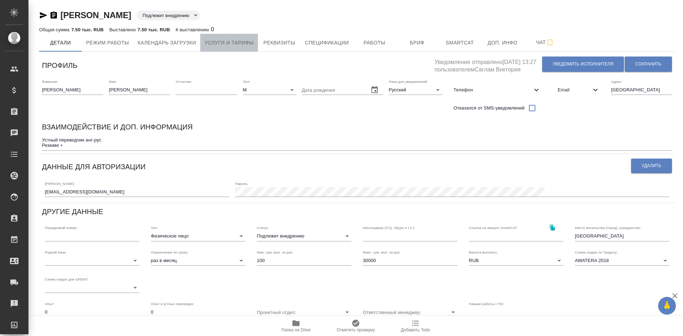
click at [220, 42] on span "Услуги и тарифы" at bounding box center [229, 42] width 49 height 9
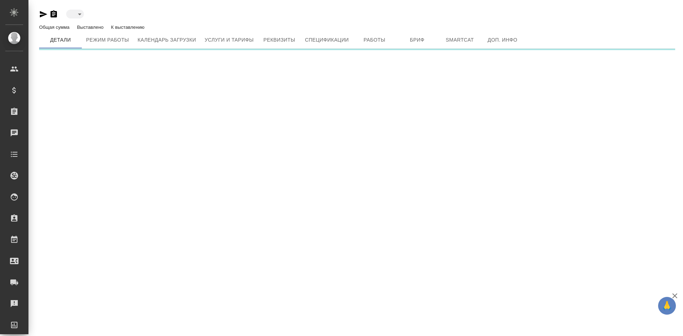
type input "toBeImplemented"
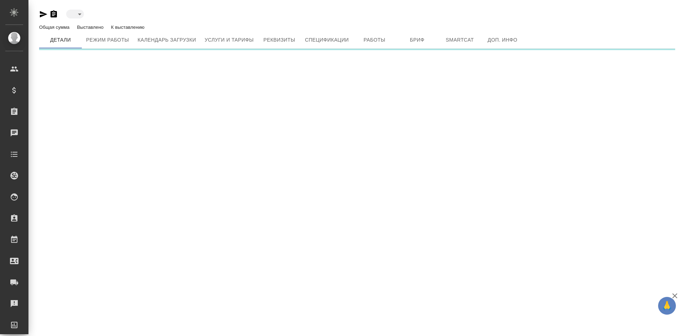
type input "toBeImplemented"
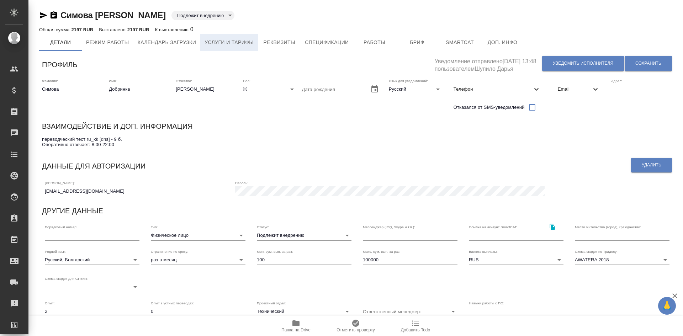
click at [232, 45] on span "Услуги и тарифы" at bounding box center [229, 42] width 49 height 9
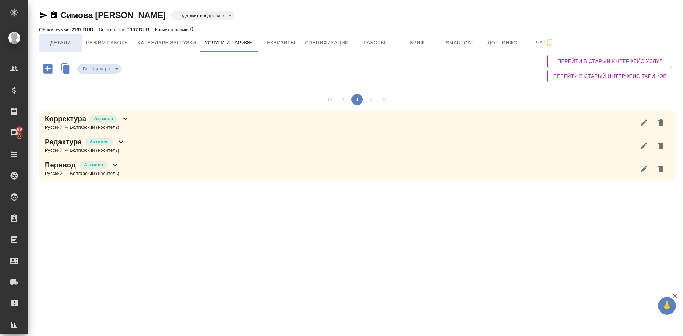
click at [61, 45] on span "Детали" at bounding box center [60, 42] width 34 height 9
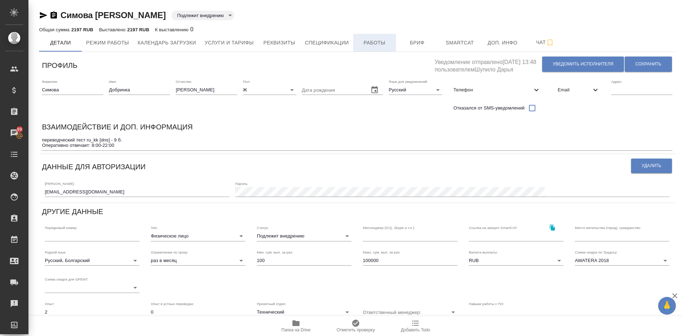
click at [381, 42] on span "Работы" at bounding box center [375, 42] width 34 height 9
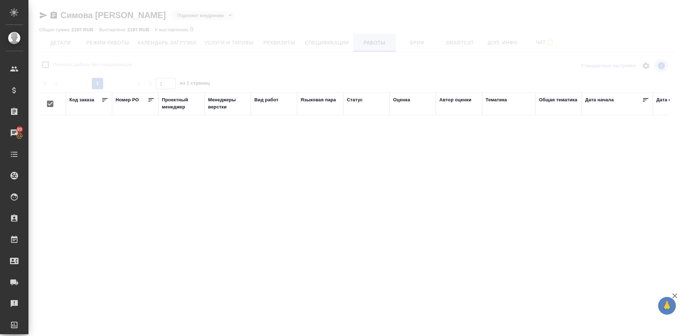
checkbox input "false"
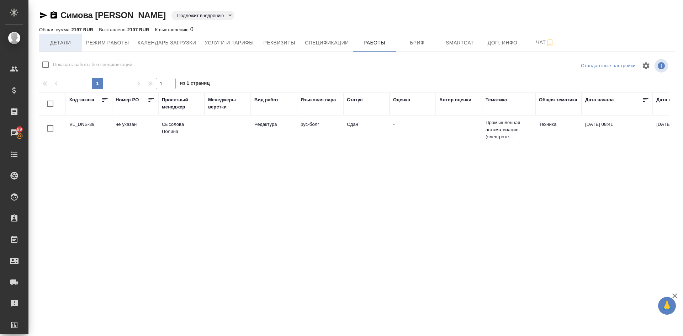
click at [57, 44] on span "Детали" at bounding box center [60, 42] width 34 height 9
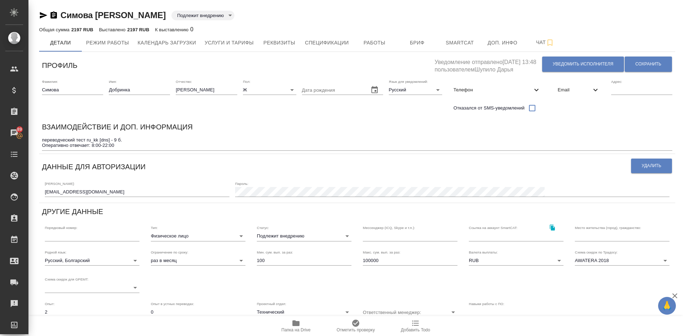
click at [278, 235] on body "🙏 .cls-1 fill:#fff; AWATERA Demidova Tatyana Клиенты Спецификации Заказы 89 Чат…" at bounding box center [341, 168] width 683 height 336
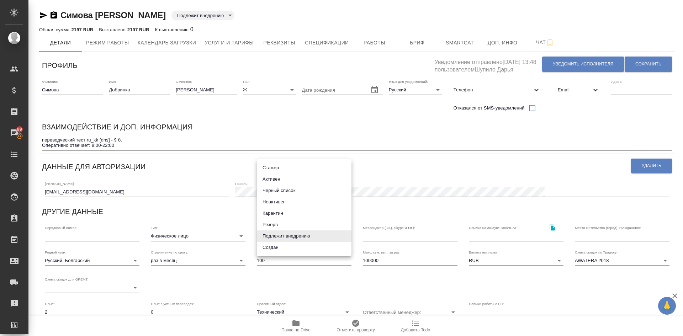
click at [272, 178] on li "Активен" at bounding box center [304, 179] width 95 height 11
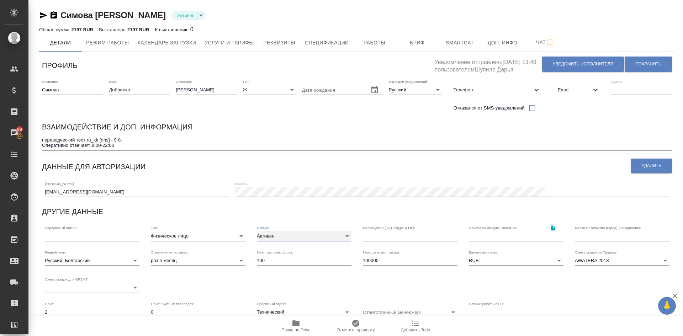
type input "active"
click at [280, 237] on body "🙏 .cls-1 fill:#fff; AWATERA Demidova Tatyana Клиенты Спецификации Заказы 89 Чат…" at bounding box center [341, 168] width 683 height 336
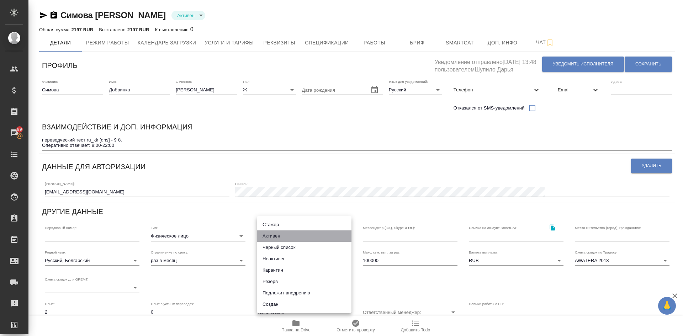
click at [266, 237] on li "Активен" at bounding box center [304, 236] width 95 height 11
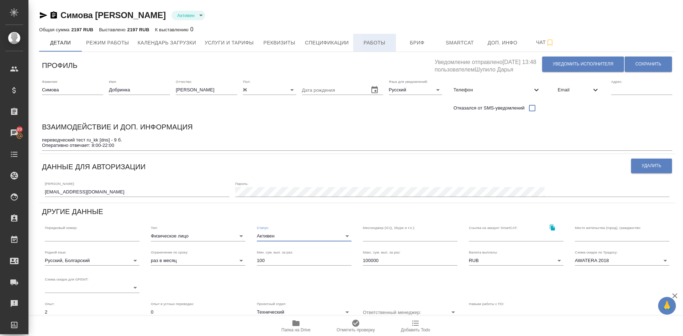
click at [374, 45] on span "Работы" at bounding box center [375, 42] width 34 height 9
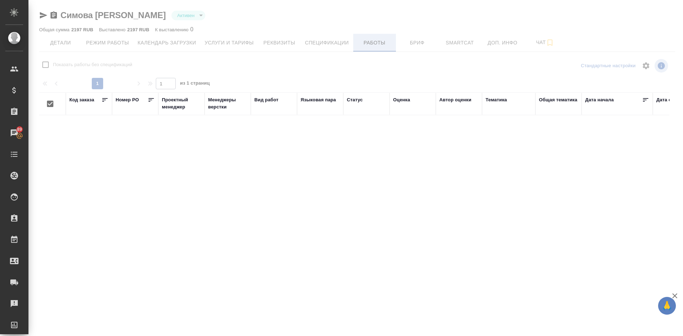
checkbox input "false"
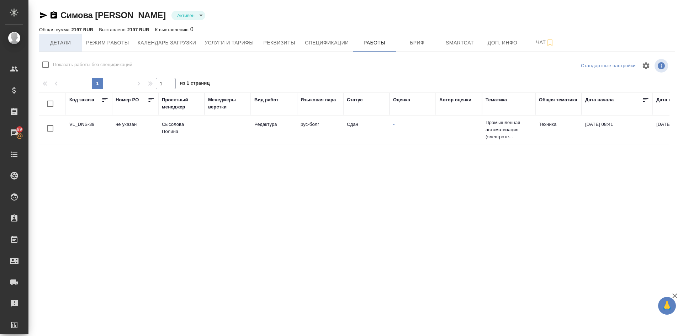
click at [54, 46] on span "Детали" at bounding box center [60, 42] width 34 height 9
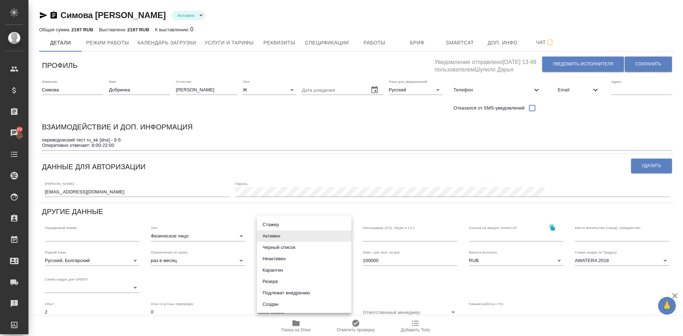
click at [262, 236] on body "🙏 .cls-1 fill:#fff; AWATERA Demidova Tatyana Клиенты Спецификации Заказы 89 Чат…" at bounding box center [341, 168] width 683 height 336
click at [271, 259] on li "Неактивен" at bounding box center [304, 258] width 95 height 11
type input "inactive"
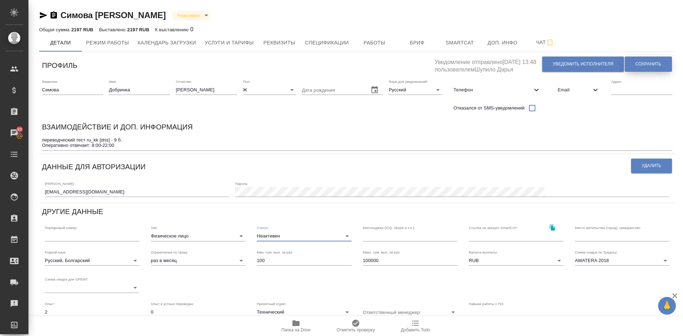
click at [639, 63] on span "Сохранить" at bounding box center [649, 64] width 26 height 6
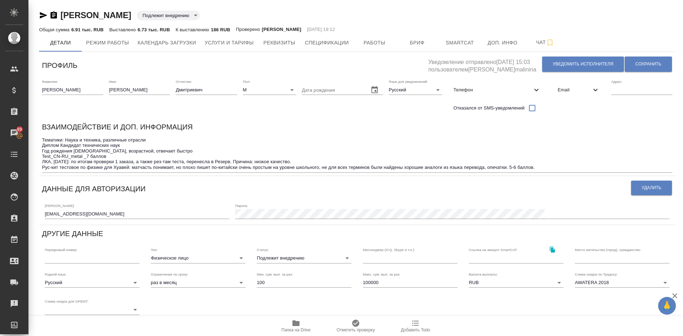
click at [266, 258] on body "🙏 .cls-1 fill:#fff; AWATERA [PERSON_NAME] Спецификации Заказы 89 Чаты Todo Прое…" at bounding box center [341, 168] width 683 height 336
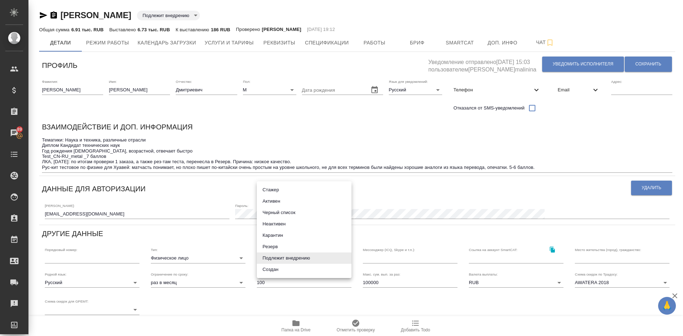
click at [270, 245] on li "Резерв" at bounding box center [304, 246] width 95 height 11
type input "reserved"
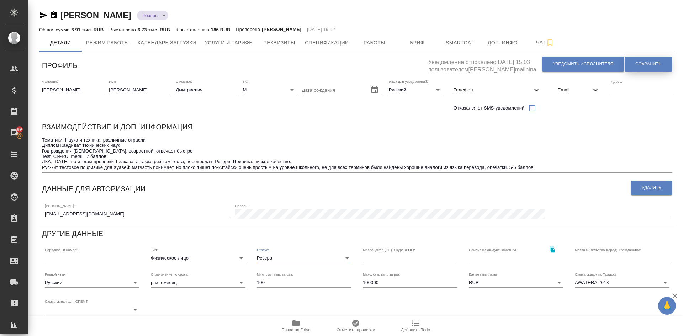
click at [650, 64] on span "Сохранить" at bounding box center [649, 64] width 26 height 6
click at [193, 161] on textarea "Тематики: Наука и техника, различные отрасли Диплом Кандидат технических наук Г…" at bounding box center [357, 153] width 631 height 33
drag, startPoint x: 201, startPoint y: 162, endPoint x: 294, endPoint y: 156, distance: 93.0
click at [294, 156] on textarea "Тематики: Наука и техника, различные отрасли Диплом Кандидат технических наук Г…" at bounding box center [357, 153] width 631 height 33
click at [298, 160] on textarea "Тематики: Наука и техника, различные отрасли Диплом Кандидат технических наук Г…" at bounding box center [357, 153] width 631 height 33
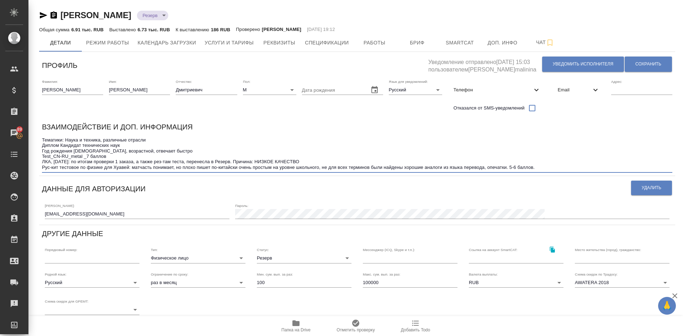
click at [236, 159] on textarea "Тематики: Наука и техника, различные отрасли Диплом Кандидат технических наук Г…" at bounding box center [357, 153] width 631 height 33
type textarea "Тематики: Наука и техника, различные отрасли Диплом Кандидат технических наук Г…"
click at [644, 62] on span "Сохранить" at bounding box center [649, 64] width 26 height 6
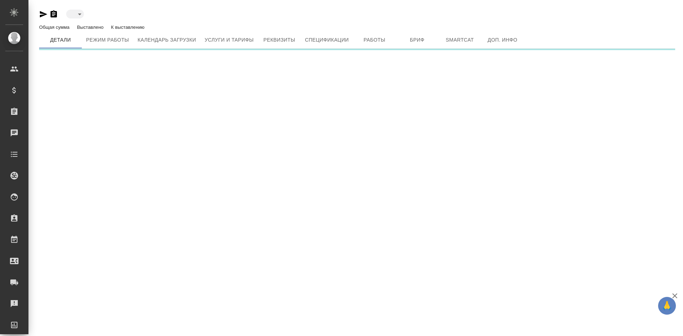
type input "toBeImplemented"
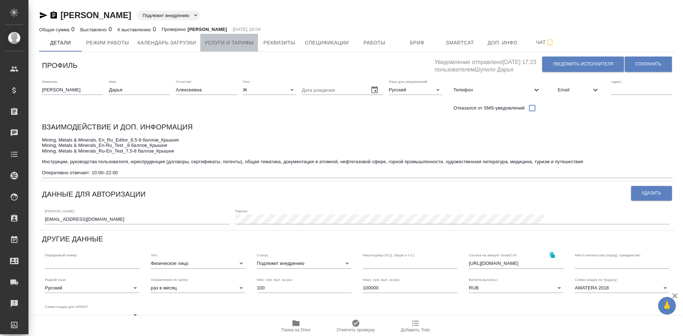
click at [225, 43] on span "Услуги и тарифы" at bounding box center [229, 42] width 49 height 9
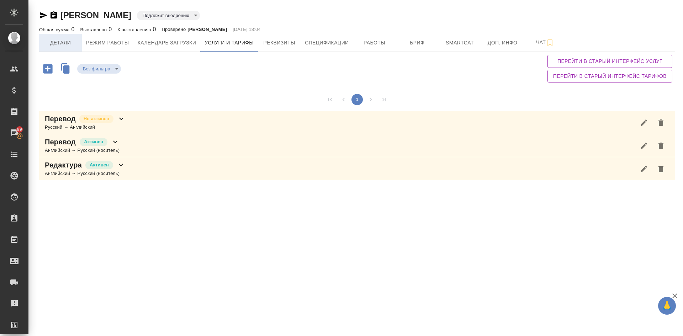
click at [61, 42] on span "Детали" at bounding box center [60, 42] width 34 height 9
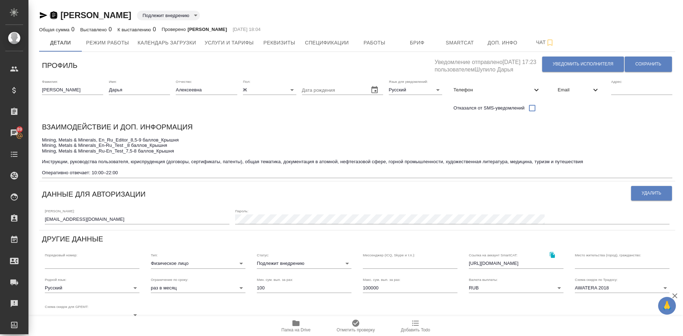
click at [53, 11] on icon "button" at bounding box center [53, 15] width 9 height 9
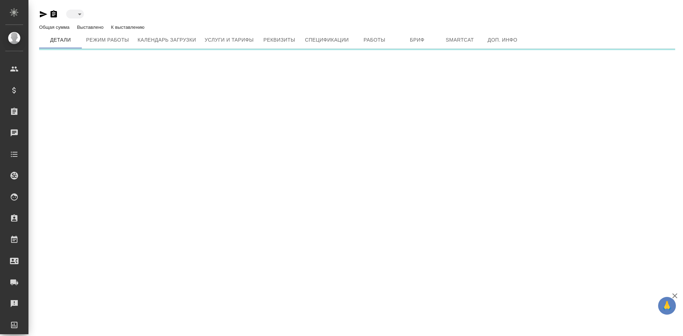
type input "toBeImplemented"
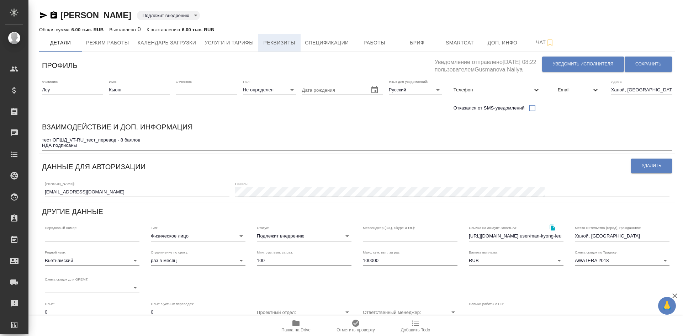
click at [276, 44] on span "Реквизиты" at bounding box center [279, 42] width 34 height 9
select select "10"
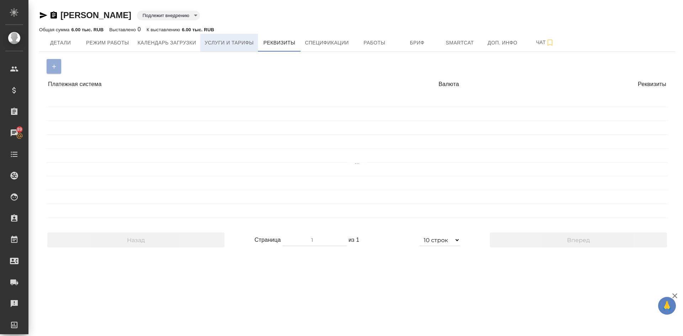
click at [222, 44] on span "Услуги и тарифы" at bounding box center [229, 42] width 49 height 9
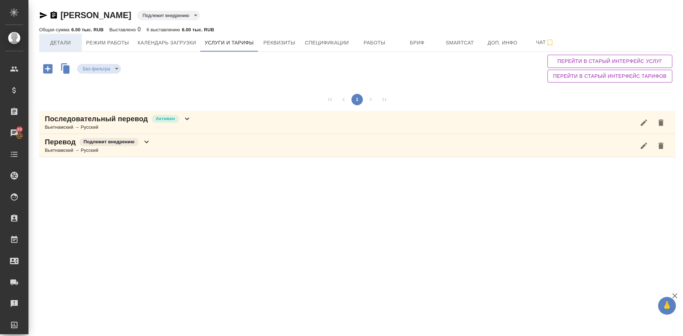
click at [61, 43] on span "Детали" at bounding box center [60, 42] width 34 height 9
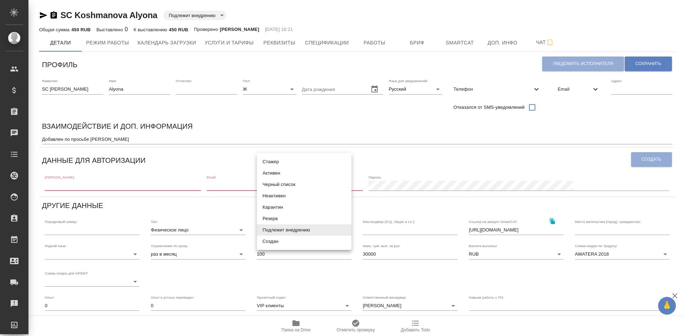
click at [264, 229] on body "🙏 .cls-1 fill:#fff; AWATERA [PERSON_NAME] Спецификации Заказы Чаты Todo Проекты…" at bounding box center [341, 168] width 683 height 336
click at [268, 174] on li "Активен" at bounding box center [304, 173] width 95 height 11
type input "active"
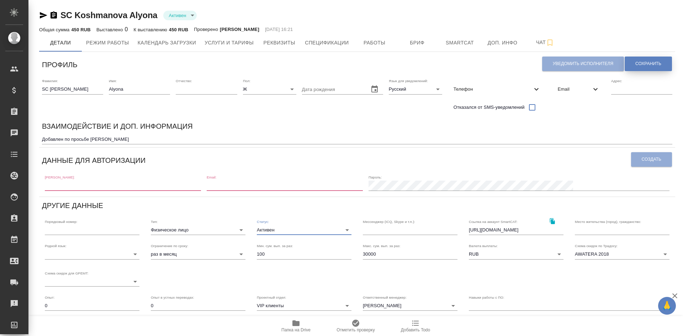
click at [655, 63] on span "Сохранить" at bounding box center [649, 64] width 26 height 6
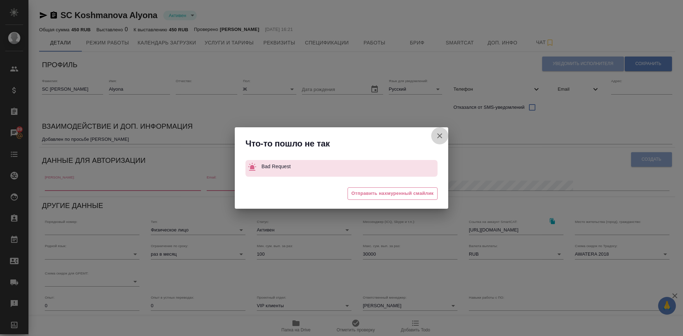
click at [440, 136] on icon "button" at bounding box center [439, 135] width 5 height 5
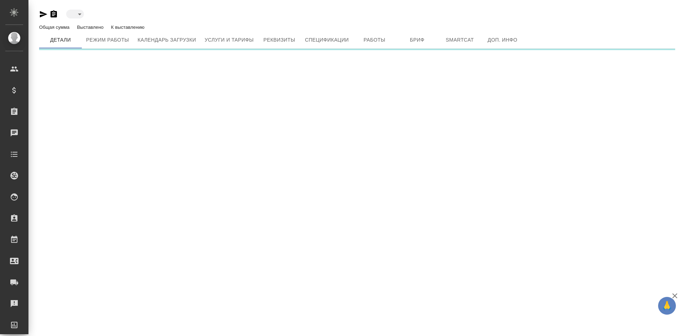
type input "active"
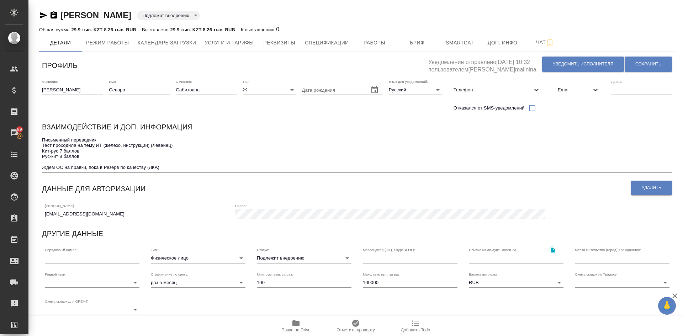
click at [282, 257] on body "🙏 .cls-1 fill:#fff; AWATERA [PERSON_NAME] Спецификации Заказы 89 Чаты Todo Прое…" at bounding box center [341, 168] width 683 height 336
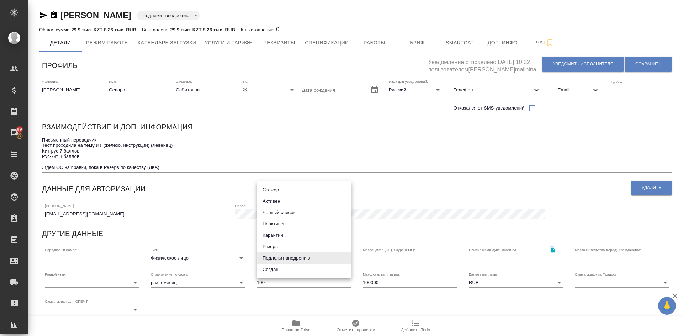
click at [273, 246] on li "Резерв" at bounding box center [304, 246] width 95 height 11
type input "reserved"
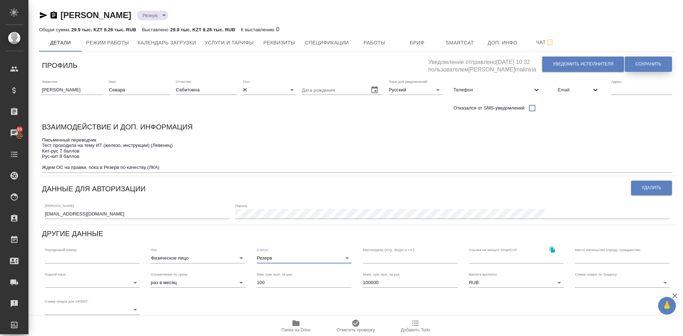
click at [649, 63] on span "Сохранить" at bounding box center [649, 64] width 26 height 6
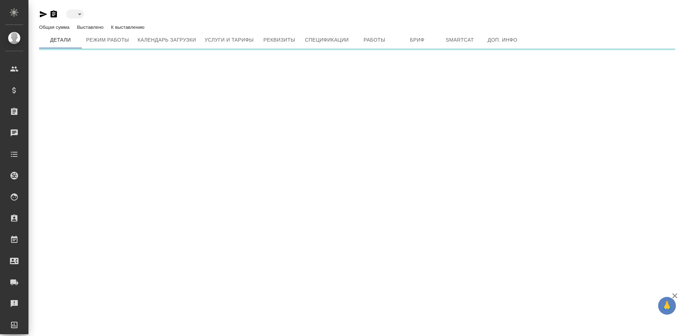
type input "toBeImplemented"
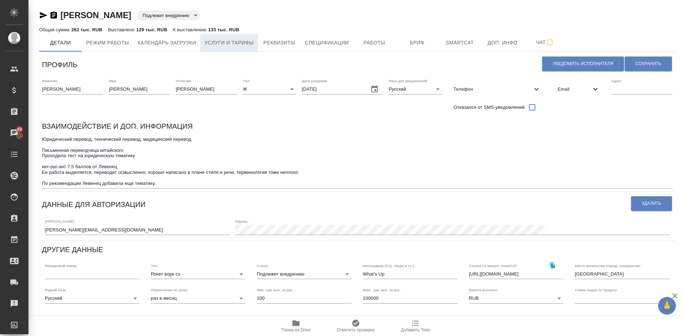
click at [219, 41] on span "Услуги и тарифы" at bounding box center [229, 42] width 49 height 9
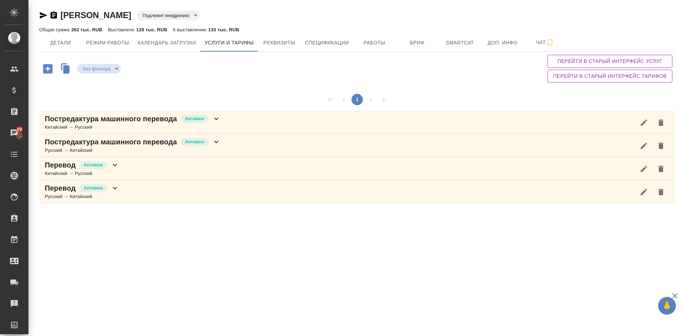
click at [72, 123] on p "Постредактура машинного перевода" at bounding box center [111, 119] width 132 height 10
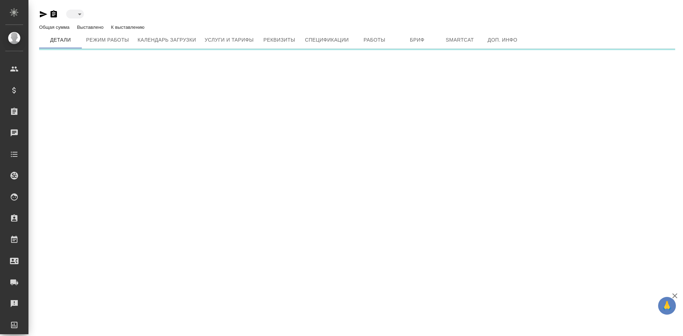
type input "toBeImplemented"
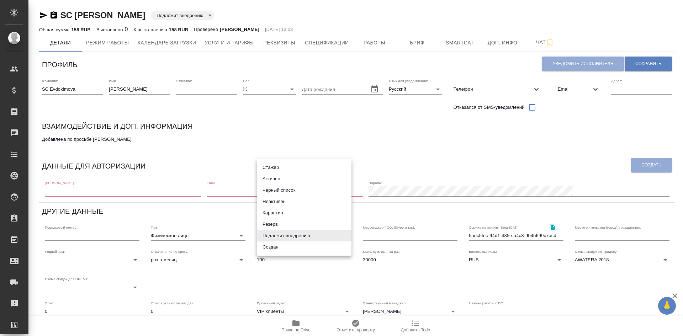
click at [269, 235] on body "🙏 .cls-1 fill:#fff; AWATERA [PERSON_NAME] Спецификации Заказы Чаты Todo Проекты…" at bounding box center [341, 168] width 683 height 336
click at [273, 174] on li "Активен" at bounding box center [304, 178] width 95 height 11
type input "active"
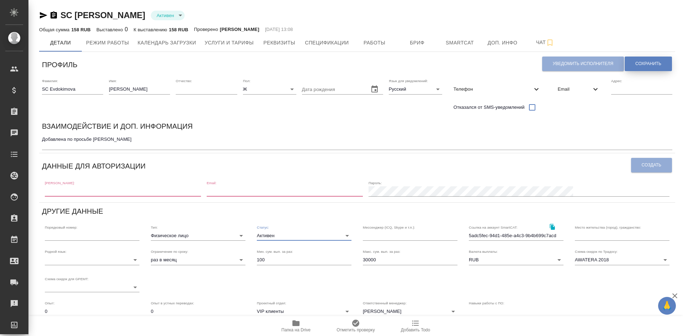
click at [646, 60] on button "Сохранить" at bounding box center [648, 64] width 47 height 15
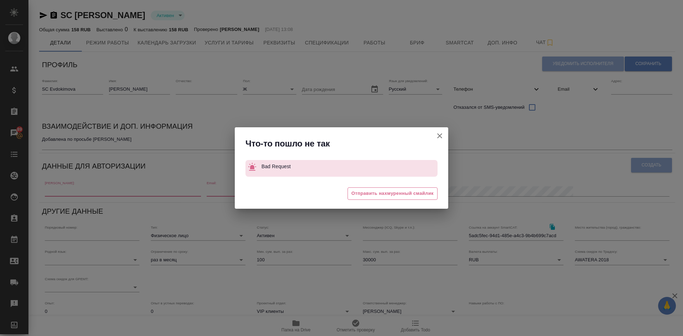
click at [440, 135] on icon "button" at bounding box center [440, 136] width 9 height 9
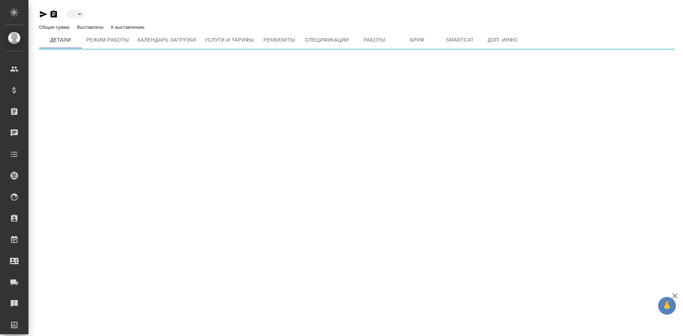
type input "active"
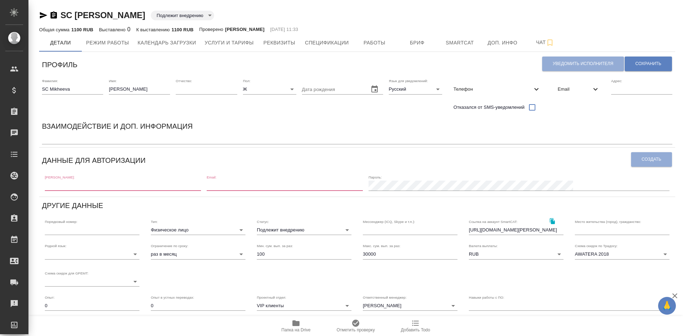
click at [269, 231] on body "🙏 .cls-1 fill:#fff; AWATERA [PERSON_NAME] Спецификации Заказы Чаты Todo Проекты…" at bounding box center [341, 168] width 683 height 336
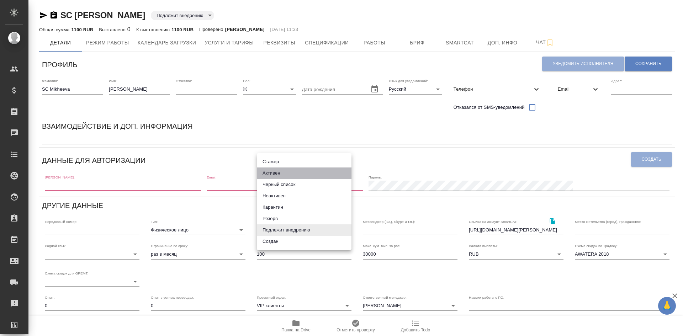
click at [274, 172] on li "Активен" at bounding box center [304, 173] width 95 height 11
type input "active"
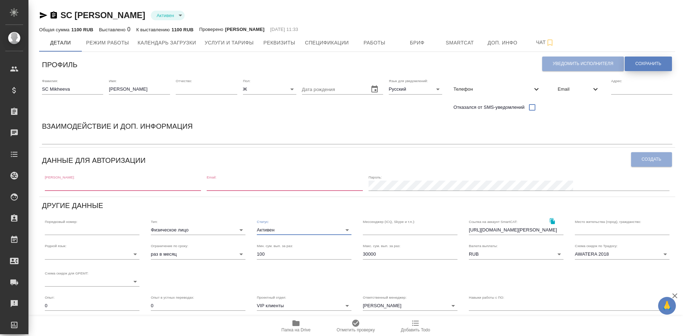
click at [664, 62] on button "Сохранить" at bounding box center [648, 64] width 47 height 15
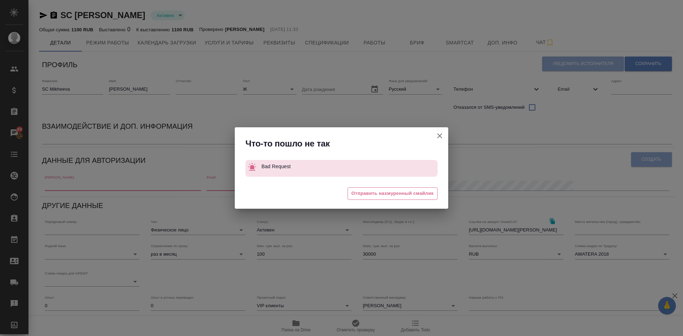
click at [439, 134] on icon "button" at bounding box center [440, 136] width 9 height 9
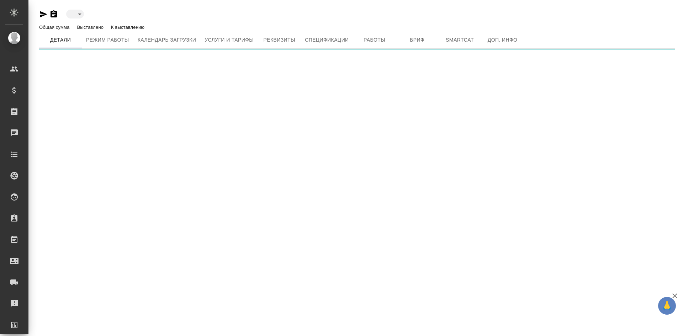
type input "active"
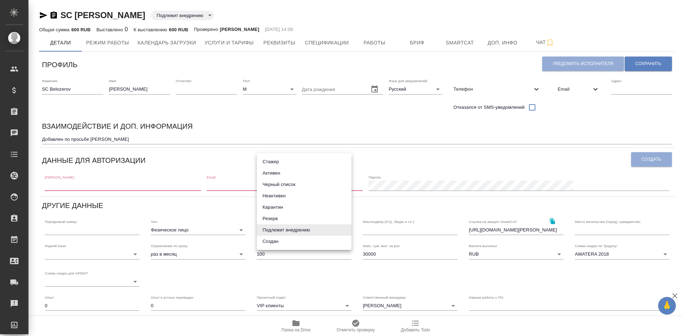
click at [281, 231] on body "🙏 .cls-1 fill:#fff; AWATERA Demidova Tatyana Клиенты Спецификации Заказы Чаты T…" at bounding box center [341, 168] width 683 height 336
click at [268, 170] on li "Активен" at bounding box center [304, 173] width 95 height 11
type input "active"
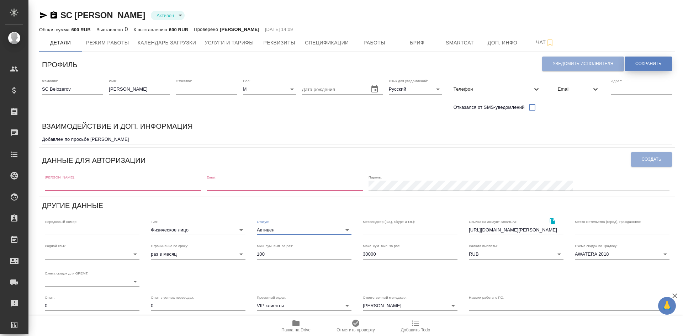
click at [643, 68] on button "Сохранить" at bounding box center [648, 64] width 47 height 15
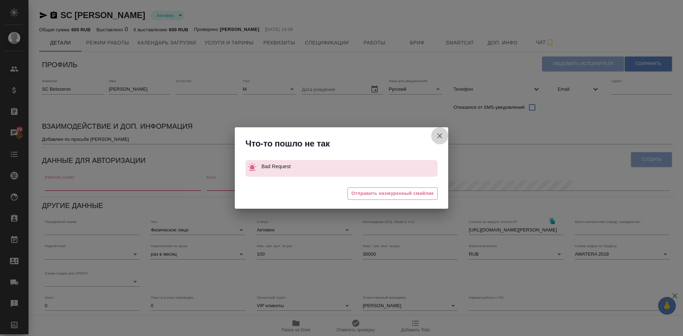
click at [442, 137] on icon "button" at bounding box center [439, 135] width 5 height 5
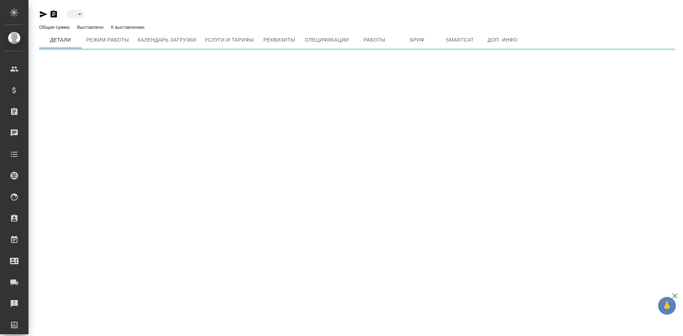
type input "active"
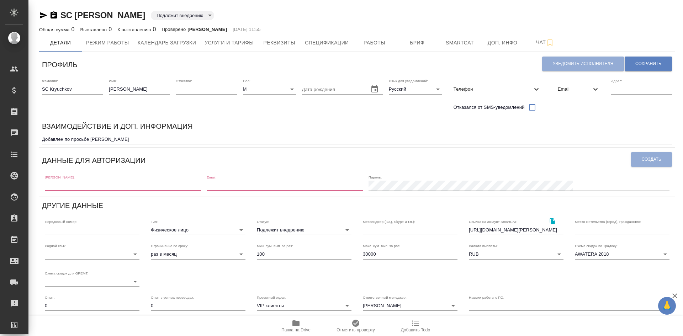
click at [271, 228] on body "🙏 .cls-1 fill:#fff; AWATERA Demidova Tatyana Клиенты Спецификации Заказы Чаты T…" at bounding box center [341, 168] width 683 height 336
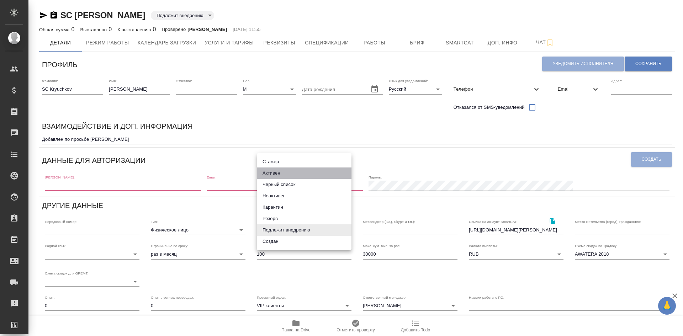
drag, startPoint x: 276, startPoint y: 174, endPoint x: 319, endPoint y: 140, distance: 55.1
click at [275, 174] on li "Активен" at bounding box center [304, 173] width 95 height 11
type input "active"
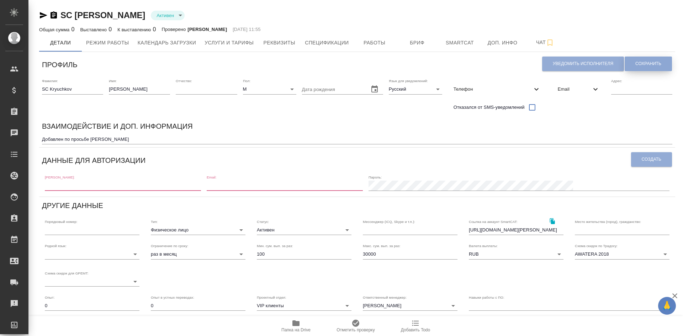
click at [649, 66] on span "Сохранить" at bounding box center [649, 64] width 26 height 6
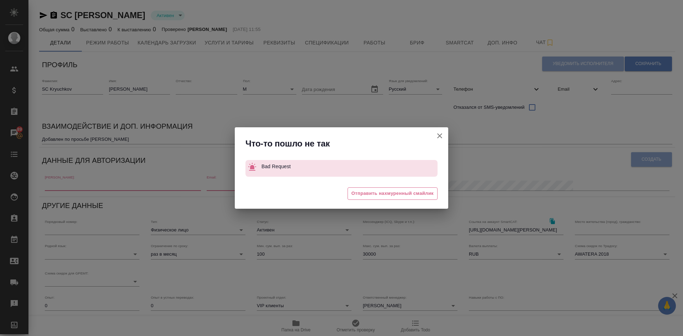
click at [443, 133] on icon "button" at bounding box center [440, 136] width 9 height 9
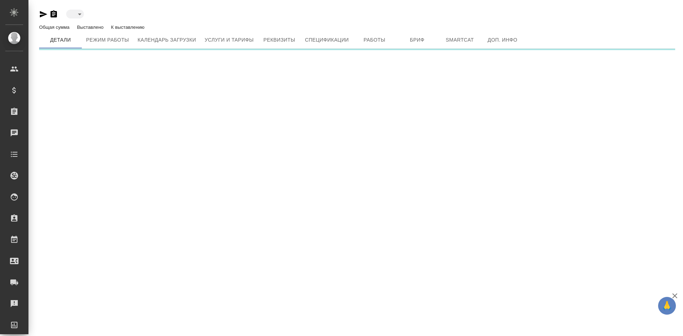
type input "active"
type input "toBeImplemented"
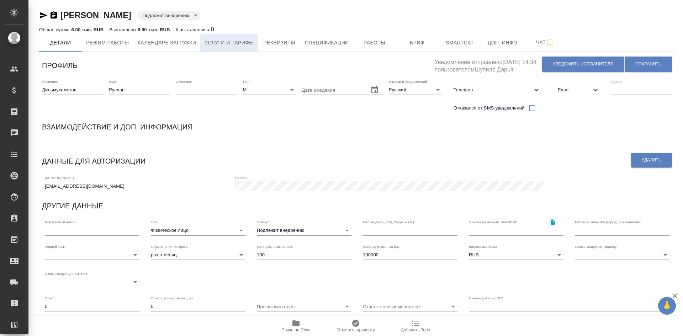
click at [207, 41] on span "Услуги и тарифы" at bounding box center [229, 42] width 49 height 9
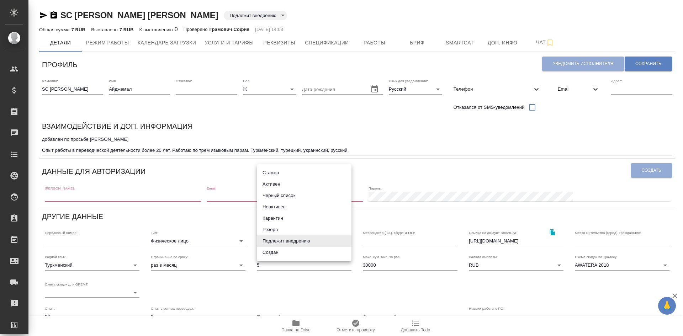
click at [272, 241] on body "🙏 .cls-1 fill:#fff; AWATERA [PERSON_NAME] Спецификации Заказы Чаты Todo Проекты…" at bounding box center [341, 168] width 683 height 336
click at [277, 182] on li "Активен" at bounding box center [304, 184] width 95 height 11
type input "active"
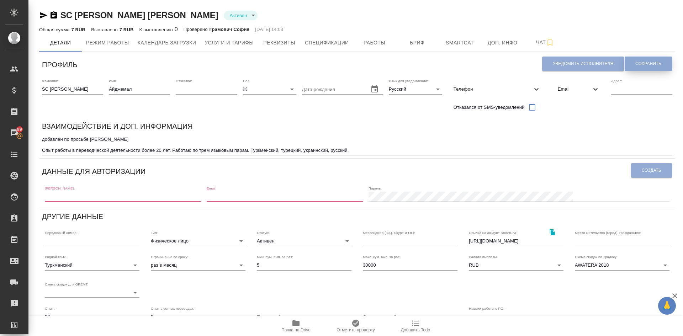
click at [651, 64] on span "Сохранить" at bounding box center [649, 64] width 26 height 6
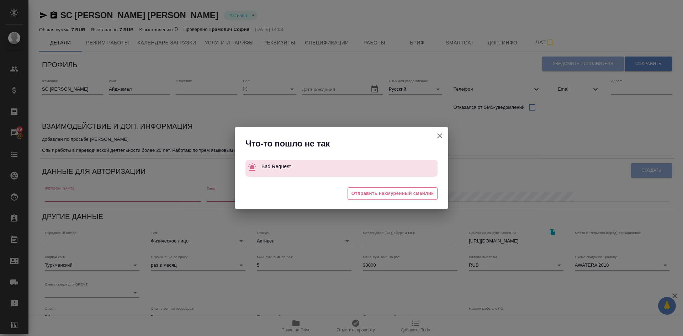
click at [440, 135] on icon "button" at bounding box center [440, 136] width 9 height 9
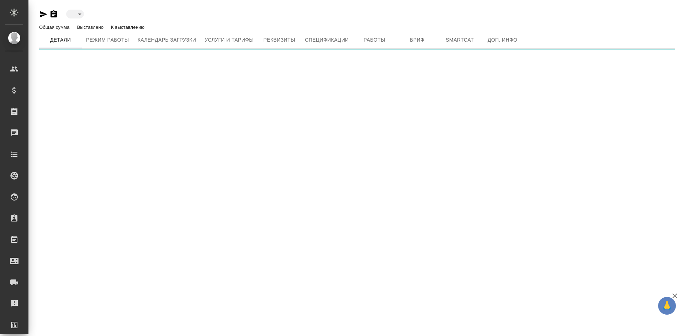
type input "active"
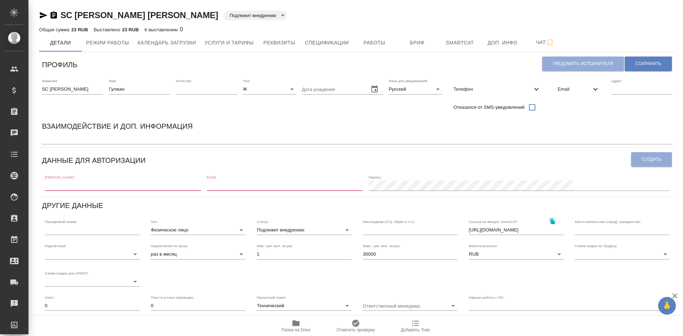
click at [270, 231] on body "🙏 .cls-1 fill:#fff; AWATERA Demidova Tatyana Клиенты Спецификации Заказы Чаты T…" at bounding box center [341, 168] width 683 height 336
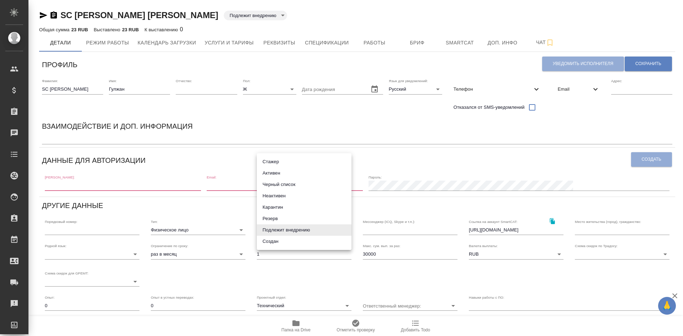
click at [265, 173] on li "Активен" at bounding box center [304, 173] width 95 height 11
type input "active"
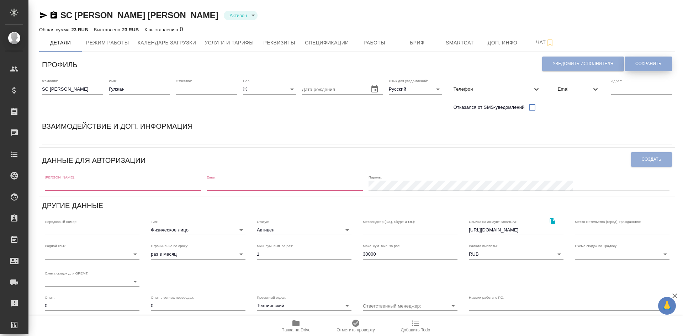
click at [643, 62] on span "Сохранить" at bounding box center [649, 64] width 26 height 6
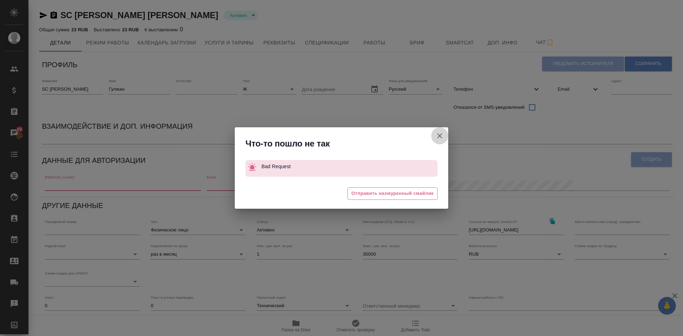
click at [437, 138] on icon "button" at bounding box center [440, 136] width 9 height 9
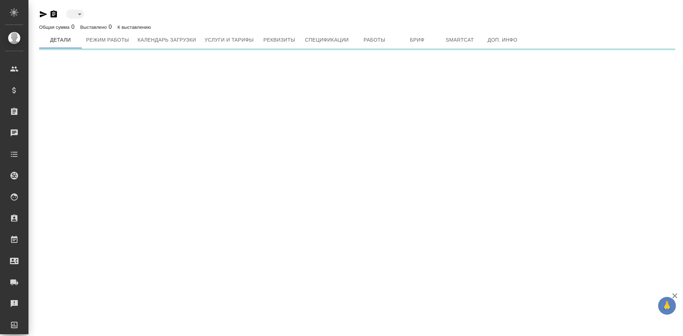
type input "toBeImplemented"
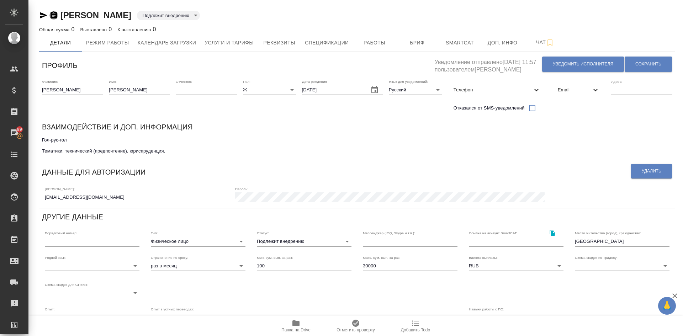
click at [54, 15] on icon "button" at bounding box center [54, 14] width 6 height 7
click at [53, 15] on icon "button" at bounding box center [54, 14] width 6 height 7
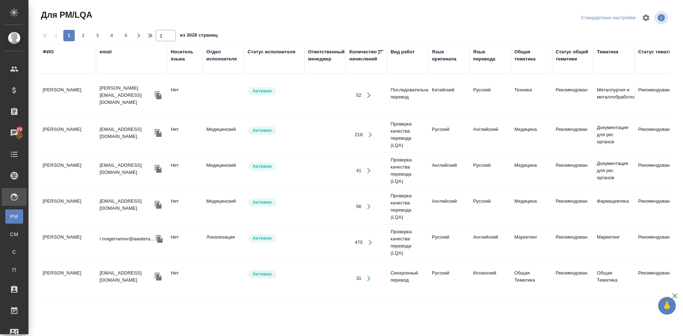
click at [267, 52] on div "Статус исполнителя" at bounding box center [272, 51] width 48 height 7
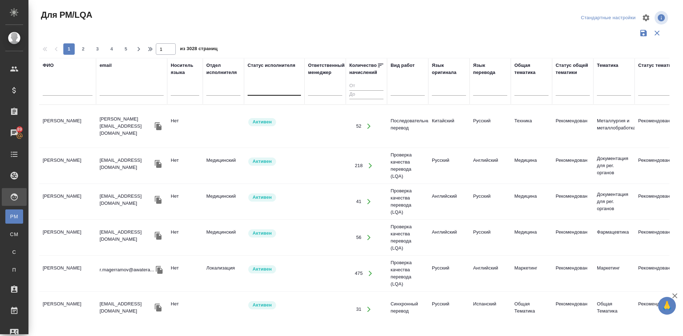
click at [262, 90] on div at bounding box center [274, 89] width 53 height 10
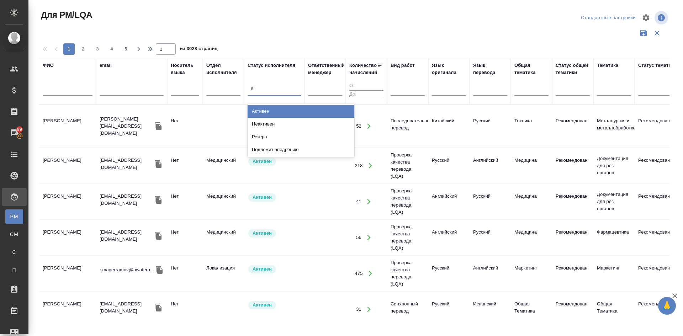
type input "вне"
click at [274, 111] on div "Подлежит внедрению" at bounding box center [301, 111] width 107 height 13
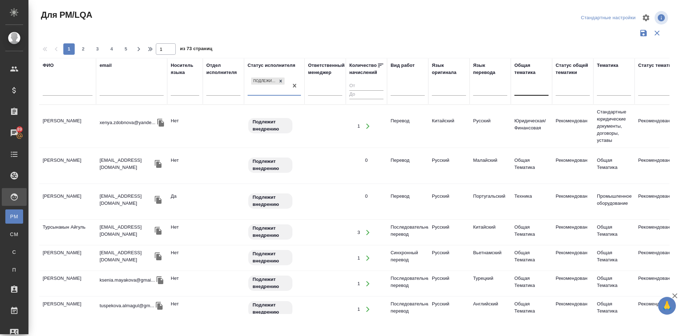
click at [530, 85] on div at bounding box center [532, 89] width 34 height 10
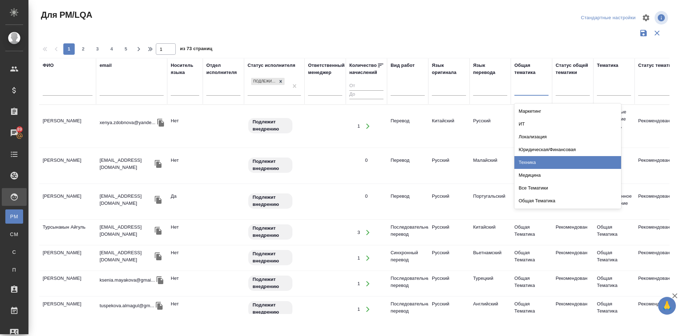
click at [533, 164] on div "Техника" at bounding box center [568, 162] width 107 height 13
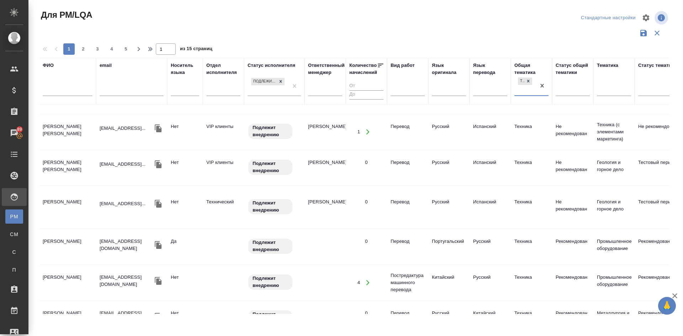
scroll to position [605, 0]
